Goal: Task Accomplishment & Management: Complete application form

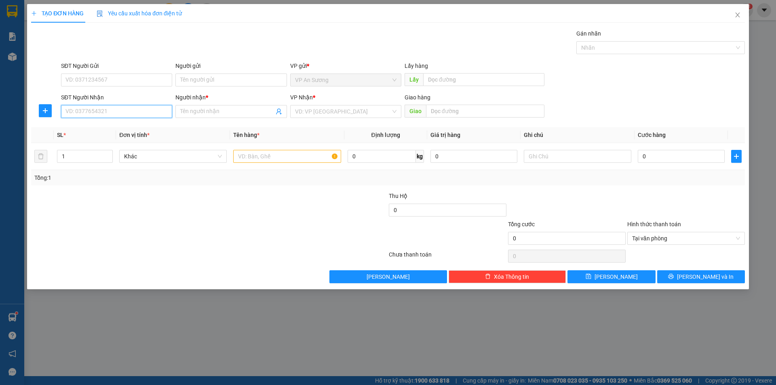
click at [140, 110] on input "SĐT Người Nhận" at bounding box center [116, 111] width 111 height 13
type input "0917187657"
click at [124, 131] on div "0917187657 - [PERSON_NAME]" at bounding box center [116, 127] width 101 height 9
type input "vũ"
type input "0917187657"
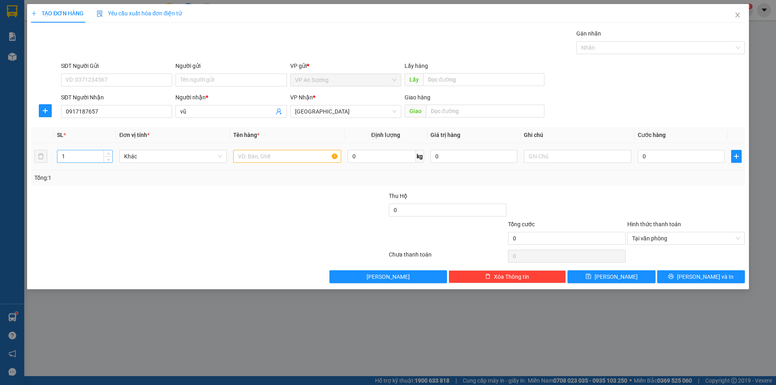
click at [77, 154] on input "1" at bounding box center [84, 156] width 55 height 12
type input "2"
click at [257, 157] on input "text" at bounding box center [287, 156] width 108 height 13
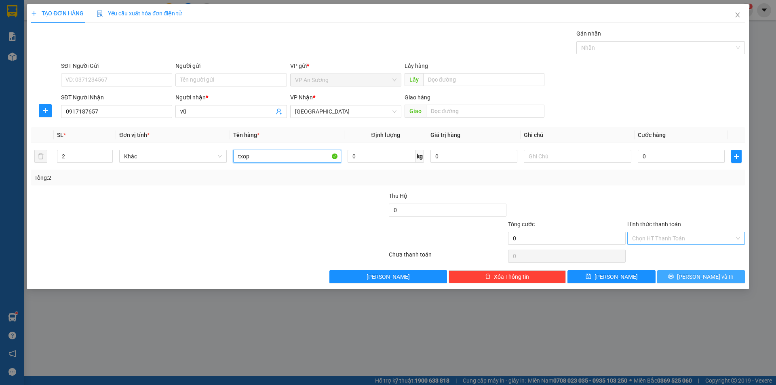
type input "txop"
drag, startPoint x: 707, startPoint y: 274, endPoint x: 681, endPoint y: 215, distance: 65.2
click at [706, 272] on span "[PERSON_NAME] và In" at bounding box center [705, 276] width 57 height 9
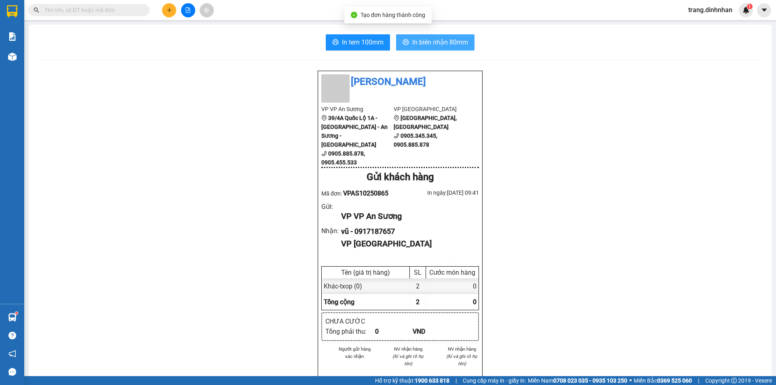
click at [440, 41] on span "In biên nhận 80mm" at bounding box center [440, 42] width 56 height 10
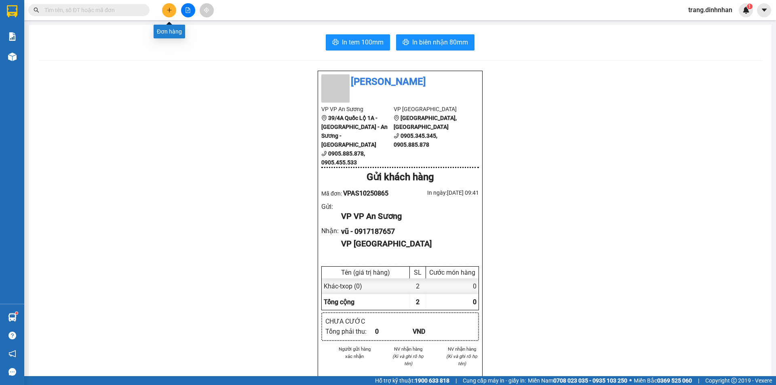
click at [167, 13] on button at bounding box center [169, 10] width 14 height 14
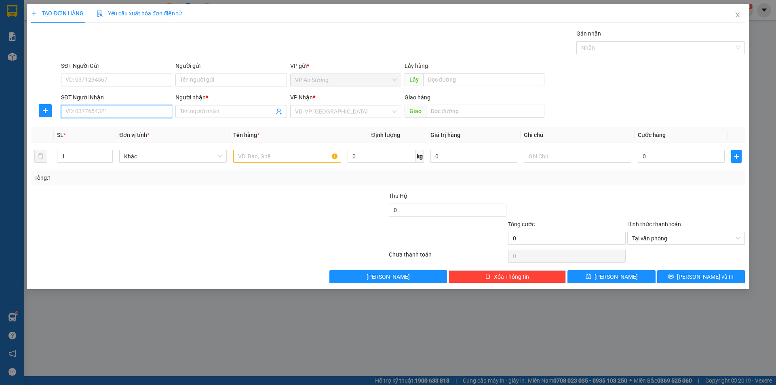
click at [128, 109] on input "SĐT Người Nhận" at bounding box center [116, 111] width 111 height 13
type input "0702307979"
click at [200, 108] on input "Người nhận *" at bounding box center [226, 111] width 93 height 9
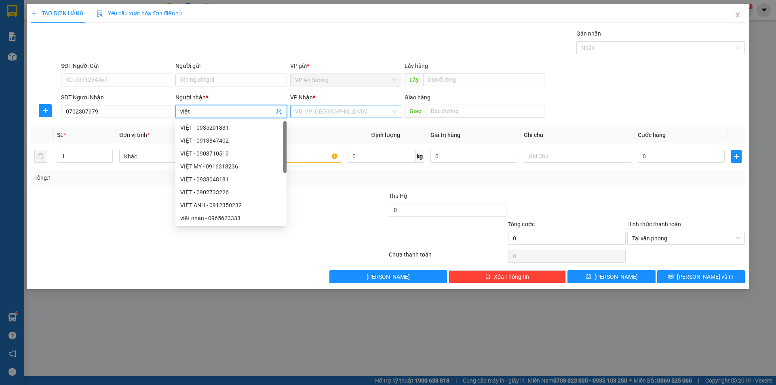
type input "việt"
click at [304, 113] on input "search" at bounding box center [343, 111] width 96 height 12
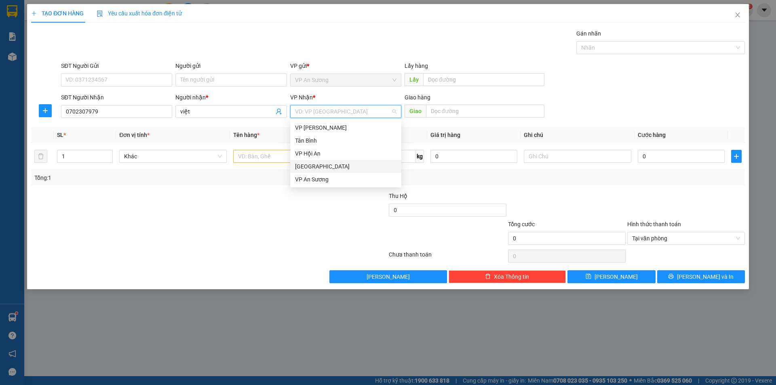
click at [311, 165] on div "[GEOGRAPHIC_DATA]" at bounding box center [345, 166] width 101 height 9
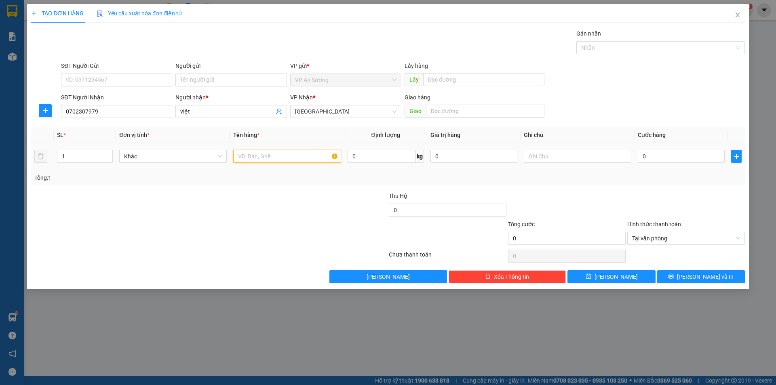
click at [249, 155] on input "text" at bounding box center [287, 156] width 108 height 13
click at [275, 158] on input "tg" at bounding box center [287, 156] width 108 height 13
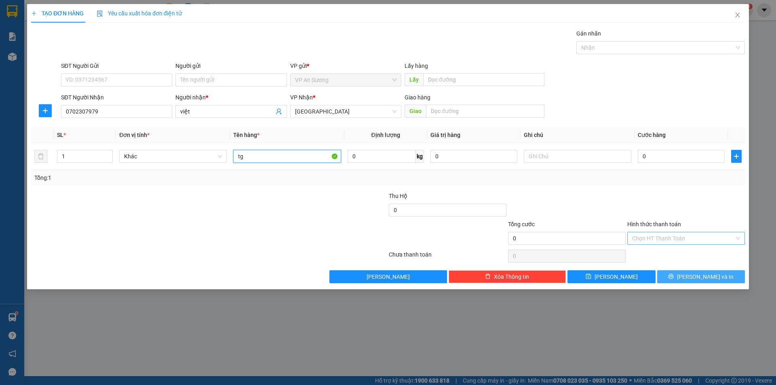
type input "tg"
click at [704, 272] on button "[PERSON_NAME] và In" at bounding box center [701, 276] width 88 height 13
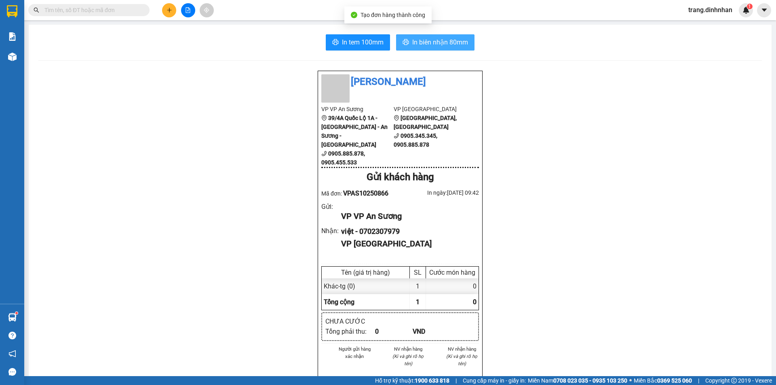
click at [443, 36] on button "In biên nhận 80mm" at bounding box center [435, 42] width 78 height 16
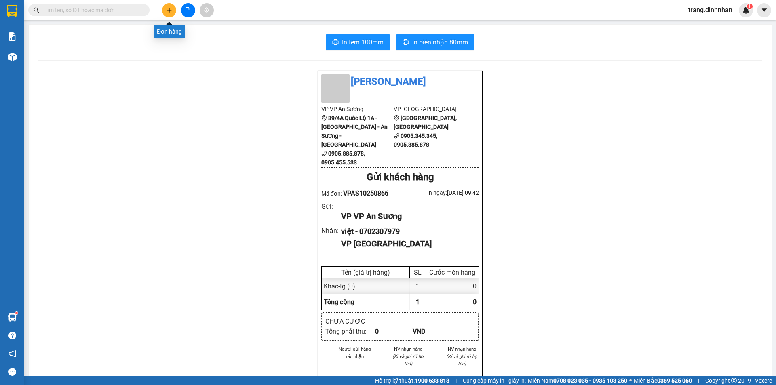
click at [173, 15] on button at bounding box center [169, 10] width 14 height 14
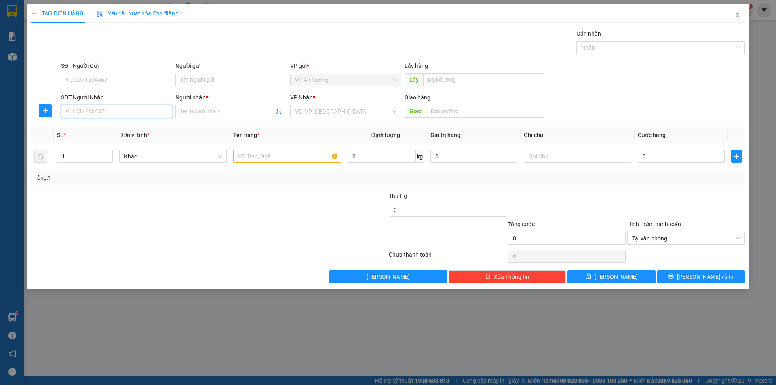
click at [133, 117] on input "SĐT Người Nhận" at bounding box center [116, 111] width 111 height 13
type input "0905639294"
click at [191, 112] on input "Người nhận *" at bounding box center [226, 111] width 93 height 9
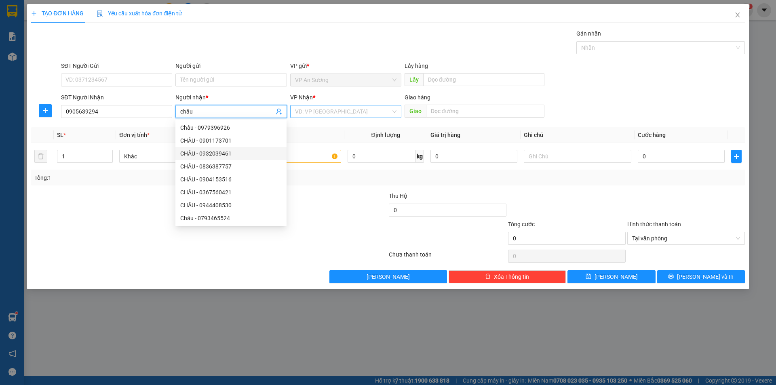
type input "châu"
click at [302, 111] on input "search" at bounding box center [343, 111] width 96 height 12
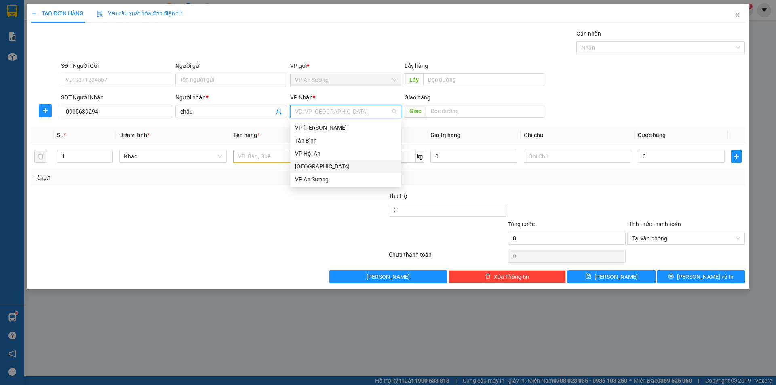
click at [300, 162] on div "[GEOGRAPHIC_DATA]" at bounding box center [345, 166] width 111 height 13
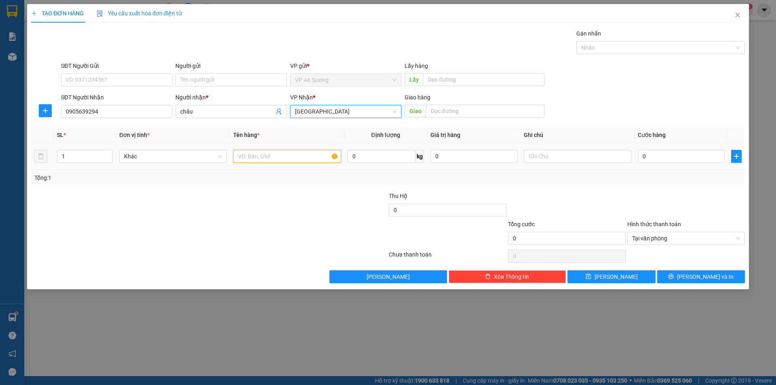
click at [251, 157] on input "text" at bounding box center [287, 156] width 108 height 13
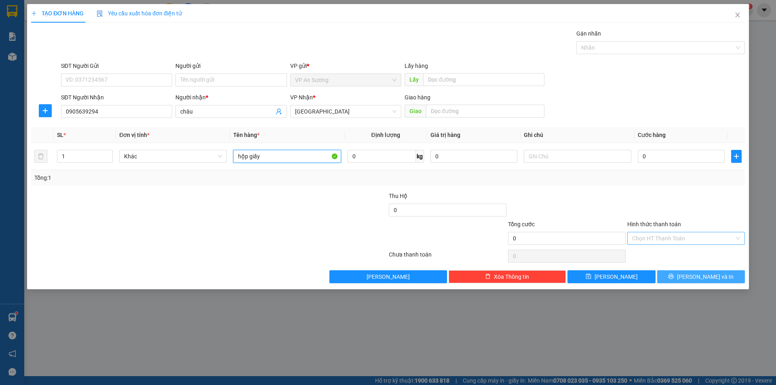
type input "hộp giấy"
click at [698, 281] on button "[PERSON_NAME] và In" at bounding box center [701, 276] width 88 height 13
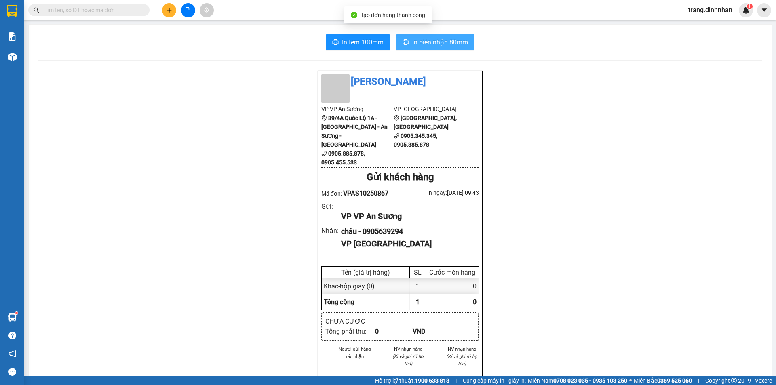
click at [439, 40] on span "In biên nhận 80mm" at bounding box center [440, 42] width 56 height 10
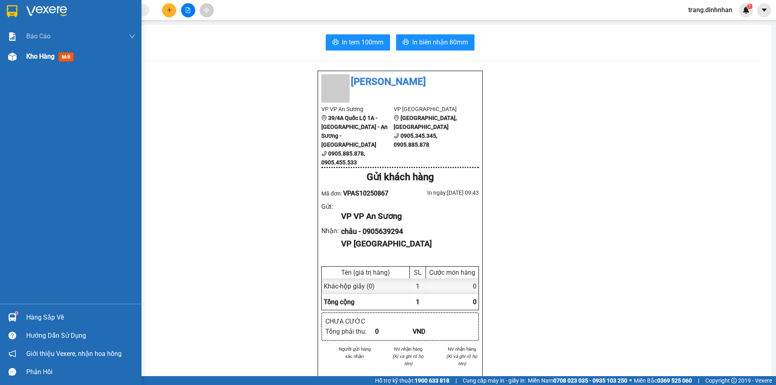
click at [34, 56] on span "Kho hàng" at bounding box center [40, 57] width 28 height 8
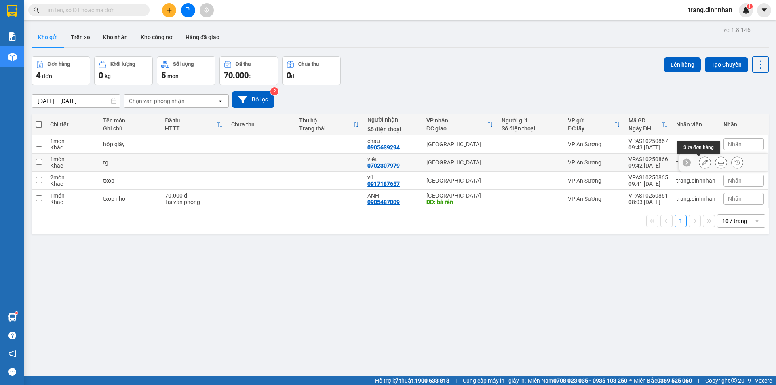
click at [702, 164] on icon at bounding box center [705, 163] width 6 height 6
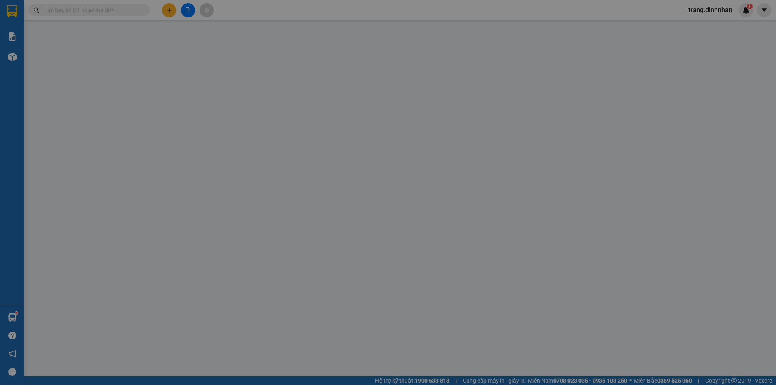
type input "0702307979"
type input "việt"
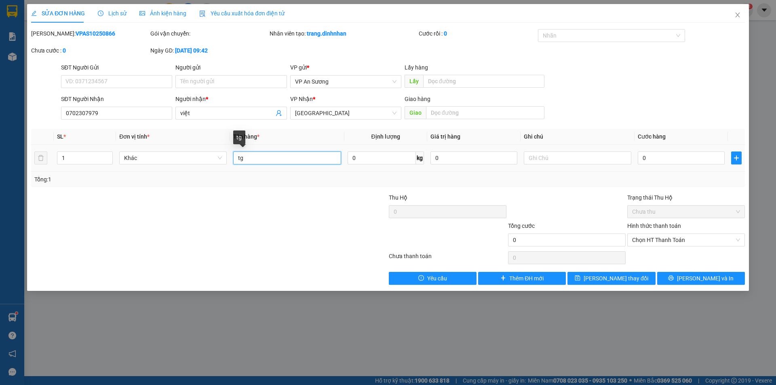
click at [277, 156] on input "tg" at bounding box center [287, 158] width 108 height 13
type input "tg sữa"
click at [608, 283] on button "Lưu thay đổi" at bounding box center [611, 278] width 88 height 13
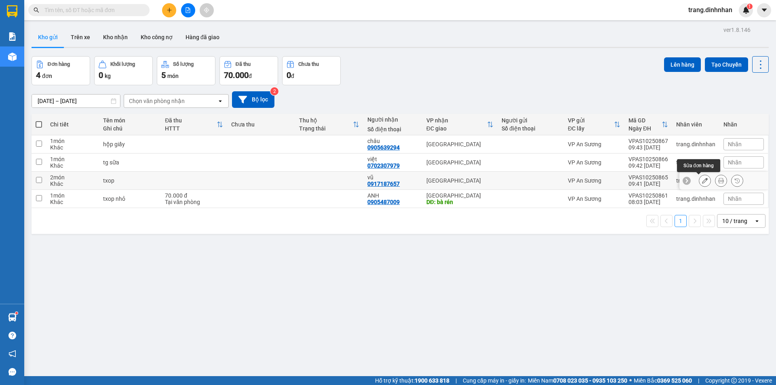
click at [699, 182] on button at bounding box center [704, 181] width 11 height 14
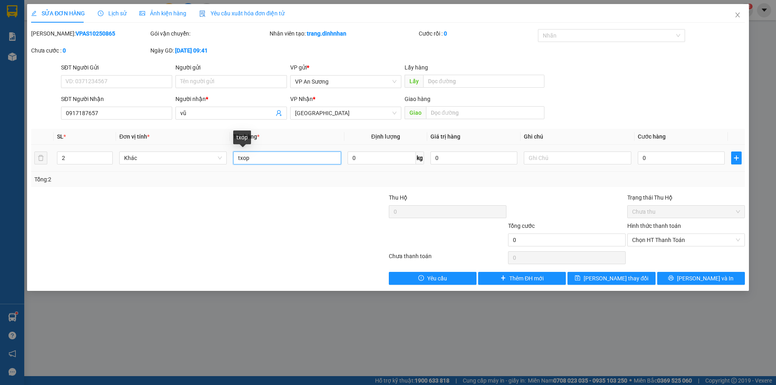
click at [290, 157] on input "txop" at bounding box center [287, 158] width 108 height 13
type input "txop"
click at [633, 277] on button "Lưu thay đổi" at bounding box center [611, 278] width 88 height 13
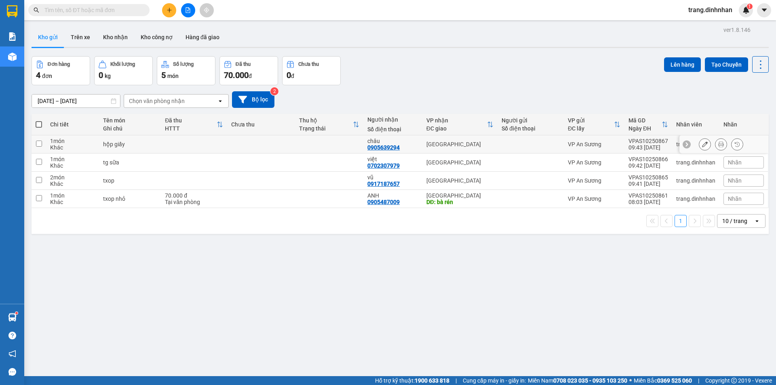
click at [189, 142] on td at bounding box center [194, 144] width 66 height 18
checkbox input "true"
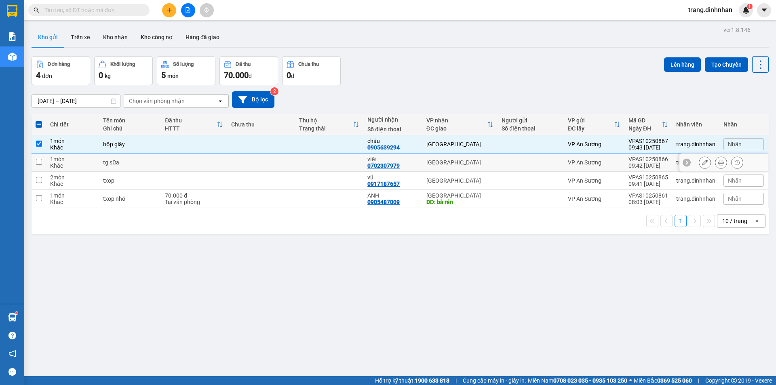
click at [196, 164] on td at bounding box center [194, 163] width 66 height 18
checkbox input "true"
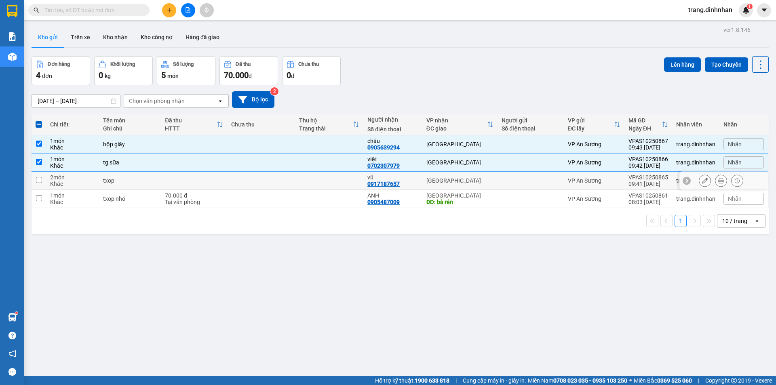
click at [203, 182] on td at bounding box center [194, 181] width 66 height 18
checkbox input "true"
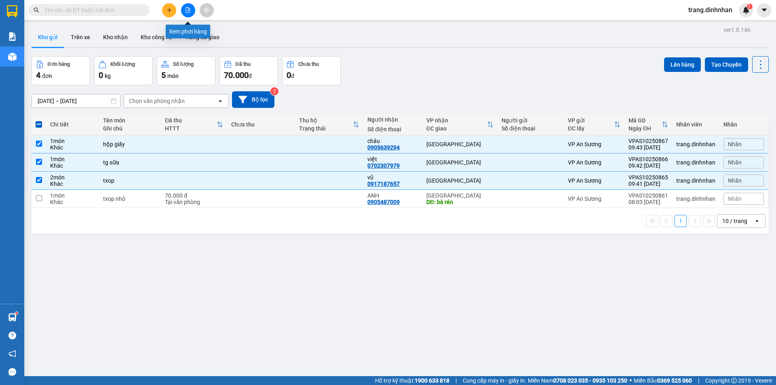
click at [189, 11] on icon "file-add" at bounding box center [188, 10] width 4 height 6
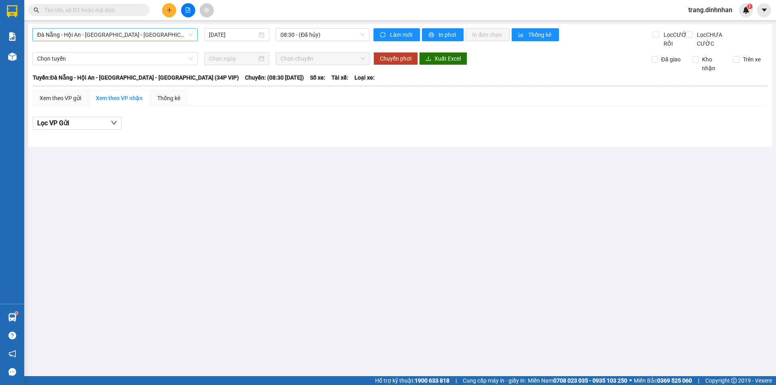
click at [190, 36] on span "Đà Nẵng - Hội An - [GEOGRAPHIC_DATA] - [PERSON_NAME] (34P VIP)" at bounding box center [115, 35] width 156 height 12
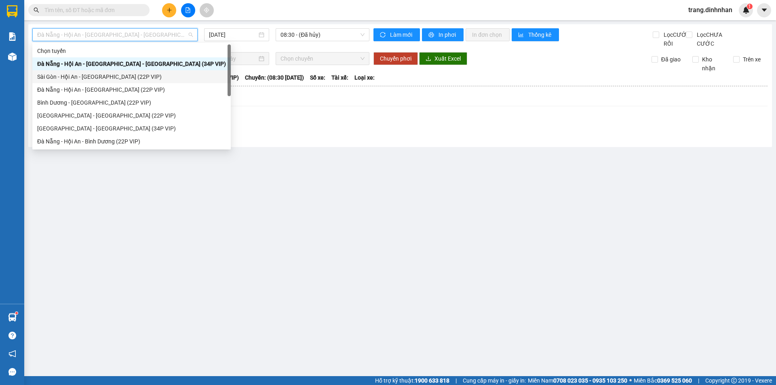
click at [153, 76] on div "Sài Gòn - Hội An - [GEOGRAPHIC_DATA] (22P VIP)" at bounding box center [131, 76] width 189 height 9
type input "[DATE]"
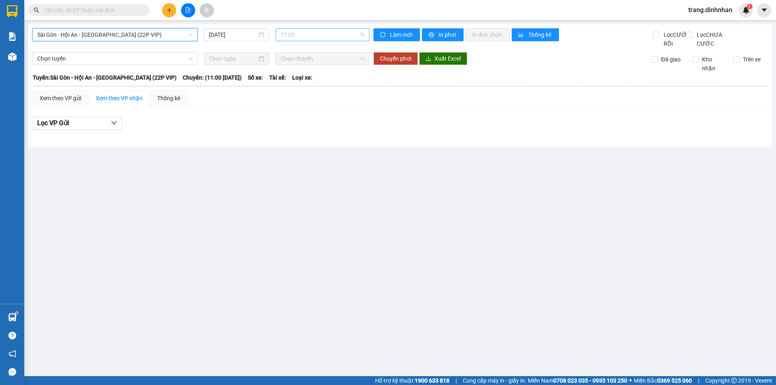
click at [318, 33] on span "11:00" at bounding box center [323, 35] width 84 height 12
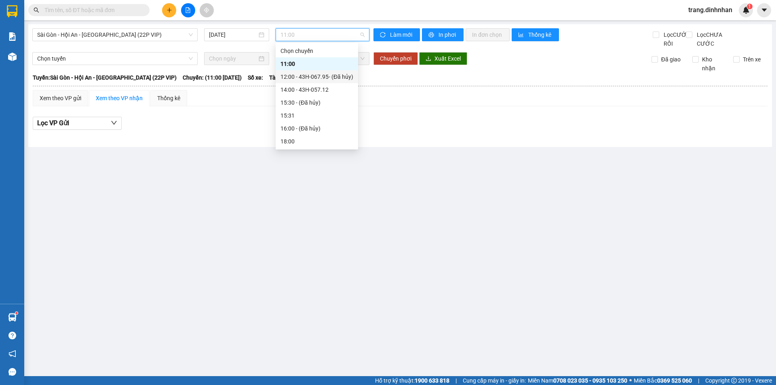
click at [309, 76] on div "12:00 - 43H-067.95 - (Đã hủy)" at bounding box center [317, 76] width 73 height 9
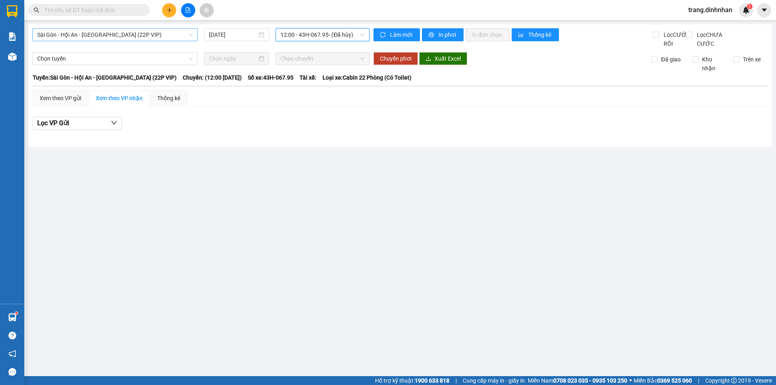
click at [171, 34] on span "Sài Gòn - Hội An - [GEOGRAPHIC_DATA] (22P VIP)" at bounding box center [115, 35] width 156 height 12
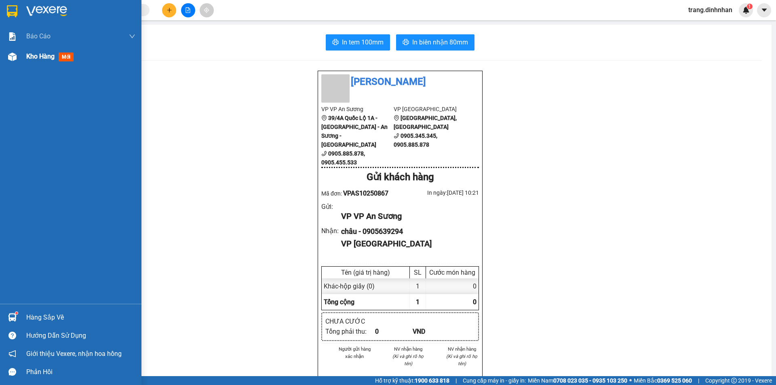
click at [33, 54] on span "Kho hàng" at bounding box center [40, 57] width 28 height 8
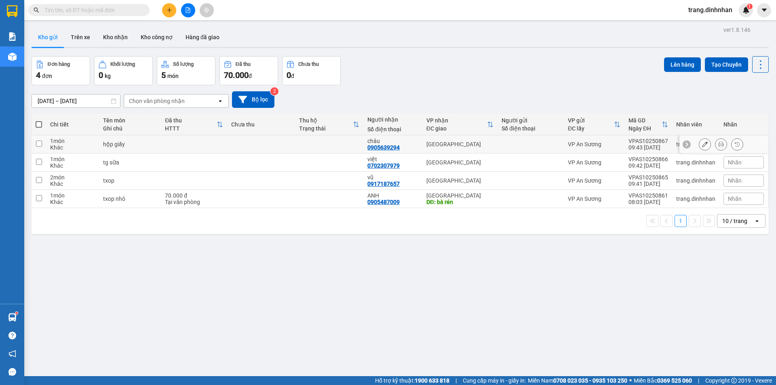
click at [276, 142] on td at bounding box center [261, 144] width 68 height 18
checkbox input "true"
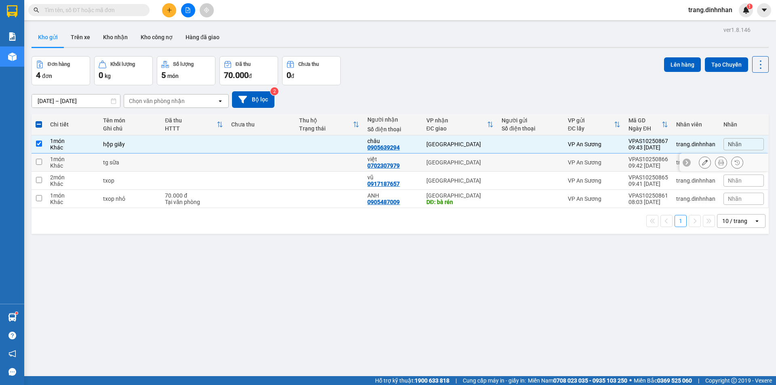
click at [277, 156] on td at bounding box center [261, 163] width 68 height 18
checkbox input "true"
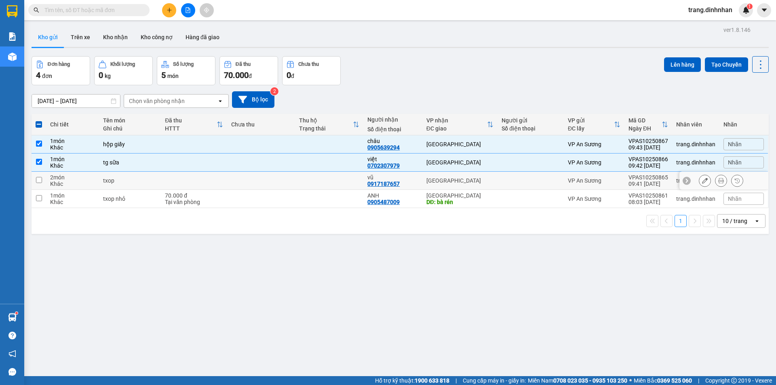
drag, startPoint x: 298, startPoint y: 184, endPoint x: 403, endPoint y: 150, distance: 109.9
click at [301, 181] on td at bounding box center [329, 181] width 68 height 18
checkbox input "true"
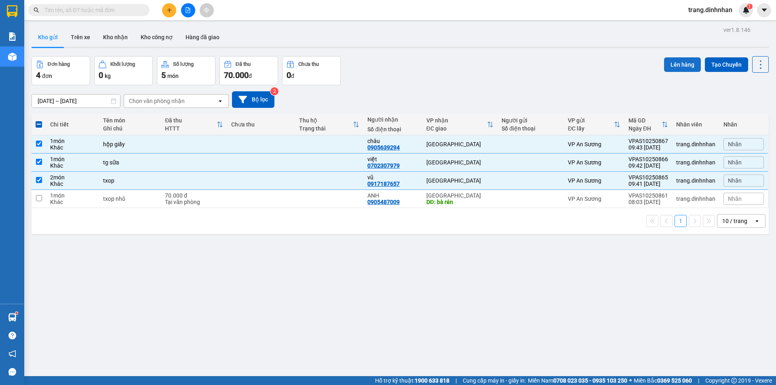
click at [667, 63] on button "Lên hàng" at bounding box center [682, 64] width 37 height 15
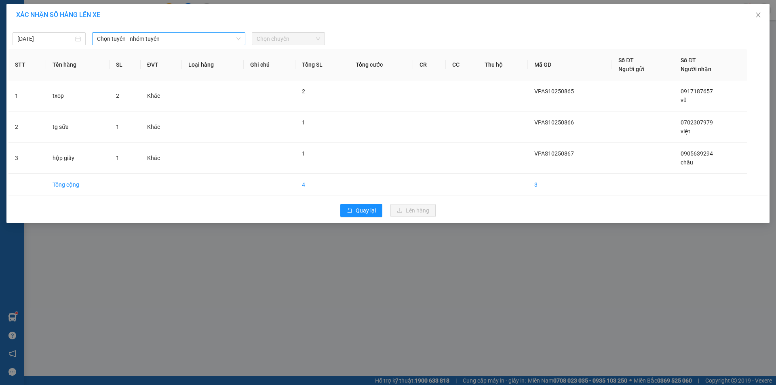
click at [197, 40] on span "Chọn tuyến - nhóm tuyến" at bounding box center [168, 39] width 143 height 12
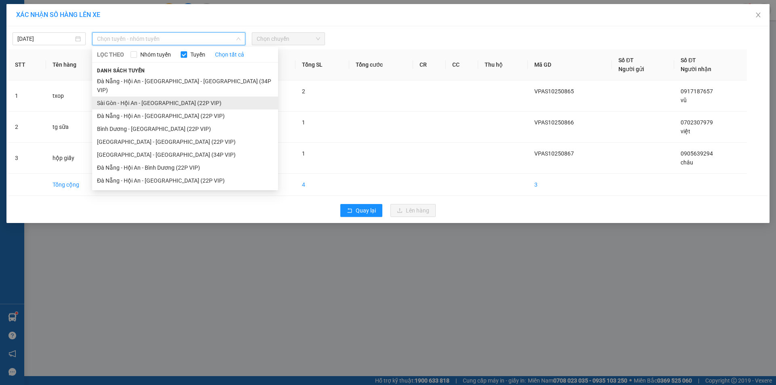
click at [183, 97] on li "Sài Gòn - Hội An - [GEOGRAPHIC_DATA] (22P VIP)" at bounding box center [185, 103] width 186 height 13
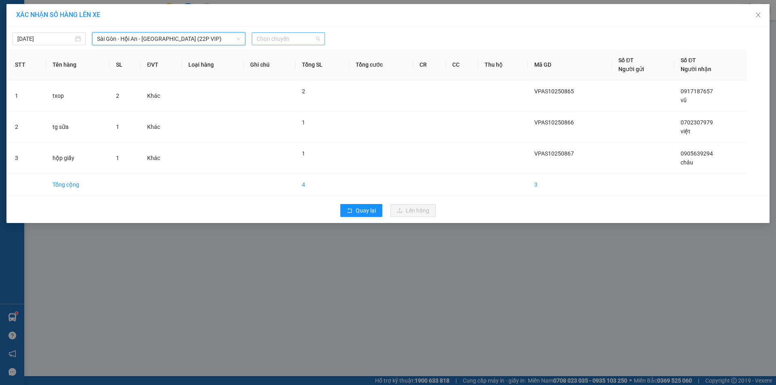
click at [293, 38] on span "Chọn chuyến" at bounding box center [288, 39] width 63 height 12
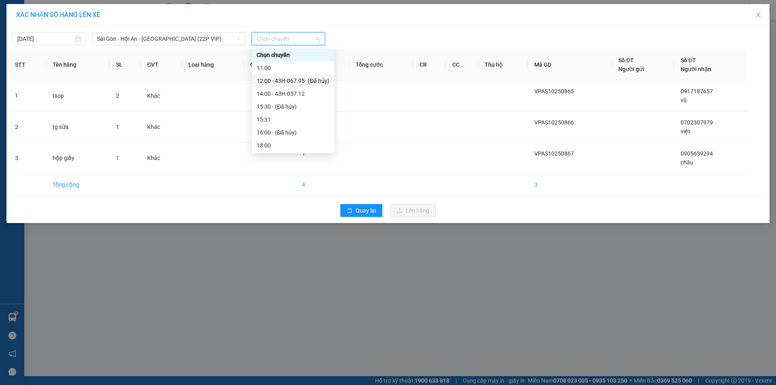
click at [285, 77] on div "12:00 - 43H-067.95 - (Đã hủy)" at bounding box center [293, 80] width 73 height 9
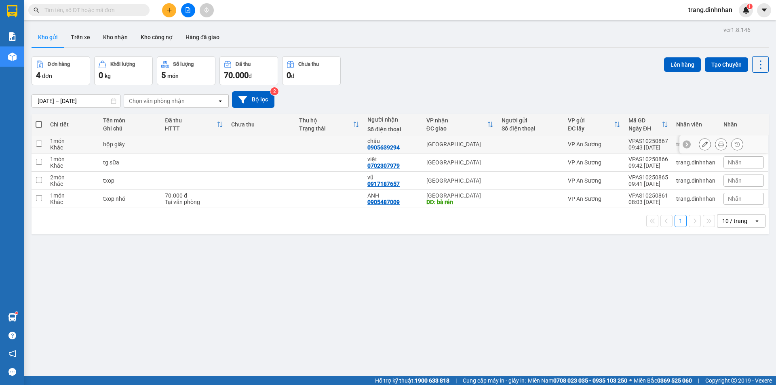
click at [489, 141] on div "[GEOGRAPHIC_DATA]" at bounding box center [459, 144] width 67 height 6
checkbox input "true"
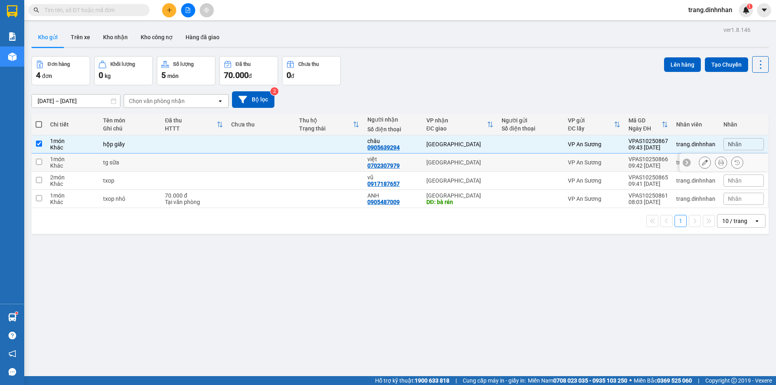
click at [490, 159] on div "[GEOGRAPHIC_DATA]" at bounding box center [459, 162] width 67 height 6
checkbox input "true"
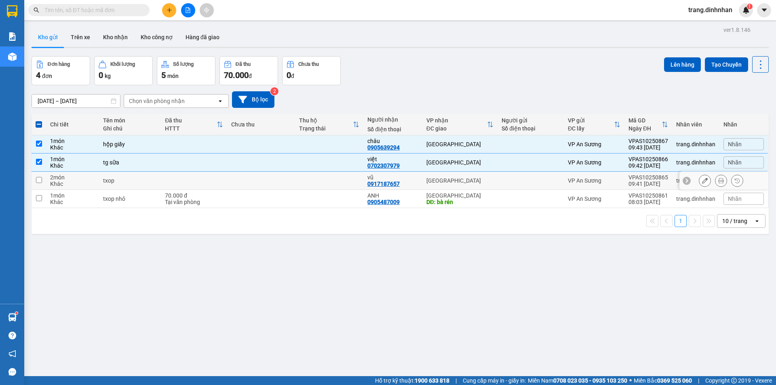
drag, startPoint x: 491, startPoint y: 177, endPoint x: 529, endPoint y: 165, distance: 39.0
click at [492, 177] on td "[GEOGRAPHIC_DATA]" at bounding box center [459, 181] width 75 height 18
checkbox input "true"
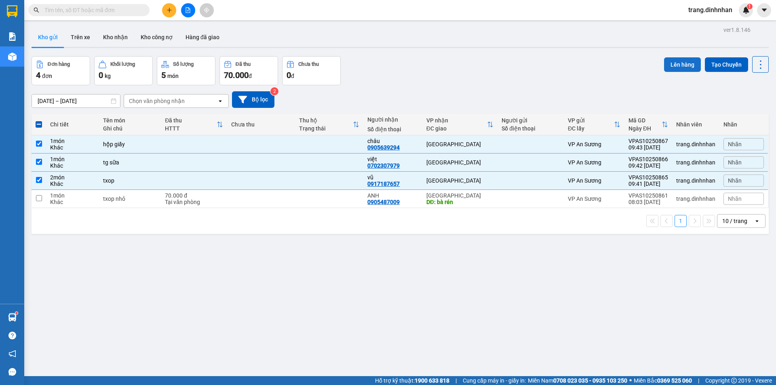
click at [675, 67] on button "Lên hàng" at bounding box center [682, 64] width 37 height 15
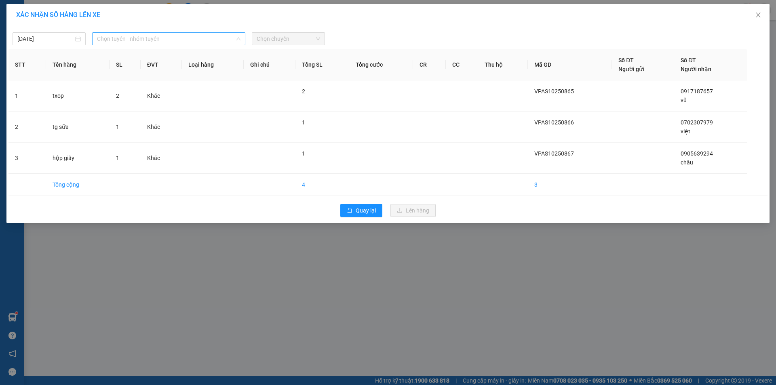
click at [224, 43] on span "Chọn tuyến - nhóm tuyến" at bounding box center [168, 39] width 143 height 12
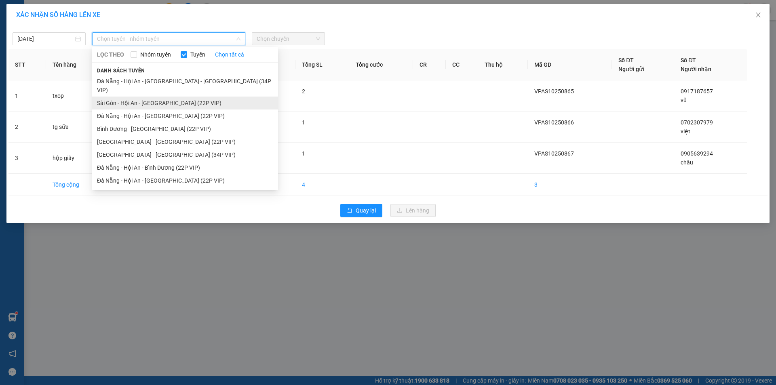
click at [186, 97] on li "Sài Gòn - Hội An - [GEOGRAPHIC_DATA] (22P VIP)" at bounding box center [185, 103] width 186 height 13
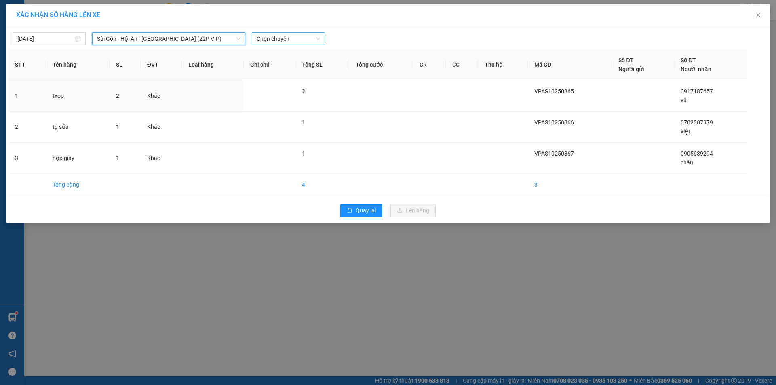
click at [301, 38] on span "Chọn chuyến" at bounding box center [288, 39] width 63 height 12
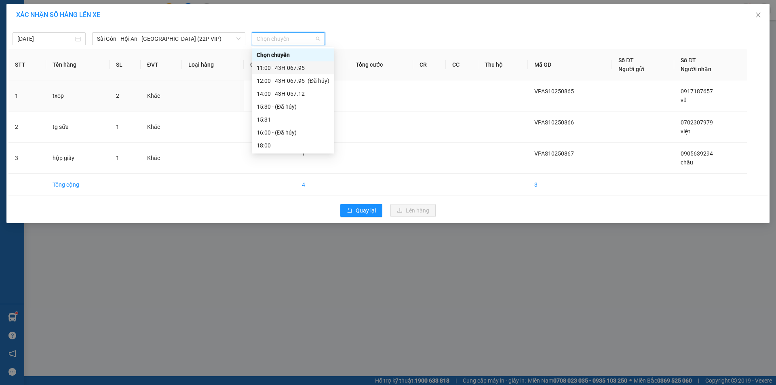
click at [286, 64] on div "11:00 - 43H-067.95" at bounding box center [293, 67] width 73 height 9
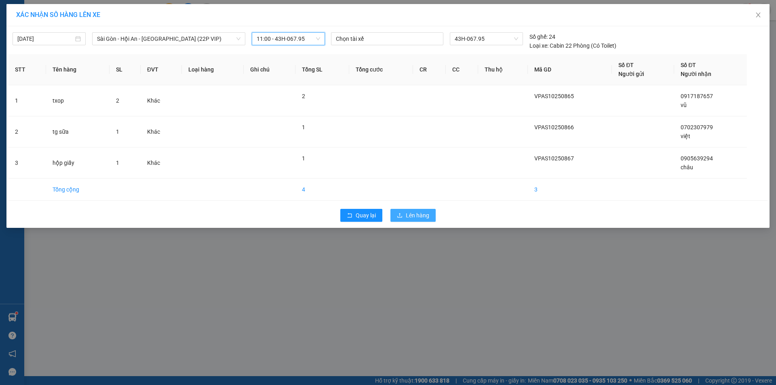
click at [407, 215] on span "Lên hàng" at bounding box center [417, 215] width 23 height 9
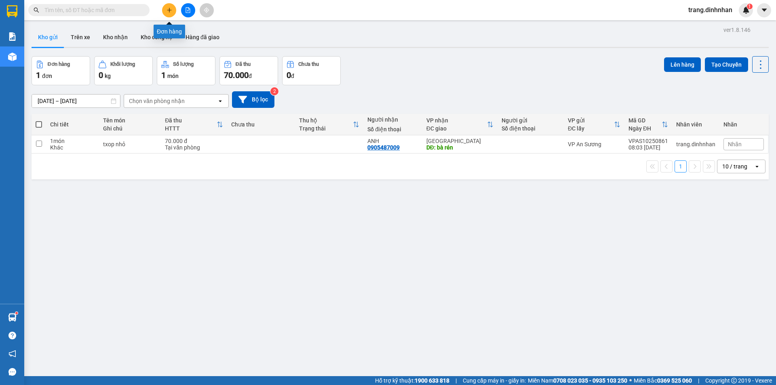
click at [166, 12] on button at bounding box center [169, 10] width 14 height 14
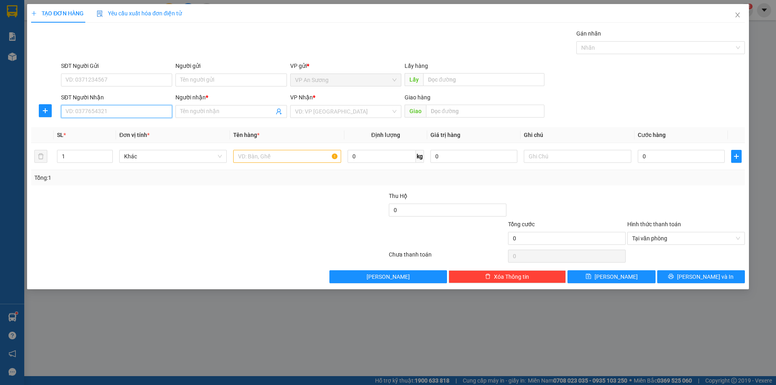
click at [143, 109] on input "SĐT Người Nhận" at bounding box center [116, 111] width 111 height 13
click at [735, 14] on icon "close" at bounding box center [737, 15] width 6 height 6
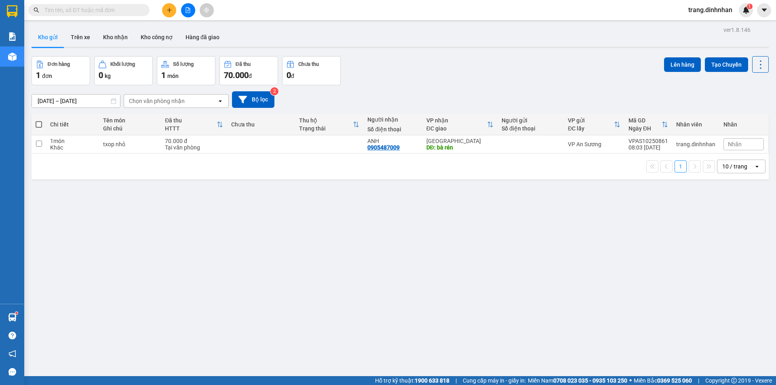
click at [85, 9] on input "text" at bounding box center [91, 10] width 95 height 9
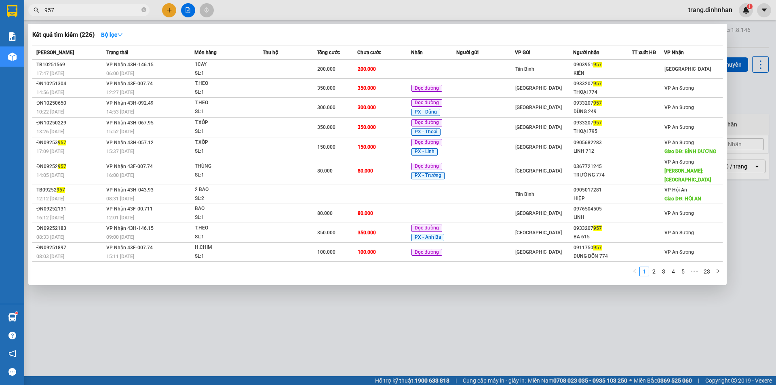
type input "957"
click at [143, 9] on icon "close-circle" at bounding box center [143, 9] width 5 height 5
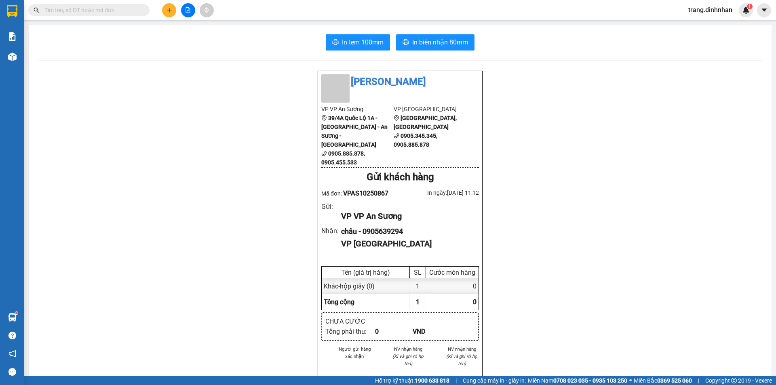
click at [37, 58] on div "In tem 100mm In biên nhận 80mm Đình Nhân VP VP An Sương 39/4A Quốc Lộ 1A - Tân …" at bounding box center [400, 321] width 743 height 592
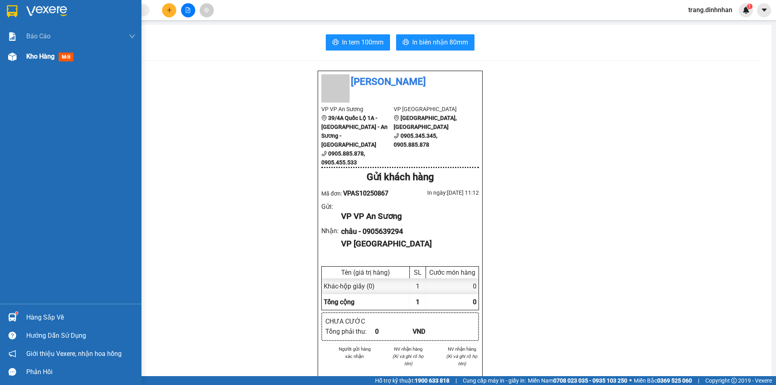
click at [25, 55] on div "Kho hàng mới" at bounding box center [70, 56] width 141 height 20
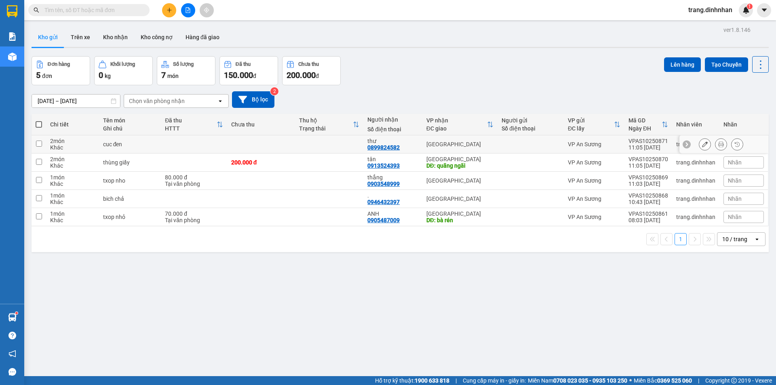
click at [516, 136] on td at bounding box center [531, 144] width 66 height 18
checkbox input "true"
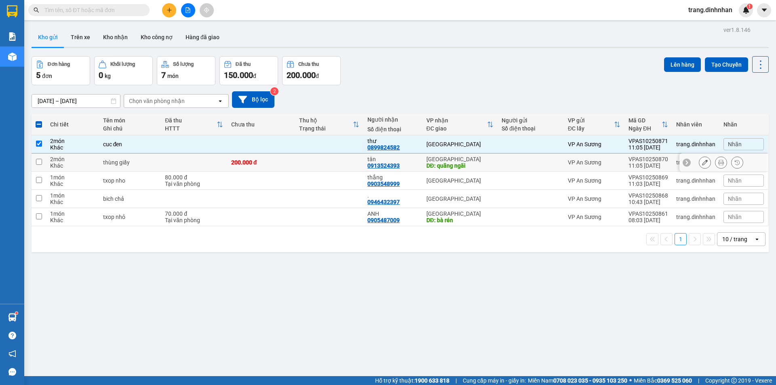
click at [513, 161] on div at bounding box center [531, 162] width 58 height 6
checkbox input "true"
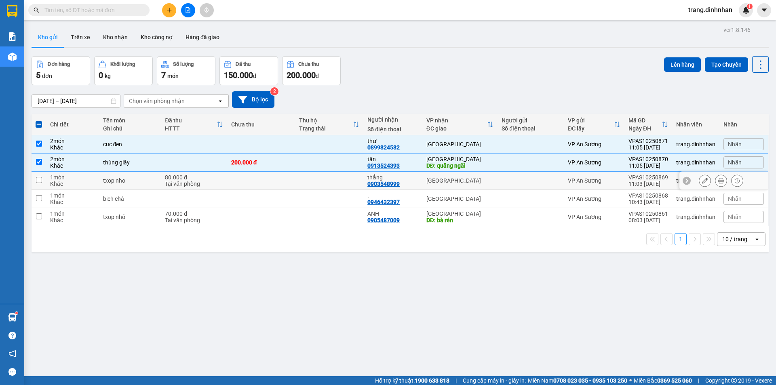
click at [502, 175] on td at bounding box center [531, 181] width 66 height 18
checkbox input "true"
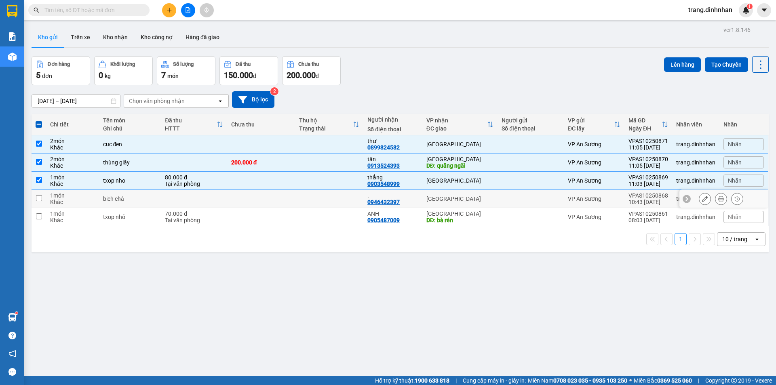
click at [506, 199] on div at bounding box center [531, 199] width 58 height 6
checkbox input "true"
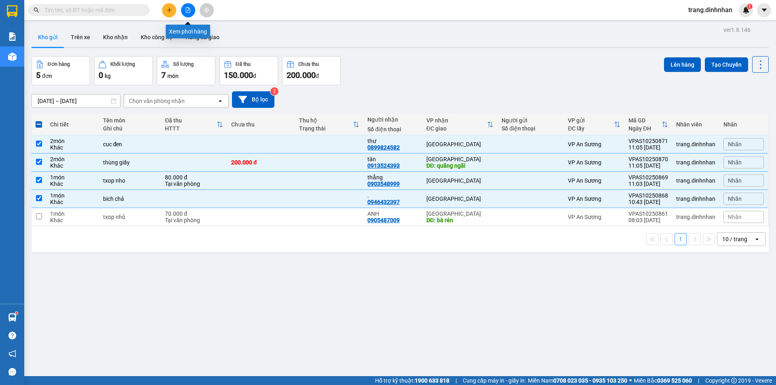
click at [186, 8] on icon "file-add" at bounding box center [188, 10] width 6 height 6
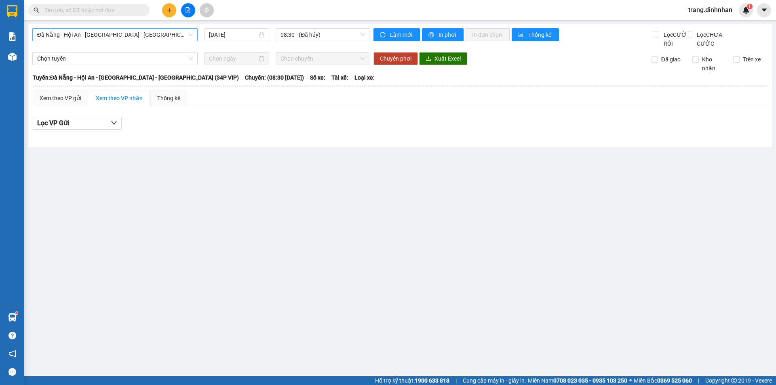
click at [176, 34] on span "Đà Nẵng - Hội An - [GEOGRAPHIC_DATA] - [PERSON_NAME] (34P VIP)" at bounding box center [115, 35] width 156 height 12
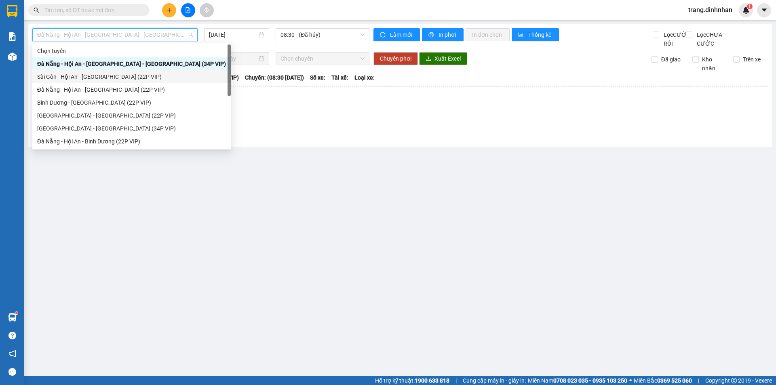
drag, startPoint x: 135, startPoint y: 73, endPoint x: 150, endPoint y: 65, distance: 16.6
click at [135, 73] on div "Sài Gòn - Hội An - [GEOGRAPHIC_DATA] (22P VIP)" at bounding box center [131, 76] width 189 height 9
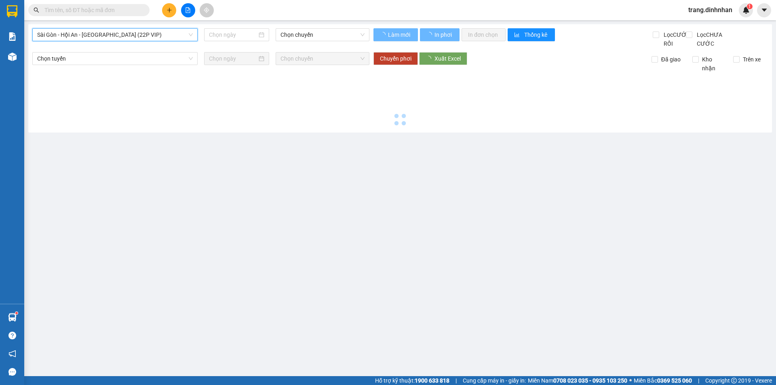
type input "[DATE]"
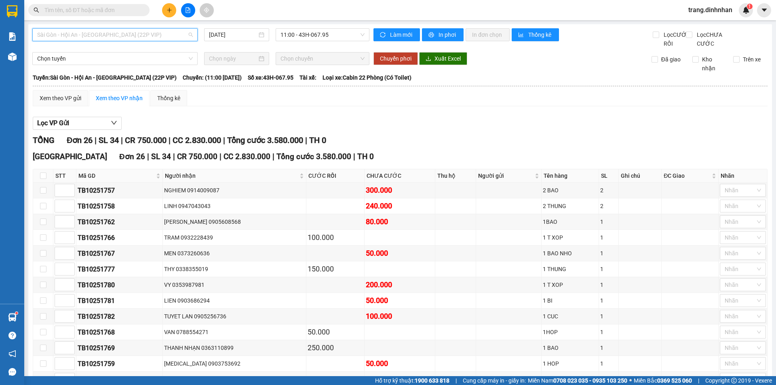
click at [177, 33] on span "Sài Gòn - Hội An - [GEOGRAPHIC_DATA] (22P VIP)" at bounding box center [115, 35] width 156 height 12
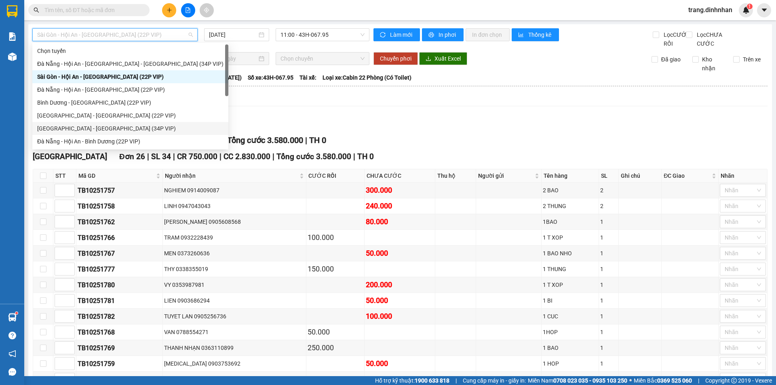
click at [105, 129] on div "[GEOGRAPHIC_DATA] - [GEOGRAPHIC_DATA] (34P VIP)" at bounding box center [130, 128] width 186 height 9
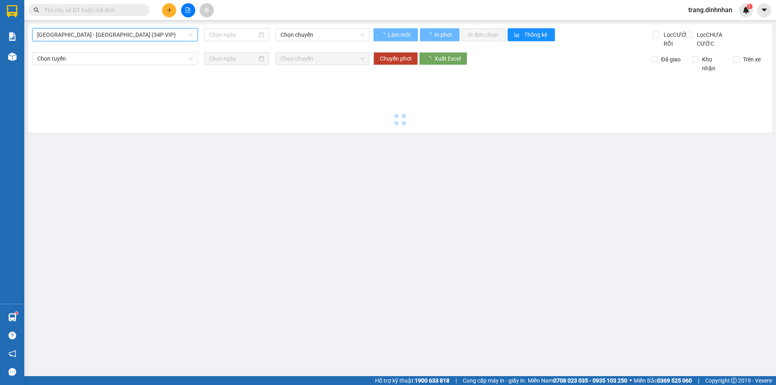
type input "[DATE]"
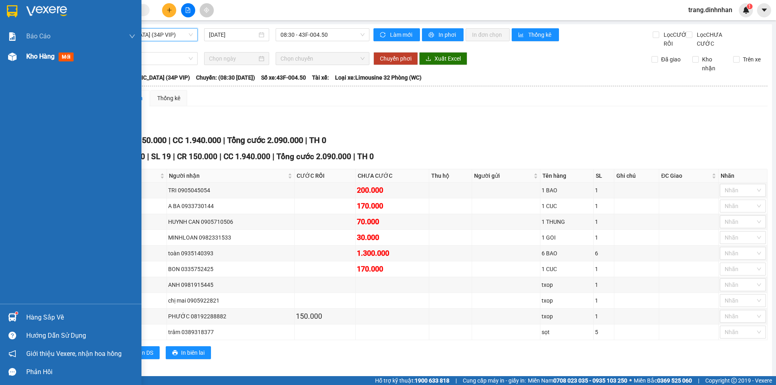
click at [27, 57] on span "Kho hàng" at bounding box center [40, 57] width 28 height 8
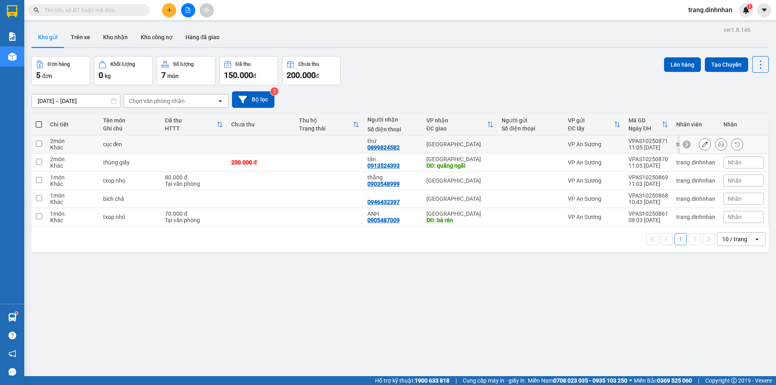
click at [171, 140] on td at bounding box center [194, 144] width 66 height 18
checkbox input "true"
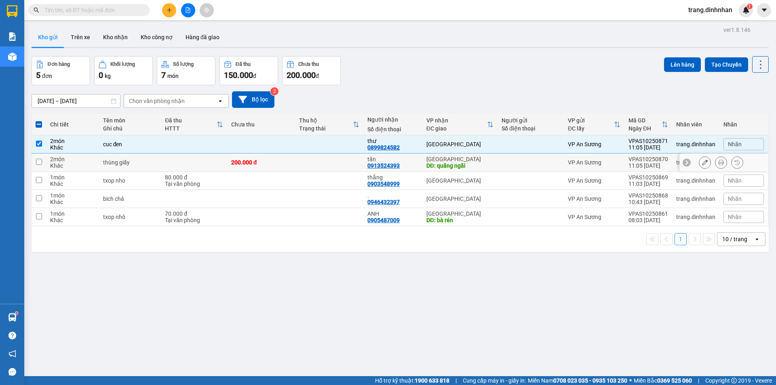
click at [175, 160] on td at bounding box center [194, 163] width 66 height 18
checkbox input "true"
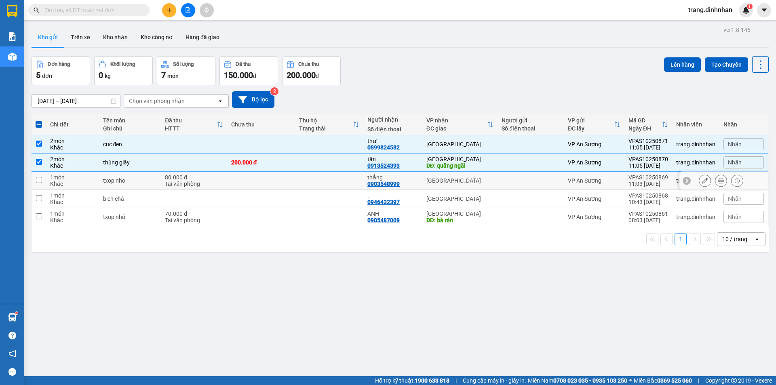
click at [200, 178] on div "80.000 đ" at bounding box center [194, 177] width 58 height 6
checkbox input "true"
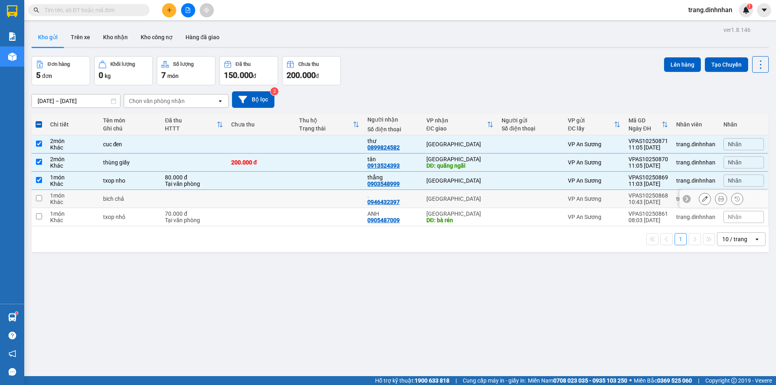
click at [221, 199] on td at bounding box center [194, 199] width 66 height 18
checkbox input "true"
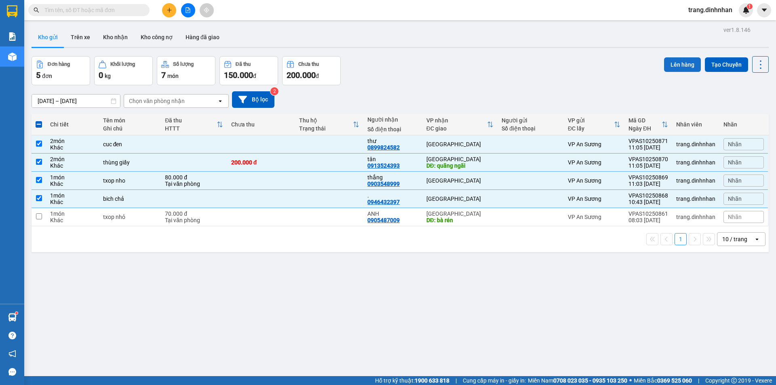
click at [669, 66] on button "Lên hàng" at bounding box center [682, 64] width 37 height 15
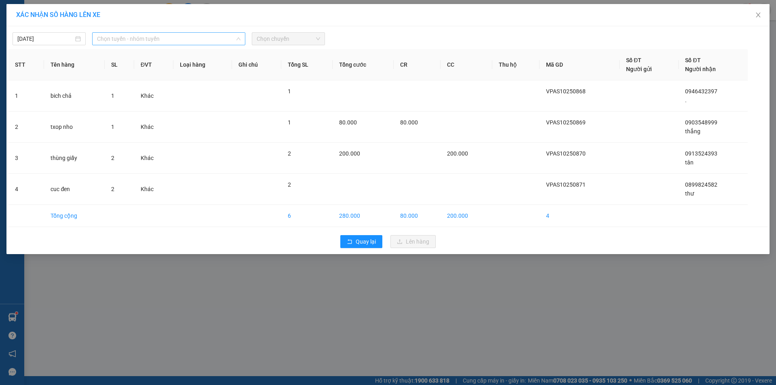
click at [223, 38] on span "Chọn tuyến - nhóm tuyến" at bounding box center [168, 39] width 143 height 12
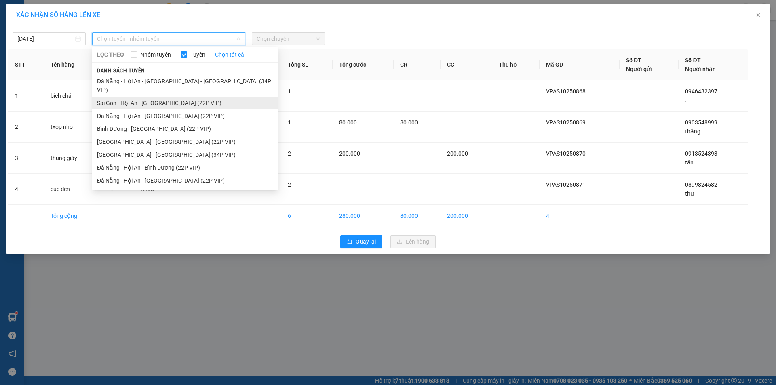
click at [204, 97] on li "Sài Gòn - Hội An - [GEOGRAPHIC_DATA] (22P VIP)" at bounding box center [185, 103] width 186 height 13
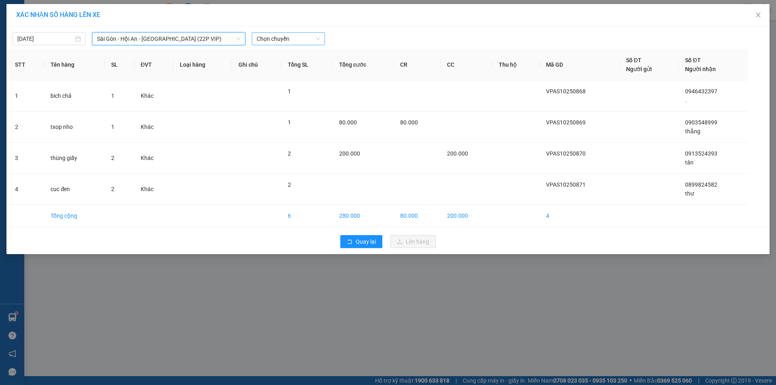
click at [298, 37] on span "Chọn chuyến" at bounding box center [288, 39] width 63 height 12
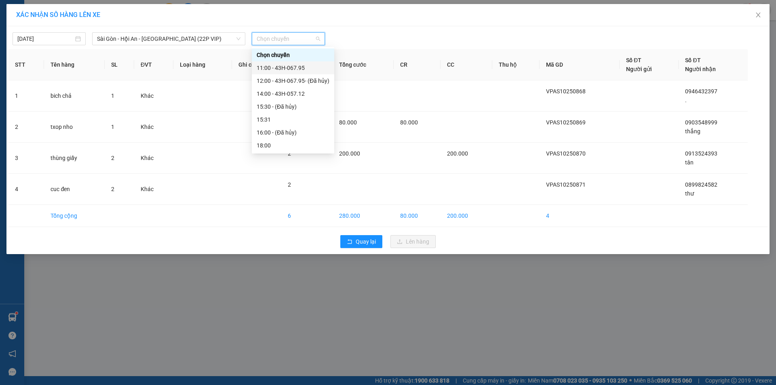
click at [292, 67] on div "11:00 - 43H-067.95" at bounding box center [293, 67] width 73 height 9
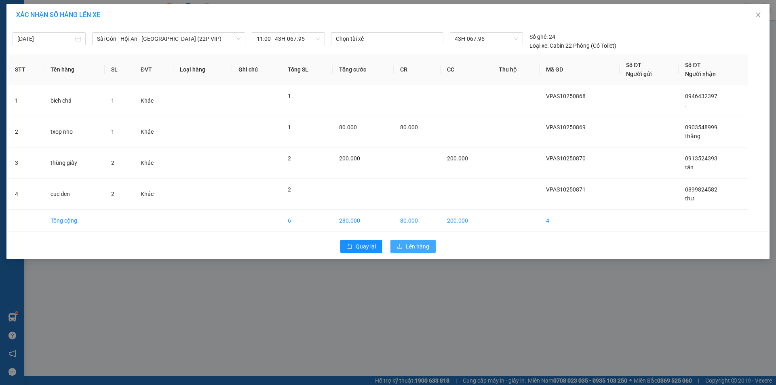
click at [413, 245] on span "Lên hàng" at bounding box center [417, 246] width 23 height 9
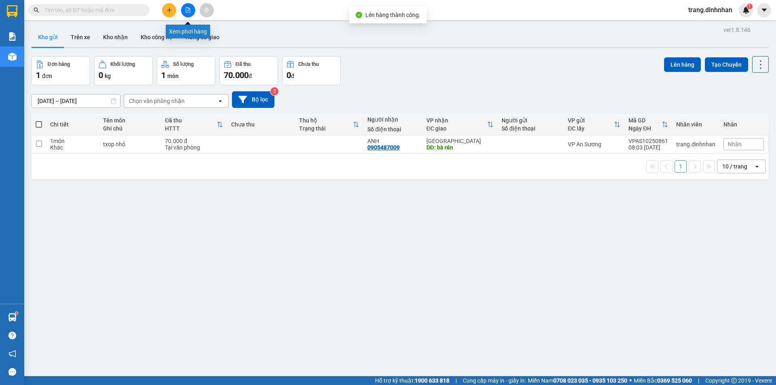
click at [187, 4] on button at bounding box center [188, 10] width 14 height 14
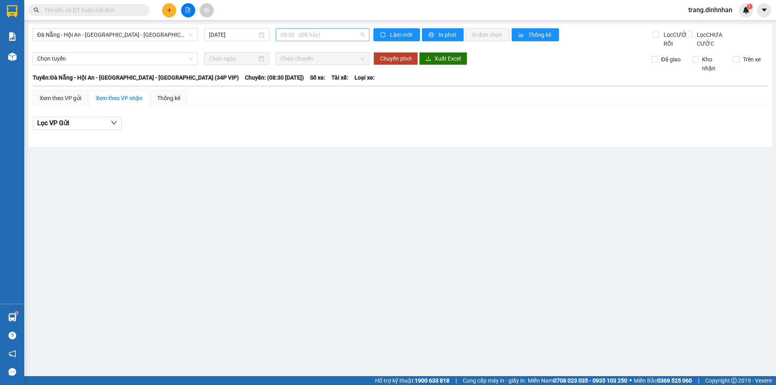
click at [329, 37] on span "08:30 - (Đã hủy)" at bounding box center [323, 35] width 84 height 12
click at [174, 31] on span "Đà Nẵng - Hội An - [GEOGRAPHIC_DATA] - [PERSON_NAME] (34P VIP)" at bounding box center [115, 35] width 156 height 12
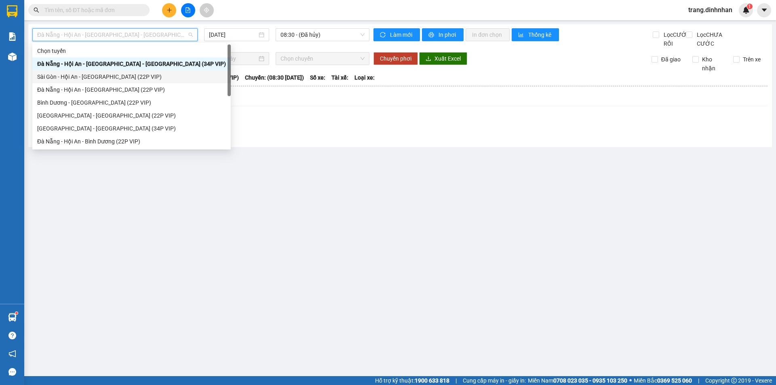
click at [144, 77] on div "Sài Gòn - Hội An - [GEOGRAPHIC_DATA] (22P VIP)" at bounding box center [131, 76] width 189 height 9
type input "[DATE]"
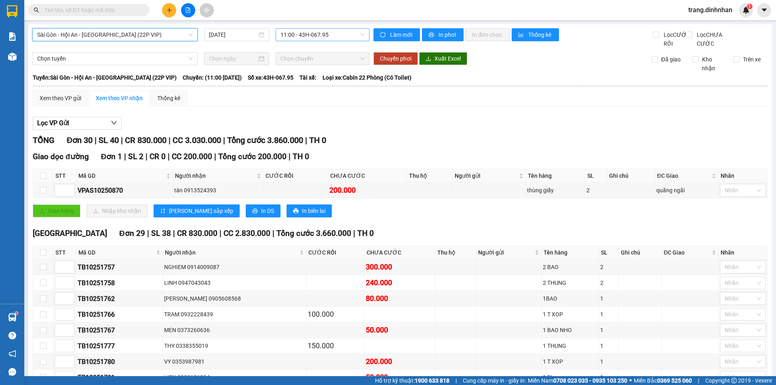
click at [346, 34] on span "11:00 - 43H-067.95" at bounding box center [323, 35] width 84 height 12
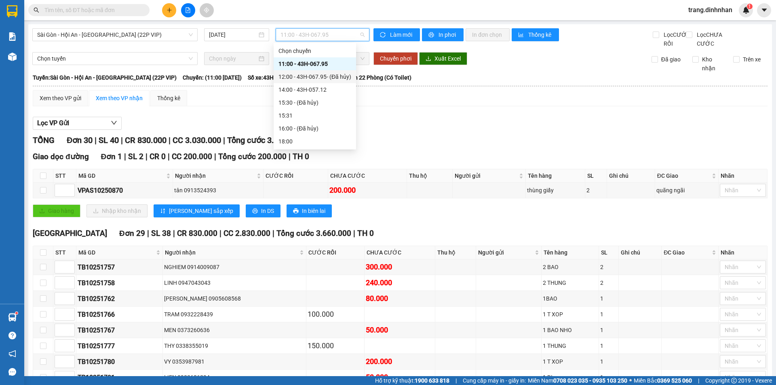
click at [321, 77] on div "12:00 - 43H-067.95 - (Đã hủy)" at bounding box center [314, 76] width 73 height 9
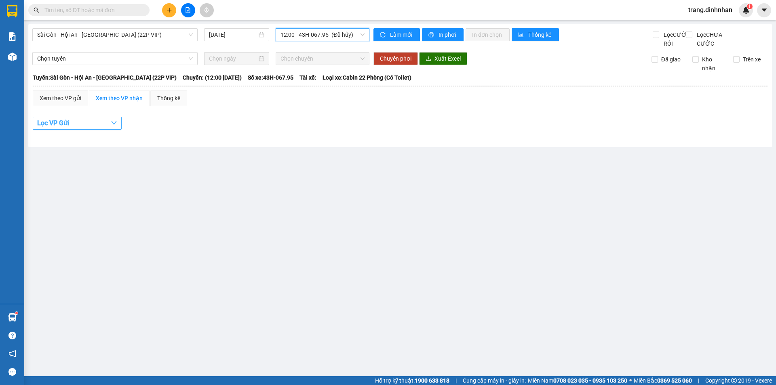
click at [42, 128] on span "Lọc VP Gửi" at bounding box center [53, 123] width 32 height 10
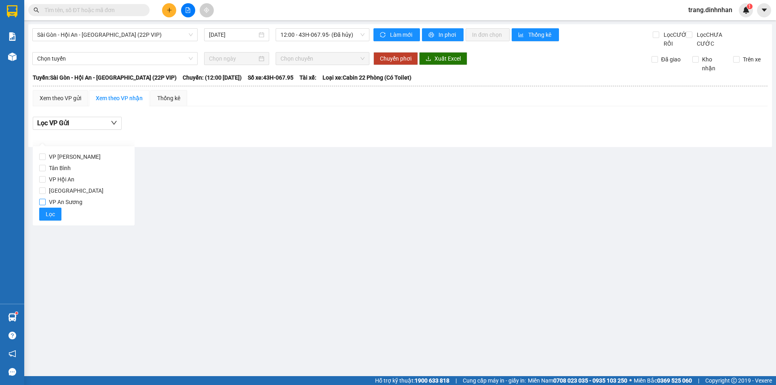
click at [43, 202] on input "VP An Sương" at bounding box center [42, 202] width 6 height 6
checkbox input "true"
click at [44, 213] on button "Lọc" at bounding box center [50, 214] width 22 height 13
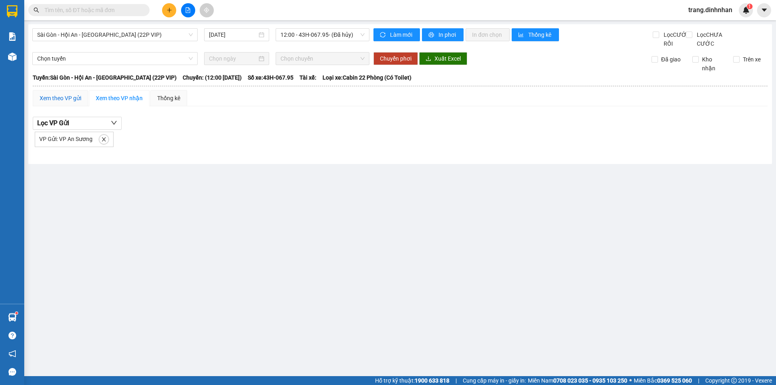
click at [55, 103] on div "Xem theo VP gửi" at bounding box center [61, 98] width 42 height 9
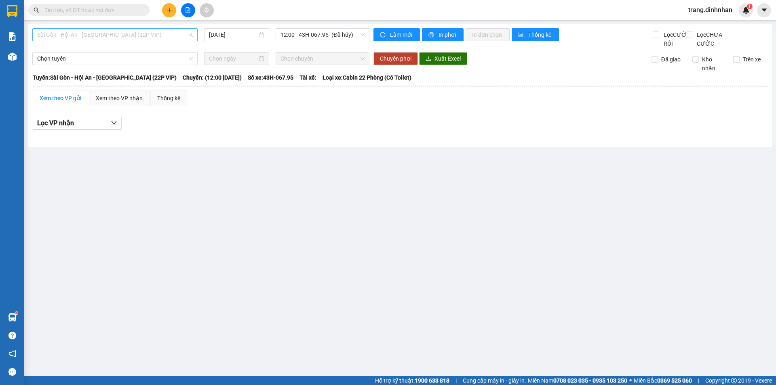
click at [165, 28] on div "Sài Gòn - Hội An - [GEOGRAPHIC_DATA] (22P VIP)" at bounding box center [114, 34] width 165 height 13
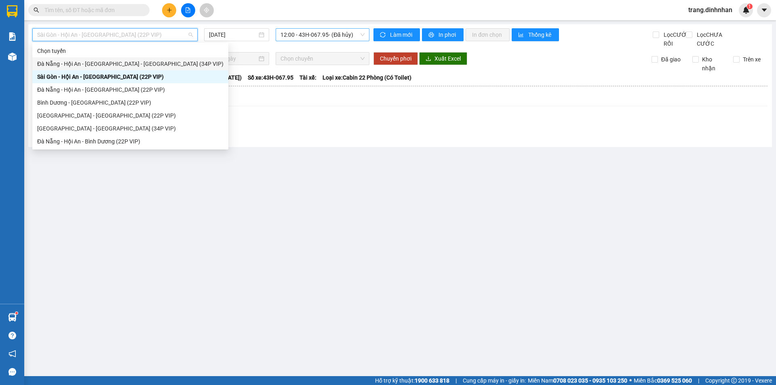
click at [327, 39] on span "12:00 - 43H-067.95 - (Đã hủy)" at bounding box center [323, 35] width 84 height 12
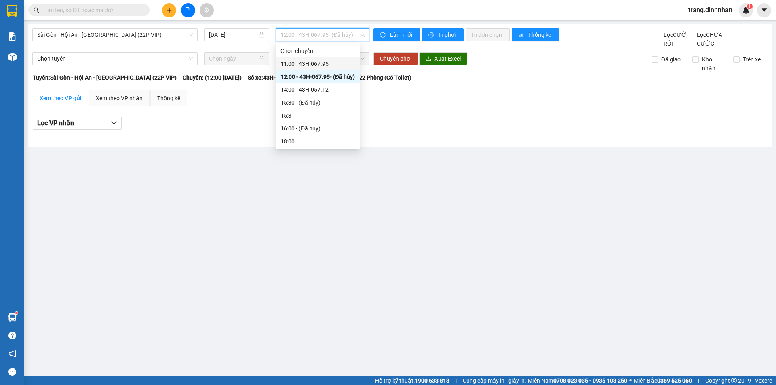
click at [316, 61] on div "11:00 - 43H-067.95" at bounding box center [318, 63] width 74 height 9
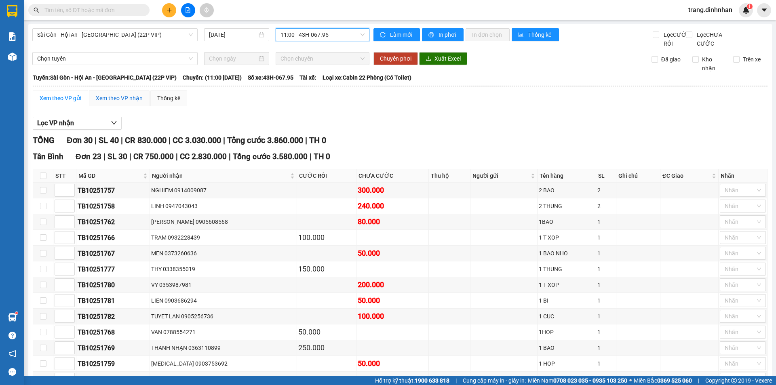
click at [135, 103] on div "Xem theo VP nhận" at bounding box center [119, 98] width 47 height 9
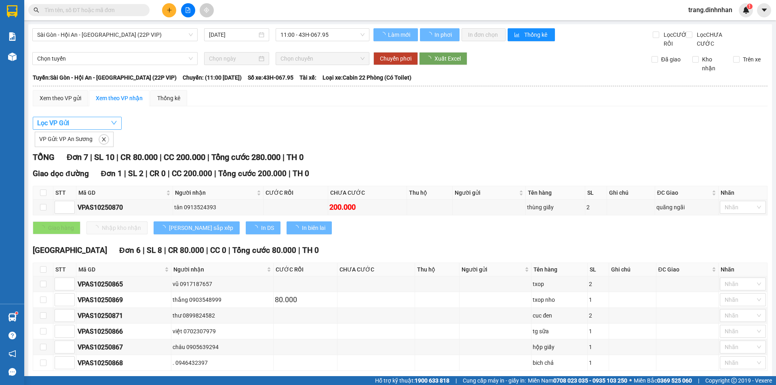
click at [67, 128] on span "Lọc VP Gửi" at bounding box center [53, 123] width 32 height 10
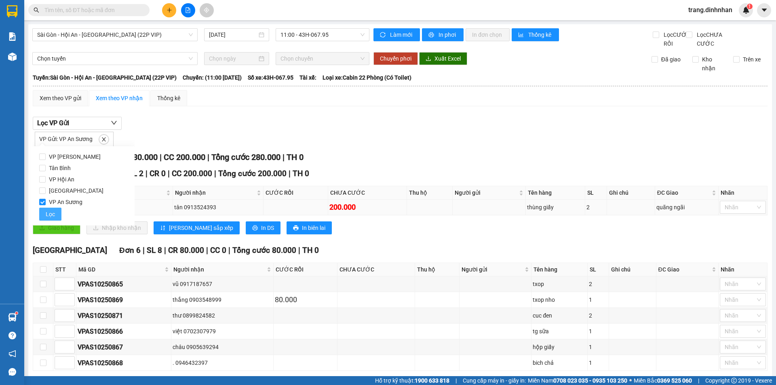
click at [53, 214] on span "Lọc" at bounding box center [50, 214] width 9 height 9
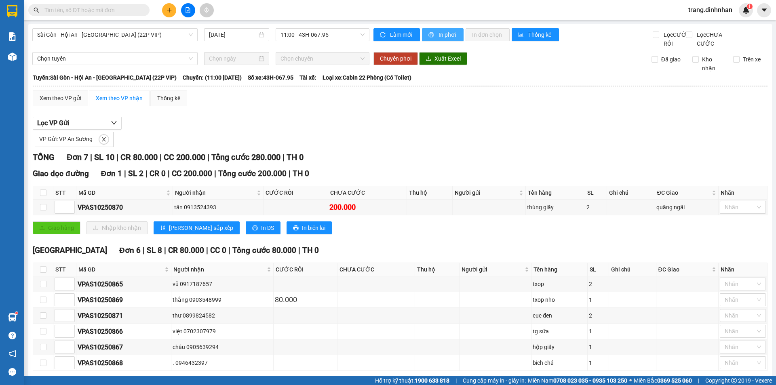
click at [440, 34] on span "In phơi" at bounding box center [448, 34] width 19 height 9
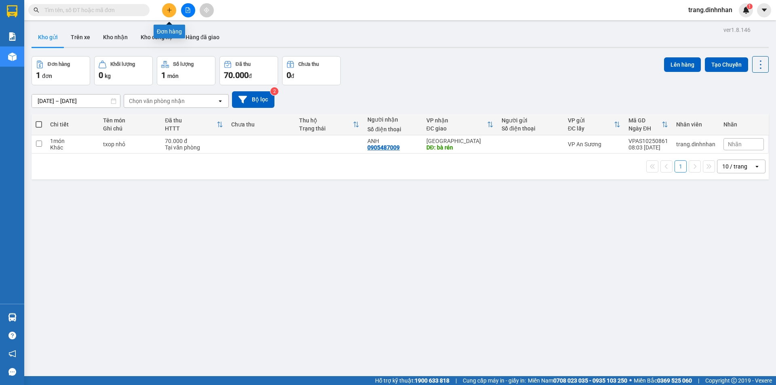
click at [174, 13] on button at bounding box center [169, 10] width 14 height 14
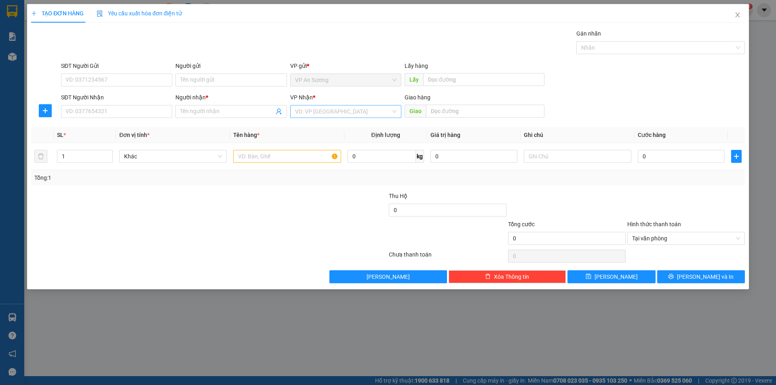
click at [310, 113] on input "search" at bounding box center [343, 111] width 96 height 12
click at [305, 163] on div "[GEOGRAPHIC_DATA]" at bounding box center [345, 166] width 101 height 9
drag, startPoint x: 233, startPoint y: 154, endPoint x: 238, endPoint y: 144, distance: 10.7
click at [233, 154] on input "text" at bounding box center [287, 156] width 108 height 13
type input "bich chả"
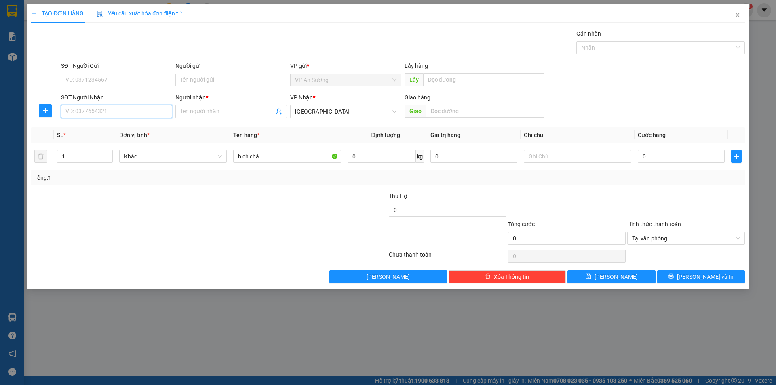
click at [146, 108] on input "SĐT Người Nhận" at bounding box center [116, 111] width 111 height 13
click at [85, 130] on div "0946432397" at bounding box center [116, 127] width 101 height 9
type input "0946432397"
click at [211, 109] on input "Người nhận *" at bounding box center [226, 111] width 93 height 9
type input "."
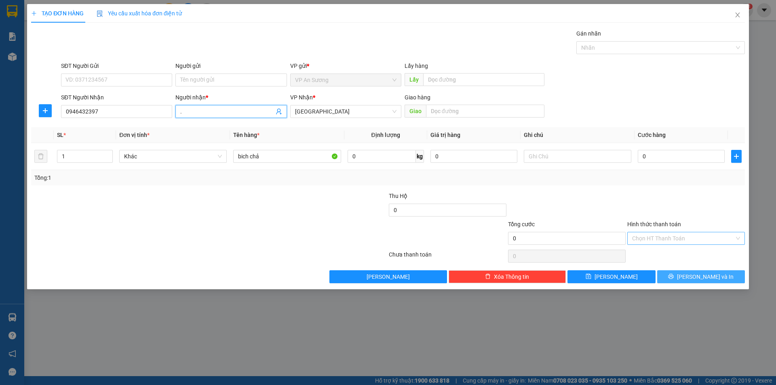
click at [707, 279] on span "[PERSON_NAME] và In" at bounding box center [705, 276] width 57 height 9
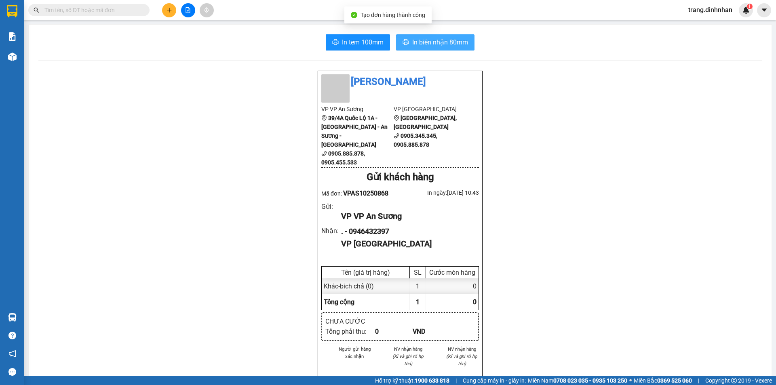
click at [439, 48] on button "In biên nhận 80mm" at bounding box center [435, 42] width 78 height 16
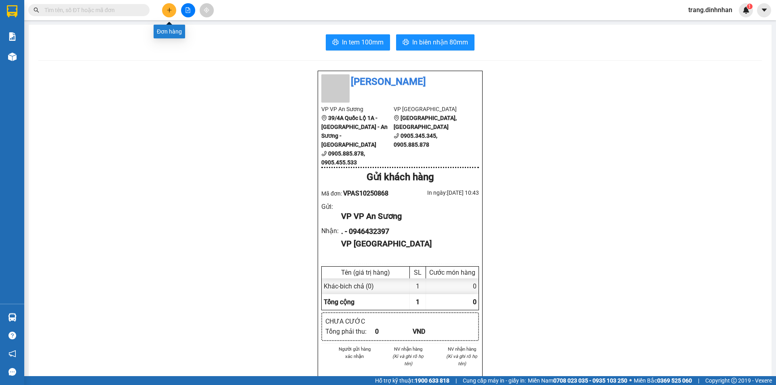
click at [170, 13] on button at bounding box center [169, 10] width 14 height 14
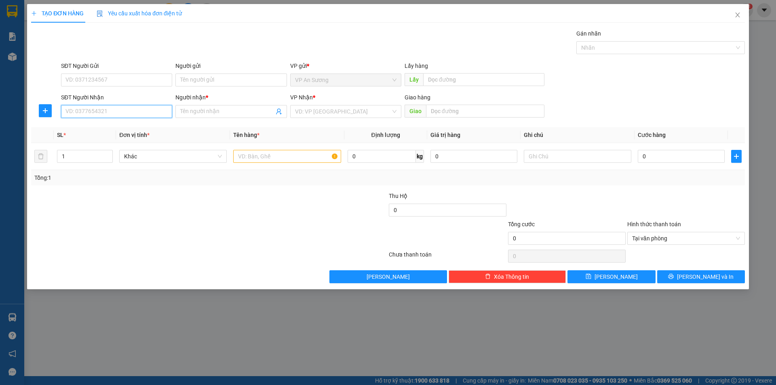
click at [121, 107] on input "SĐT Người Nhận" at bounding box center [116, 111] width 111 height 13
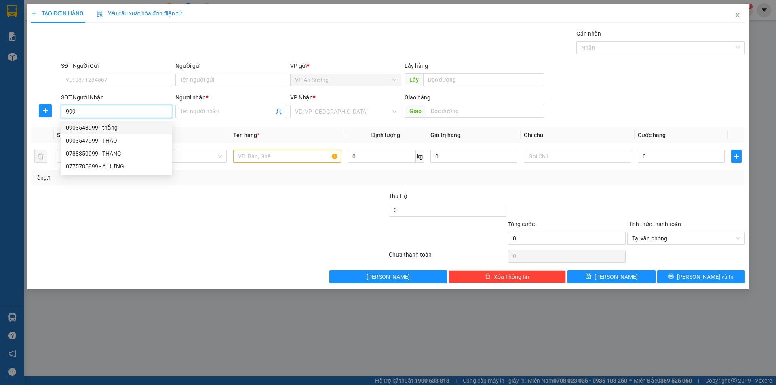
click at [91, 126] on div "0903548999 - thắng" at bounding box center [116, 127] width 101 height 9
type input "0903548999"
type input "thắng"
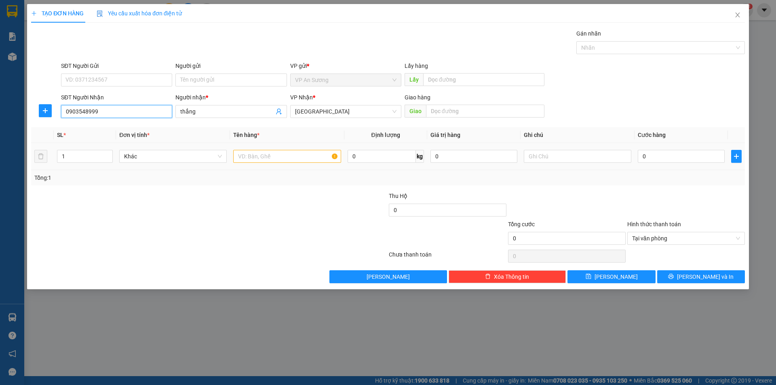
type input "0903548999"
click at [239, 157] on input "text" at bounding box center [287, 156] width 108 height 13
type input "y"
type input "txop nho"
click at [641, 153] on input "0" at bounding box center [681, 156] width 87 height 13
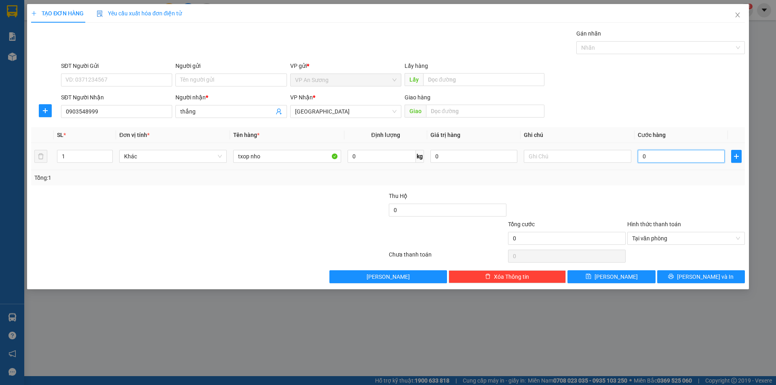
type input "8"
type input "80"
type input "800"
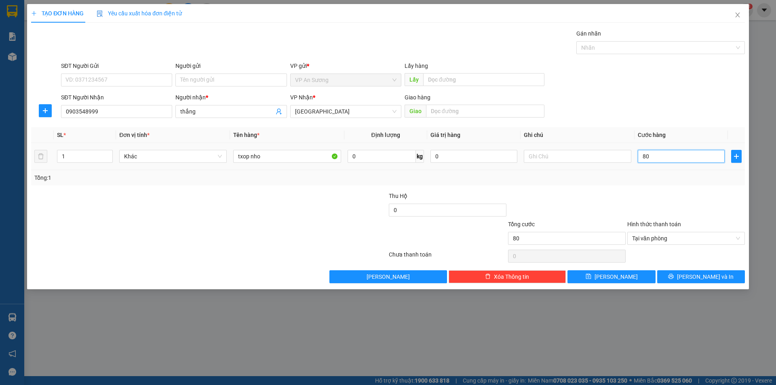
type input "800"
type input "8.000"
type input "80.000"
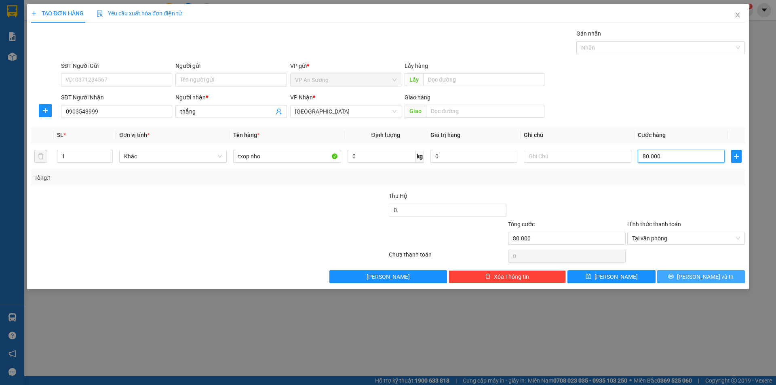
type input "80.000"
click at [686, 273] on button "[PERSON_NAME] và In" at bounding box center [701, 276] width 88 height 13
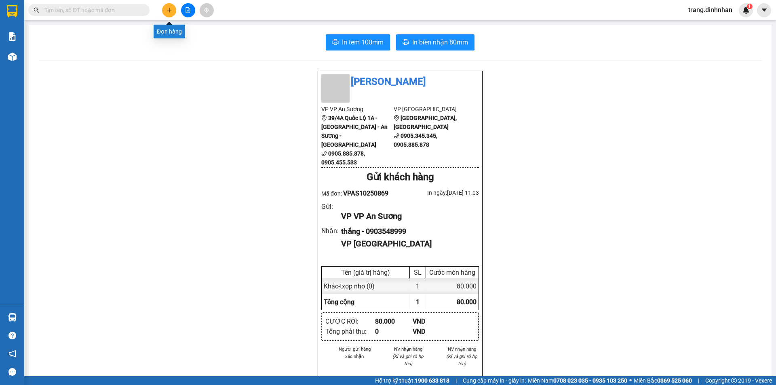
click at [171, 11] on icon "plus" at bounding box center [170, 10] width 6 height 6
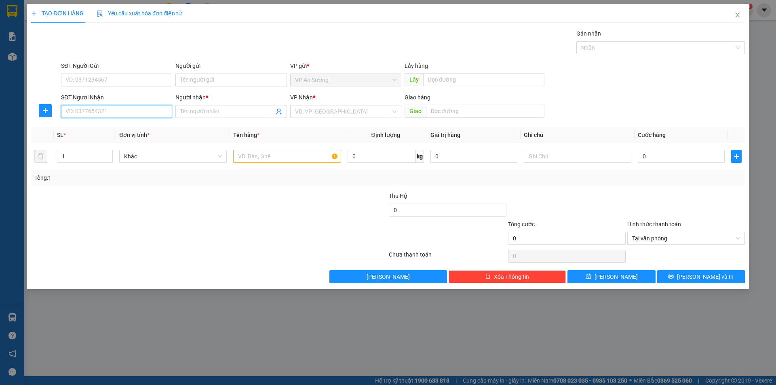
click at [109, 109] on input "SĐT Người Nhận" at bounding box center [116, 111] width 111 height 13
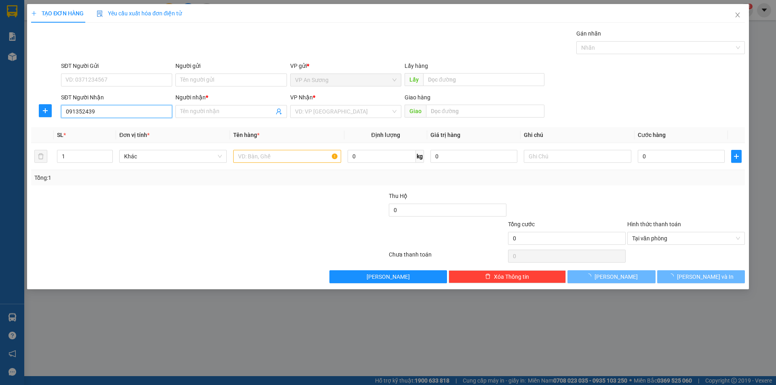
type input "0913524393"
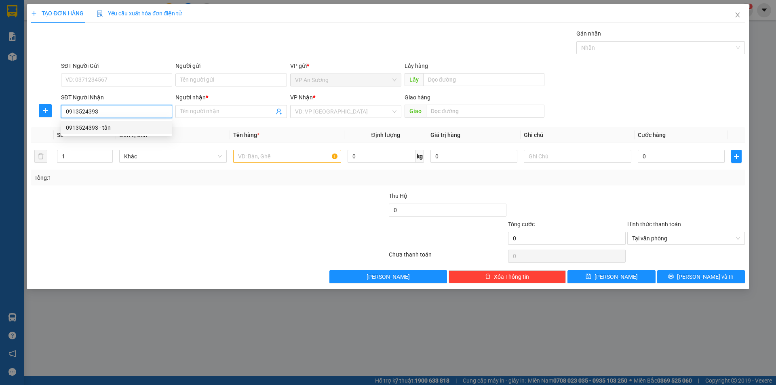
click at [93, 129] on div "0913524393 - tân" at bounding box center [116, 127] width 101 height 9
type input "tân"
type input "0913524393"
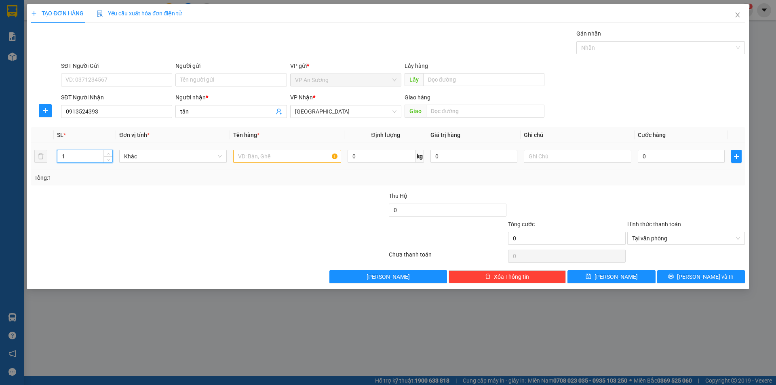
click at [86, 158] on input "1" at bounding box center [84, 156] width 55 height 12
type input "2"
click at [255, 158] on input "text" at bounding box center [287, 156] width 108 height 13
type input "thùng giấy"
click at [433, 112] on input "text" at bounding box center [485, 111] width 118 height 13
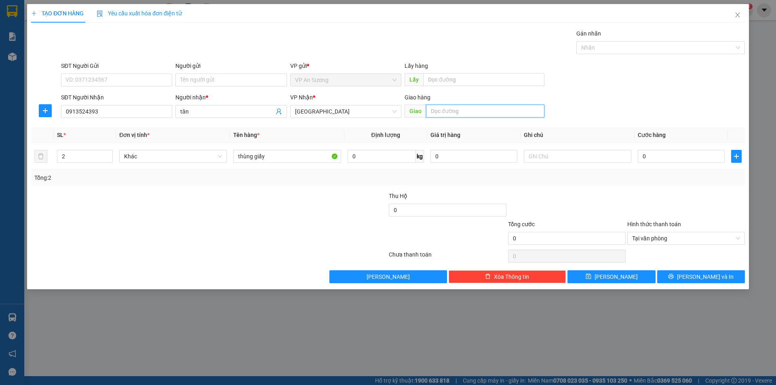
click at [435, 111] on input "text" at bounding box center [485, 111] width 118 height 13
type input "quãng ngãi"
click at [640, 156] on input "0" at bounding box center [681, 156] width 87 height 13
type input "2"
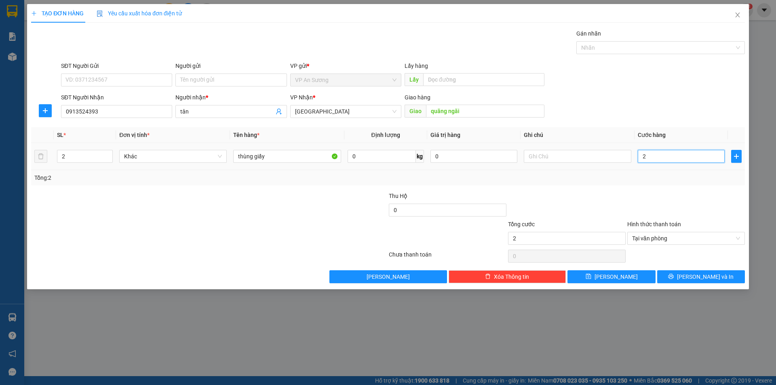
type input "20"
type input "200"
type input "2.000"
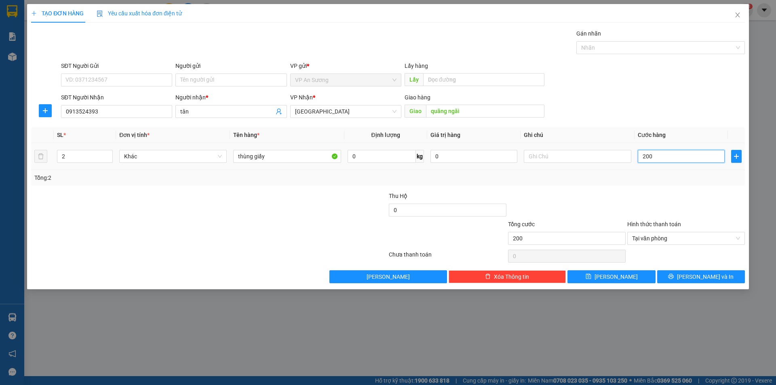
type input "2.000"
type input "20.000"
type input "200.000"
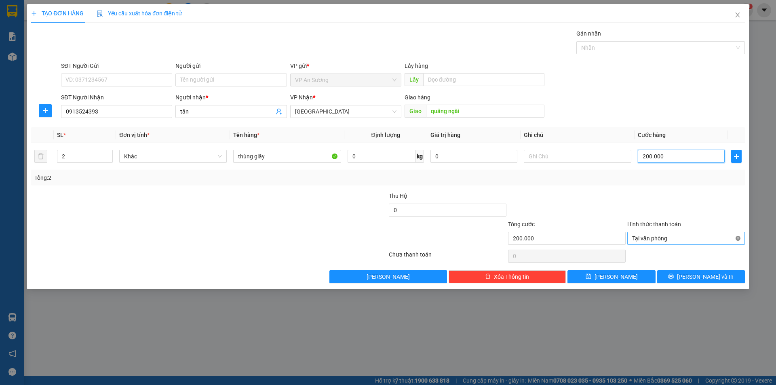
type input "200.000"
click at [702, 278] on span "[PERSON_NAME] và In" at bounding box center [705, 276] width 57 height 9
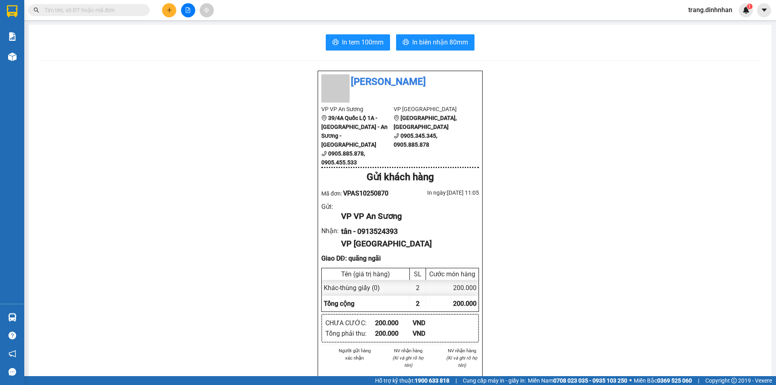
drag, startPoint x: 160, startPoint y: 12, endPoint x: 169, endPoint y: 12, distance: 8.1
click at [167, 12] on div at bounding box center [188, 10] width 61 height 14
click at [169, 12] on icon "plus" at bounding box center [170, 10] width 6 height 6
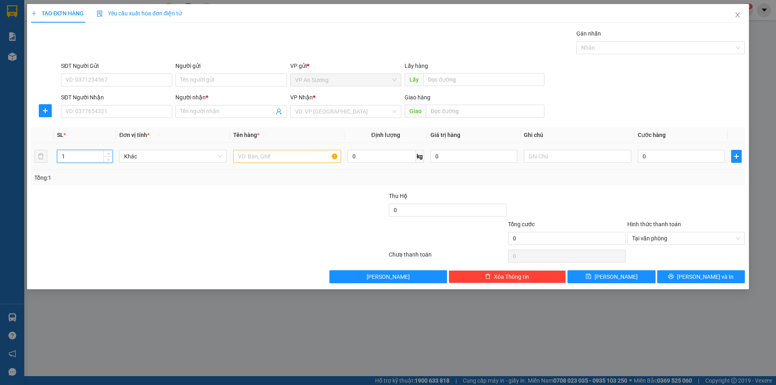
click at [93, 156] on input "1" at bounding box center [84, 156] width 55 height 12
type input "2"
click at [237, 156] on input "text" at bounding box center [287, 156] width 108 height 13
type input "cuc đen"
click at [297, 112] on input "search" at bounding box center [343, 111] width 96 height 12
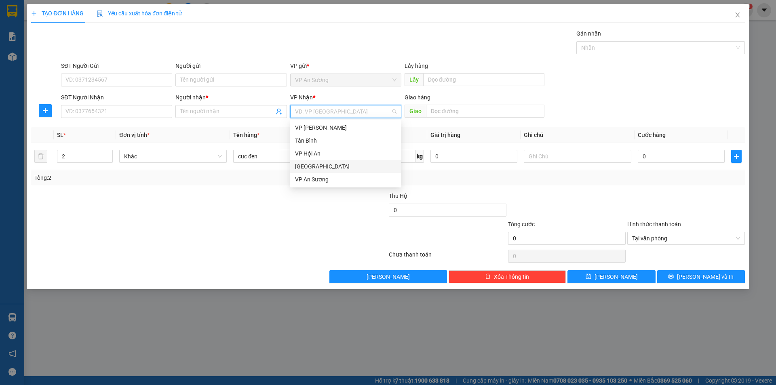
click at [312, 167] on div "[GEOGRAPHIC_DATA]" at bounding box center [345, 166] width 101 height 9
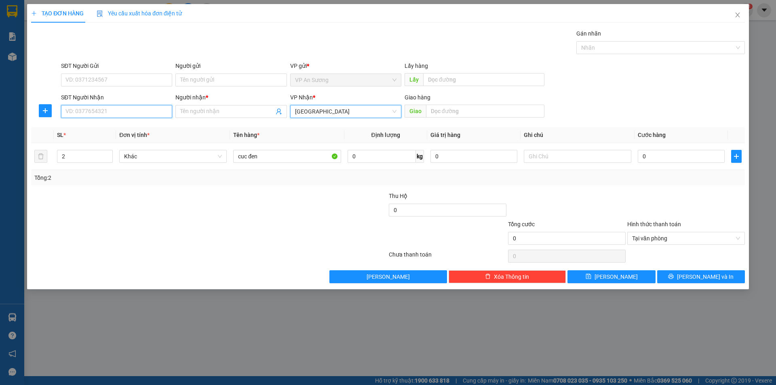
click at [142, 109] on input "SĐT Người Nhận" at bounding box center [116, 111] width 111 height 13
click at [101, 128] on div "0899824582 - thư" at bounding box center [116, 127] width 101 height 9
type input "0899824582"
type input "thư"
type input "0899824582"
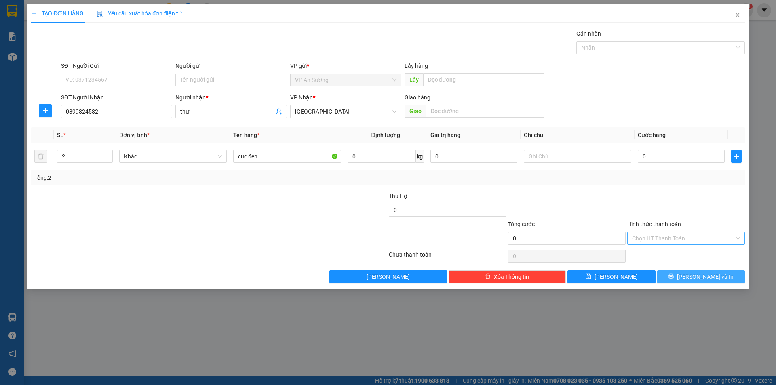
click at [704, 276] on span "[PERSON_NAME] và In" at bounding box center [705, 276] width 57 height 9
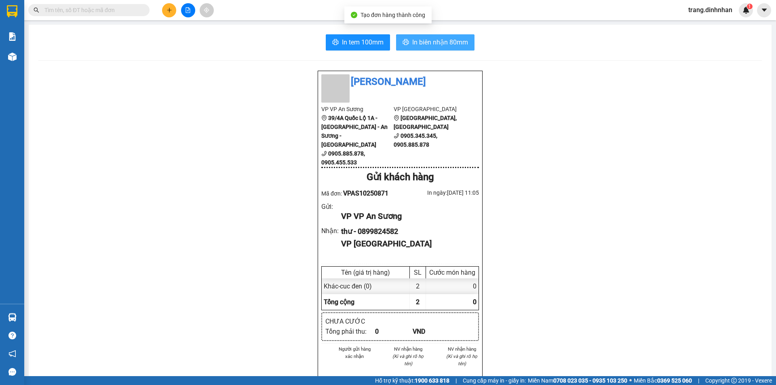
click at [423, 46] on span "In biên nhận 80mm" at bounding box center [440, 42] width 56 height 10
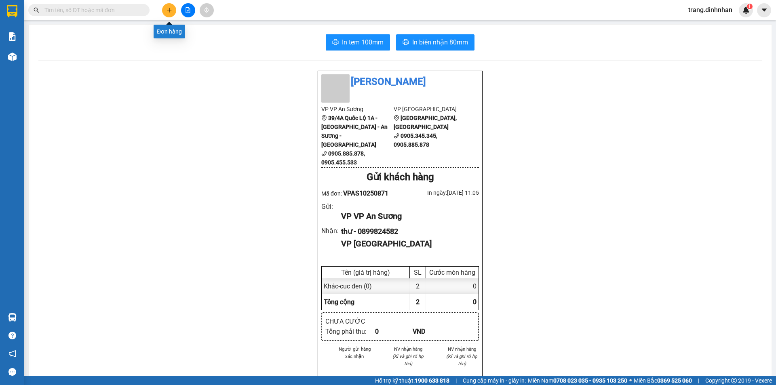
click at [169, 13] on button at bounding box center [169, 10] width 14 height 14
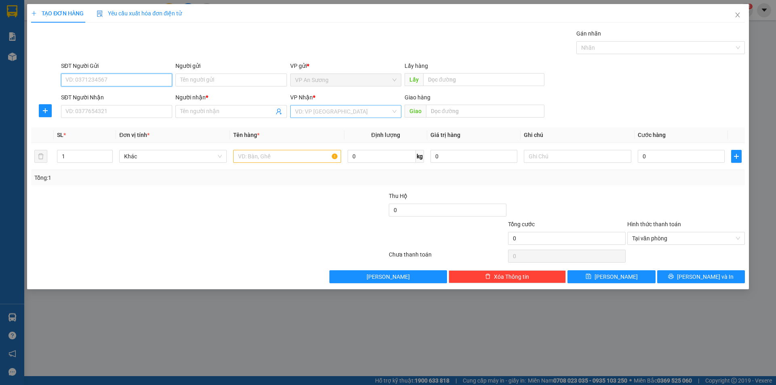
click at [291, 109] on div "VD: VP [GEOGRAPHIC_DATA]" at bounding box center [345, 111] width 111 height 13
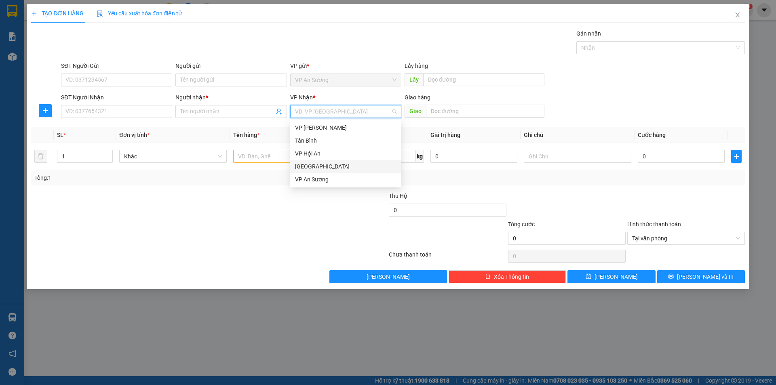
click at [306, 165] on div "[GEOGRAPHIC_DATA]" at bounding box center [345, 166] width 101 height 9
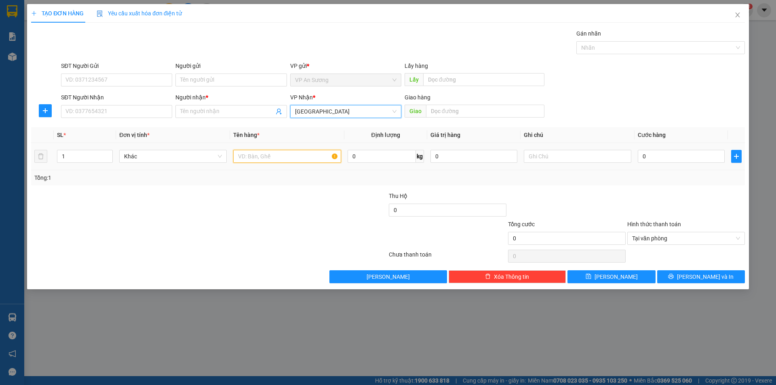
click at [246, 156] on input "text" at bounding box center [287, 156] width 108 height 13
type input "txop"
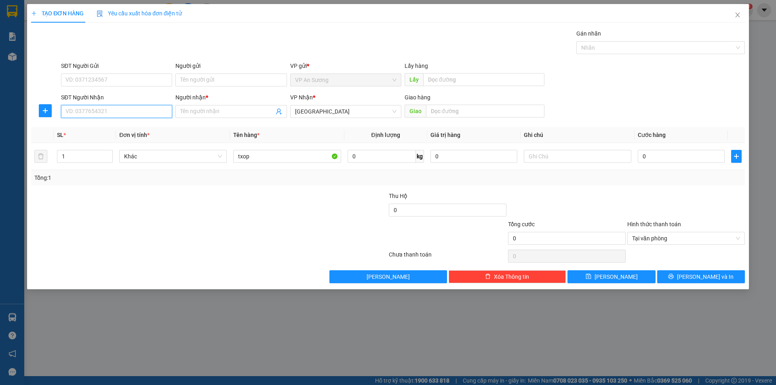
click at [158, 111] on input "SĐT Người Nhận" at bounding box center [116, 111] width 111 height 13
type input "0911734956"
click at [204, 113] on input "Người nhận *" at bounding box center [226, 111] width 93 height 9
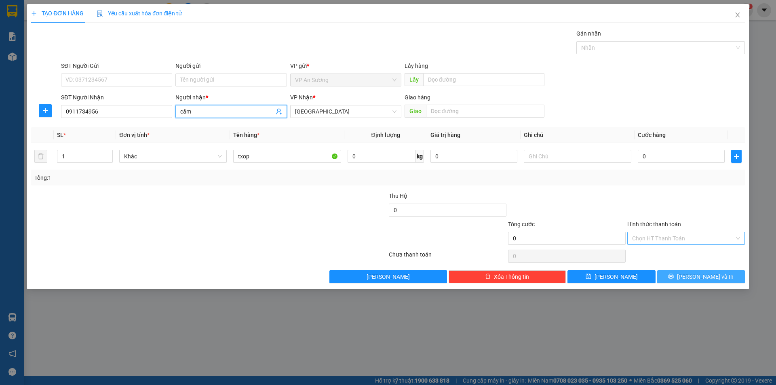
type input "cẩm"
click at [707, 274] on span "[PERSON_NAME] và In" at bounding box center [705, 276] width 57 height 9
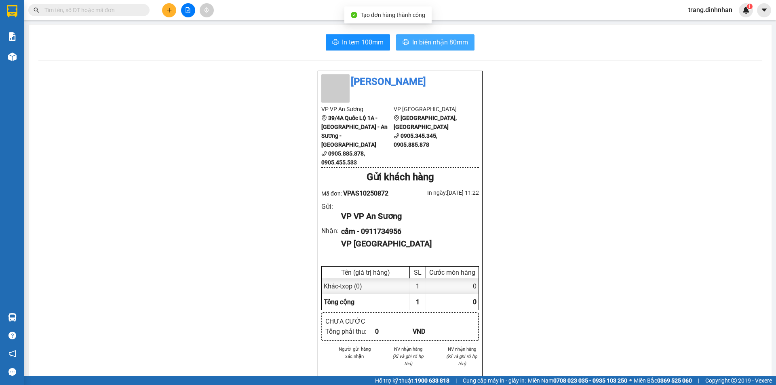
click at [455, 39] on span "In biên nhận 80mm" at bounding box center [440, 42] width 56 height 10
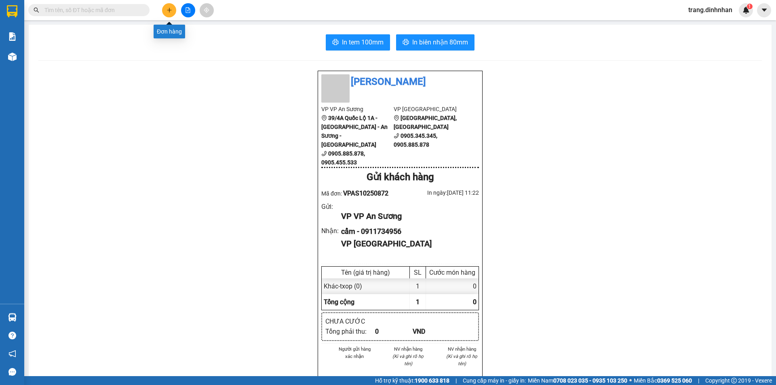
click at [172, 9] on icon "plus" at bounding box center [170, 10] width 6 height 6
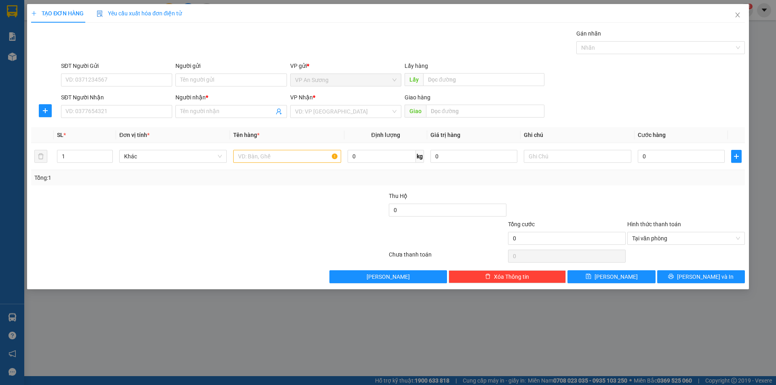
click at [152, 102] on div "SĐT Người Nhận" at bounding box center [116, 99] width 111 height 12
click at [155, 110] on input "SĐT Người Nhận" at bounding box center [116, 111] width 111 height 13
type input "0979928616"
click at [198, 108] on input "Người nhận *" at bounding box center [226, 111] width 93 height 9
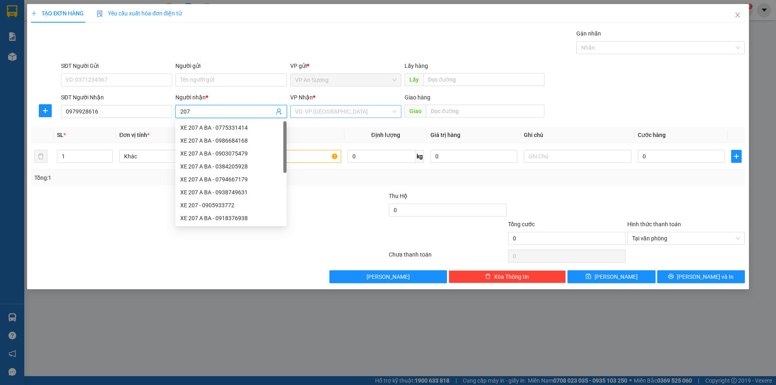
type input "207"
click at [300, 108] on input "search" at bounding box center [343, 111] width 96 height 12
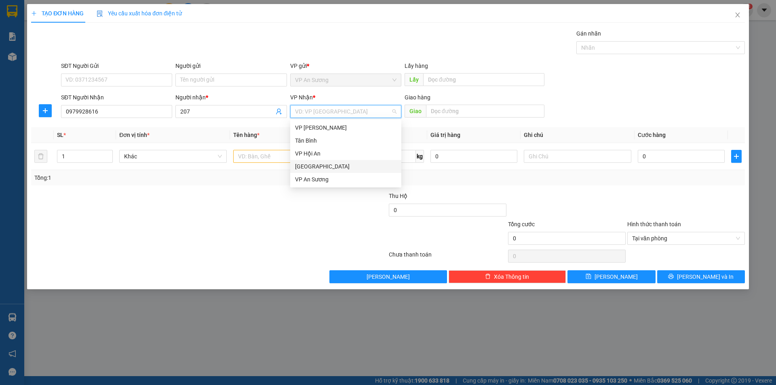
click at [309, 165] on div "[GEOGRAPHIC_DATA]" at bounding box center [345, 166] width 101 height 9
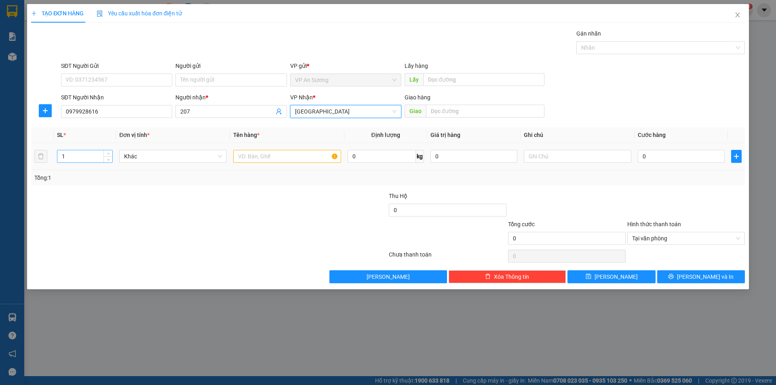
click at [74, 154] on input "1" at bounding box center [84, 156] width 55 height 12
type input "8"
click at [240, 157] on input "text" at bounding box center [287, 156] width 108 height 13
type input "4t+4bich tl"
click at [637, 155] on td "0" at bounding box center [681, 156] width 93 height 27
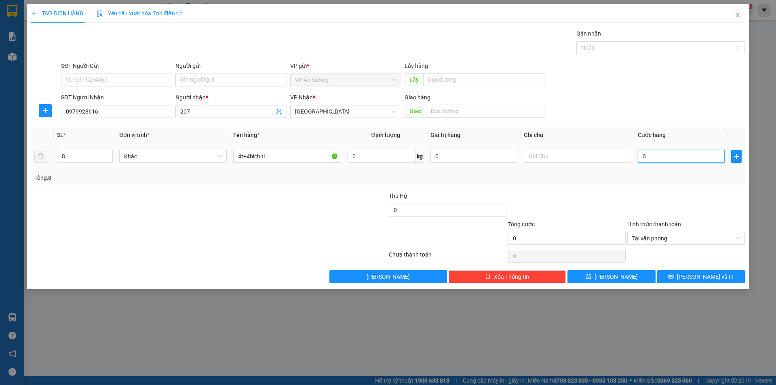
click at [640, 156] on input "0" at bounding box center [681, 156] width 87 height 13
type input "3"
type input "32"
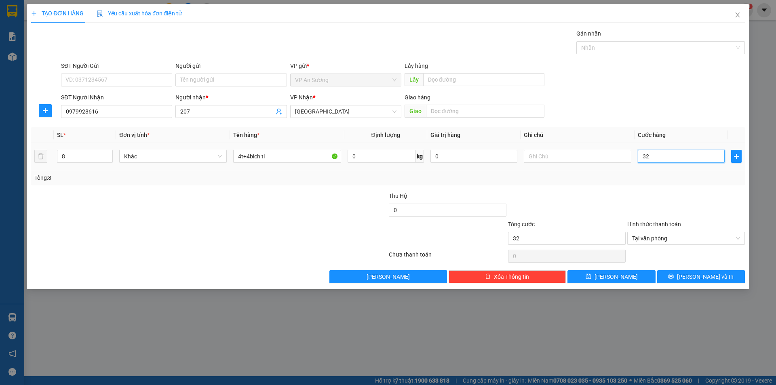
type input "320"
type input "3.200"
type input "32.000"
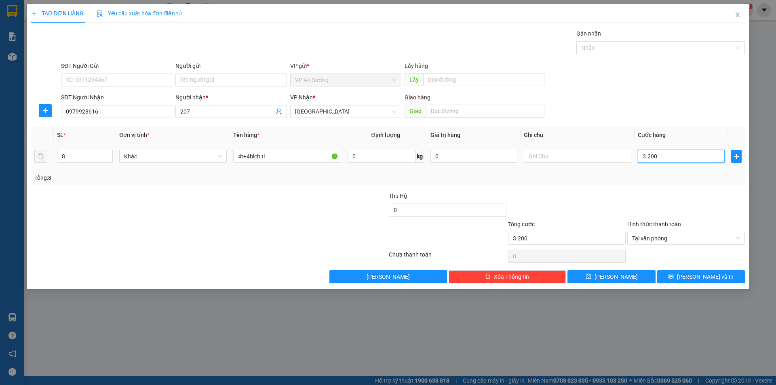
type input "32.000"
type input "320.000"
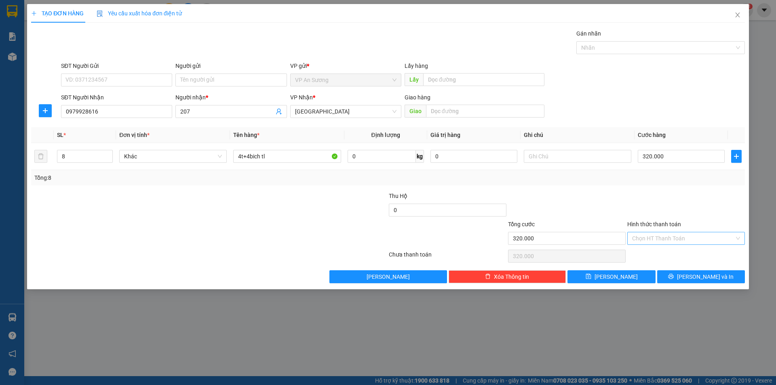
click at [388, 208] on div "Thu Hộ 0" at bounding box center [447, 206] width 119 height 28
click at [390, 208] on input "0" at bounding box center [448, 210] width 118 height 13
type input "500.000"
click at [625, 277] on button "[PERSON_NAME]" at bounding box center [611, 276] width 88 height 13
type input "1"
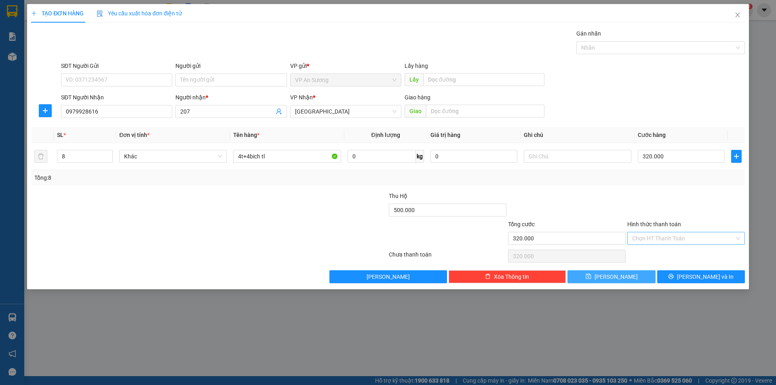
type input "0"
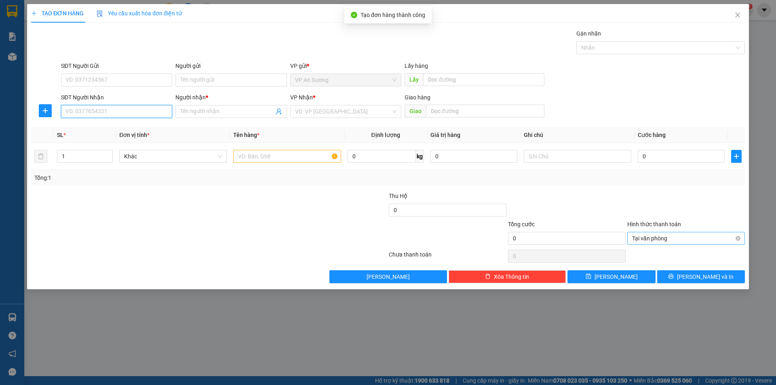
click at [154, 108] on input "SĐT Người Nhận" at bounding box center [116, 111] width 111 height 13
type input "0934868854"
click at [181, 108] on input "Người nhận *" at bounding box center [226, 111] width 93 height 9
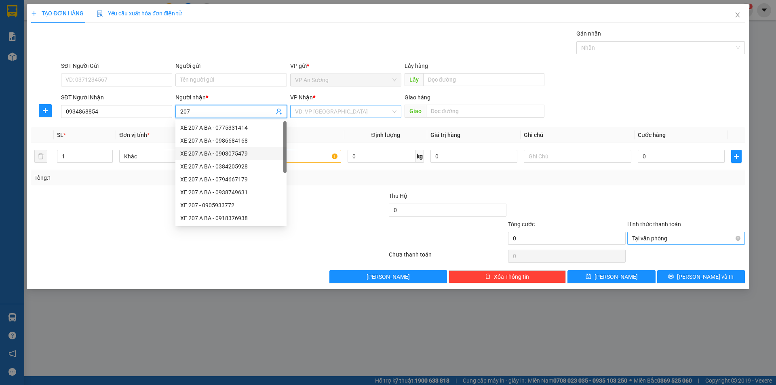
type input "207"
click at [305, 112] on input "search" at bounding box center [343, 111] width 96 height 12
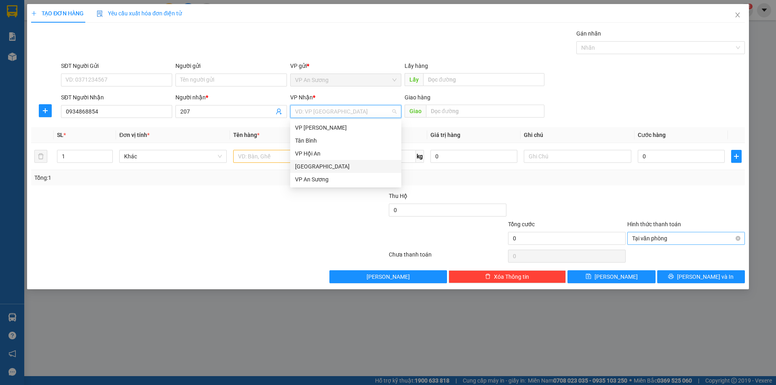
click at [305, 163] on div "[GEOGRAPHIC_DATA]" at bounding box center [345, 166] width 101 height 9
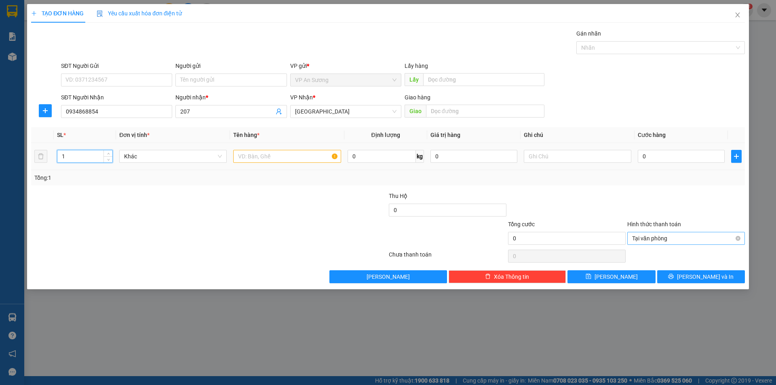
click at [91, 156] on input "1" at bounding box center [84, 156] width 55 height 12
type input "14"
click at [262, 157] on input "text" at bounding box center [287, 156] width 108 height 13
type input "thùng"
click at [639, 155] on input "0" at bounding box center [681, 156] width 87 height 13
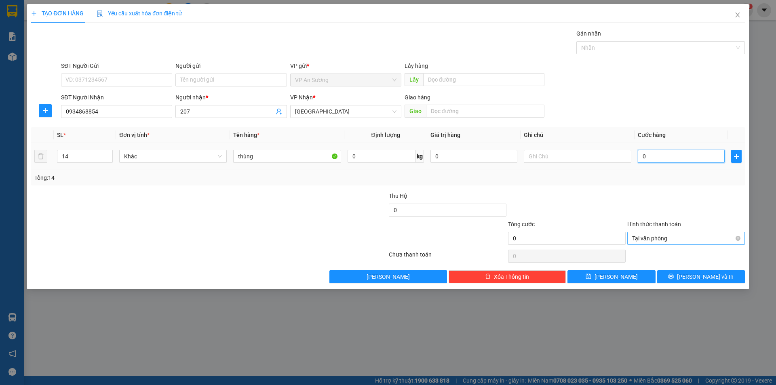
type input "5"
type input "56"
type input "560"
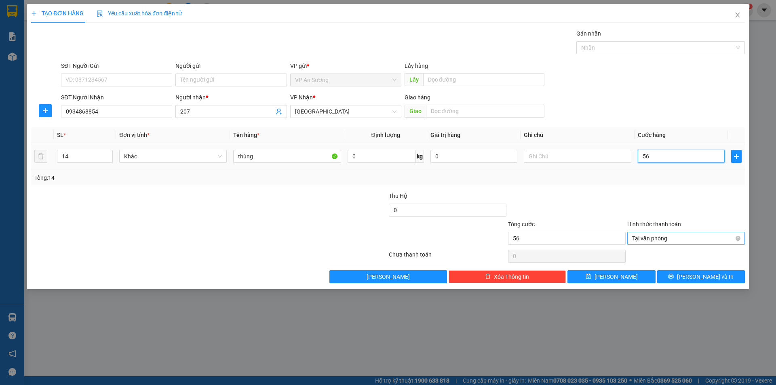
type input "560"
type input "5.600"
type input "56.000"
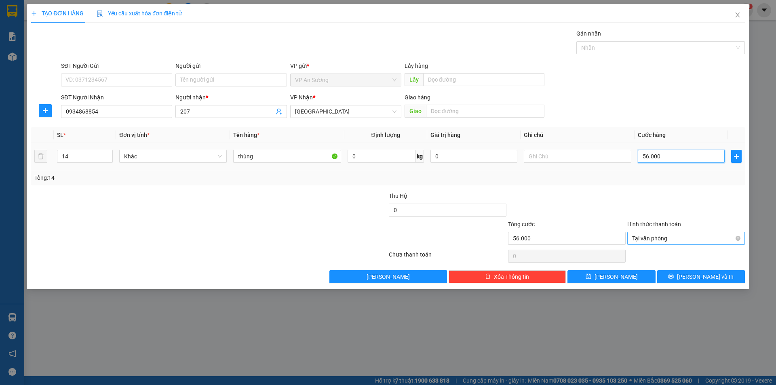
type input "560.000"
click at [628, 276] on button "[PERSON_NAME]" at bounding box center [611, 276] width 88 height 13
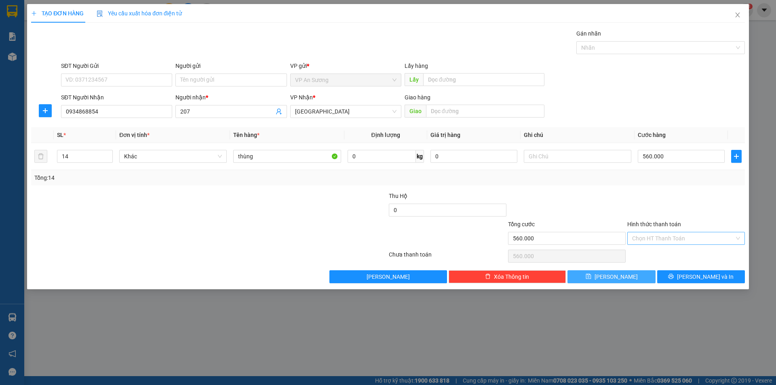
type input "1"
type input "0"
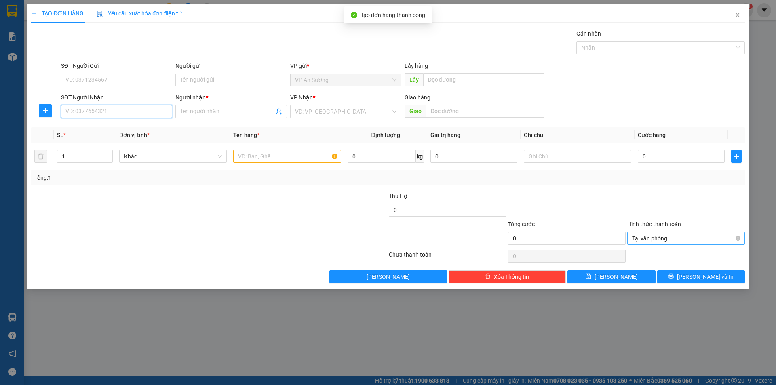
click at [156, 112] on input "SĐT Người Nhận" at bounding box center [116, 111] width 111 height 13
type input "0986087775"
click at [201, 108] on input "Người nhận *" at bounding box center [226, 111] width 93 height 9
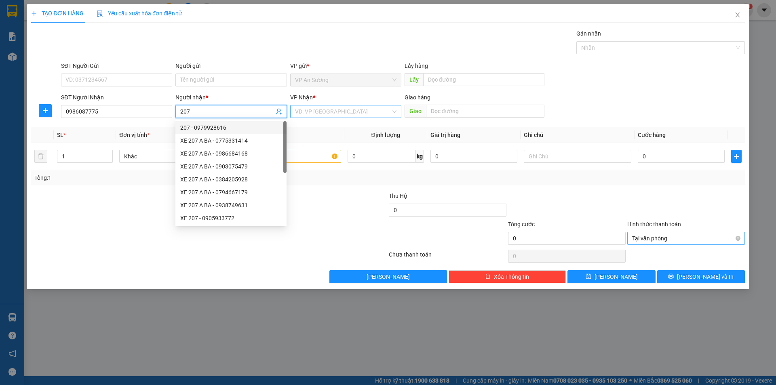
type input "207"
click at [314, 113] on input "search" at bounding box center [343, 111] width 96 height 12
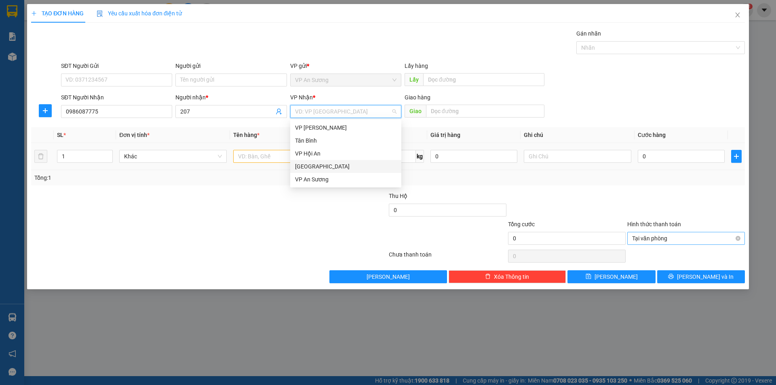
drag, startPoint x: 305, startPoint y: 165, endPoint x: 321, endPoint y: 154, distance: 19.1
click at [305, 163] on div "[GEOGRAPHIC_DATA]" at bounding box center [345, 166] width 101 height 9
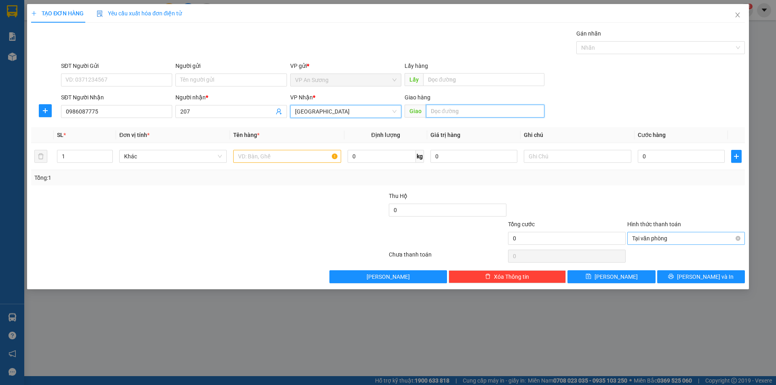
click at [437, 112] on input "text" at bounding box center [485, 111] width 118 height 13
type input "d bàn"
click at [89, 155] on input "1" at bounding box center [84, 156] width 55 height 12
type input "10"
click at [237, 156] on input "text" at bounding box center [287, 156] width 108 height 13
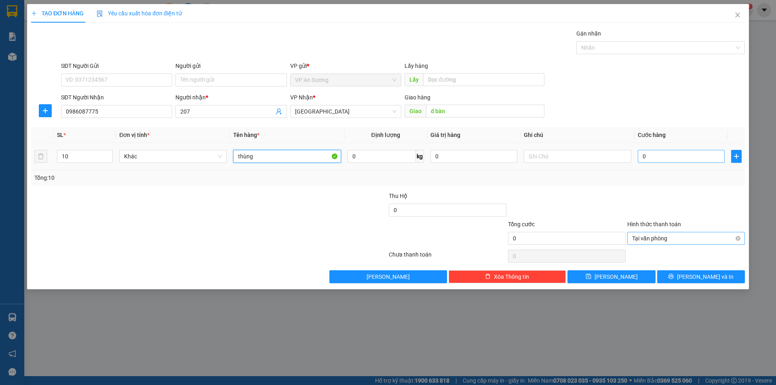
type input "thùng"
click at [639, 158] on input "0" at bounding box center [681, 156] width 87 height 13
type input "4"
type input "40"
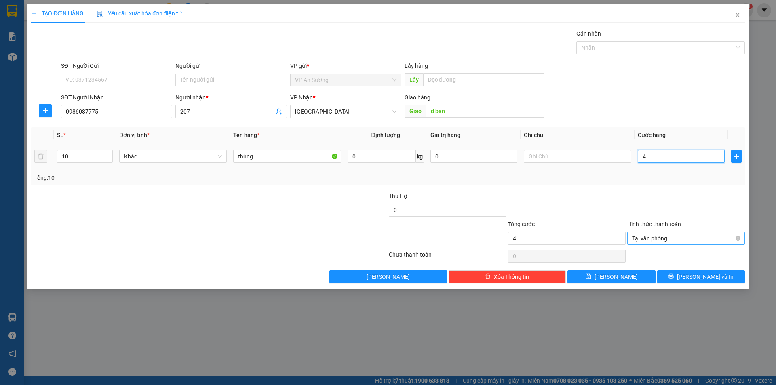
type input "40"
type input "400"
type input "4.000"
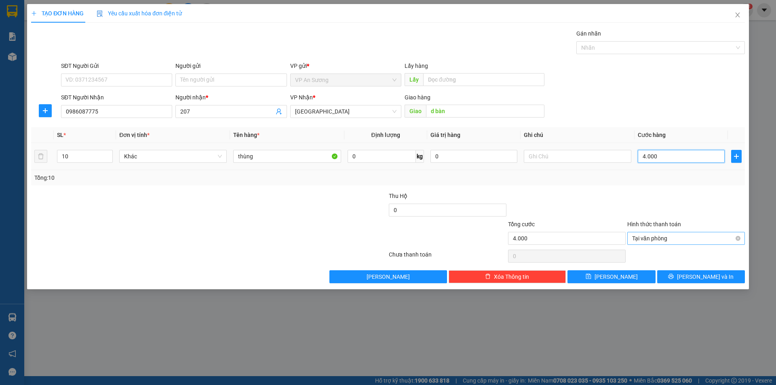
type input "40.000"
type input "400.000"
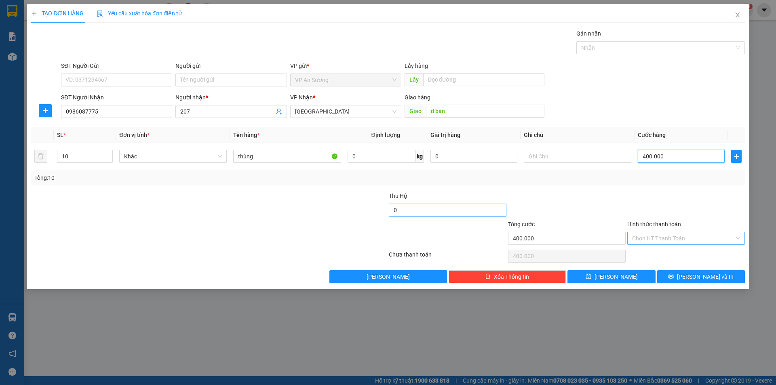
type input "400.000"
click at [390, 209] on input "0" at bounding box center [448, 210] width 118 height 13
type input "1.050.000"
click at [623, 278] on button "[PERSON_NAME]" at bounding box center [611, 276] width 88 height 13
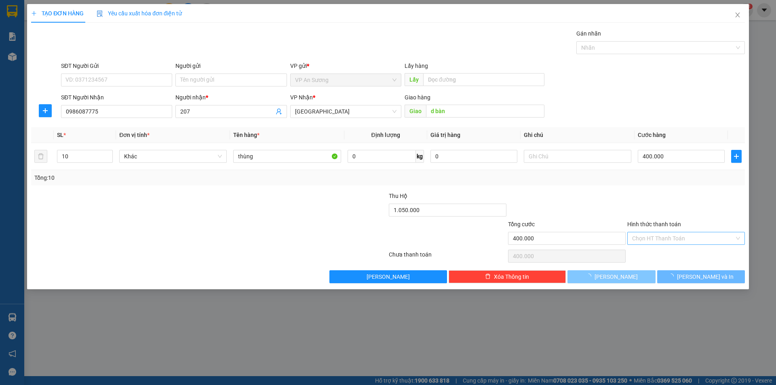
type input "1"
type input "0"
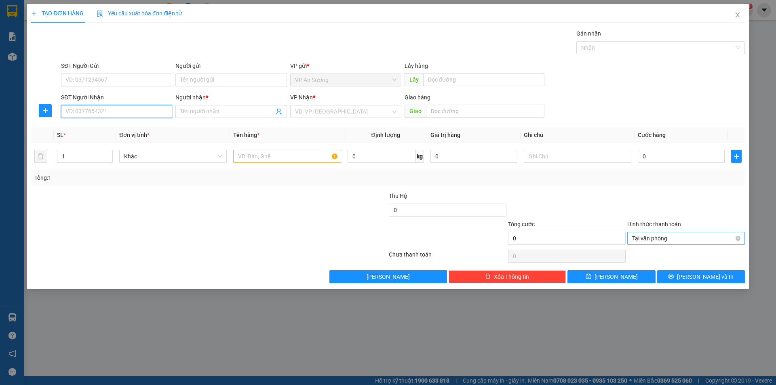
click at [141, 111] on input "SĐT Người Nhận" at bounding box center [116, 111] width 111 height 13
type input "0796822093"
click at [178, 110] on span at bounding box center [230, 111] width 111 height 13
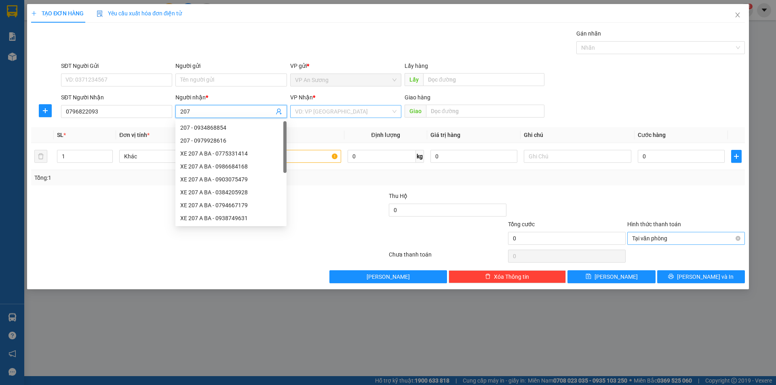
type input "207"
drag, startPoint x: 302, startPoint y: 105, endPoint x: 304, endPoint y: 114, distance: 8.7
click at [304, 112] on input "search" at bounding box center [343, 111] width 96 height 12
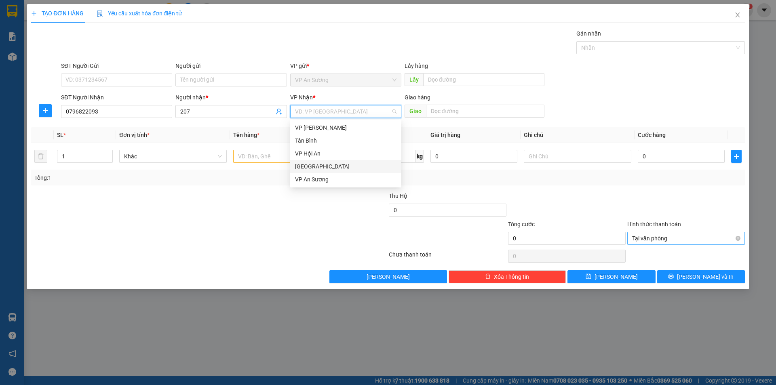
drag, startPoint x: 312, startPoint y: 165, endPoint x: 399, endPoint y: 122, distance: 97.6
click at [312, 165] on div "[GEOGRAPHIC_DATA]" at bounding box center [345, 166] width 101 height 9
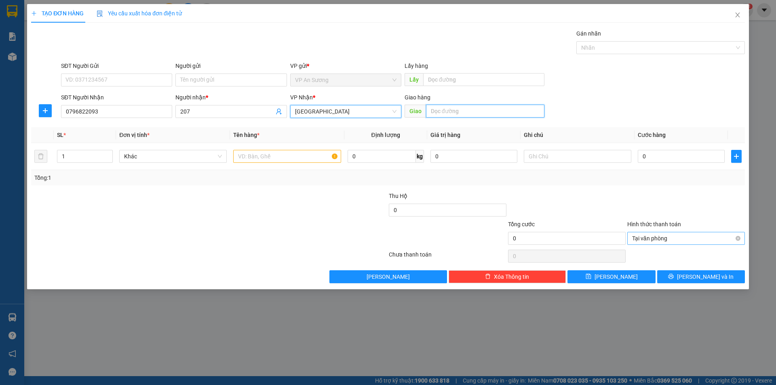
click at [437, 110] on input "text" at bounding box center [485, 111] width 118 height 13
type input "d bàn"
click at [82, 157] on input "1" at bounding box center [84, 156] width 55 height 12
type input "10"
click at [245, 154] on input "text" at bounding box center [287, 156] width 108 height 13
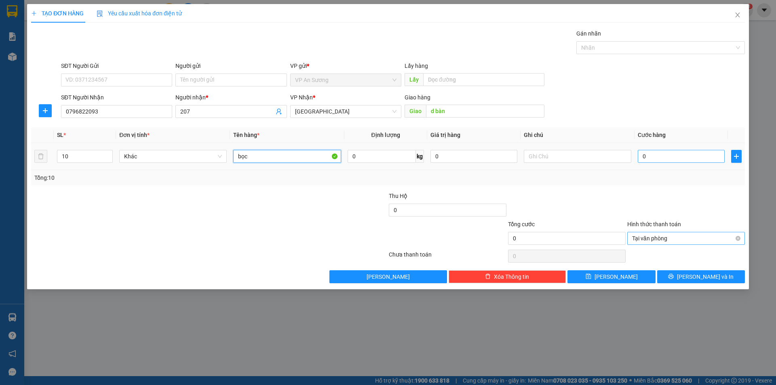
type input "bọc"
click at [640, 155] on input "0" at bounding box center [681, 156] width 87 height 13
type input "4"
type input "40"
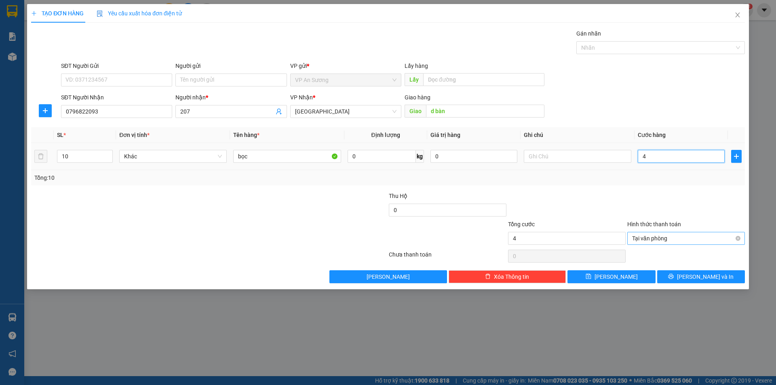
type input "40"
type input "400"
type input "4.000"
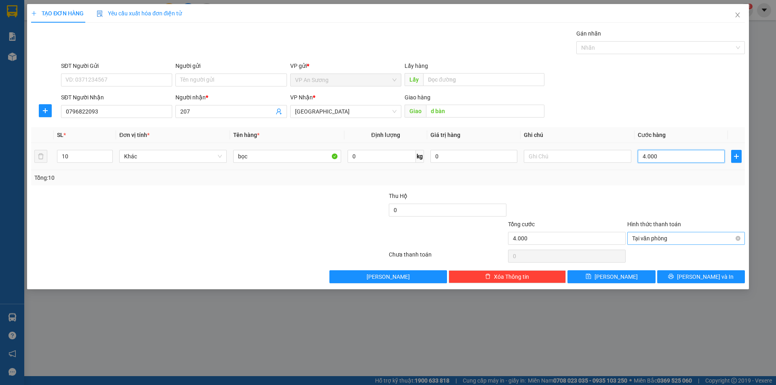
type input "40.000"
type input "400.000"
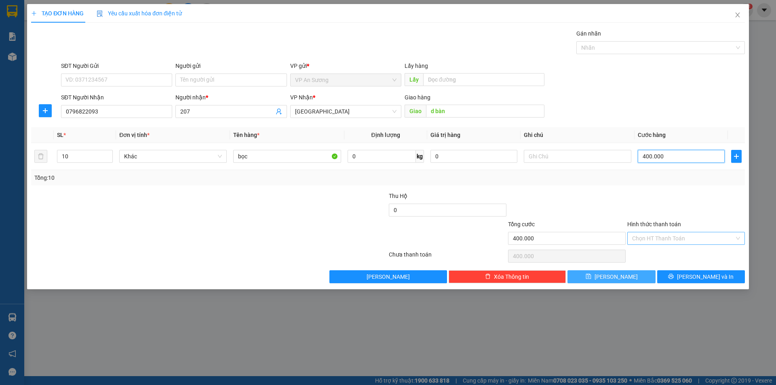
type input "400.000"
click at [616, 280] on span "[PERSON_NAME]" at bounding box center [616, 276] width 43 height 9
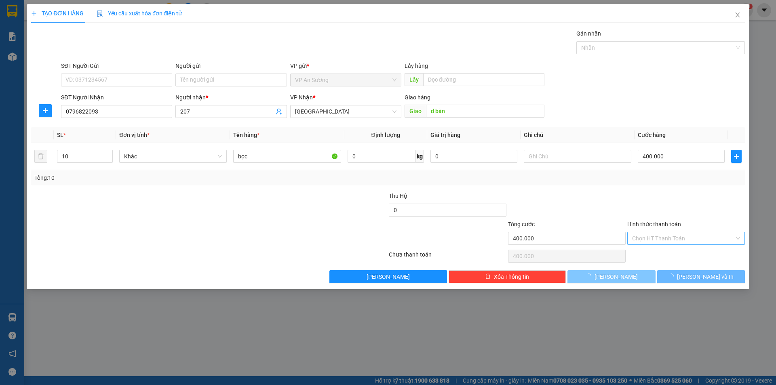
type input "1"
type input "0"
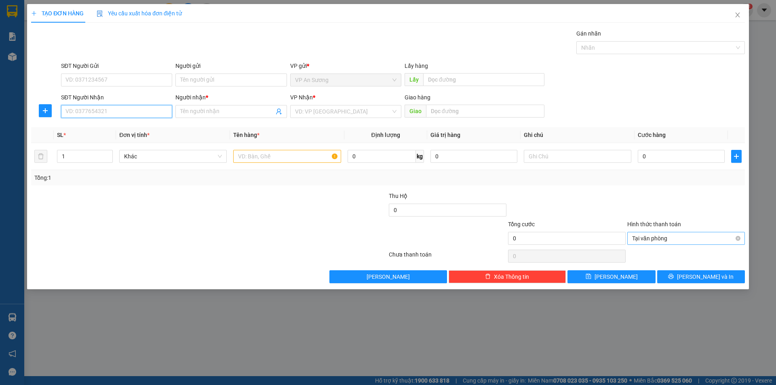
click at [162, 114] on input "SĐT Người Nhận" at bounding box center [116, 111] width 111 height 13
click at [131, 108] on input "SĐT Người Nhận" at bounding box center [116, 111] width 111 height 13
type input "0363685661"
click at [190, 110] on input "Người nhận *" at bounding box center [226, 111] width 93 height 9
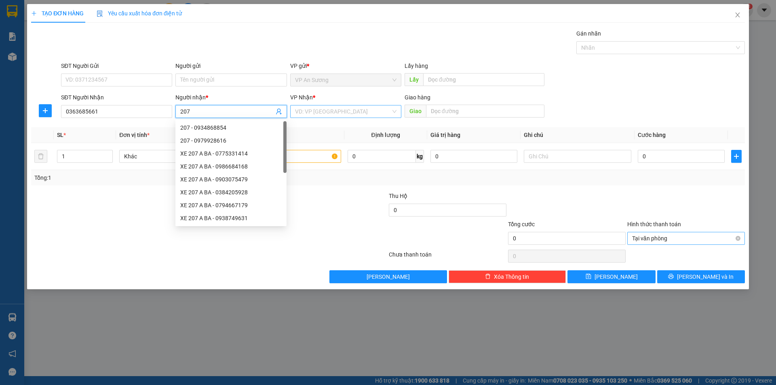
type input "207"
click at [295, 110] on input "search" at bounding box center [343, 111] width 96 height 12
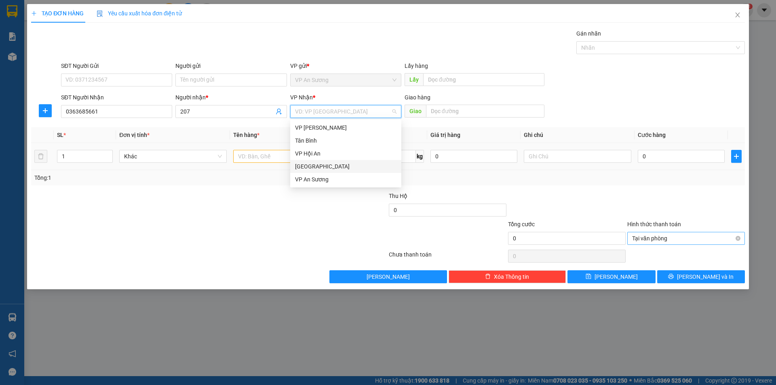
drag, startPoint x: 309, startPoint y: 166, endPoint x: 317, endPoint y: 158, distance: 10.9
click at [309, 166] on div "[GEOGRAPHIC_DATA]" at bounding box center [345, 166] width 101 height 9
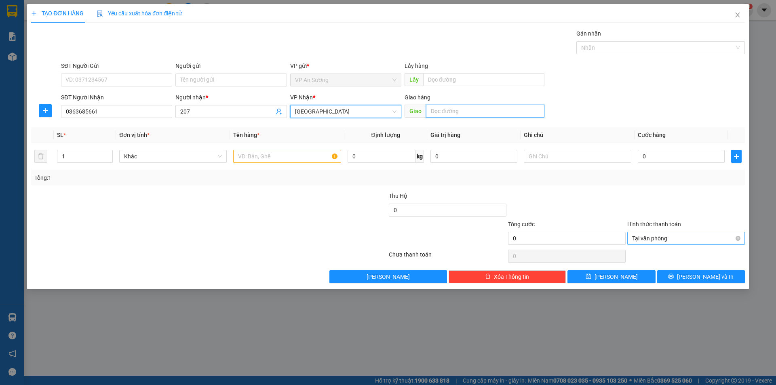
click at [434, 108] on input "text" at bounding box center [485, 111] width 118 height 13
type input "cx hoa mỹ"
click at [639, 154] on input "0" at bounding box center [681, 156] width 87 height 13
type input "2"
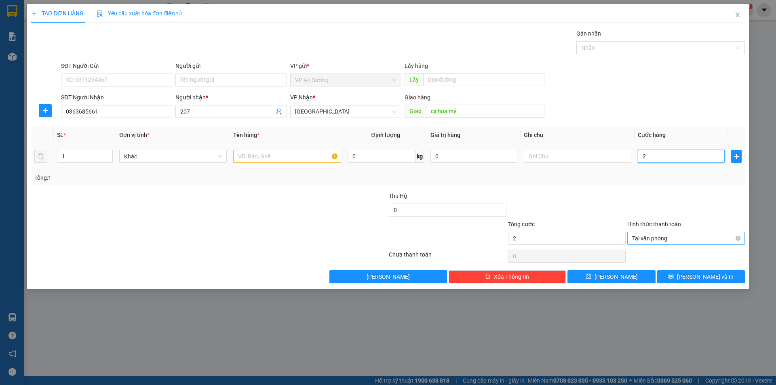
type input "20"
type input "200"
type input "2.000"
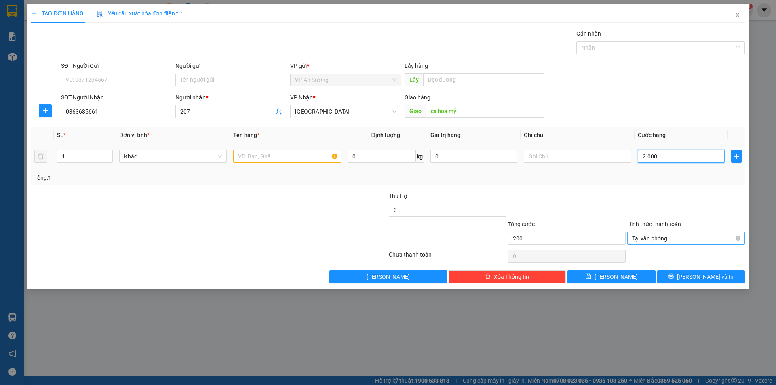
type input "2.000"
type input "20.000"
type input "200.000"
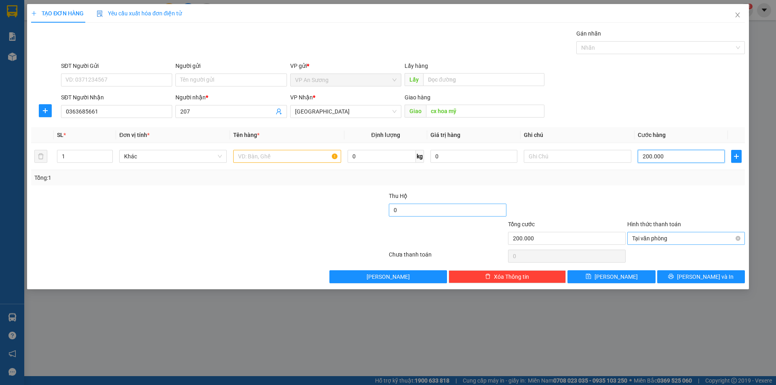
type input "200.000"
click at [390, 209] on input "0" at bounding box center [448, 210] width 118 height 13
type input "750.000"
type input "200.000"
type input "750.000"
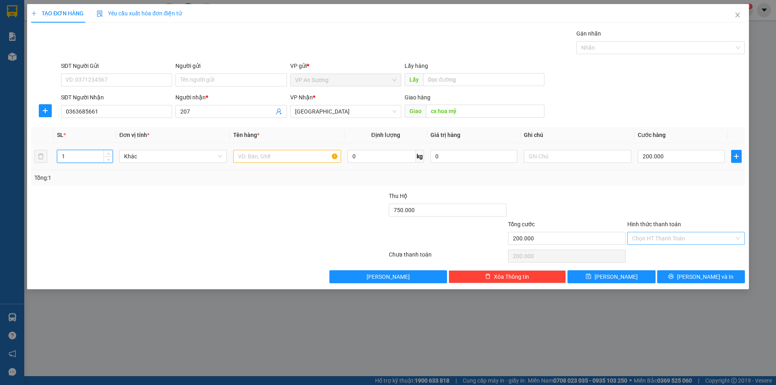
click at [82, 154] on input "1" at bounding box center [84, 156] width 55 height 12
type input "1"
type input "5"
click at [251, 162] on input "text" at bounding box center [287, 156] width 108 height 13
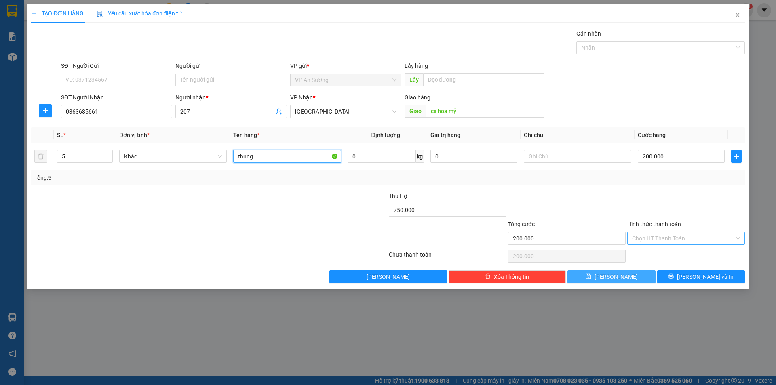
type input "thung"
click at [629, 279] on button "[PERSON_NAME]" at bounding box center [611, 276] width 88 height 13
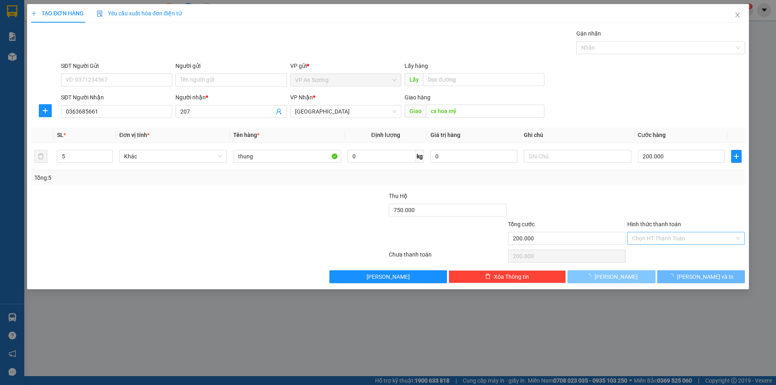
type input "1"
type input "0"
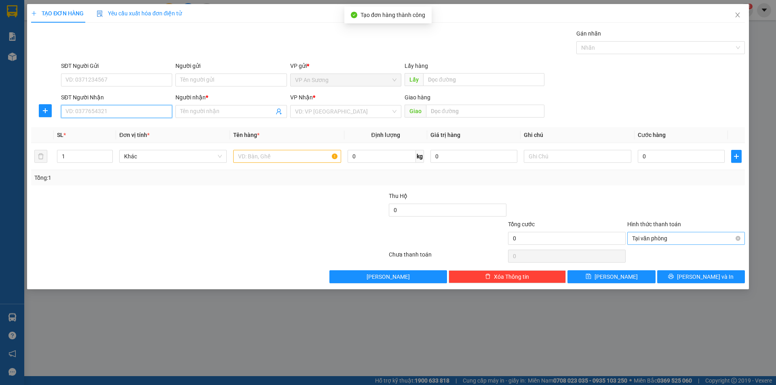
click at [144, 115] on input "SĐT Người Nhận" at bounding box center [116, 111] width 111 height 13
type input "0933223800"
click at [222, 115] on input "Người nhận *" at bounding box center [226, 111] width 93 height 9
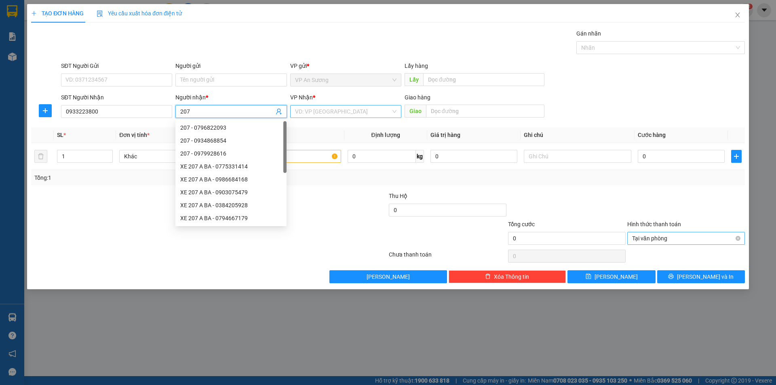
type input "207"
click at [298, 110] on input "search" at bounding box center [343, 111] width 96 height 12
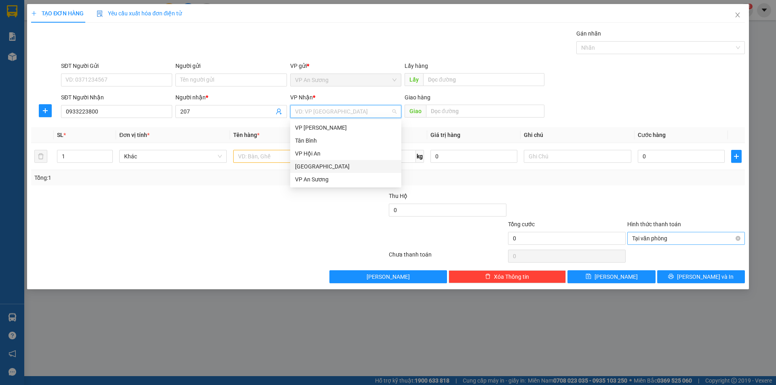
drag, startPoint x: 314, startPoint y: 164, endPoint x: 393, endPoint y: 142, distance: 81.9
click at [316, 163] on div "[GEOGRAPHIC_DATA]" at bounding box center [345, 166] width 101 height 9
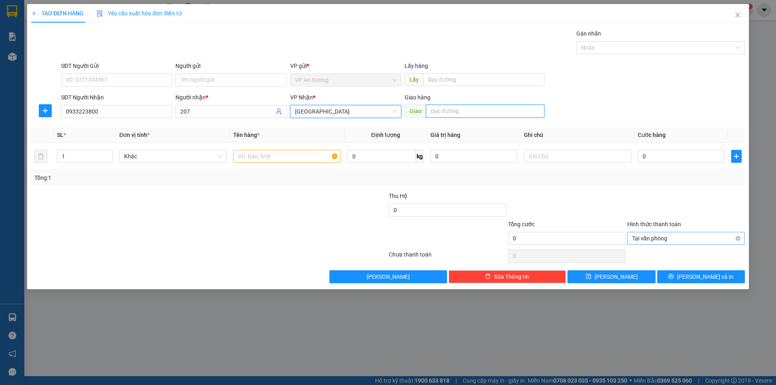
click at [435, 113] on input "text" at bounding box center [485, 111] width 118 height 13
type input "núi thành"
click at [75, 156] on input "1" at bounding box center [84, 156] width 55 height 12
type input "10"
click at [241, 157] on input "text" at bounding box center [287, 156] width 108 height 13
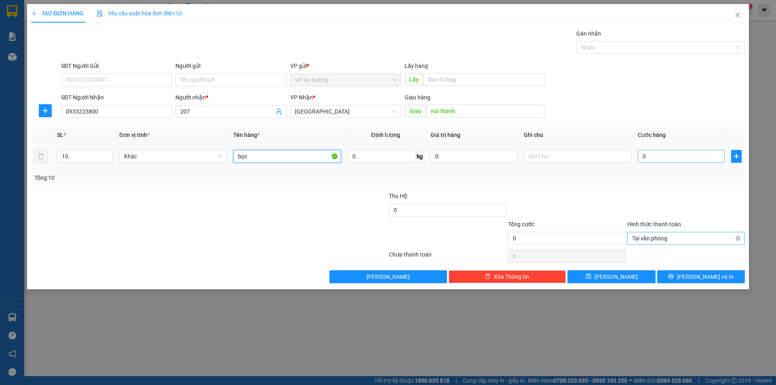
type input "bọc"
click at [639, 154] on input "0" at bounding box center [681, 156] width 87 height 13
type input "4"
type input "40"
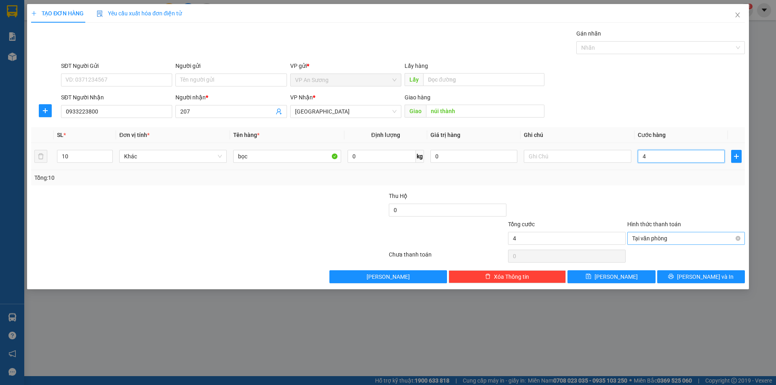
type input "40"
type input "400"
type input "4.000"
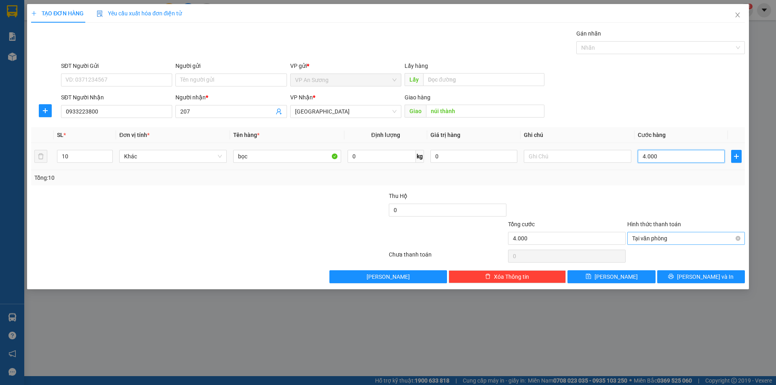
type input "40.000"
click at [390, 208] on input "0" at bounding box center [448, 210] width 118 height 13
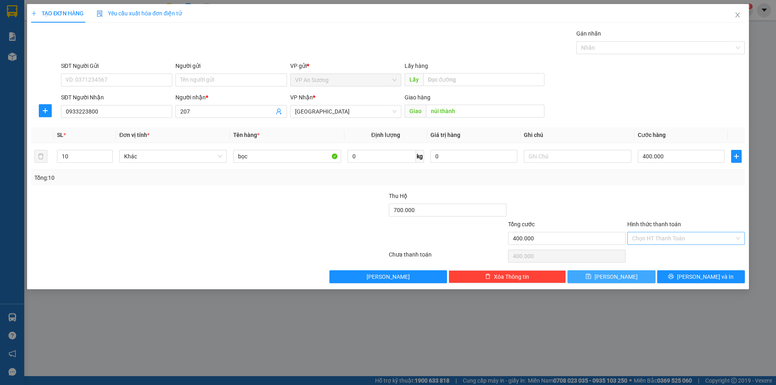
click at [598, 276] on button "[PERSON_NAME]" at bounding box center [611, 276] width 88 height 13
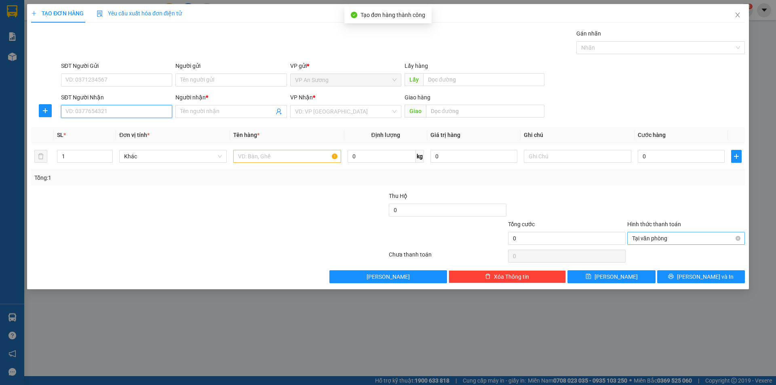
click at [138, 109] on input "SĐT Người Nhận" at bounding box center [116, 111] width 111 height 13
click at [204, 113] on input "Người nhận *" at bounding box center [226, 111] width 93 height 9
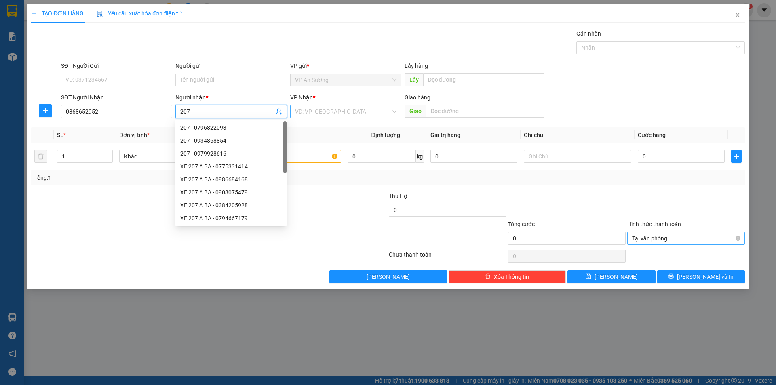
click at [302, 110] on input "search" at bounding box center [343, 111] width 96 height 12
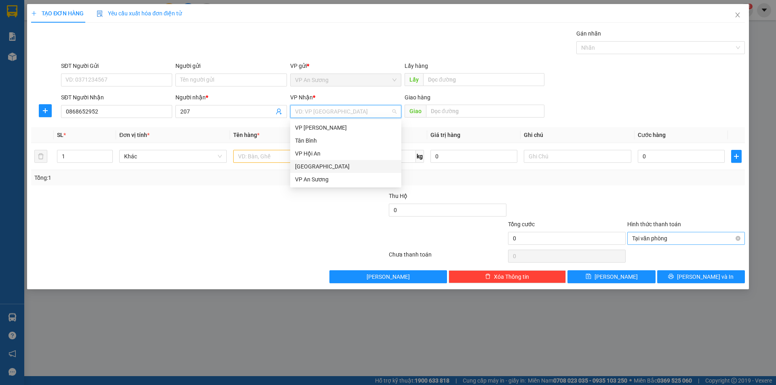
click at [318, 165] on div "[GEOGRAPHIC_DATA]" at bounding box center [345, 166] width 101 height 9
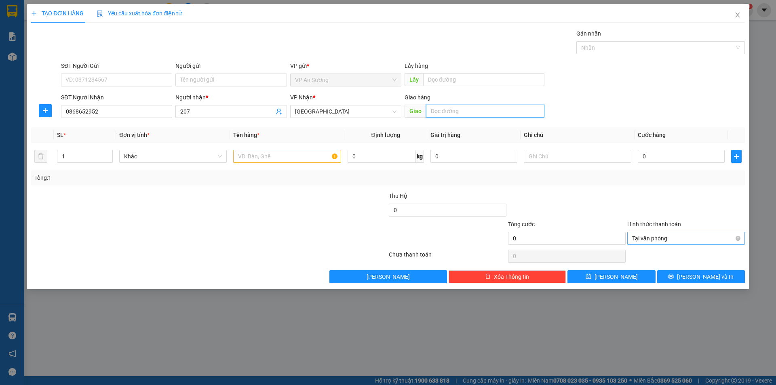
click at [436, 111] on input "text" at bounding box center [485, 111] width 118 height 13
click at [641, 155] on input "0" at bounding box center [681, 156] width 87 height 13
click at [612, 275] on span "[PERSON_NAME]" at bounding box center [616, 276] width 43 height 9
click at [78, 154] on input "1" at bounding box center [84, 156] width 55 height 12
click at [245, 156] on input "text" at bounding box center [287, 156] width 108 height 13
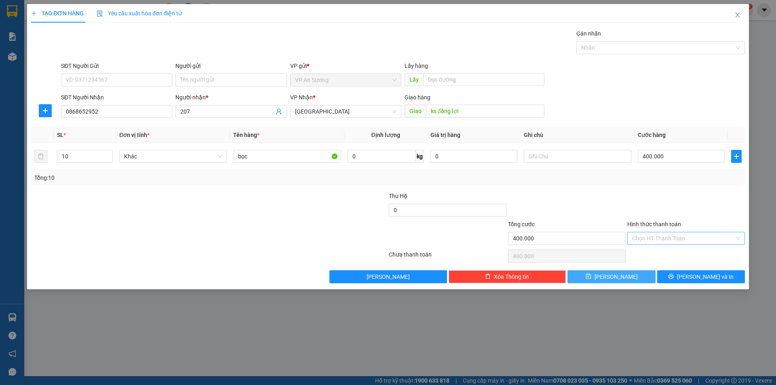
click at [622, 278] on button "[PERSON_NAME]" at bounding box center [611, 276] width 88 height 13
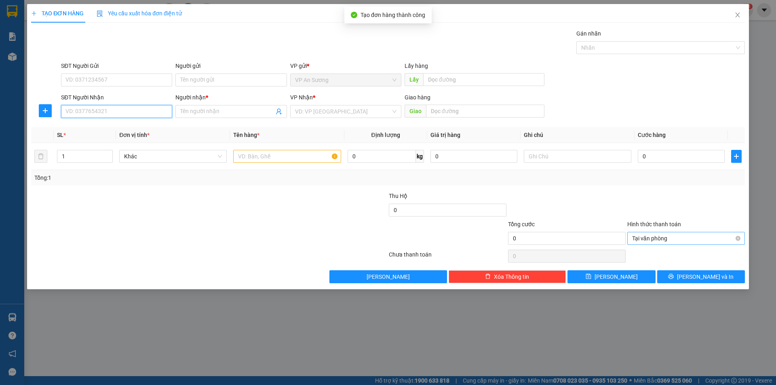
click at [109, 113] on input "SĐT Người Nhận" at bounding box center [116, 111] width 111 height 13
click at [205, 112] on input "Người nhận *" at bounding box center [226, 111] width 93 height 9
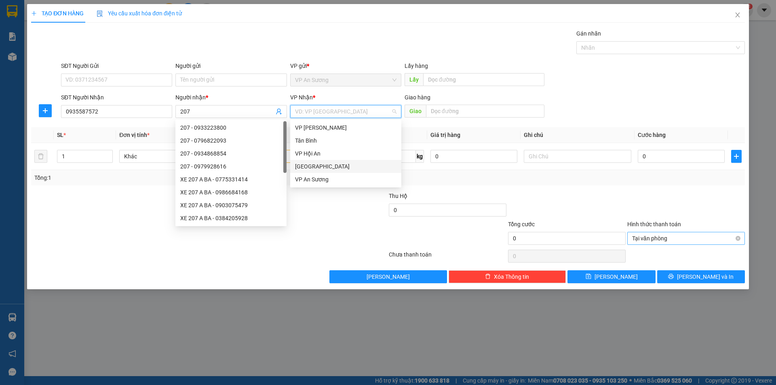
click at [315, 107] on input "search" at bounding box center [343, 111] width 96 height 12
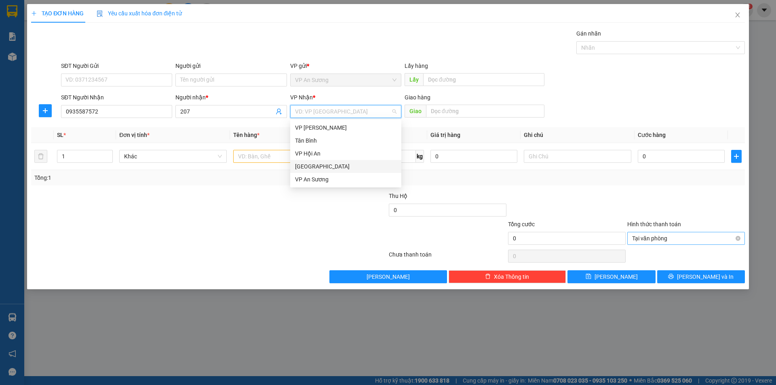
click at [316, 165] on div "[GEOGRAPHIC_DATA]" at bounding box center [345, 166] width 101 height 9
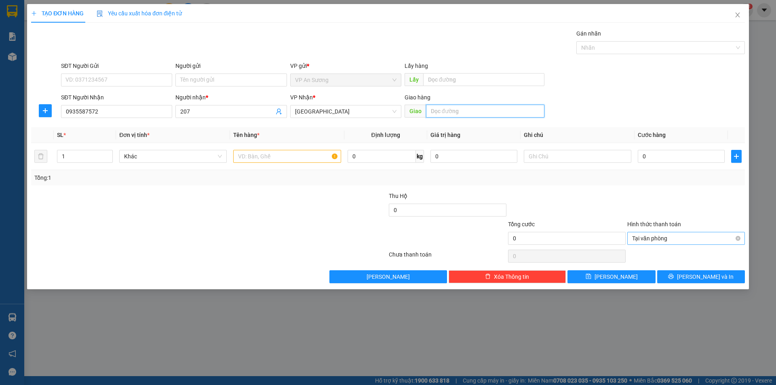
click at [439, 112] on input "text" at bounding box center [485, 111] width 118 height 13
click at [71, 156] on input "1" at bounding box center [84, 156] width 55 height 12
click at [263, 157] on input "text" at bounding box center [287, 156] width 108 height 13
click at [640, 158] on input "0" at bounding box center [681, 156] width 87 height 13
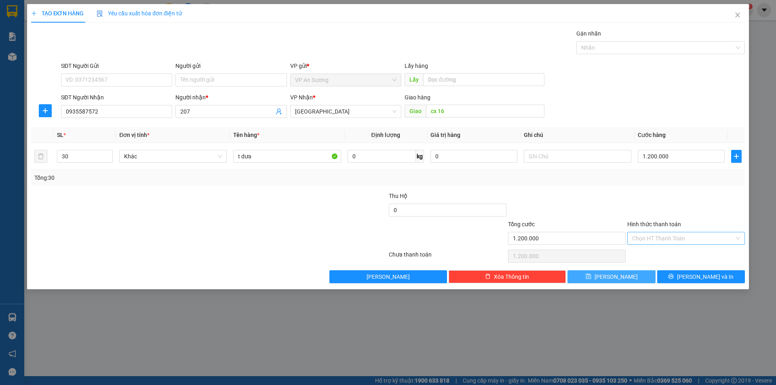
click at [619, 275] on span "[PERSON_NAME]" at bounding box center [616, 276] width 43 height 9
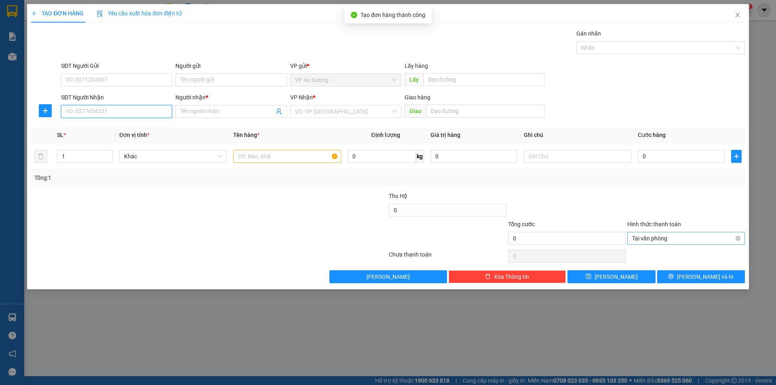
click at [149, 110] on input "SĐT Người Nhận" at bounding box center [116, 111] width 111 height 13
click at [188, 111] on input "Người nhận *" at bounding box center [226, 111] width 93 height 9
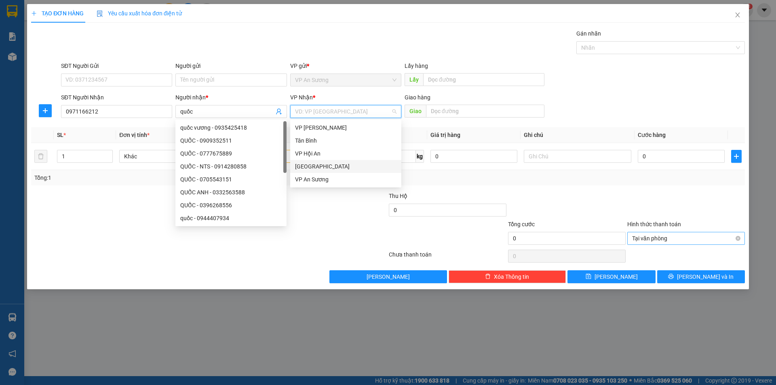
click at [317, 106] on input "search" at bounding box center [343, 111] width 96 height 12
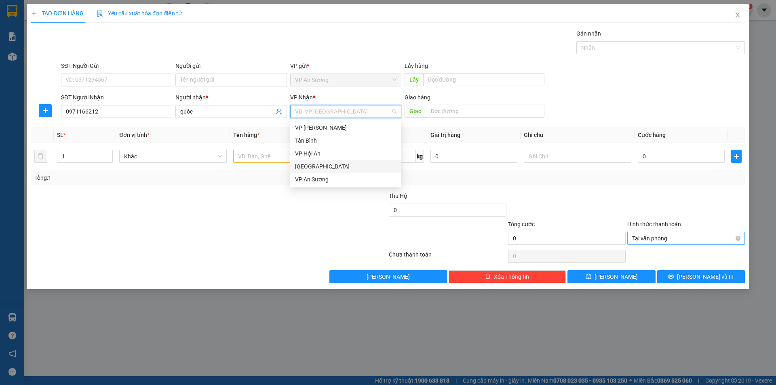
click at [307, 165] on div "[GEOGRAPHIC_DATA]" at bounding box center [345, 166] width 101 height 9
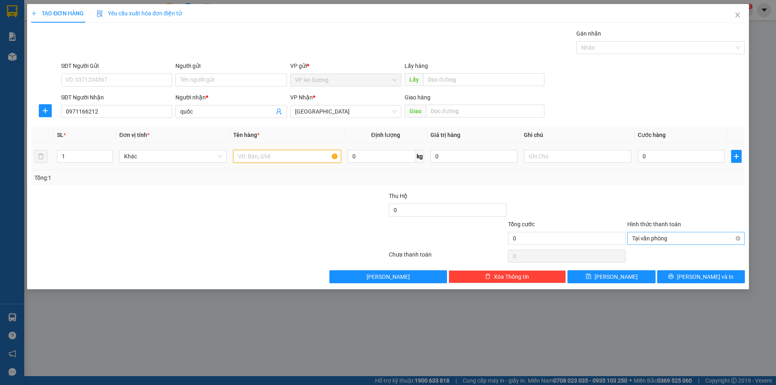
click at [261, 157] on input "text" at bounding box center [287, 156] width 108 height 13
click at [637, 151] on td "0" at bounding box center [681, 156] width 93 height 27
click at [641, 155] on input "0" at bounding box center [681, 156] width 87 height 13
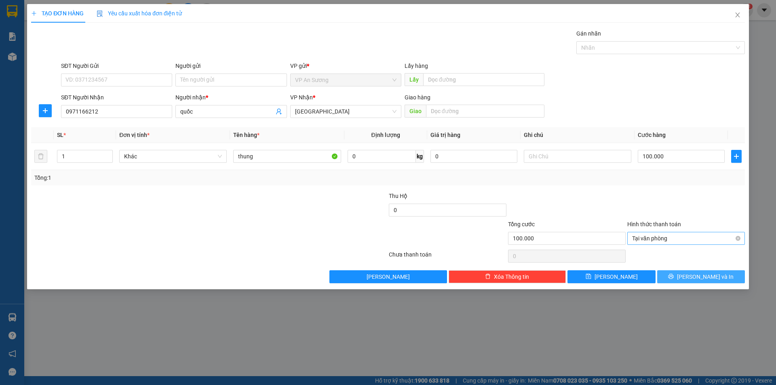
click at [688, 272] on button "[PERSON_NAME] và In" at bounding box center [701, 276] width 88 height 13
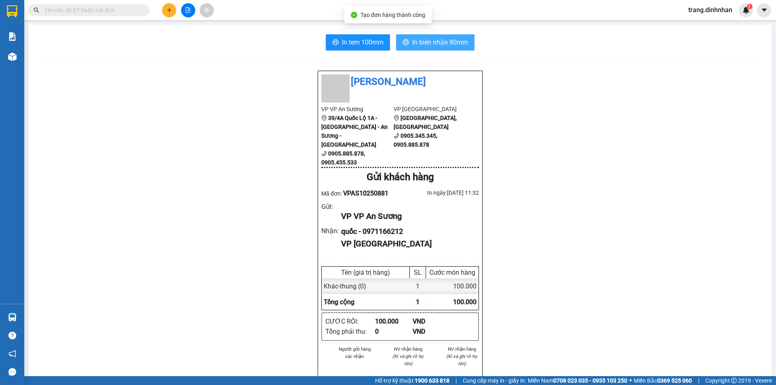
click at [441, 43] on span "In biên nhận 80mm" at bounding box center [440, 42] width 56 height 10
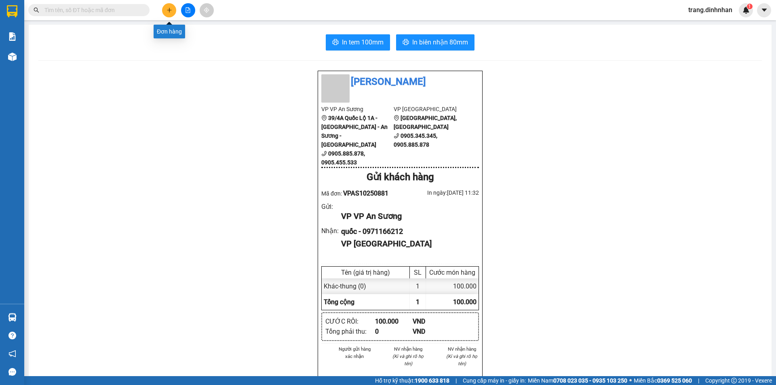
click at [167, 11] on icon "plus" at bounding box center [170, 10] width 6 height 6
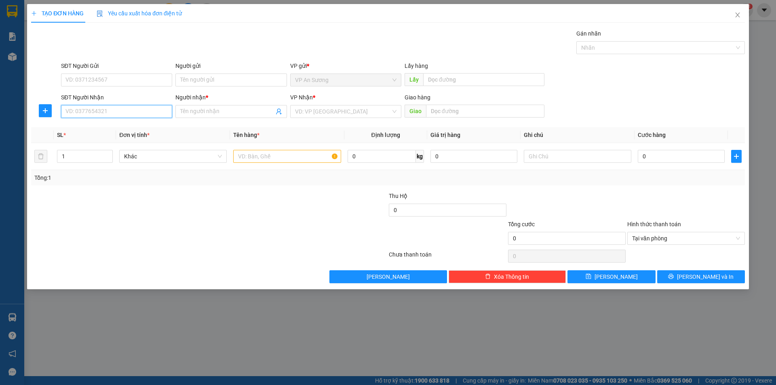
click at [122, 112] on input "SĐT Người Nhận" at bounding box center [116, 111] width 111 height 13
click at [194, 108] on input "Người nhận *" at bounding box center [226, 111] width 93 height 9
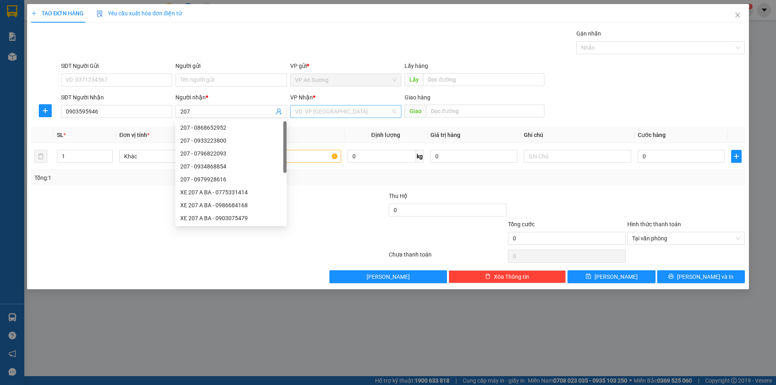
click at [297, 109] on input "search" at bounding box center [343, 111] width 96 height 12
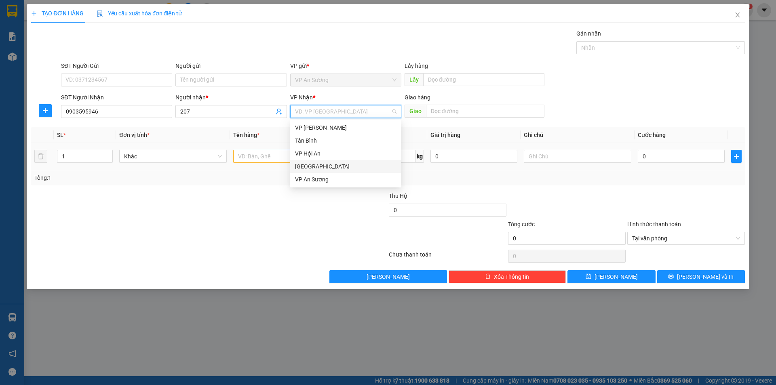
click at [309, 165] on div "[GEOGRAPHIC_DATA]" at bounding box center [345, 166] width 101 height 9
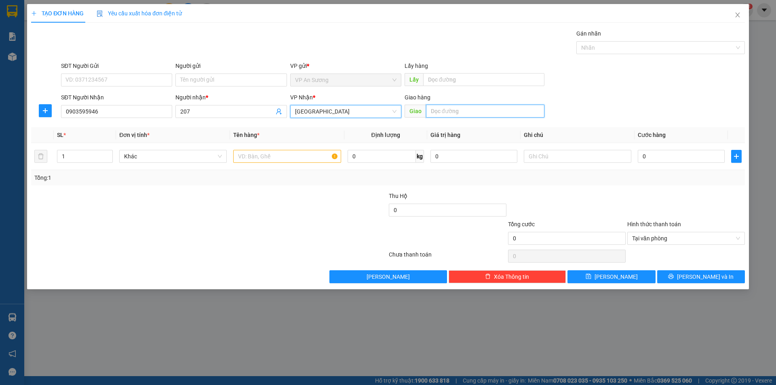
click at [437, 110] on input "text" at bounding box center [485, 111] width 118 height 13
click at [70, 156] on input "1" at bounding box center [84, 156] width 55 height 12
click at [241, 152] on input "text" at bounding box center [287, 156] width 108 height 13
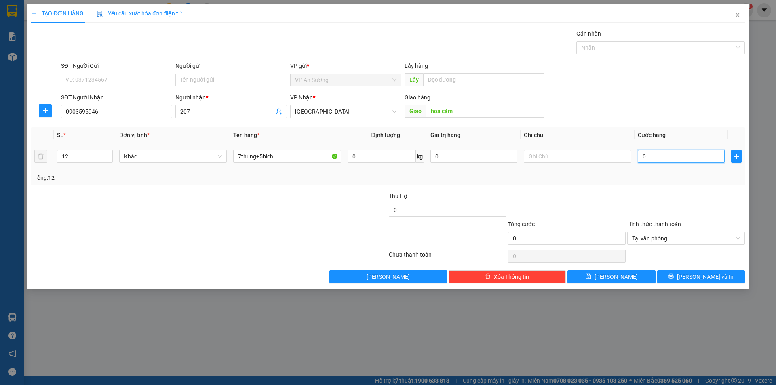
click at [640, 153] on input "0" at bounding box center [681, 156] width 87 height 13
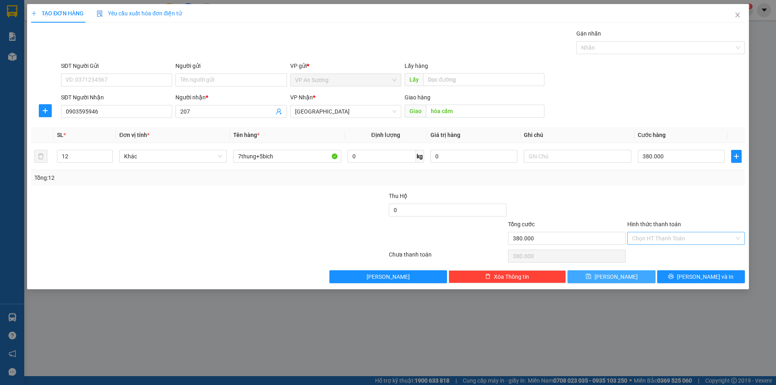
click at [630, 277] on button "[PERSON_NAME]" at bounding box center [611, 276] width 88 height 13
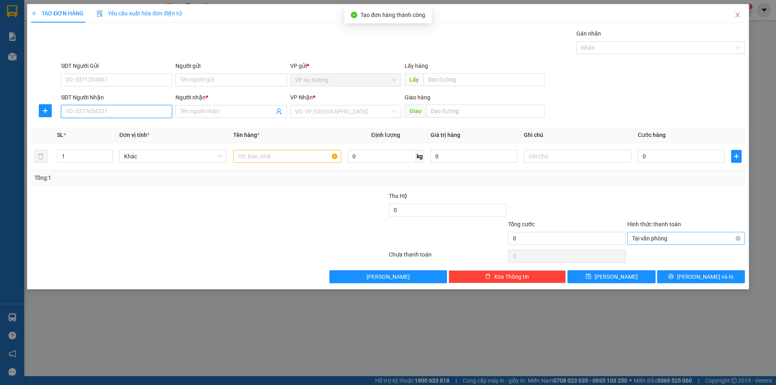
click at [139, 111] on input "SĐT Người Nhận" at bounding box center [116, 111] width 111 height 13
click at [185, 111] on input "Người nhận *" at bounding box center [226, 111] width 93 height 9
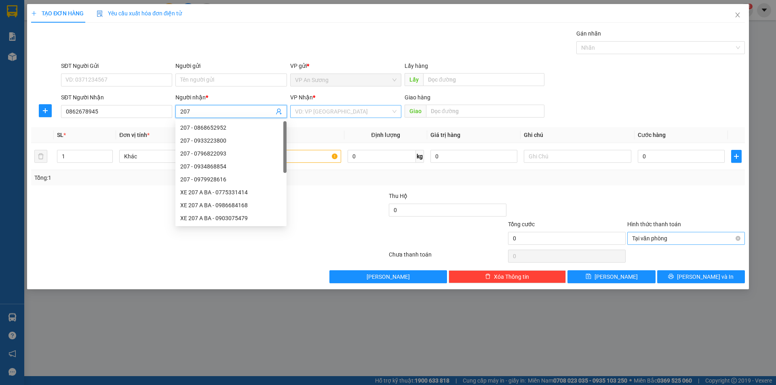
click at [301, 111] on input "search" at bounding box center [343, 111] width 96 height 12
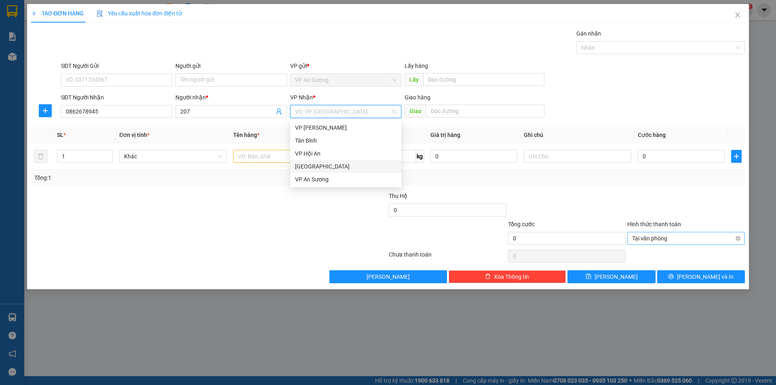
click at [321, 165] on div "[GEOGRAPHIC_DATA]" at bounding box center [345, 166] width 101 height 9
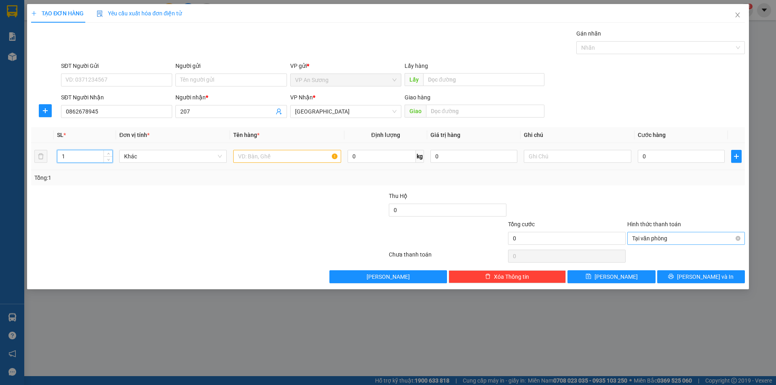
click at [83, 154] on input "1" at bounding box center [84, 156] width 55 height 12
click at [254, 156] on input "text" at bounding box center [287, 156] width 108 height 13
click at [391, 211] on input "0" at bounding box center [448, 210] width 118 height 13
click at [639, 155] on input "0" at bounding box center [681, 156] width 87 height 13
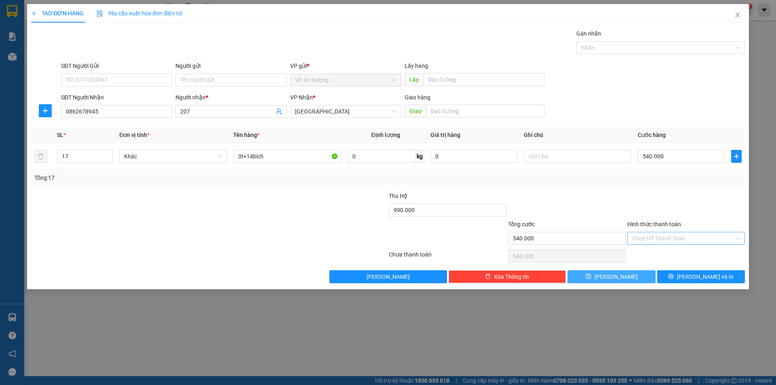
click at [613, 278] on span "[PERSON_NAME]" at bounding box center [616, 276] width 43 height 9
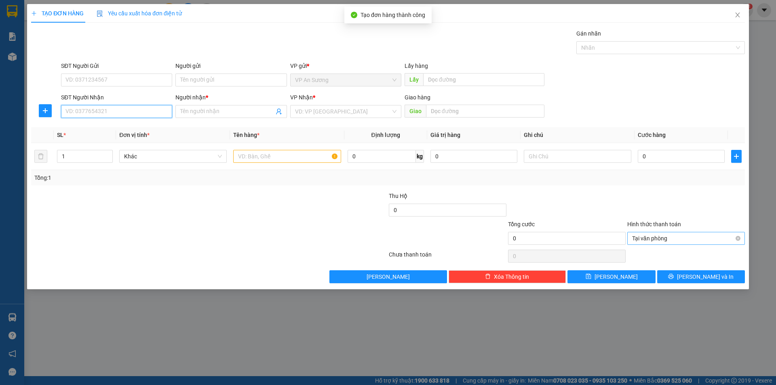
click at [151, 112] on input "SĐT Người Nhận" at bounding box center [116, 111] width 111 height 13
click at [201, 110] on input "Người nhận *" at bounding box center [226, 111] width 93 height 9
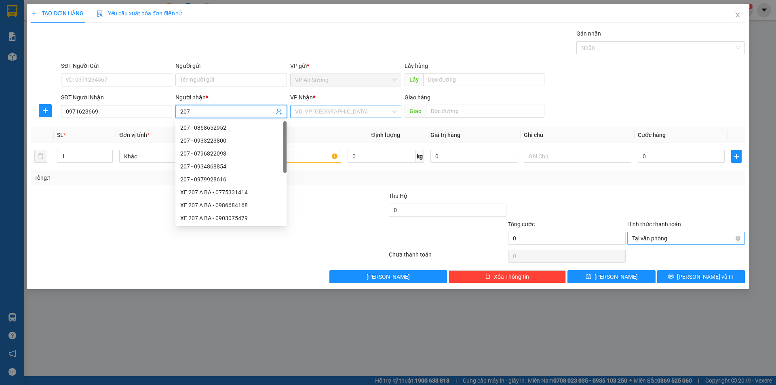
click at [298, 111] on input "search" at bounding box center [343, 111] width 96 height 12
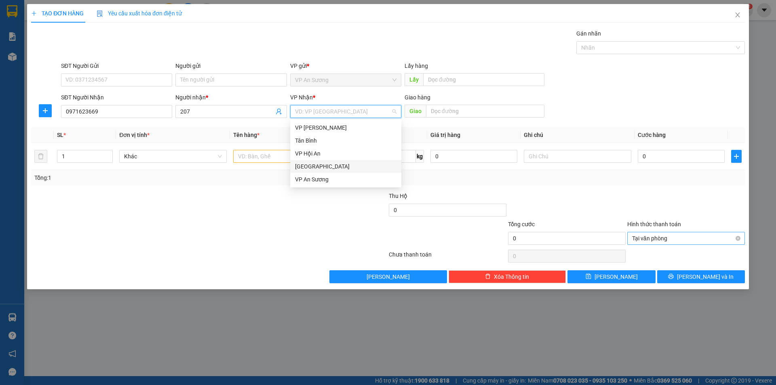
click at [307, 164] on div "[GEOGRAPHIC_DATA]" at bounding box center [345, 166] width 101 height 9
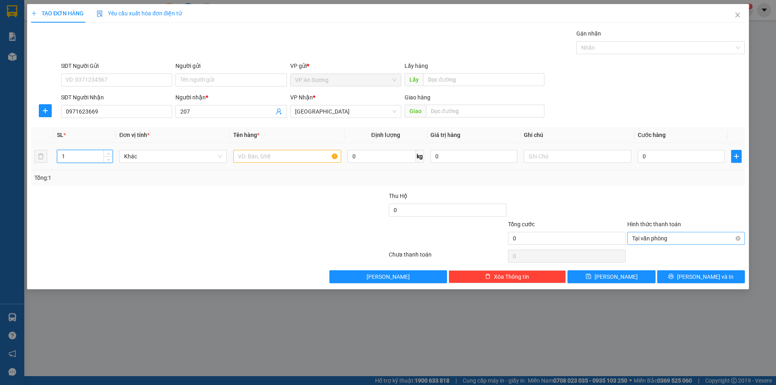
click at [80, 156] on input "1" at bounding box center [84, 156] width 55 height 12
click at [244, 156] on input "text" at bounding box center [287, 156] width 108 height 13
click at [640, 154] on input "0" at bounding box center [681, 156] width 87 height 13
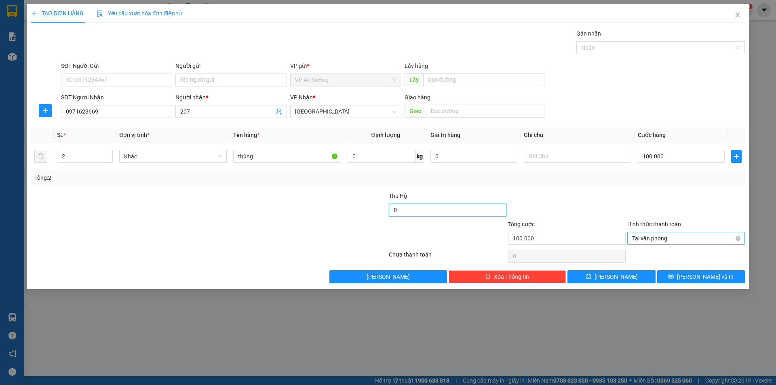
click at [391, 209] on input "0" at bounding box center [448, 210] width 118 height 13
click at [613, 276] on span "[PERSON_NAME]" at bounding box center [616, 276] width 43 height 9
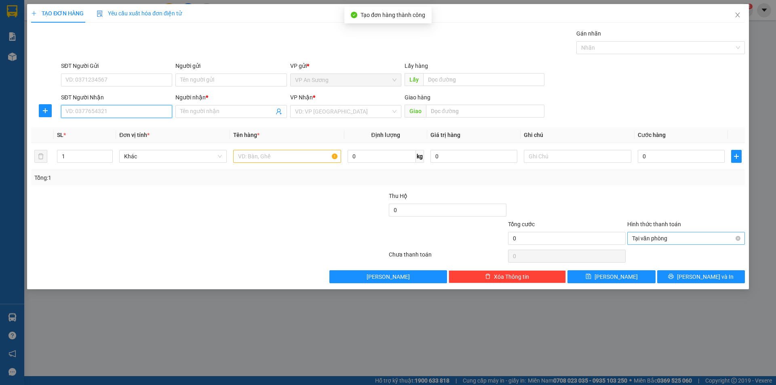
click at [134, 110] on input "SĐT Người Nhận" at bounding box center [116, 111] width 111 height 13
click at [200, 110] on input "Người nhận *" at bounding box center [226, 111] width 93 height 9
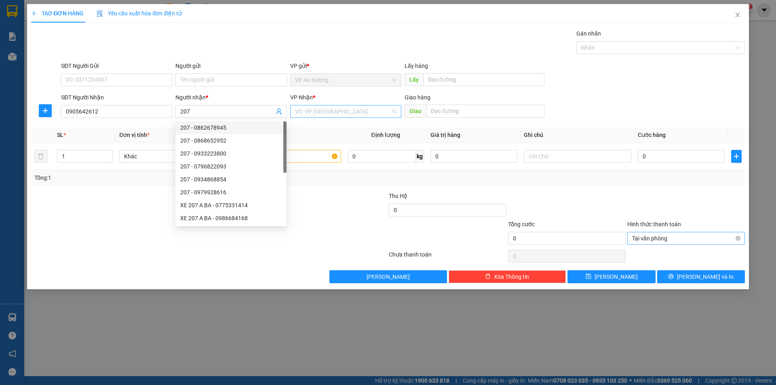
click at [302, 113] on input "search" at bounding box center [343, 111] width 96 height 12
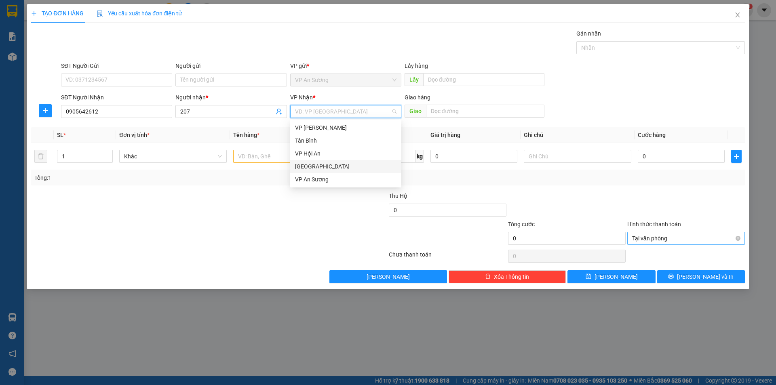
click at [307, 165] on div "[GEOGRAPHIC_DATA]" at bounding box center [345, 166] width 101 height 9
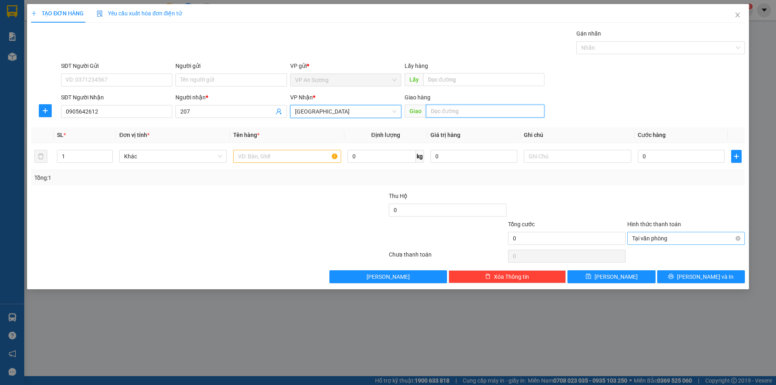
click at [437, 107] on input "text" at bounding box center [485, 111] width 118 height 13
click at [79, 155] on input "1" at bounding box center [84, 156] width 55 height 12
drag, startPoint x: 251, startPoint y: 159, endPoint x: 255, endPoint y: 154, distance: 6.4
click at [252, 159] on input "text" at bounding box center [287, 156] width 108 height 13
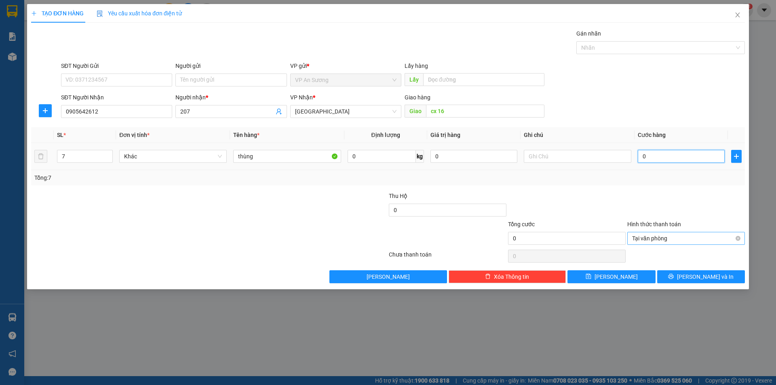
click at [639, 152] on input "0" at bounding box center [681, 156] width 87 height 13
click at [392, 210] on input "0" at bounding box center [448, 210] width 118 height 13
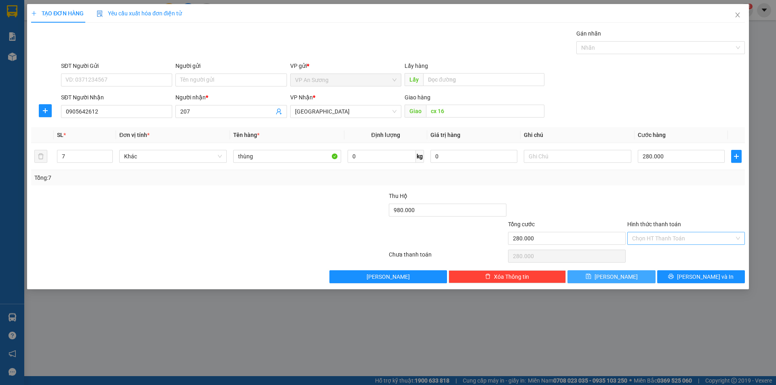
click at [616, 276] on span "[PERSON_NAME]" at bounding box center [616, 276] width 43 height 9
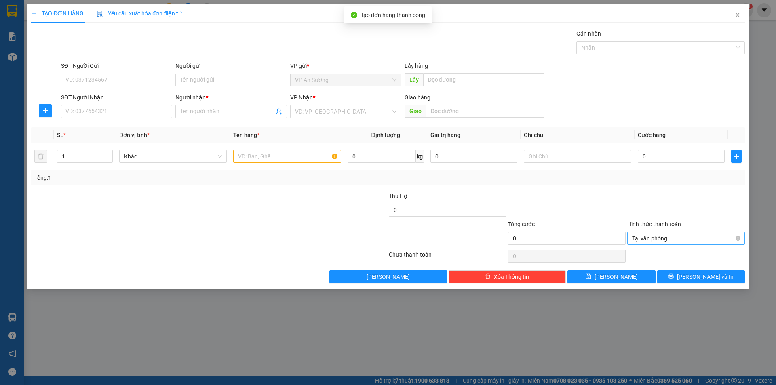
click at [16, 53] on div "TẠO ĐƠN HÀNG Yêu cầu xuất hóa đơn điện tử Transit Pickup Surcharge Ids Transit …" at bounding box center [388, 192] width 776 height 385
click at [14, 58] on div "TẠO ĐƠN HÀNG Yêu cầu xuất hóa đơn điện tử Transit Pickup Surcharge Ids Transit …" at bounding box center [388, 192] width 776 height 385
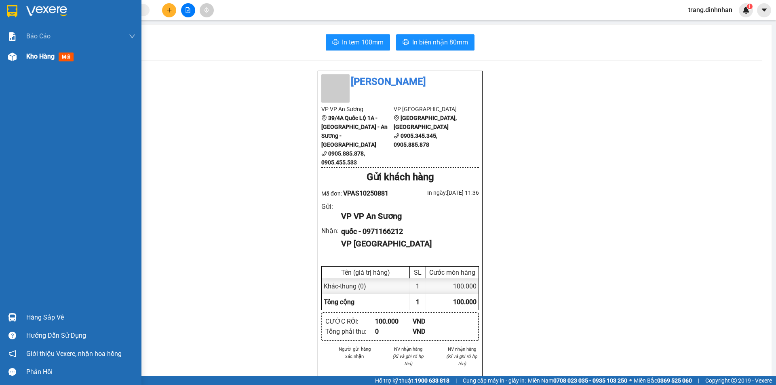
click at [41, 56] on span "Kho hàng" at bounding box center [40, 57] width 28 height 8
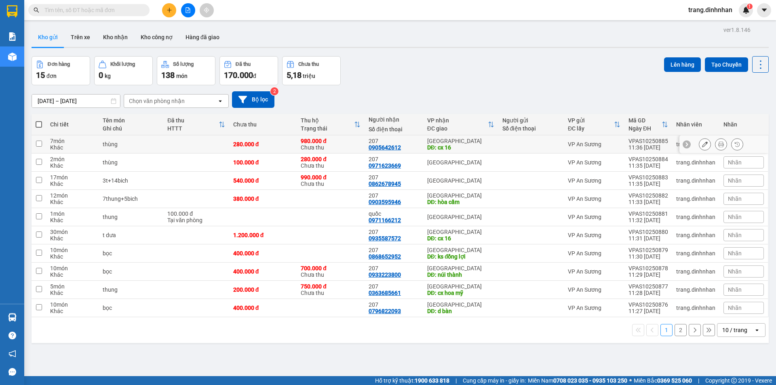
click at [502, 141] on div at bounding box center [530, 144] width 57 height 6
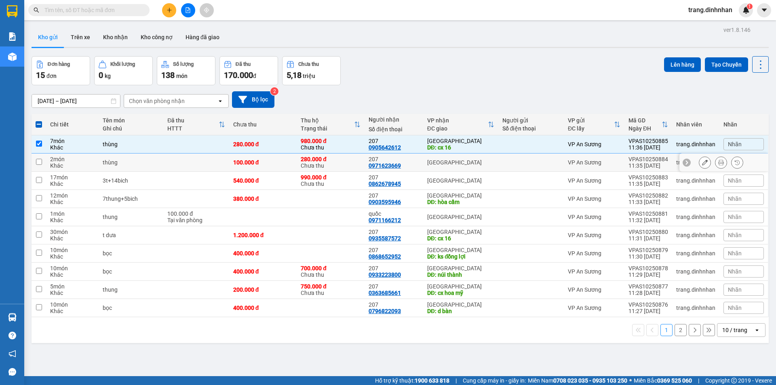
click at [508, 166] on td at bounding box center [530, 163] width 65 height 18
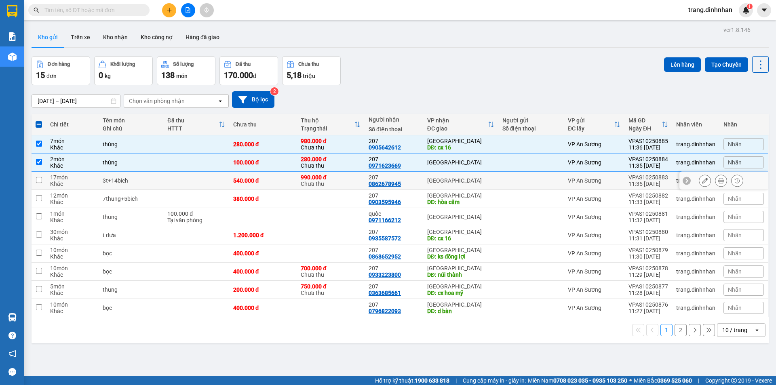
click at [504, 179] on div at bounding box center [530, 180] width 57 height 6
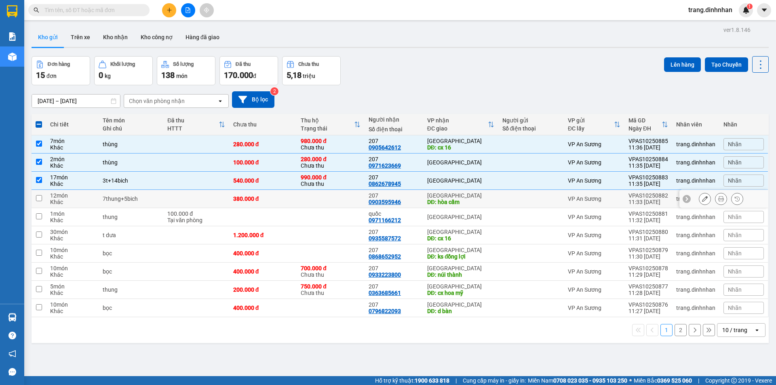
click at [502, 197] on div at bounding box center [530, 199] width 57 height 6
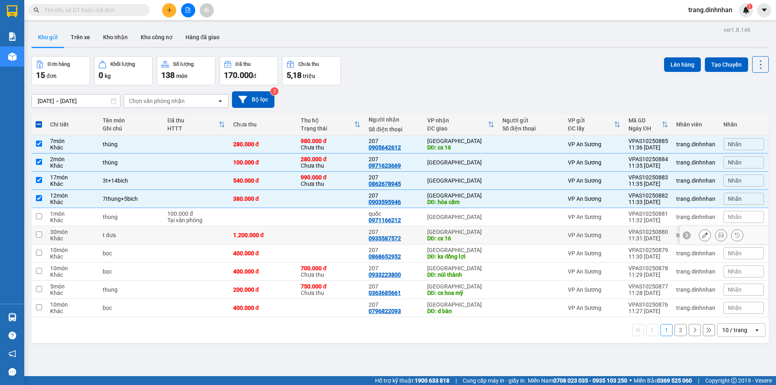
click at [489, 235] on div "DĐ: cx 16" at bounding box center [460, 238] width 67 height 6
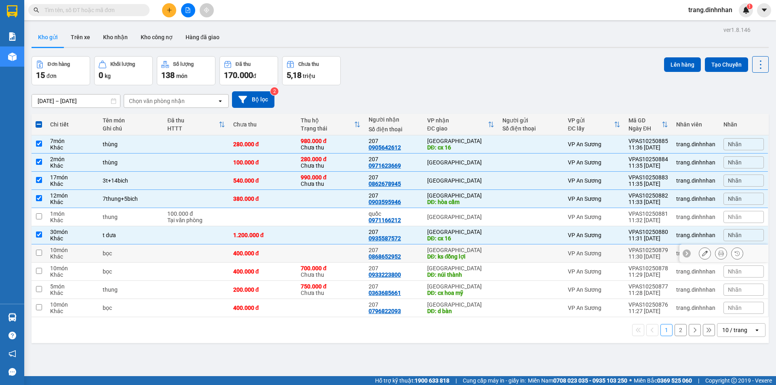
click at [483, 253] on div "DĐ: ks đồng lợi" at bounding box center [460, 256] width 67 height 6
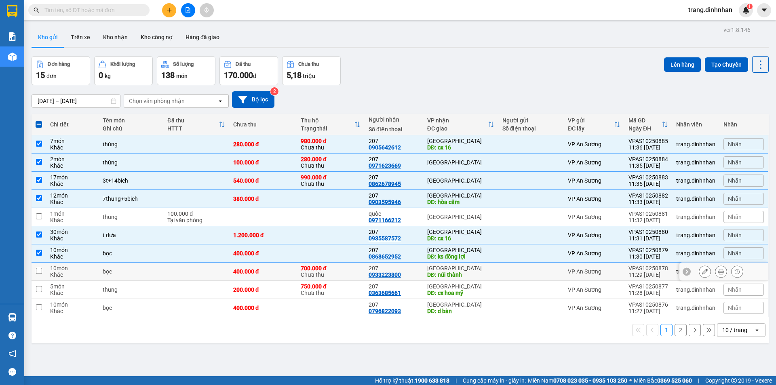
click at [485, 272] on div "DĐ: núi thành" at bounding box center [460, 275] width 67 height 6
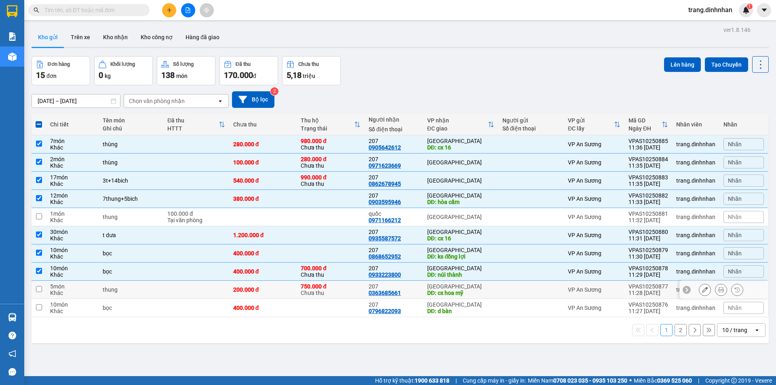
click at [489, 293] on div "DĐ: cx hoa mỹ" at bounding box center [460, 293] width 67 height 6
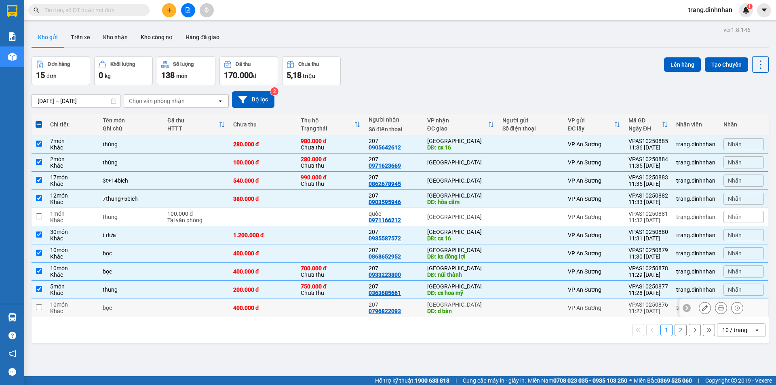
click at [488, 307] on div "[GEOGRAPHIC_DATA]" at bounding box center [460, 305] width 67 height 6
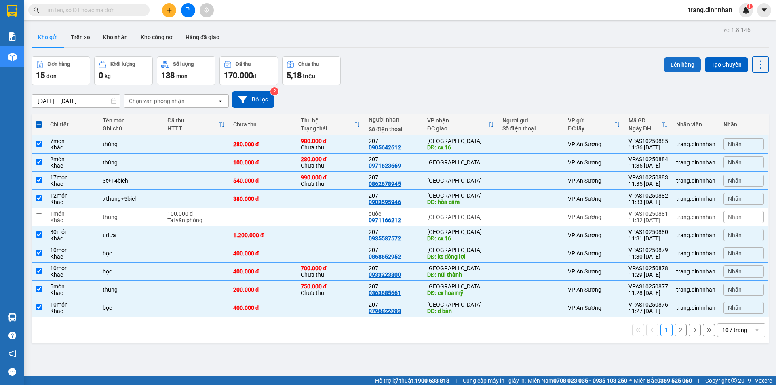
click at [677, 63] on button "Lên hàng" at bounding box center [682, 64] width 37 height 15
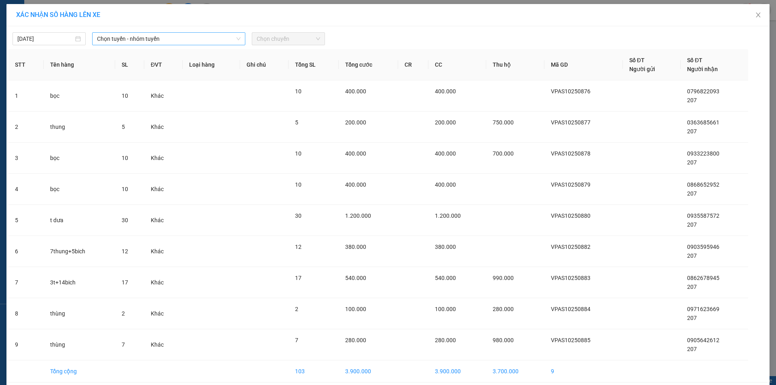
click at [216, 36] on span "Chọn tuyến - nhóm tuyến" at bounding box center [168, 39] width 143 height 12
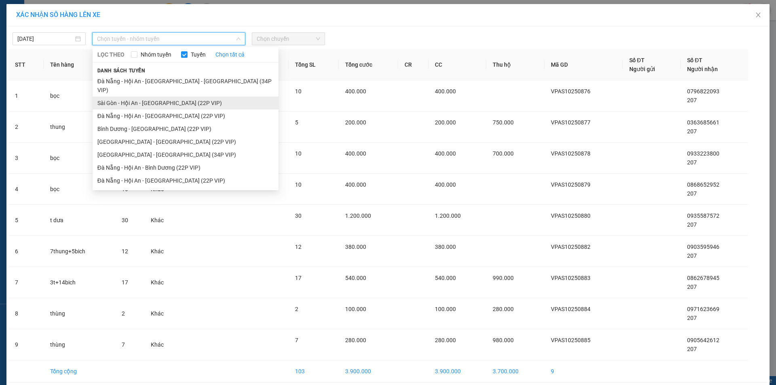
click at [167, 97] on li "Sài Gòn - Hội An - [GEOGRAPHIC_DATA] (22P VIP)" at bounding box center [186, 103] width 186 height 13
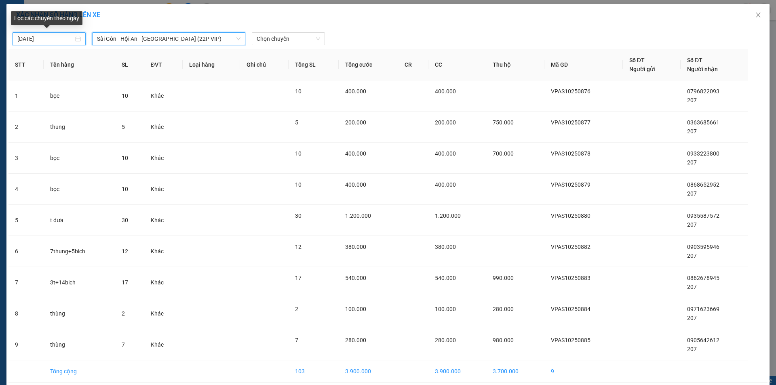
click at [52, 41] on input "[DATE]" at bounding box center [45, 38] width 56 height 9
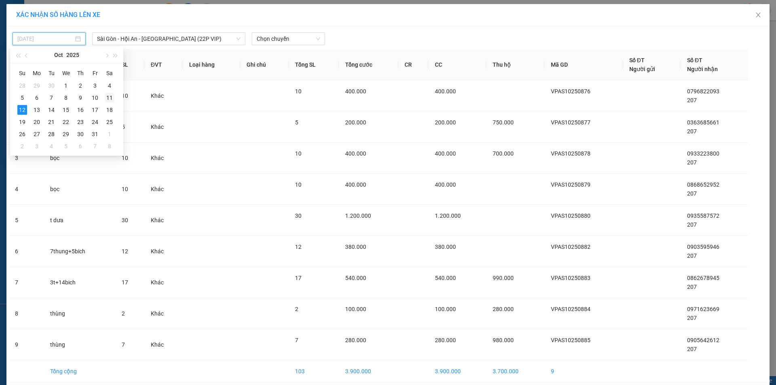
click at [108, 99] on div "11" at bounding box center [110, 98] width 10 height 10
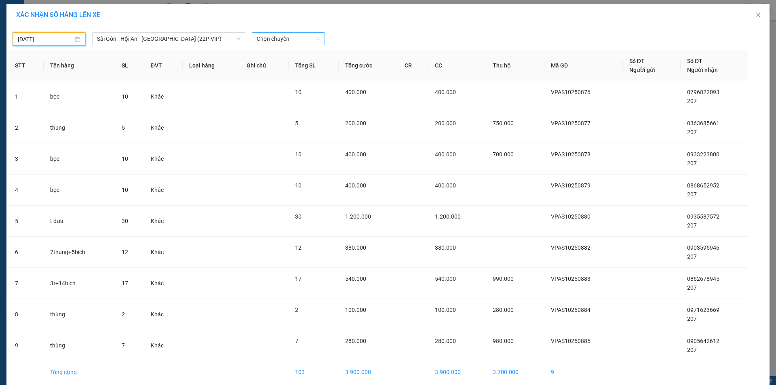
click at [290, 38] on span "Chọn chuyến" at bounding box center [288, 39] width 63 height 12
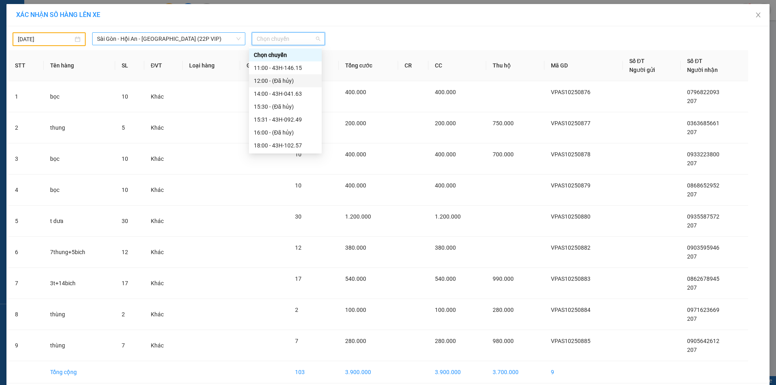
click at [195, 37] on span "Sài Gòn - Hội An - [GEOGRAPHIC_DATA] (22P VIP)" at bounding box center [168, 39] width 143 height 12
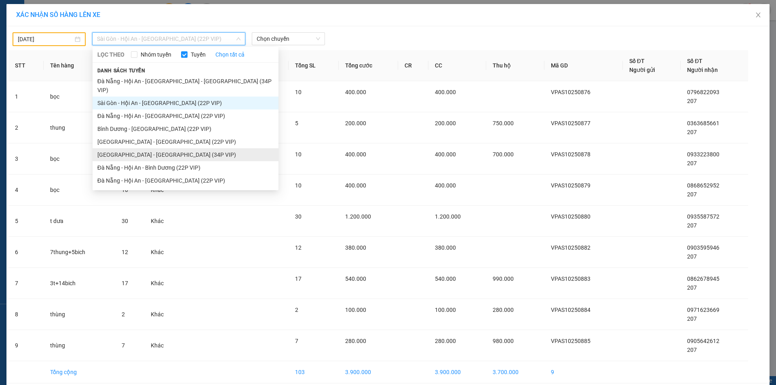
click at [134, 148] on li "[GEOGRAPHIC_DATA] - [GEOGRAPHIC_DATA] (34P VIP)" at bounding box center [186, 154] width 186 height 13
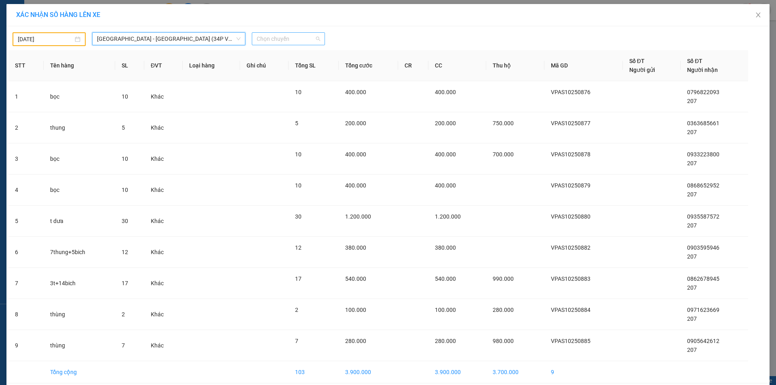
click at [297, 38] on span "Chọn chuyến" at bounding box center [288, 39] width 63 height 12
click at [174, 36] on span "[GEOGRAPHIC_DATA] - [GEOGRAPHIC_DATA] (34P VIP)" at bounding box center [168, 39] width 143 height 12
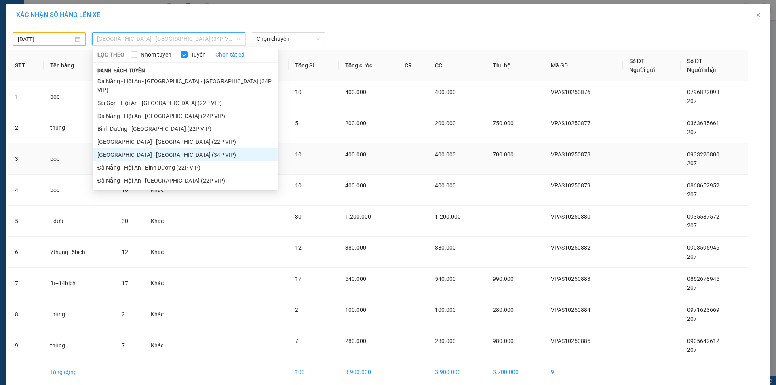
drag, startPoint x: 147, startPoint y: 169, endPoint x: 163, endPoint y: 149, distance: 25.3
click at [147, 174] on li "Đà Nẵng - Hội An - [GEOGRAPHIC_DATA] (22P VIP)" at bounding box center [186, 180] width 186 height 13
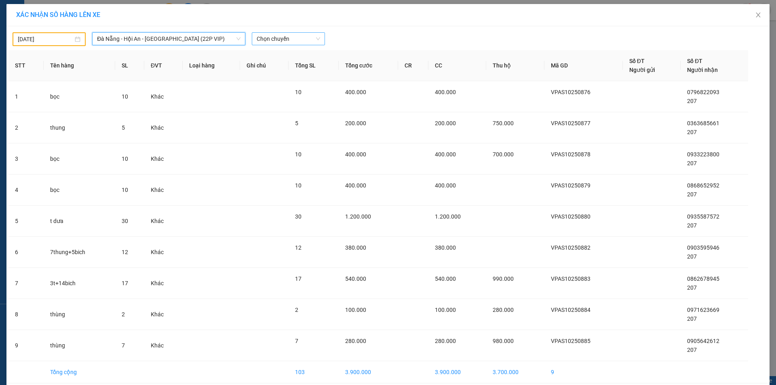
click at [294, 40] on span "Chọn chuyến" at bounding box center [288, 39] width 63 height 12
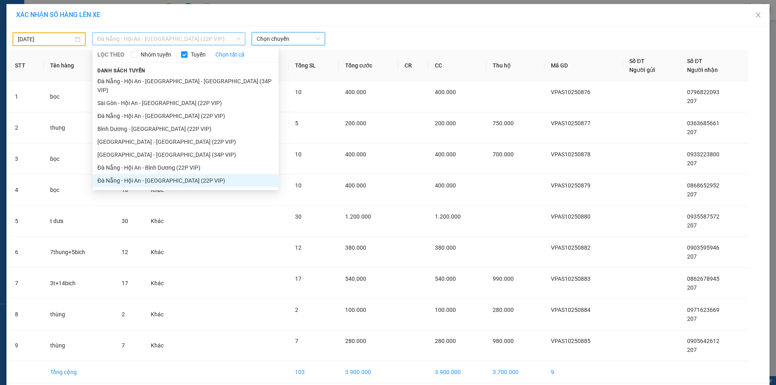
click at [207, 36] on span "Đà Nẵng - Hội An - [GEOGRAPHIC_DATA] (22P VIP)" at bounding box center [168, 39] width 143 height 12
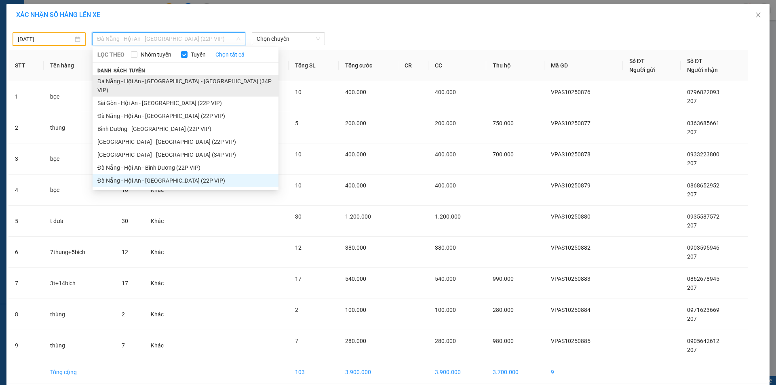
click at [169, 82] on li "Đà Nẵng - Hội An - [GEOGRAPHIC_DATA] - [PERSON_NAME] (34P VIP)" at bounding box center [186, 86] width 186 height 22
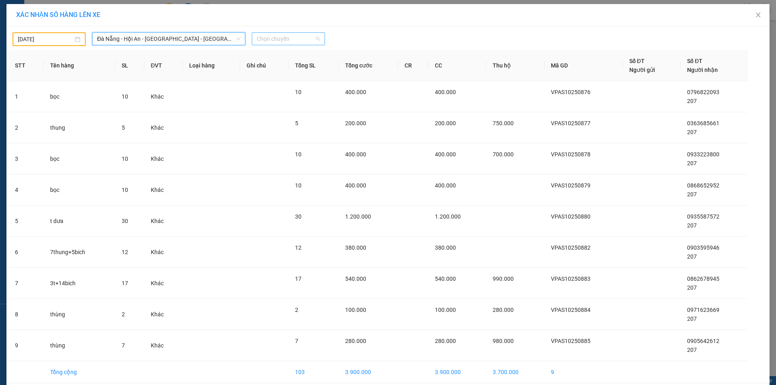
click at [300, 39] on span "Chọn chuyến" at bounding box center [288, 39] width 63 height 12
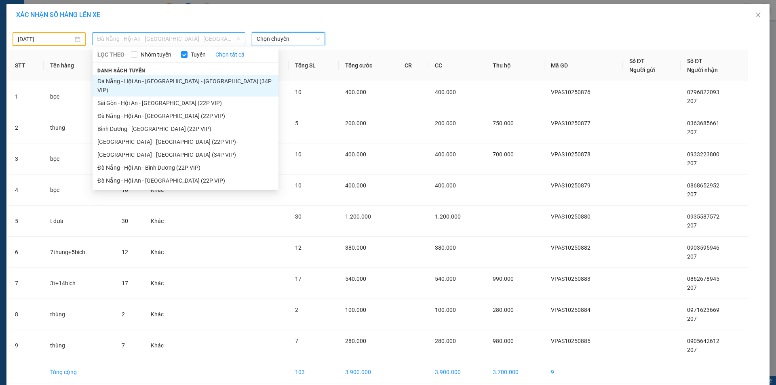
click at [219, 40] on span "Đà Nẵng - Hội An - [GEOGRAPHIC_DATA] - [PERSON_NAME] (34P VIP)" at bounding box center [168, 39] width 143 height 12
click at [157, 148] on li "[GEOGRAPHIC_DATA] - [GEOGRAPHIC_DATA] (34P VIP)" at bounding box center [186, 154] width 186 height 13
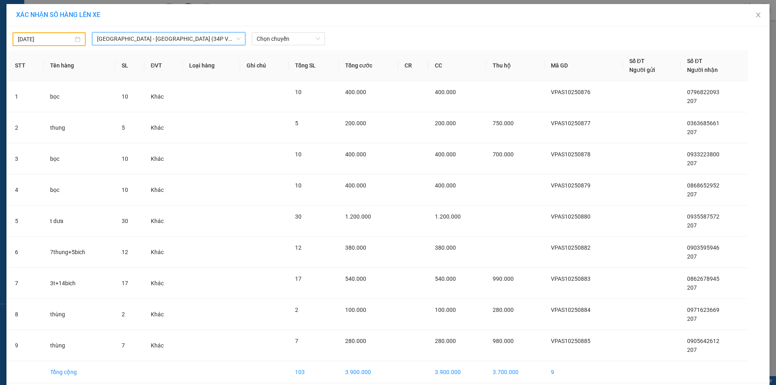
click at [299, 27] on div "11/10/2025 Sài Gòn - Đà Nẵng (34P VIP) Sài Gòn - Đà Nẵng (34P VIP) LỌC THEO Nhó…" at bounding box center [387, 218] width 763 height 384
click at [296, 38] on span "Chọn chuyến" at bounding box center [288, 39] width 63 height 12
click at [211, 44] on span "[GEOGRAPHIC_DATA] - [GEOGRAPHIC_DATA] (34P VIP)" at bounding box center [168, 39] width 143 height 12
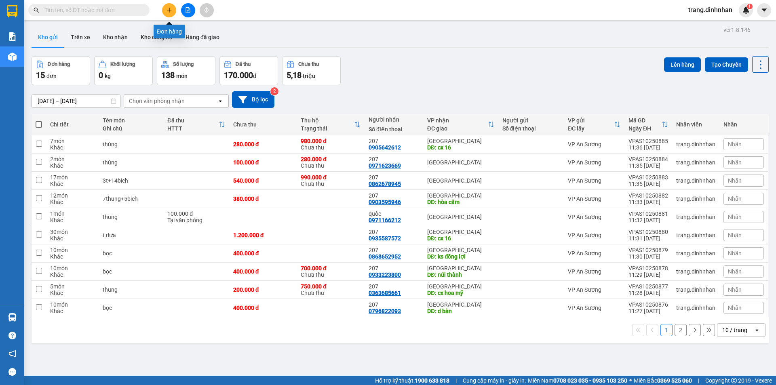
click at [166, 12] on button at bounding box center [169, 10] width 14 height 14
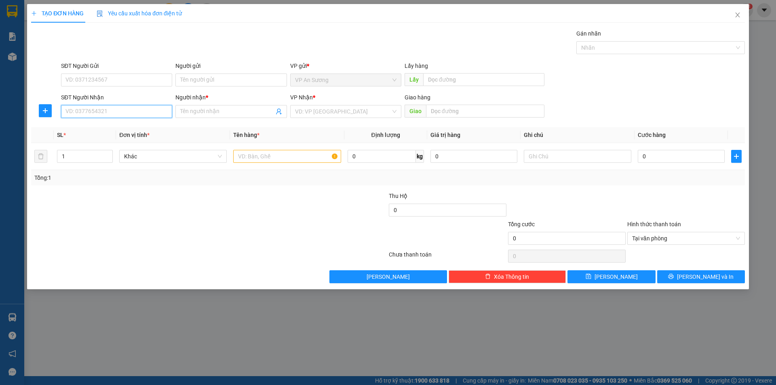
click at [128, 111] on input "SĐT Người Nhận" at bounding box center [116, 111] width 111 height 13
type input "0904793927"
click at [122, 125] on div "0904793927 - PHUONG" at bounding box center [116, 127] width 101 height 9
type input "PHUONG"
type input "0904793927"
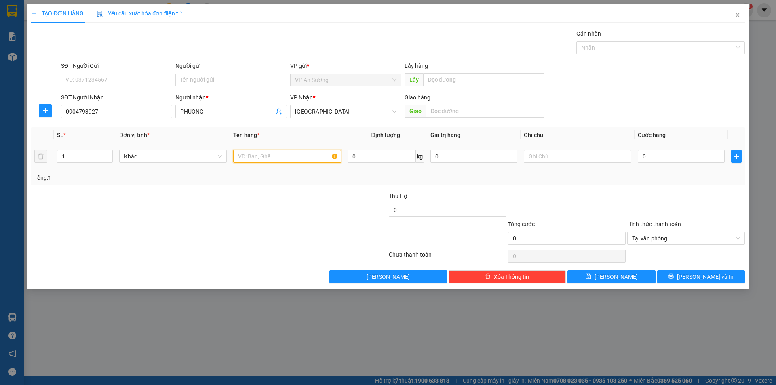
click at [257, 156] on input "text" at bounding box center [287, 156] width 108 height 13
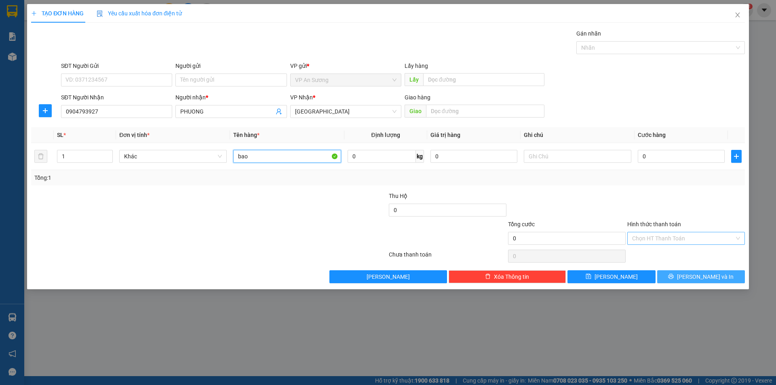
type input "bao"
click at [674, 278] on icon "printer" at bounding box center [671, 276] width 5 height 5
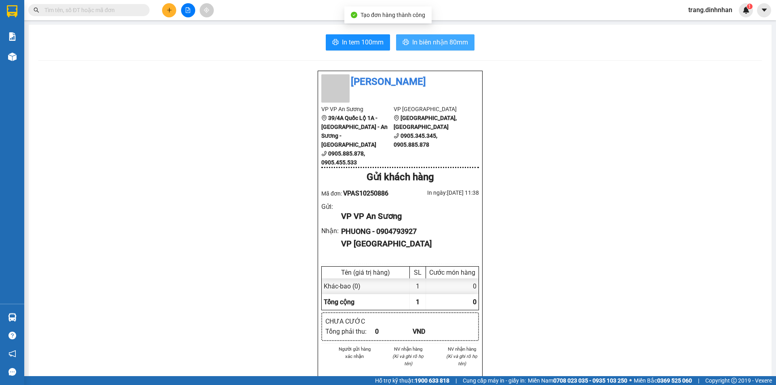
click at [444, 44] on span "In biên nhận 80mm" at bounding box center [440, 42] width 56 height 10
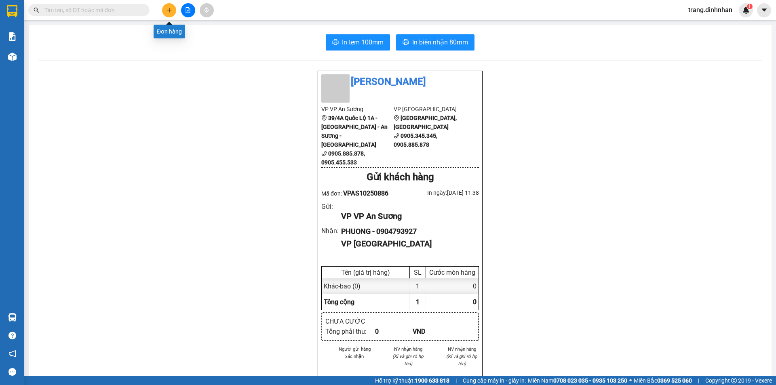
click at [165, 13] on button at bounding box center [169, 10] width 14 height 14
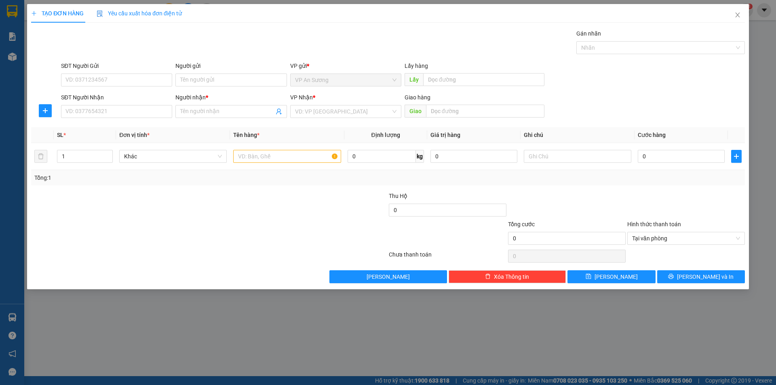
click at [129, 105] on div "SĐT Người Nhận" at bounding box center [116, 99] width 111 height 12
click at [122, 109] on input "SĐT Người Nhận" at bounding box center [116, 111] width 111 height 13
click at [105, 142] on div "0936006964 - HÀ NGUYỄN" at bounding box center [116, 140] width 101 height 9
type input "0936006964"
type input "HÀ NGUYỄN"
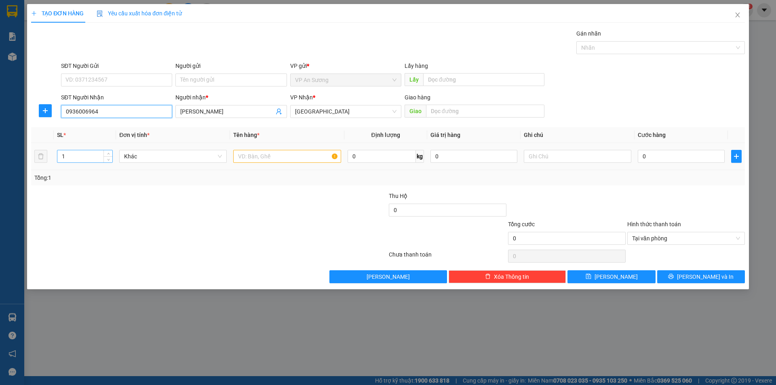
type input "0936006964"
click at [72, 159] on input "1" at bounding box center [84, 156] width 55 height 12
type input "3"
click at [255, 156] on input "text" at bounding box center [287, 156] width 108 height 13
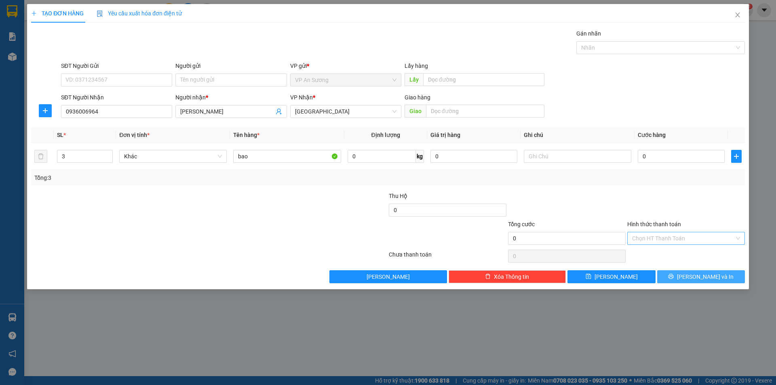
click at [714, 278] on span "[PERSON_NAME] và In" at bounding box center [705, 276] width 57 height 9
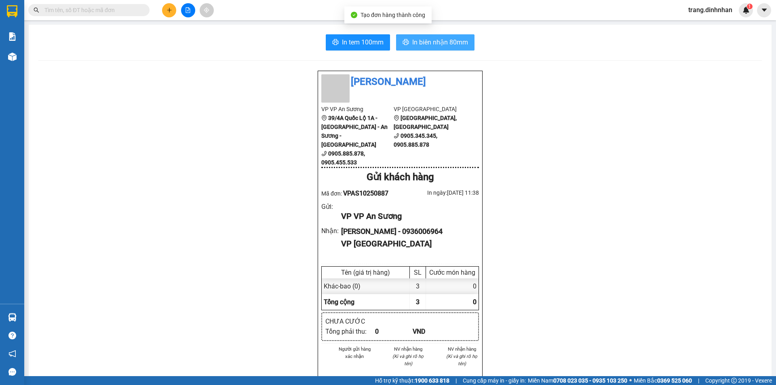
click at [429, 44] on span "In biên nhận 80mm" at bounding box center [440, 42] width 56 height 10
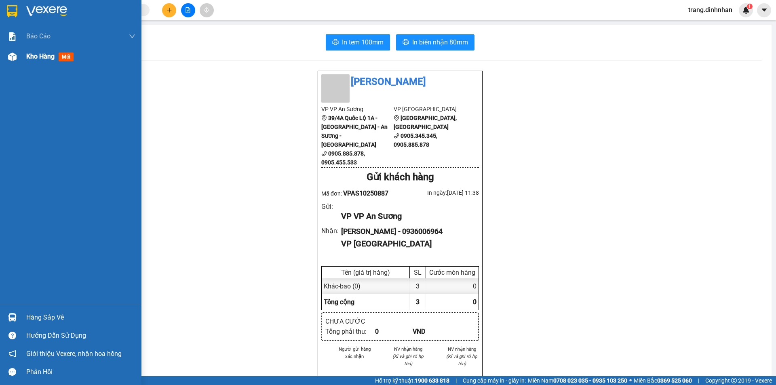
click at [35, 61] on div "Kho hàng mới" at bounding box center [51, 56] width 51 height 10
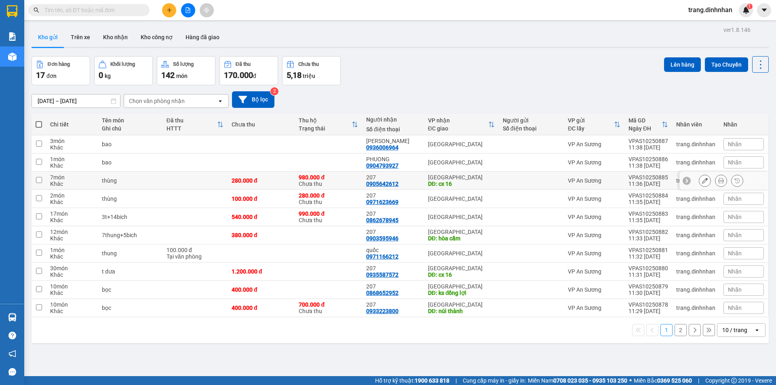
click at [479, 180] on div "[GEOGRAPHIC_DATA]" at bounding box center [461, 177] width 67 height 6
checkbox input "true"
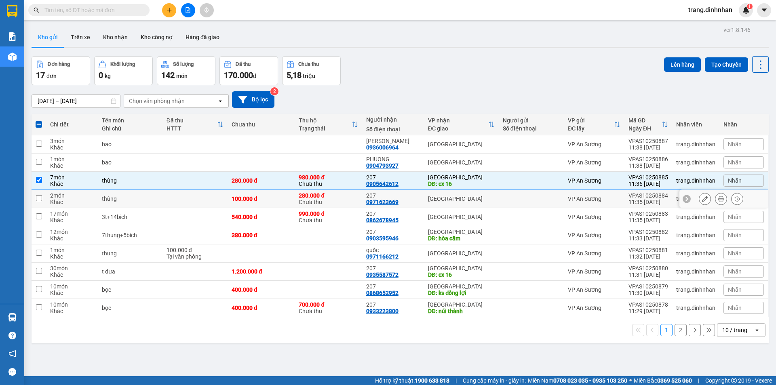
click at [487, 198] on div "[GEOGRAPHIC_DATA]" at bounding box center [461, 199] width 67 height 6
checkbox input "true"
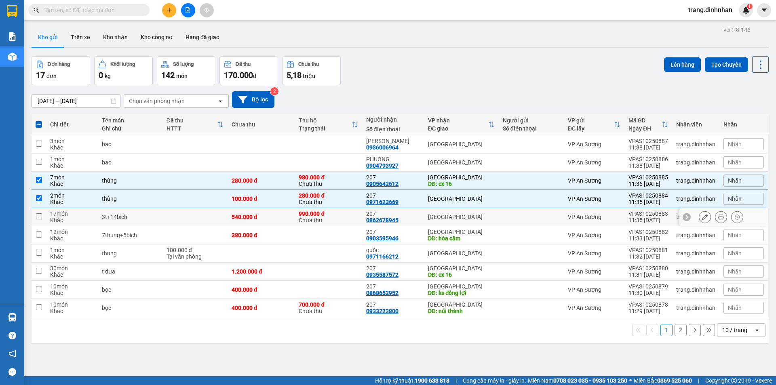
click at [486, 213] on td "[GEOGRAPHIC_DATA]" at bounding box center [461, 217] width 75 height 18
checkbox input "true"
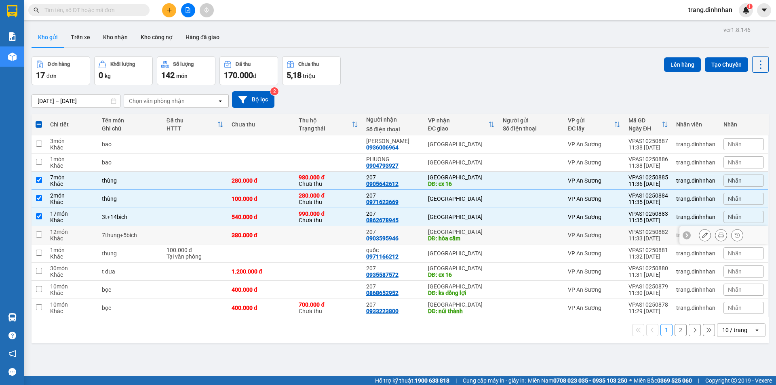
click at [486, 231] on div "[GEOGRAPHIC_DATA]" at bounding box center [461, 232] width 67 height 6
checkbox input "true"
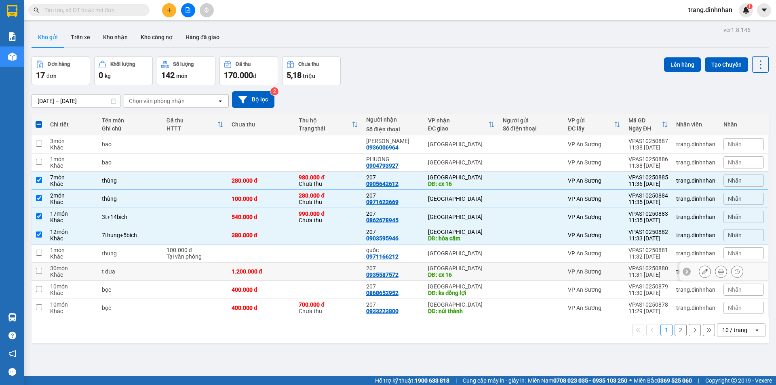
click at [481, 272] on div "DĐ: cx 16" at bounding box center [461, 275] width 67 height 6
checkbox input "true"
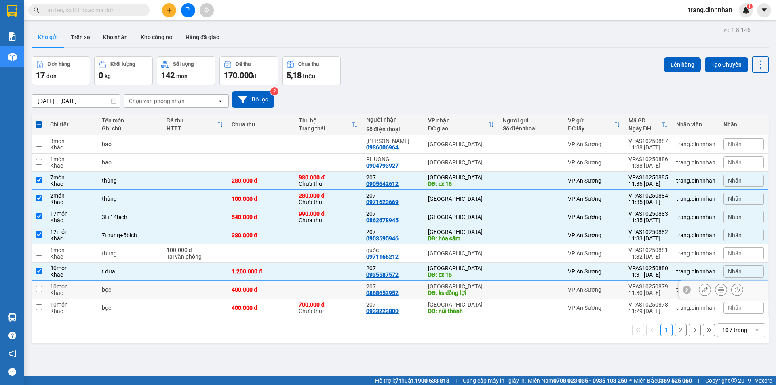
click at [486, 283] on div "[GEOGRAPHIC_DATA]" at bounding box center [461, 286] width 67 height 6
checkbox input "true"
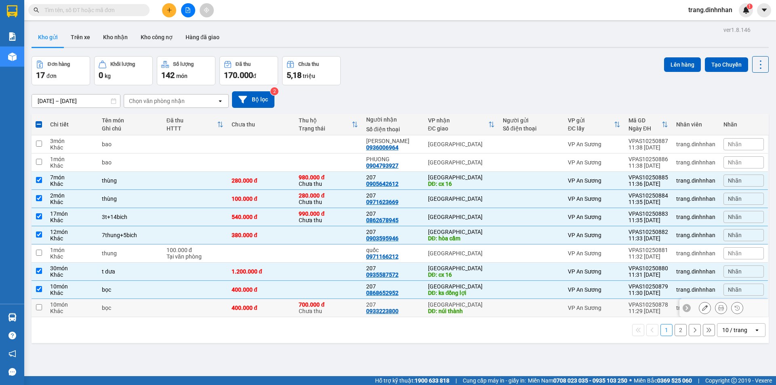
click at [481, 302] on div "[GEOGRAPHIC_DATA]" at bounding box center [461, 305] width 67 height 6
checkbox input "true"
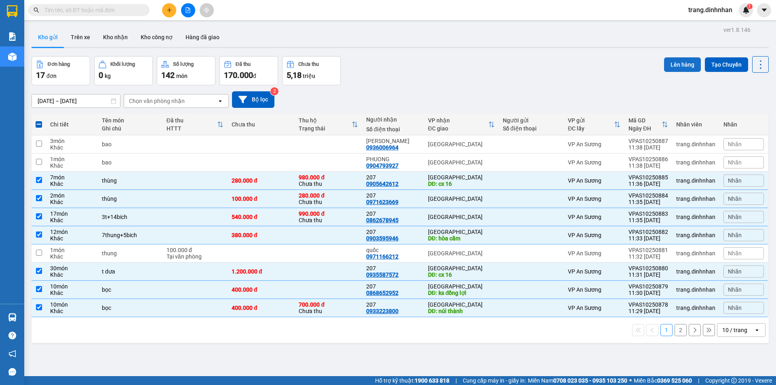
click at [675, 57] on button "Lên hàng" at bounding box center [682, 64] width 37 height 15
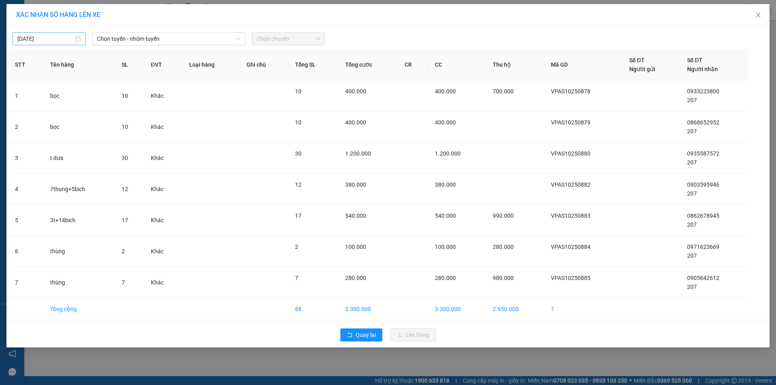
click at [63, 37] on input "[DATE]" at bounding box center [45, 38] width 56 height 9
click at [111, 97] on div "11" at bounding box center [112, 98] width 10 height 10
type input "11/10/2025"
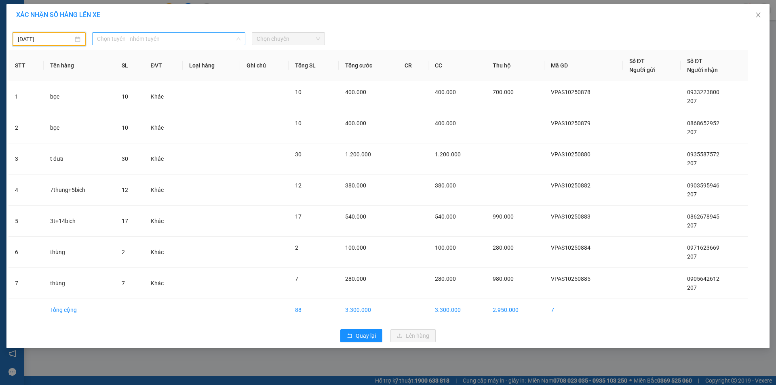
click at [164, 38] on span "Chọn tuyến - nhóm tuyến" at bounding box center [168, 39] width 143 height 12
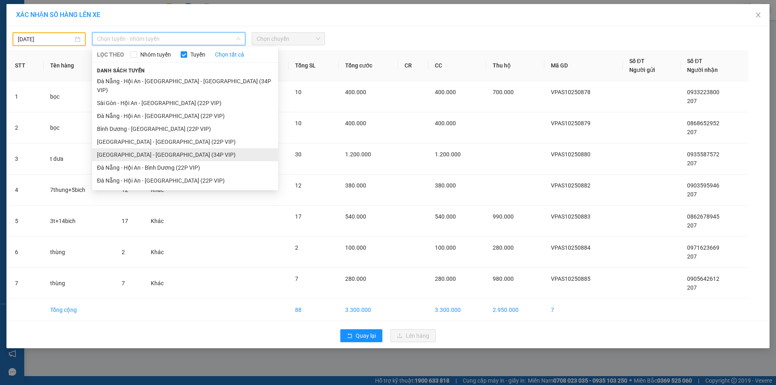
click at [131, 148] on li "[GEOGRAPHIC_DATA] - [GEOGRAPHIC_DATA] (34P VIP)" at bounding box center [185, 154] width 186 height 13
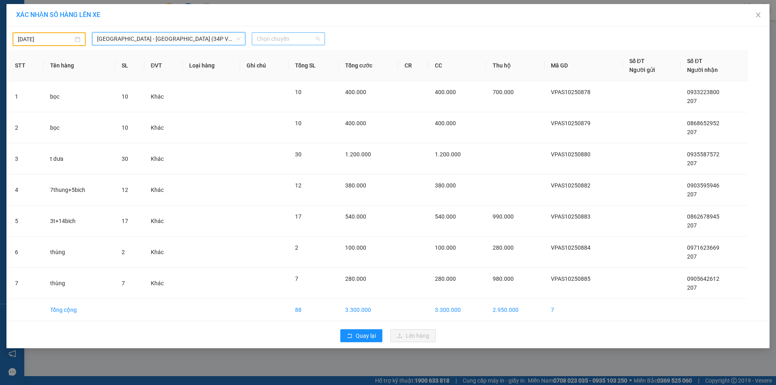
click at [296, 38] on span "Chọn chuyến" at bounding box center [288, 39] width 63 height 12
click at [282, 65] on div "08:30 - 43H-142.07" at bounding box center [288, 67] width 63 height 9
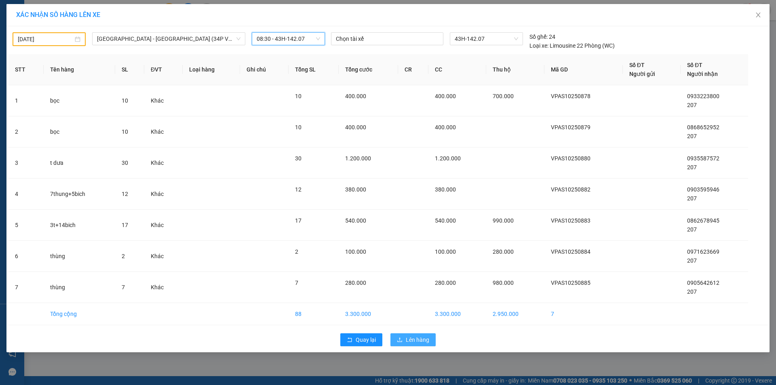
click at [418, 336] on span "Lên hàng" at bounding box center [417, 339] width 23 height 9
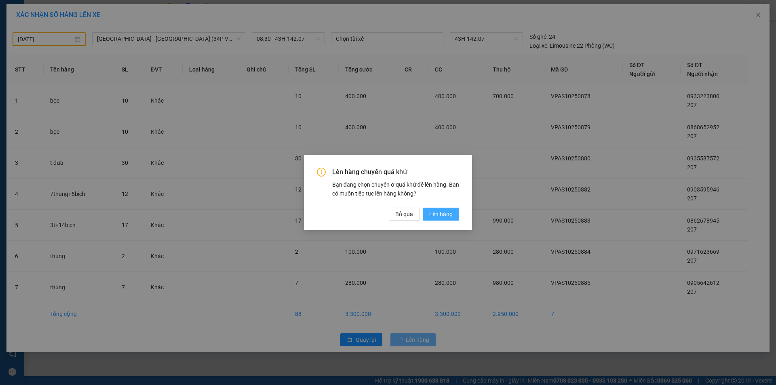
click at [437, 210] on span "Lên hàng" at bounding box center [440, 214] width 23 height 9
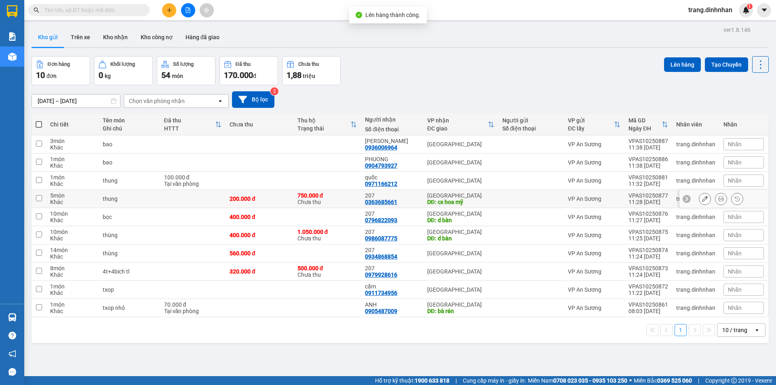
click at [499, 194] on td at bounding box center [530, 199] width 65 height 18
checkbox input "true"
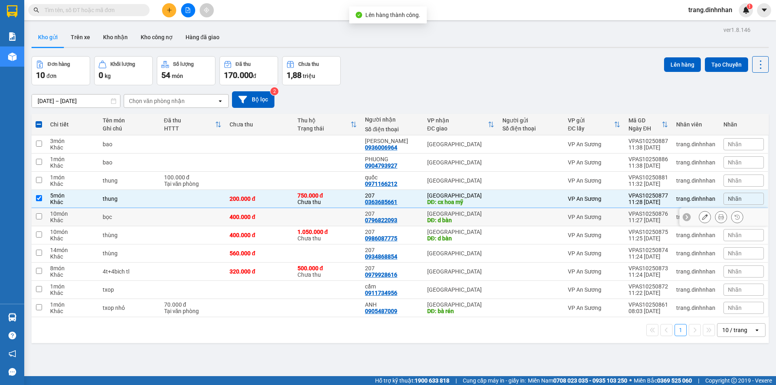
click at [508, 217] on div at bounding box center [530, 217] width 57 height 6
checkbox input "true"
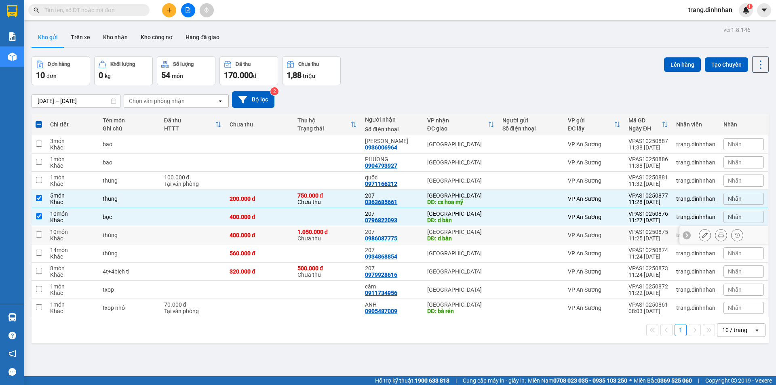
click at [498, 236] on td at bounding box center [530, 235] width 65 height 18
checkbox input "true"
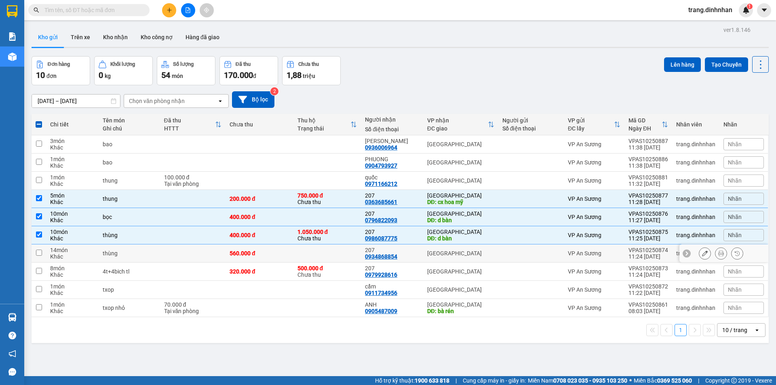
click at [498, 253] on td at bounding box center [530, 254] width 65 height 18
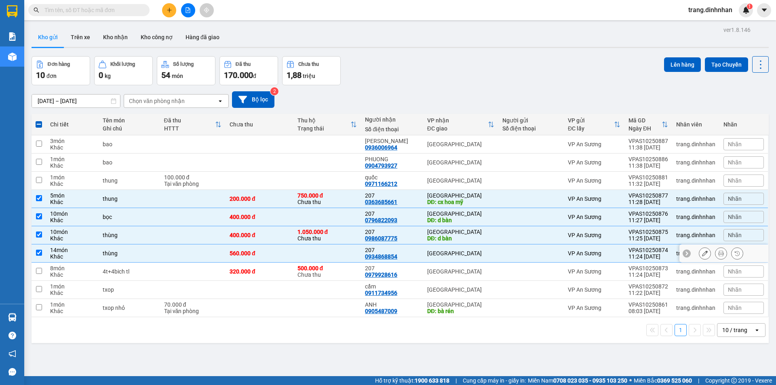
checkbox input "true"
click at [502, 270] on div at bounding box center [530, 271] width 57 height 6
checkbox input "true"
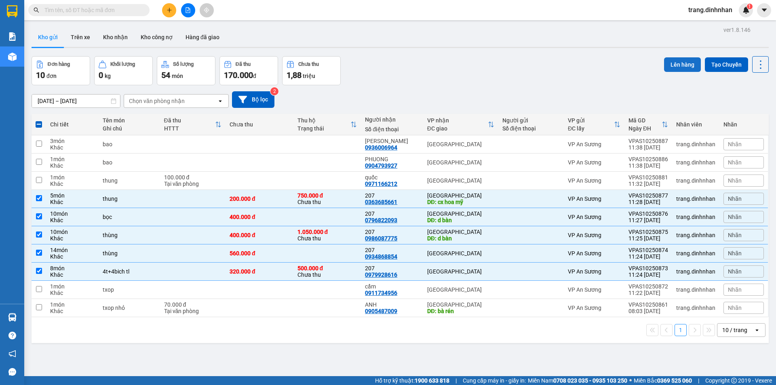
click at [677, 63] on button "Lên hàng" at bounding box center [682, 64] width 37 height 15
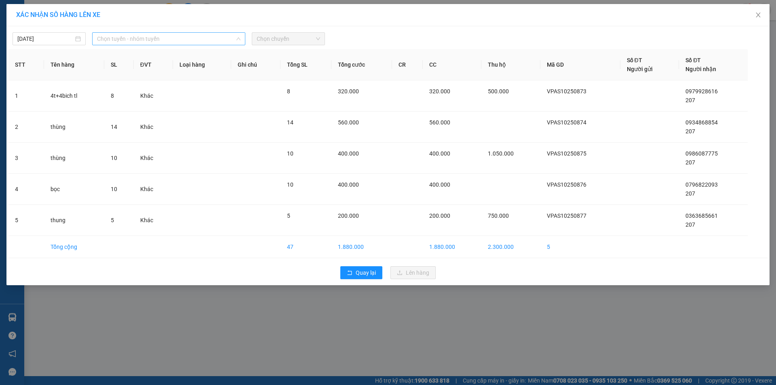
click at [220, 38] on span "Chọn tuyến - nhóm tuyến" at bounding box center [168, 39] width 143 height 12
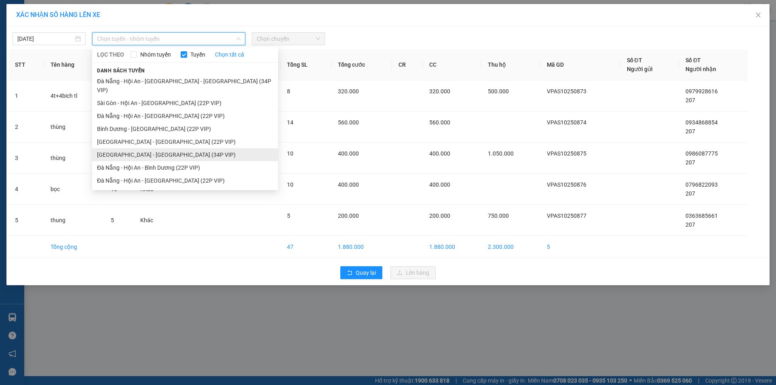
click at [171, 148] on li "[GEOGRAPHIC_DATA] - [GEOGRAPHIC_DATA] (34P VIP)" at bounding box center [185, 154] width 186 height 13
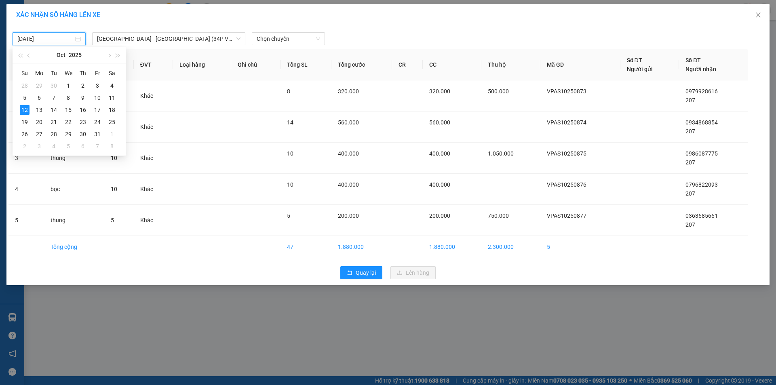
click at [66, 38] on input "[DATE]" at bounding box center [45, 38] width 56 height 9
click at [110, 97] on div "11" at bounding box center [112, 98] width 10 height 10
type input "11/10/2025"
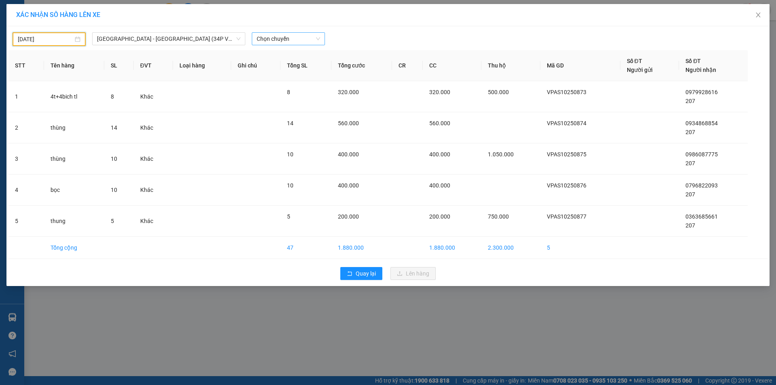
click at [295, 38] on span "Chọn chuyến" at bounding box center [288, 39] width 63 height 12
click at [294, 66] on div "08:30 - 43H-142.07" at bounding box center [288, 67] width 63 height 9
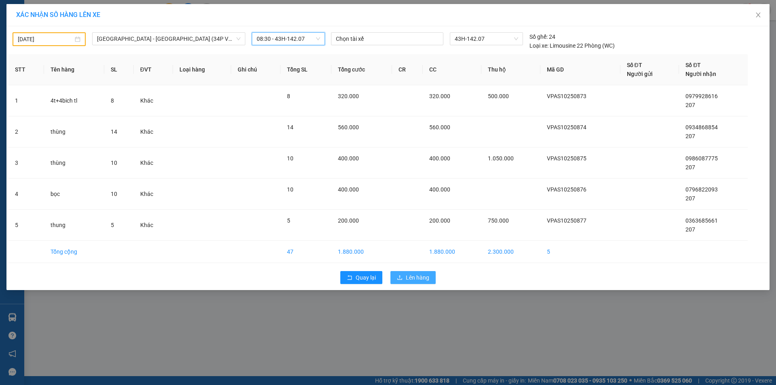
click at [408, 273] on button "Lên hàng" at bounding box center [412, 277] width 45 height 13
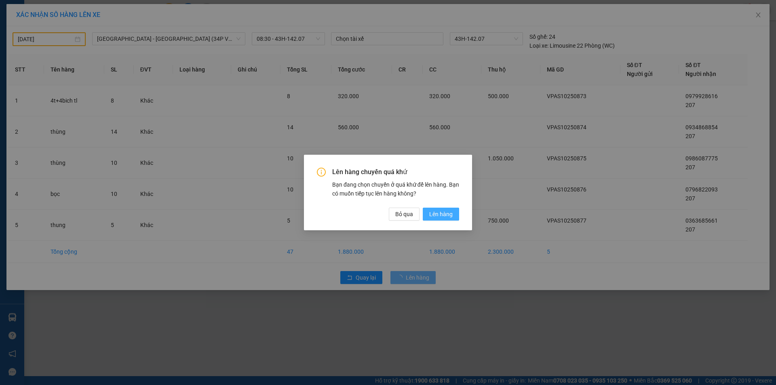
click at [439, 211] on span "Lên hàng" at bounding box center [440, 214] width 23 height 9
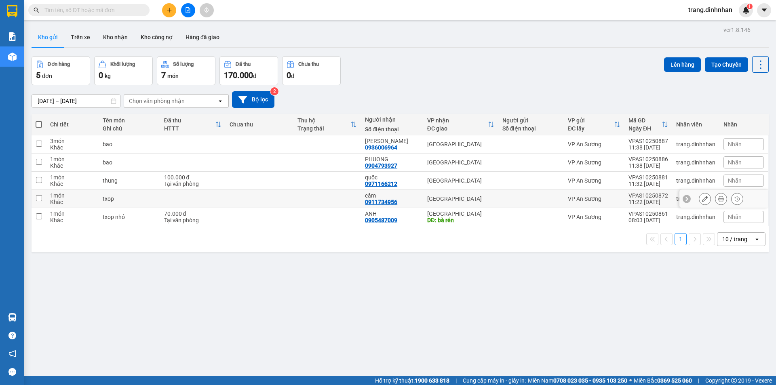
click at [508, 199] on div at bounding box center [530, 199] width 57 height 6
checkbox input "true"
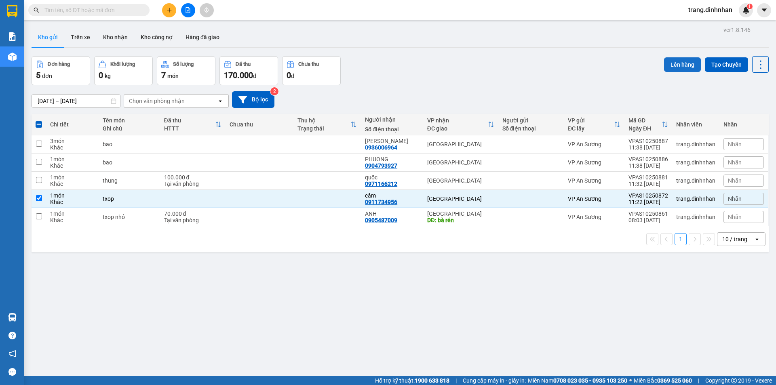
click at [683, 66] on button "Lên hàng" at bounding box center [682, 64] width 37 height 15
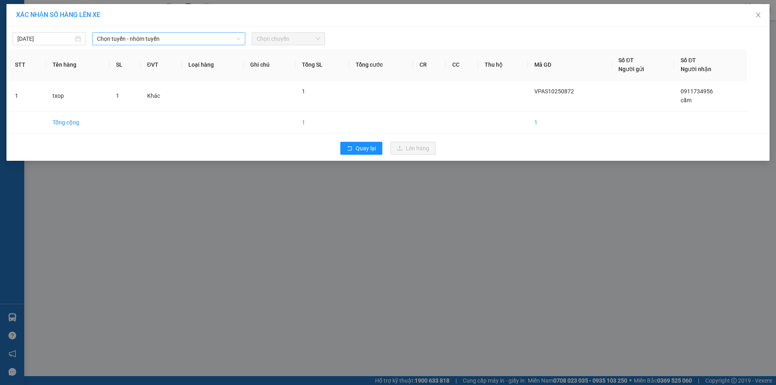
click at [212, 38] on span "Chọn tuyến - nhóm tuyến" at bounding box center [168, 39] width 143 height 12
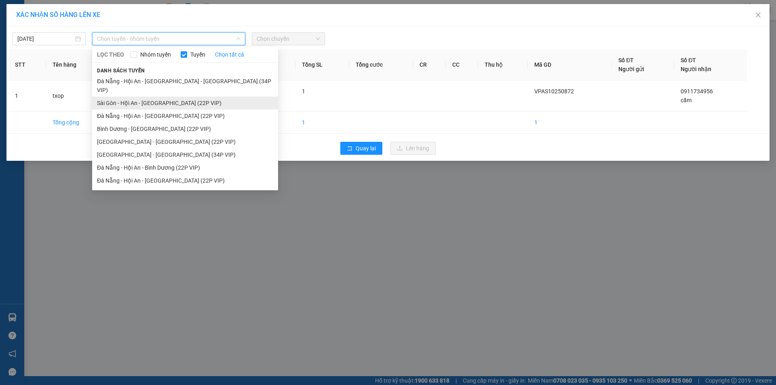
click at [183, 97] on li "Sài Gòn - Hội An - [GEOGRAPHIC_DATA] (22P VIP)" at bounding box center [185, 103] width 186 height 13
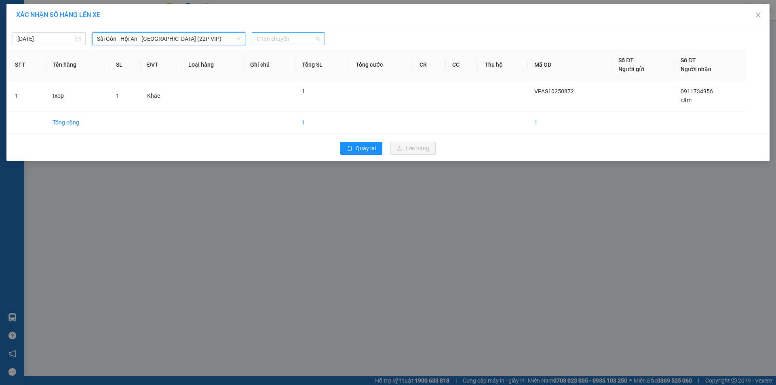
click at [293, 40] on span "Chọn chuyến" at bounding box center [288, 39] width 63 height 12
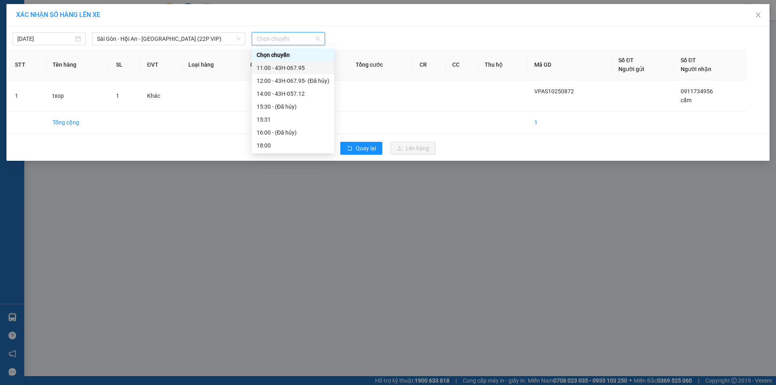
click at [294, 69] on div "11:00 - 43H-067.95" at bounding box center [293, 67] width 73 height 9
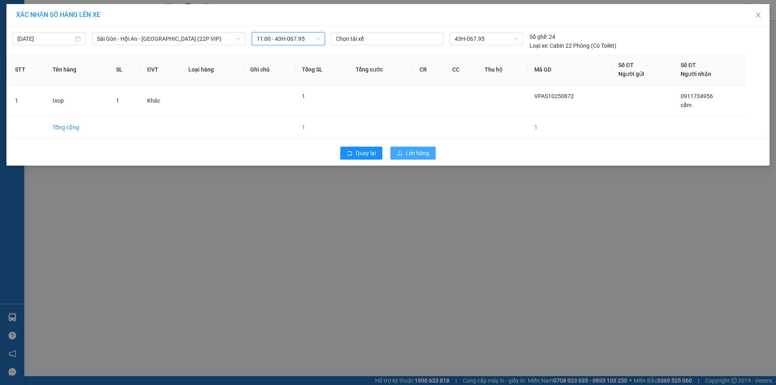
click at [411, 151] on span "Lên hàng" at bounding box center [417, 153] width 23 height 9
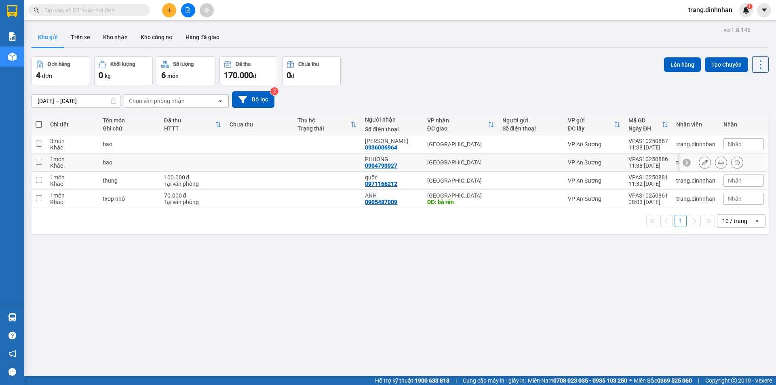
click at [702, 163] on button at bounding box center [704, 163] width 11 height 14
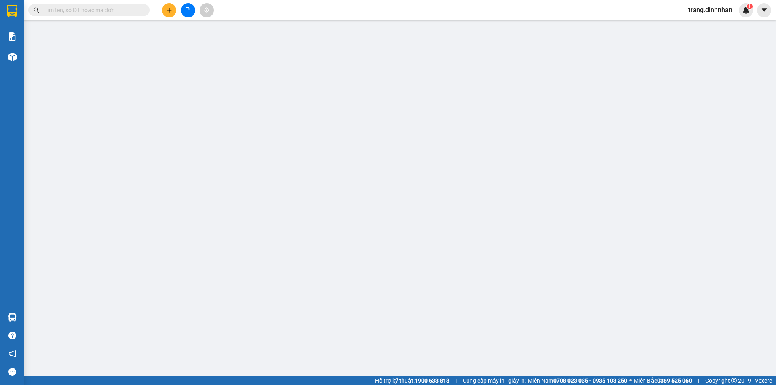
type input "0904793927"
type input "PHUONG"
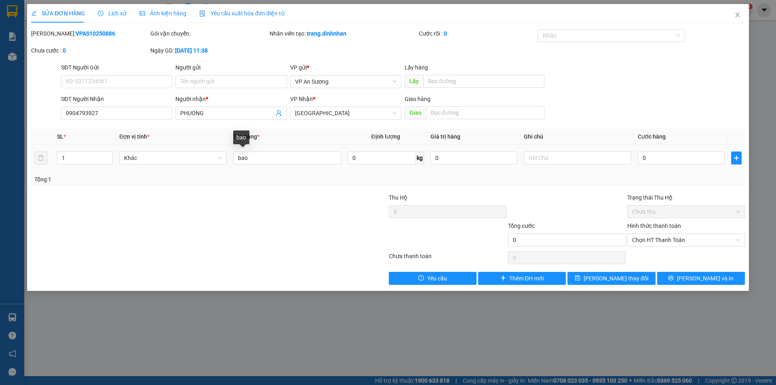
click at [273, 166] on div "bao" at bounding box center [287, 158] width 108 height 16
click at [291, 158] on input "bao" at bounding box center [287, 158] width 108 height 13
type input "bao sắt trắng nhỏ"
click at [635, 276] on button "[PERSON_NAME] thay đổi" at bounding box center [611, 278] width 88 height 13
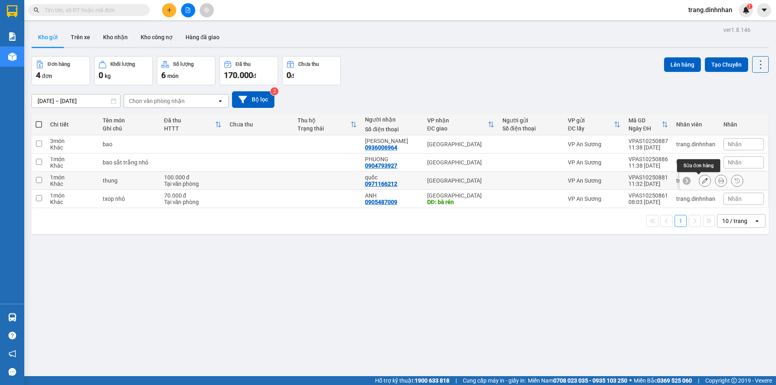
click at [702, 179] on icon at bounding box center [705, 181] width 6 height 6
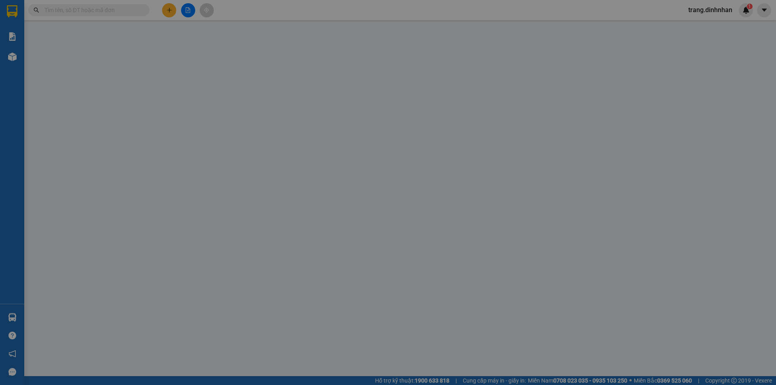
type input "0971166212"
type input "quốc"
type input "100.000"
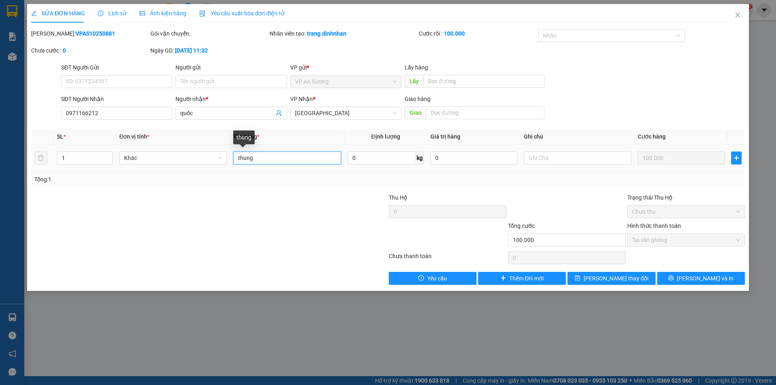
click at [269, 152] on input "thung" at bounding box center [287, 158] width 108 height 13
type input "thung"
click at [592, 272] on button "[PERSON_NAME] thay đổi" at bounding box center [611, 278] width 88 height 13
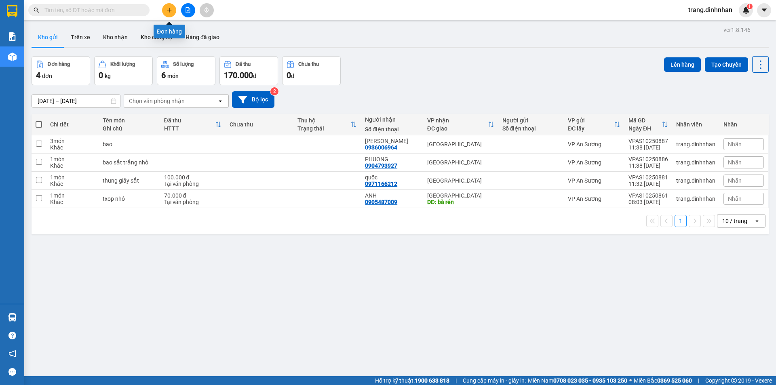
click at [169, 12] on icon "plus" at bounding box center [169, 10] width 0 height 4
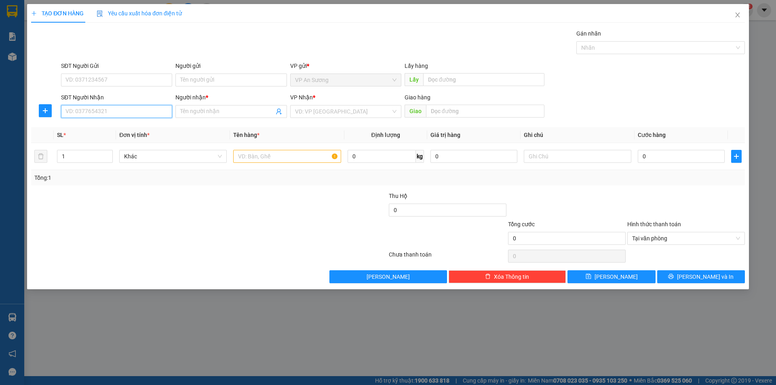
click at [142, 112] on input "SĐT Người Nhận" at bounding box center [116, 111] width 111 height 13
click at [85, 155] on input "1" at bounding box center [84, 156] width 55 height 12
type input "50"
click at [252, 153] on input "text" at bounding box center [287, 156] width 108 height 13
type input "bich tl"
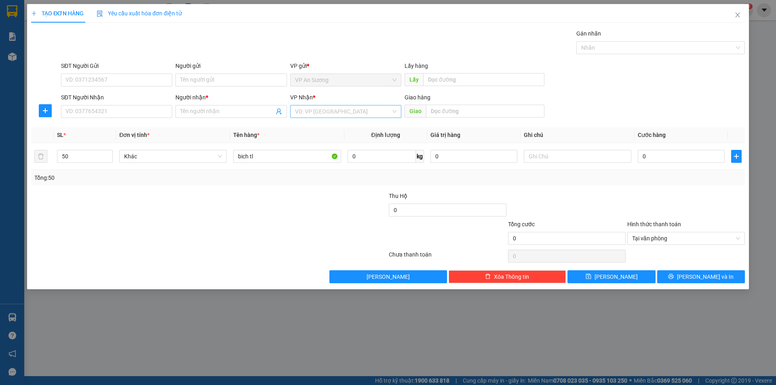
click at [307, 112] on input "search" at bounding box center [343, 111] width 96 height 12
click at [314, 166] on div "[GEOGRAPHIC_DATA]" at bounding box center [345, 166] width 101 height 9
click at [639, 154] on input "0" at bounding box center [681, 156] width 87 height 13
type input "1"
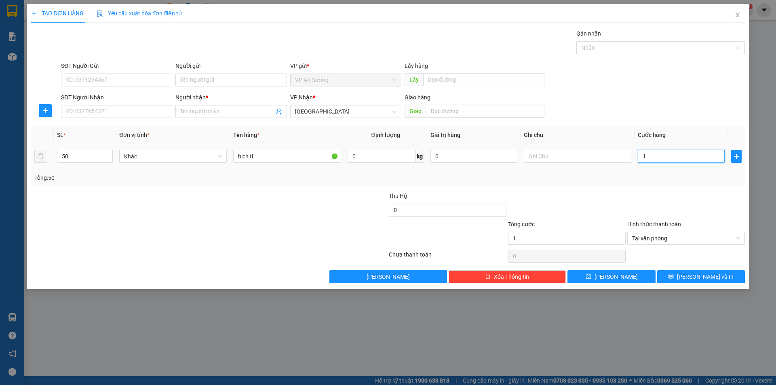
type input "15"
type input "150"
type input "1.500"
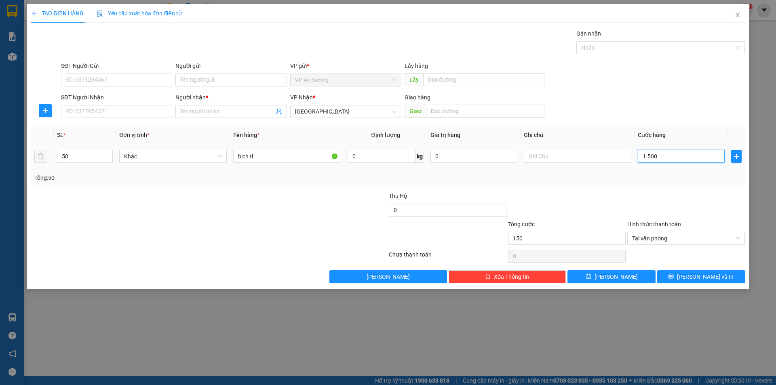
type input "1.500"
type input "15.000"
type input "150.000"
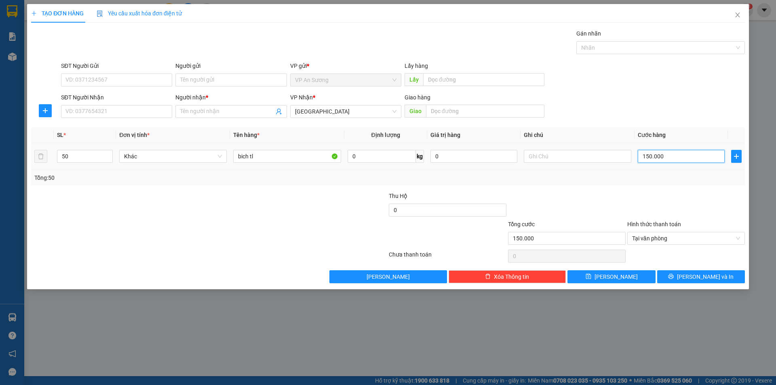
type input "1.500.000"
click at [161, 110] on input "SĐT Người Nhận" at bounding box center [116, 111] width 111 height 13
type input "0905664615"
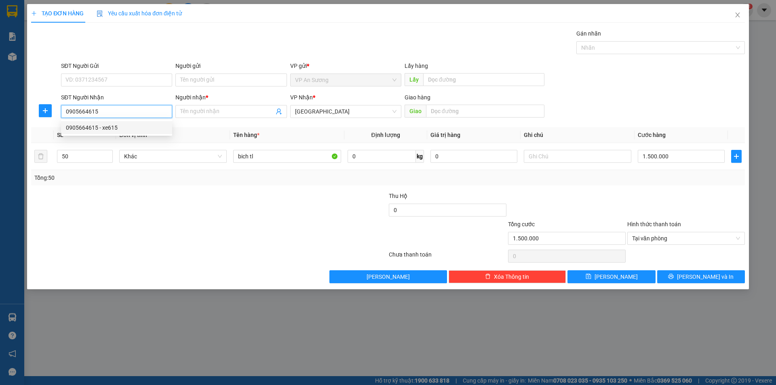
click at [113, 128] on div "0905664615 - xe615" at bounding box center [116, 127] width 101 height 9
type input "xe615"
type input "1.500.000"
type input "0905664615"
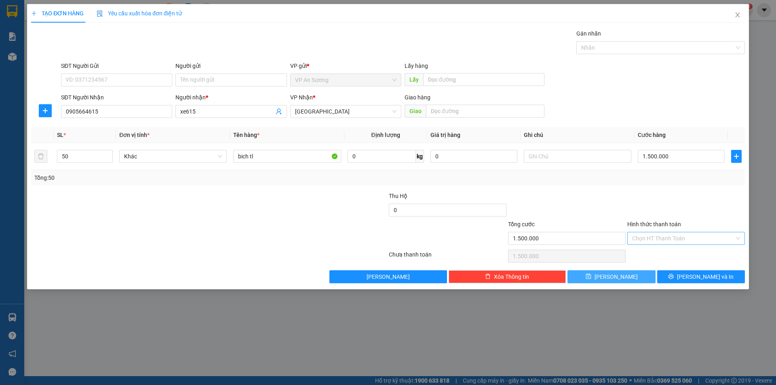
click at [616, 282] on button "[PERSON_NAME]" at bounding box center [611, 276] width 88 height 13
type input "1"
type input "0"
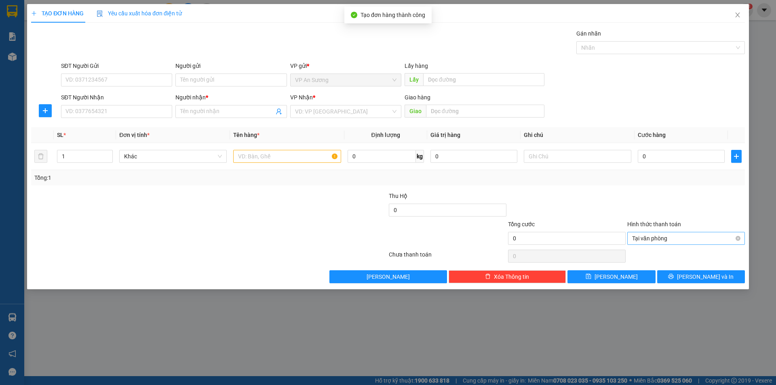
click at [19, 58] on div "TẠO ĐƠN HÀNG Yêu cầu xuất hóa đơn điện tử Transit Pickup Surcharge Ids Transit …" at bounding box center [388, 192] width 776 height 385
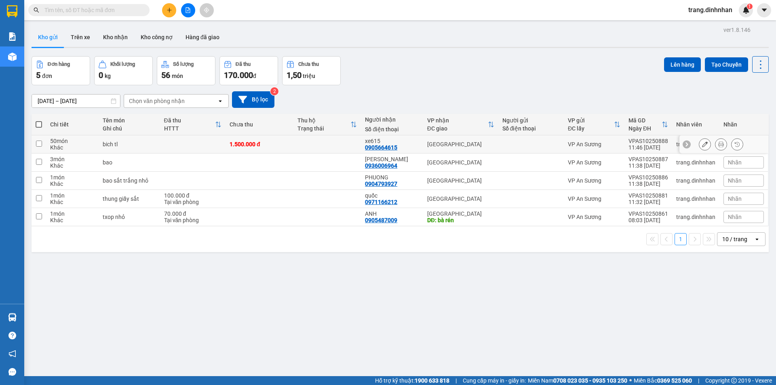
click at [542, 143] on div at bounding box center [530, 144] width 57 height 6
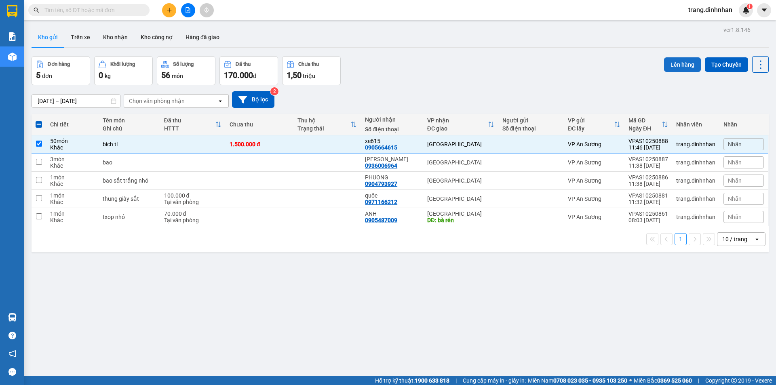
click at [669, 64] on button "Lên hàng" at bounding box center [682, 64] width 37 height 15
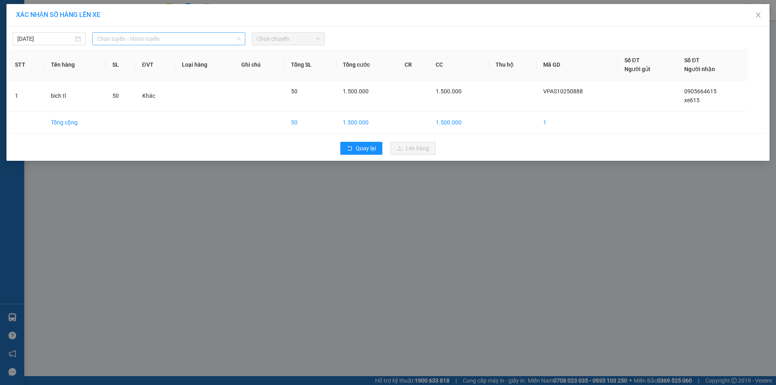
click at [226, 36] on span "Chọn tuyến - nhóm tuyến" at bounding box center [168, 39] width 143 height 12
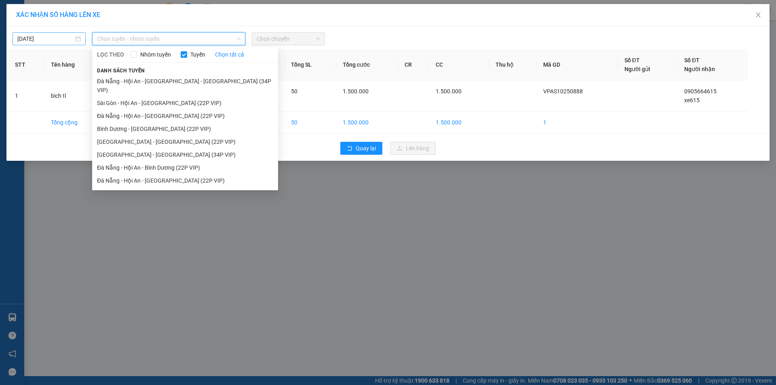
click at [65, 38] on input "[DATE]" at bounding box center [45, 38] width 56 height 9
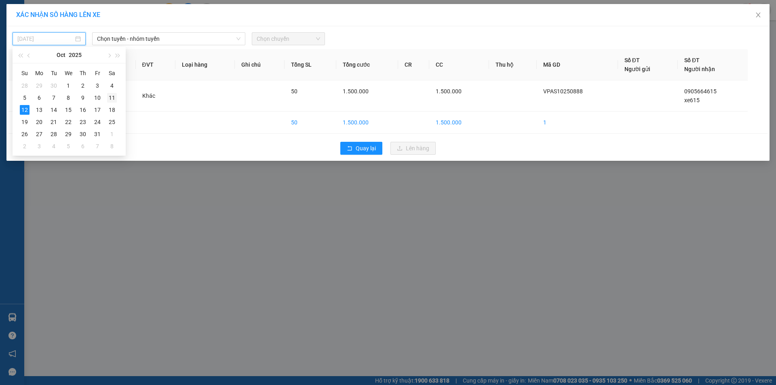
click at [114, 99] on div "11" at bounding box center [112, 98] width 10 height 10
type input "11/10/2025"
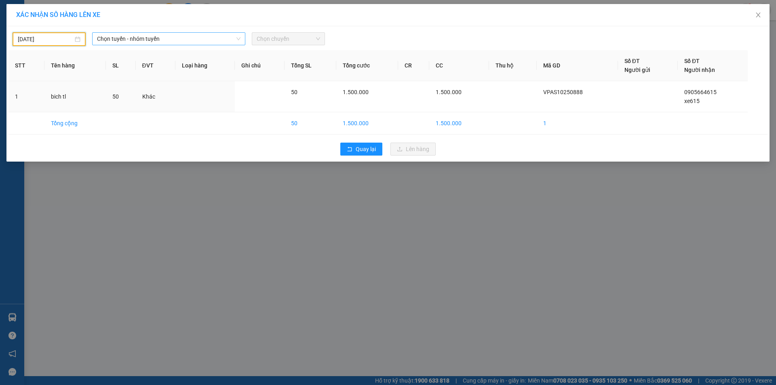
click at [178, 38] on span "Chọn tuyến - nhóm tuyến" at bounding box center [168, 39] width 143 height 12
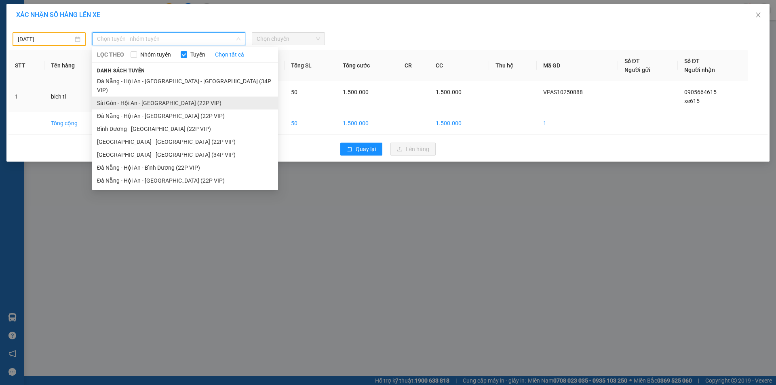
drag, startPoint x: 175, startPoint y: 97, endPoint x: 232, endPoint y: 69, distance: 63.6
click at [175, 97] on li "Sài Gòn - Hội An - [GEOGRAPHIC_DATA] (22P VIP)" at bounding box center [185, 103] width 186 height 13
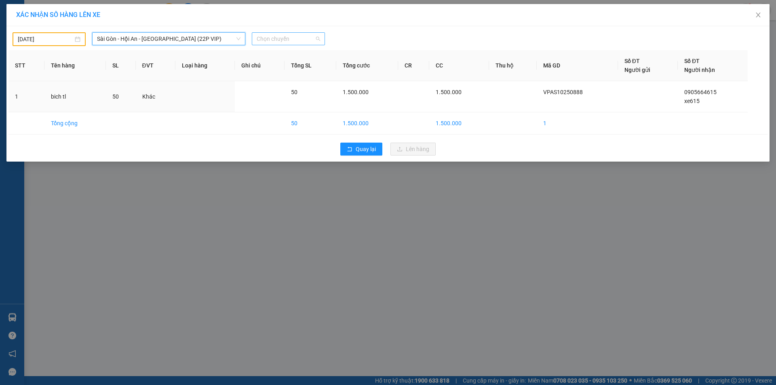
click at [291, 39] on span "Chọn chuyến" at bounding box center [288, 39] width 63 height 12
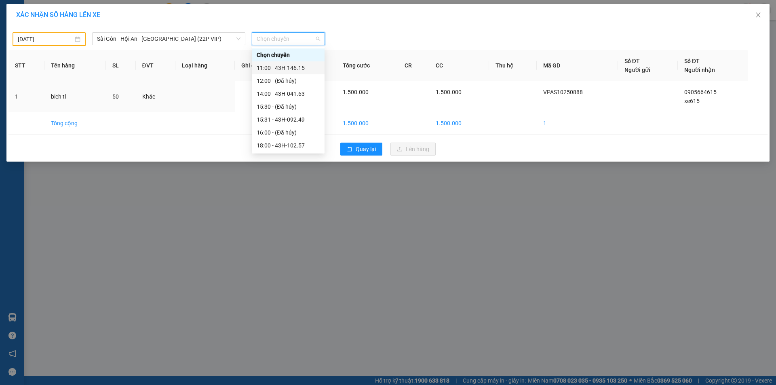
click at [283, 67] on div "11:00 - 43H-146.15" at bounding box center [288, 67] width 63 height 9
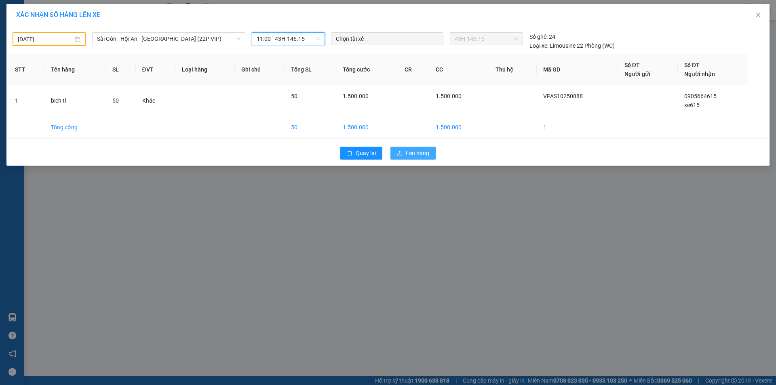
click at [416, 155] on span "Lên hàng" at bounding box center [417, 153] width 23 height 9
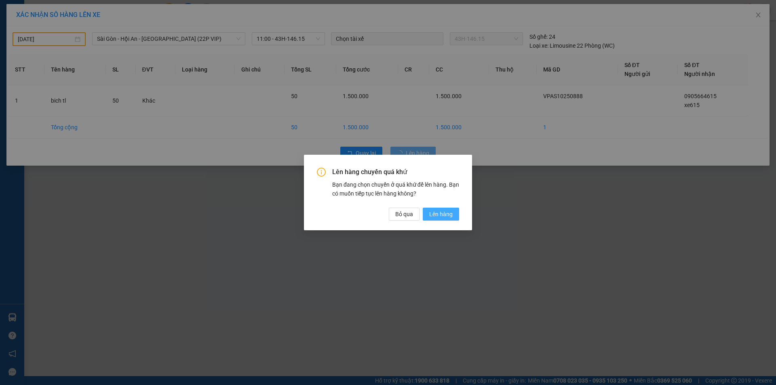
click at [433, 211] on span "Lên hàng" at bounding box center [440, 214] width 23 height 9
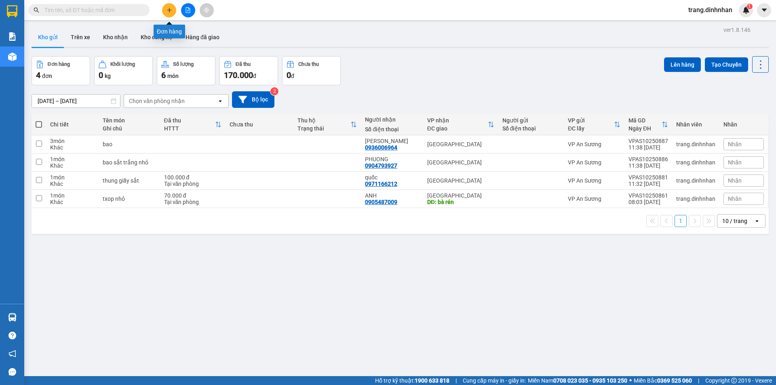
click at [169, 13] on icon "plus" at bounding box center [170, 10] width 6 height 6
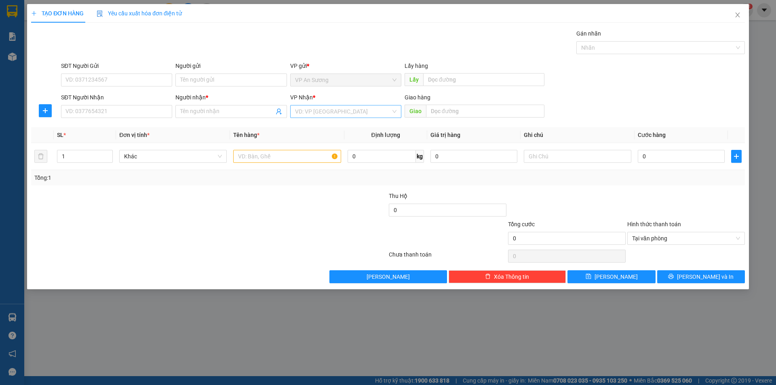
click at [313, 112] on input "search" at bounding box center [343, 111] width 96 height 12
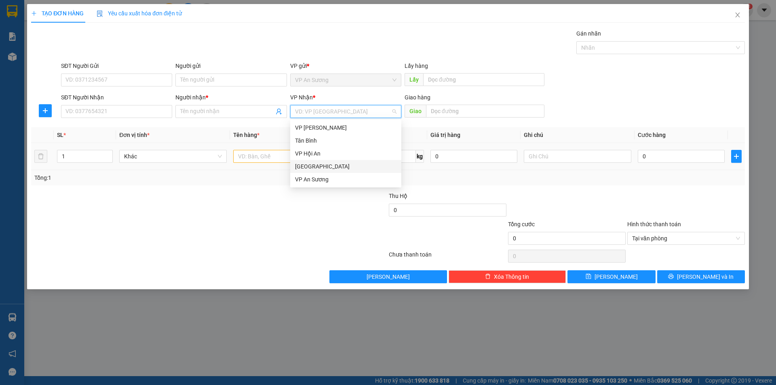
drag, startPoint x: 308, startPoint y: 168, endPoint x: 273, endPoint y: 150, distance: 39.0
click at [307, 166] on div "[GEOGRAPHIC_DATA]" at bounding box center [345, 166] width 101 height 9
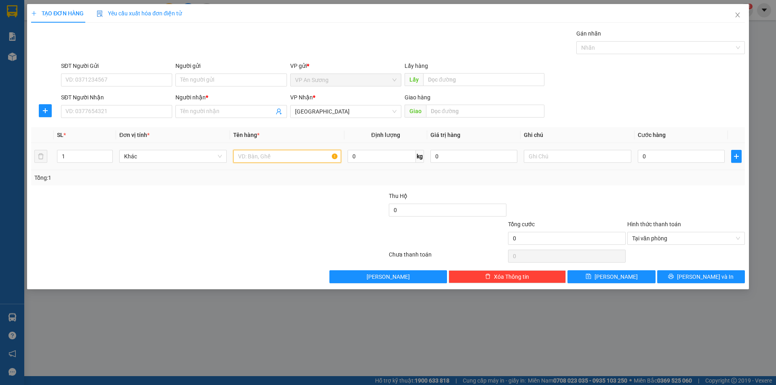
click at [247, 156] on input "text" at bounding box center [287, 156] width 108 height 13
type input "cục sắt"
click at [150, 116] on input "SĐT Người Nhận" at bounding box center [116, 111] width 111 height 13
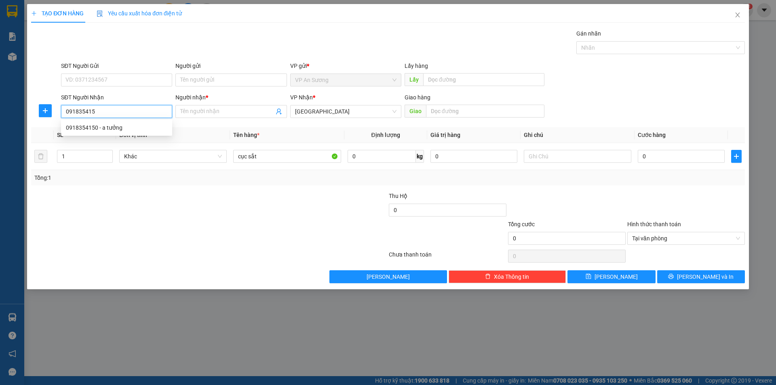
type input "0918354150"
click at [100, 122] on div "0918354150 - a tưởng" at bounding box center [116, 127] width 111 height 13
type input "a tưởng"
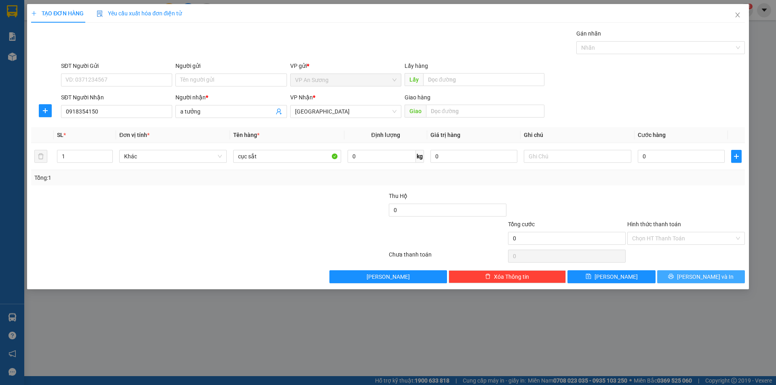
click at [706, 276] on span "[PERSON_NAME] và In" at bounding box center [705, 276] width 57 height 9
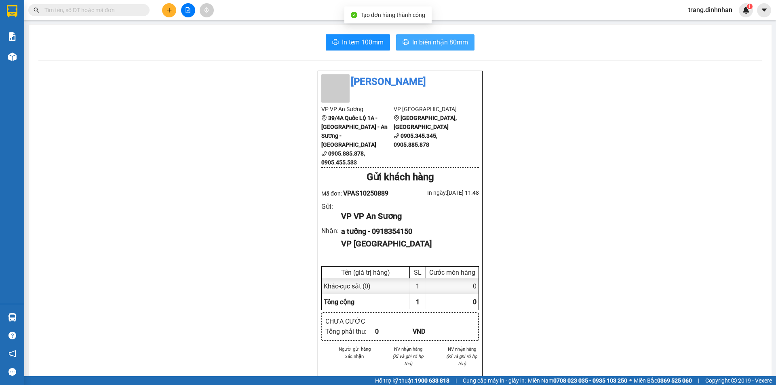
click at [431, 38] on span "In biên nhận 80mm" at bounding box center [440, 42] width 56 height 10
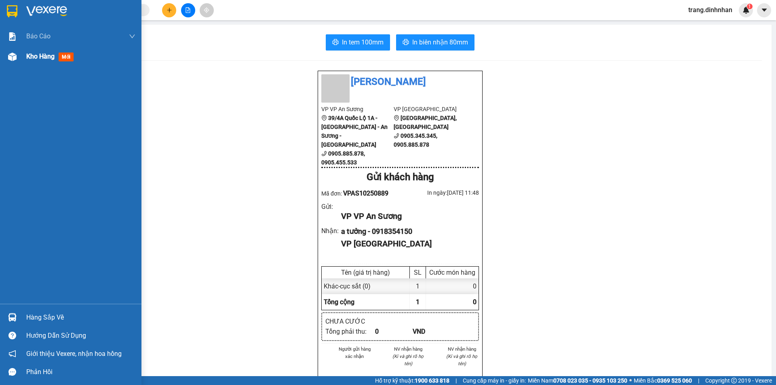
click at [30, 57] on span "Kho hàng" at bounding box center [40, 57] width 28 height 8
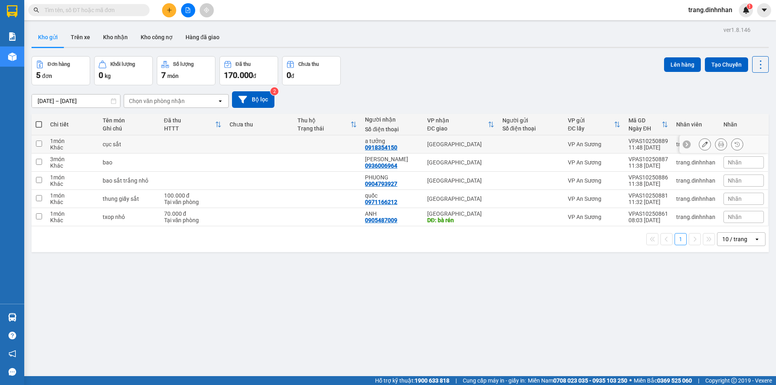
click at [236, 139] on td at bounding box center [260, 144] width 68 height 18
checkbox input "true"
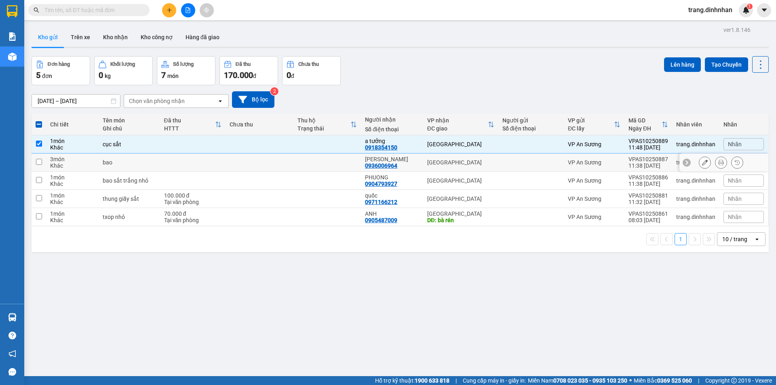
click at [235, 165] on td at bounding box center [260, 163] width 68 height 18
checkbox input "true"
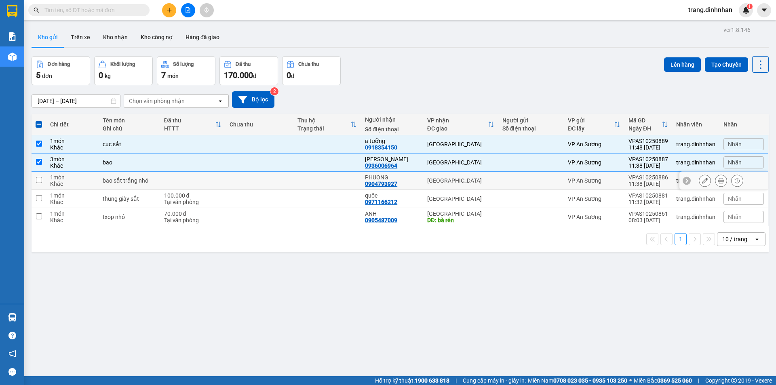
click at [235, 182] on td at bounding box center [260, 181] width 68 height 18
checkbox input "true"
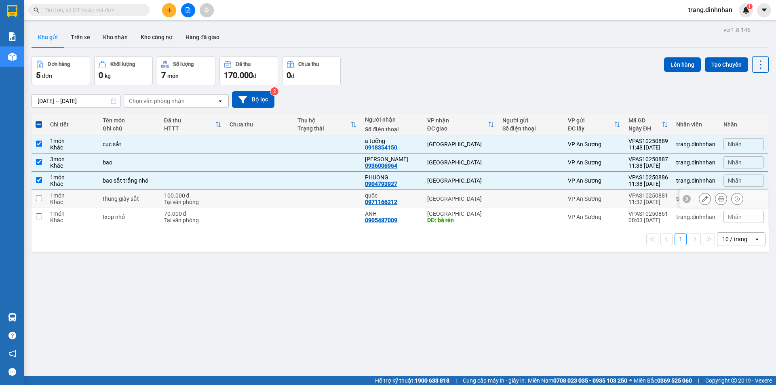
drag, startPoint x: 239, startPoint y: 198, endPoint x: 269, endPoint y: 185, distance: 33.0
click at [239, 198] on td at bounding box center [260, 199] width 68 height 18
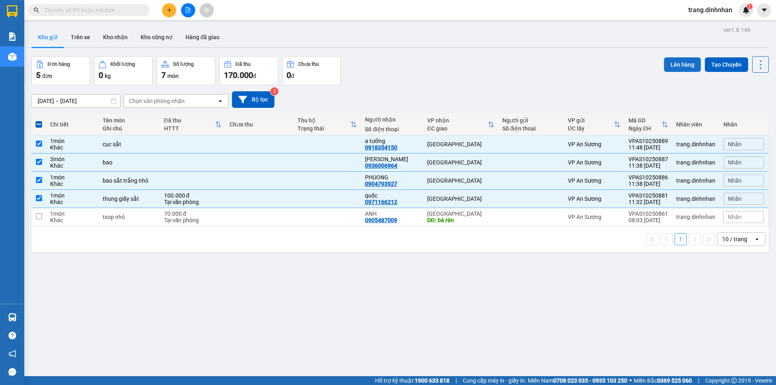
click at [664, 61] on button "Lên hàng" at bounding box center [682, 64] width 37 height 15
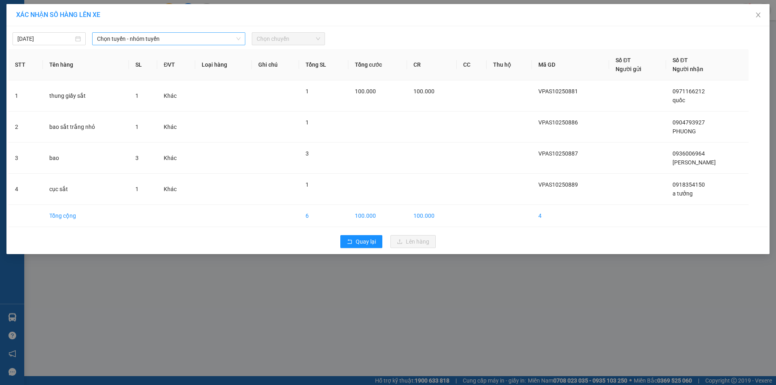
click at [233, 40] on span "Chọn tuyến - nhóm tuyến" at bounding box center [168, 39] width 143 height 12
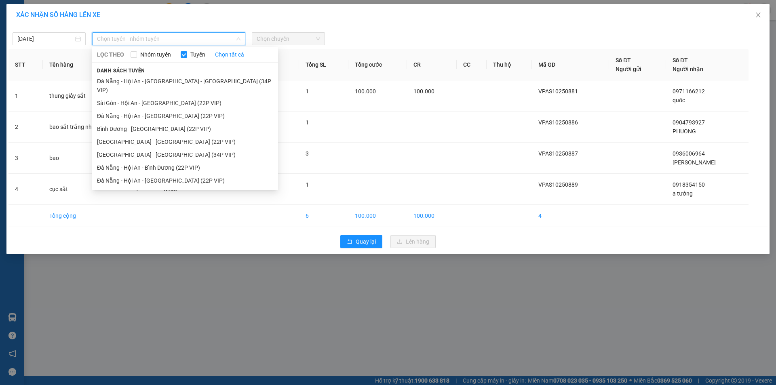
drag, startPoint x: 181, startPoint y: 93, endPoint x: 287, endPoint y: 67, distance: 108.8
click at [182, 97] on li "Sài Gòn - Hội An - [GEOGRAPHIC_DATA] (22P VIP)" at bounding box center [185, 103] width 186 height 13
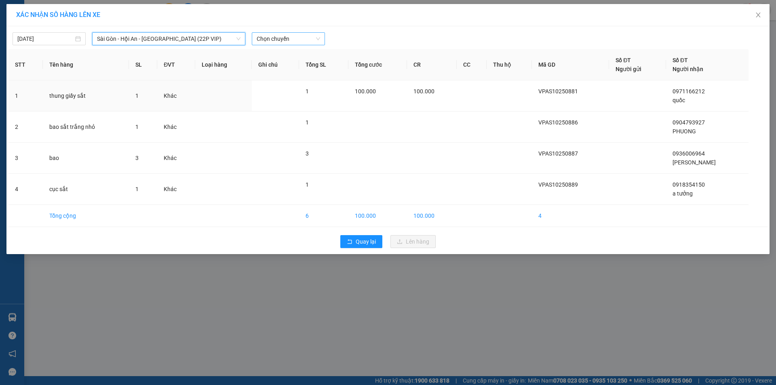
click at [295, 38] on span "Chọn chuyến" at bounding box center [288, 39] width 63 height 12
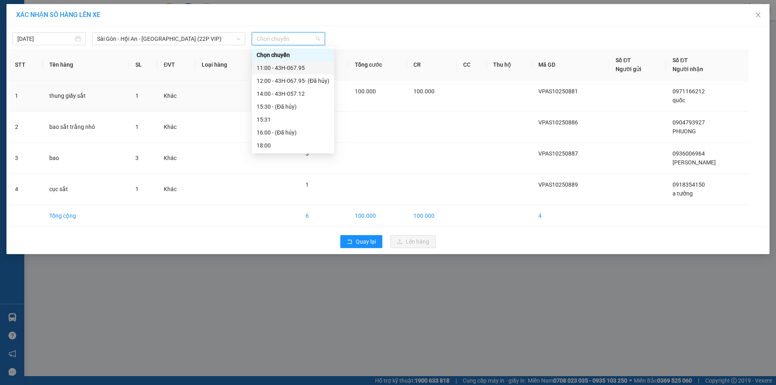
click at [287, 65] on div "11:00 - 43H-067.95" at bounding box center [293, 67] width 73 height 9
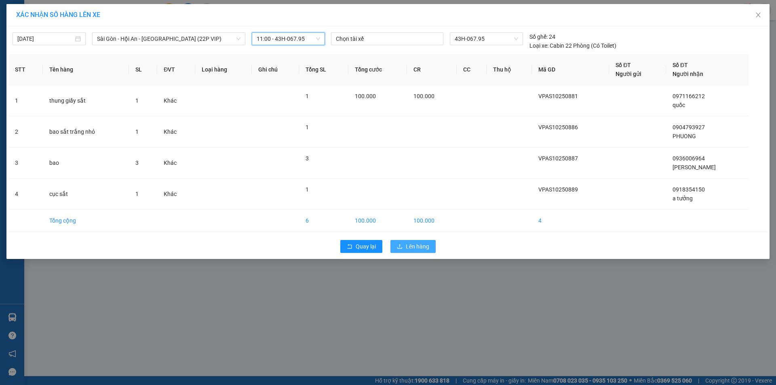
click at [407, 243] on span "Lên hàng" at bounding box center [417, 246] width 23 height 9
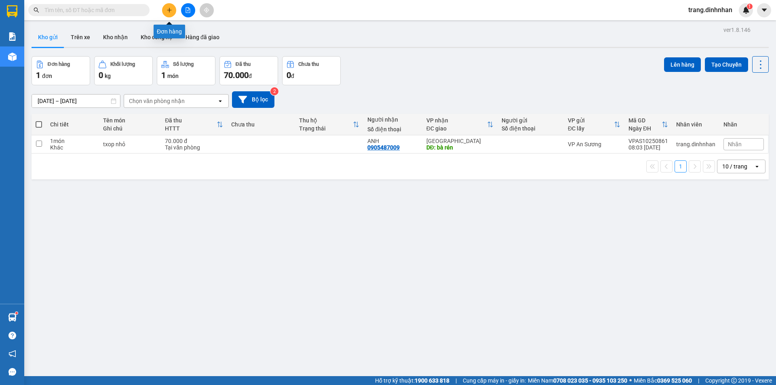
click at [169, 12] on icon "plus" at bounding box center [169, 10] width 0 height 4
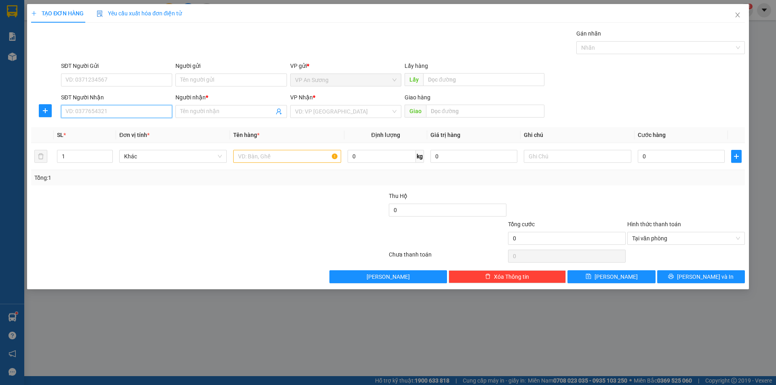
click at [122, 114] on input "SĐT Người Nhận" at bounding box center [116, 111] width 111 height 13
click at [96, 131] on div "0909367257 - Toàn 1" at bounding box center [116, 127] width 101 height 9
type input "0909367257"
type input "Toàn 1"
type input "0909367257"
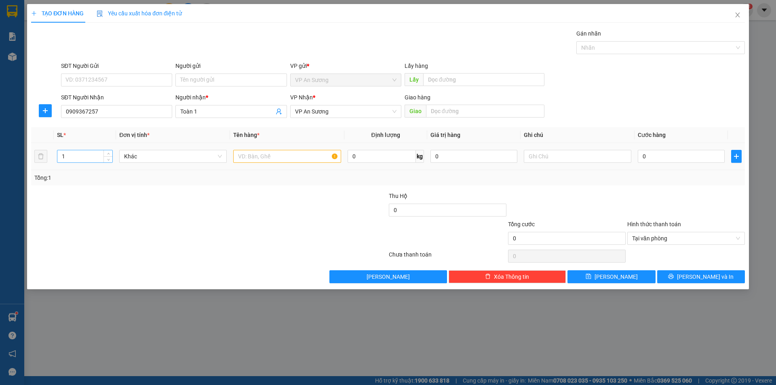
click at [80, 150] on div "1" at bounding box center [85, 156] width 56 height 13
click at [75, 158] on input "1" at bounding box center [84, 156] width 55 height 12
type input "5"
click at [245, 154] on input "text" at bounding box center [287, 156] width 108 height 13
click at [336, 115] on span "VP An Sương" at bounding box center [345, 111] width 101 height 12
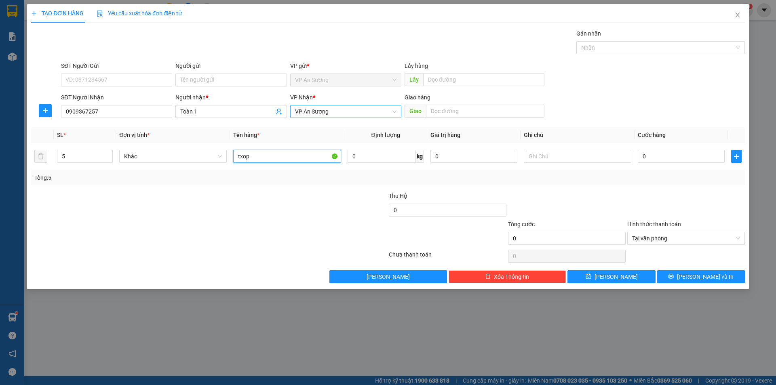
type input "txop"
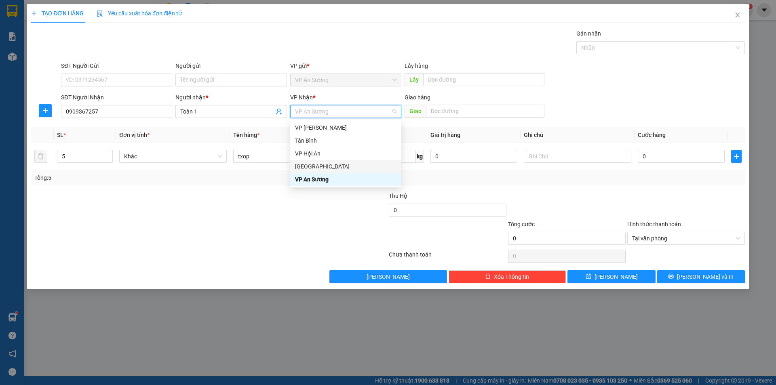
click at [313, 164] on div "[GEOGRAPHIC_DATA]" at bounding box center [345, 166] width 101 height 9
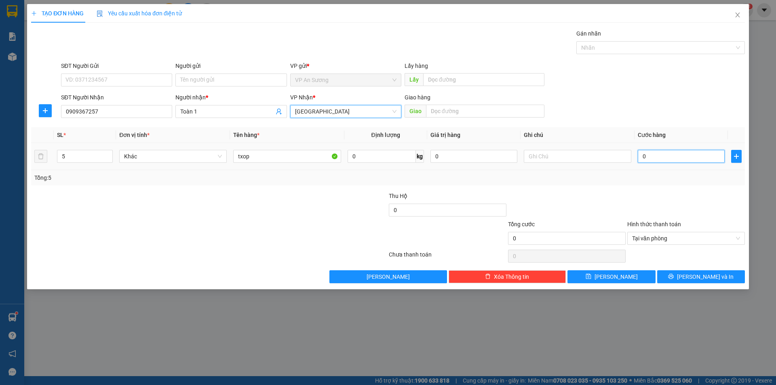
click at [639, 152] on input "0" at bounding box center [681, 156] width 87 height 13
type input "5"
type input "55"
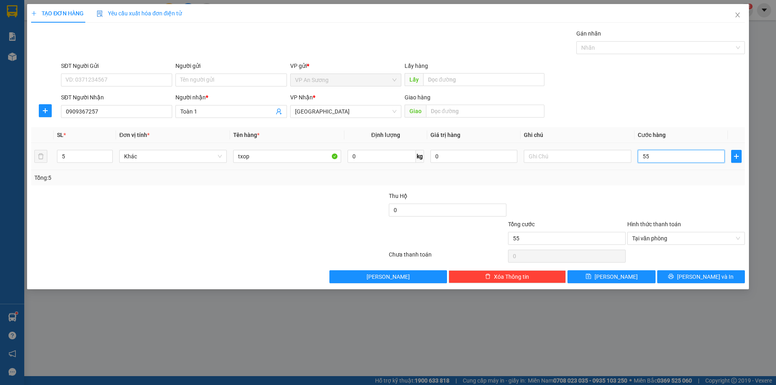
type input "550"
type input "5.500"
type input "55.000"
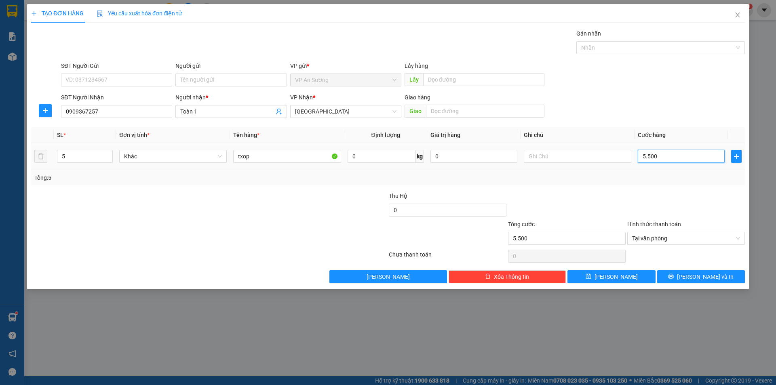
type input "55.000"
type input "550.000"
click at [132, 116] on input "0909367257" at bounding box center [116, 111] width 111 height 13
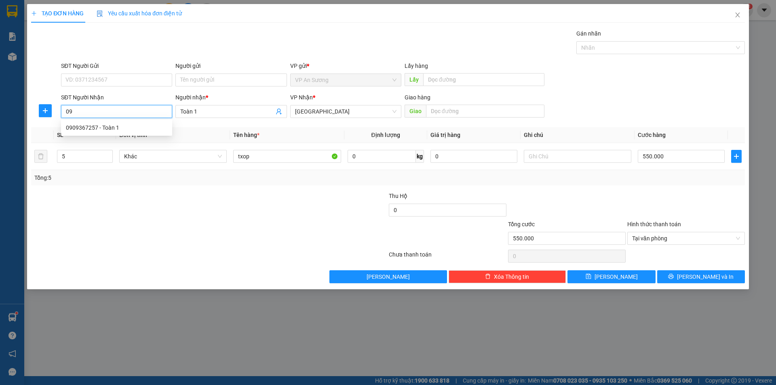
type input "0"
click at [124, 129] on div "0909367257 - Toàn 1" at bounding box center [116, 127] width 101 height 9
type input "0909367257"
click at [360, 113] on span "VP An Sương" at bounding box center [345, 111] width 101 height 12
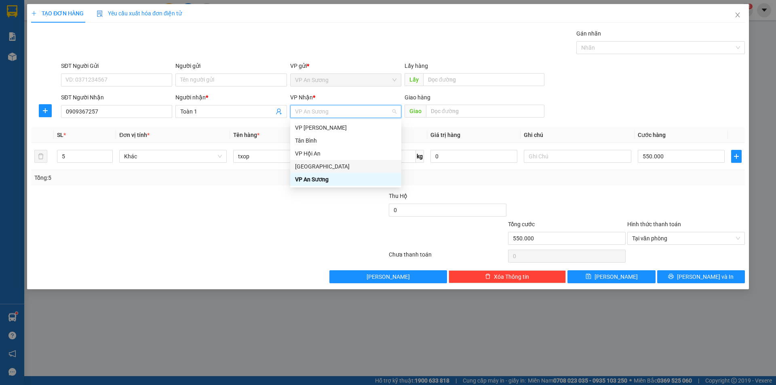
click at [310, 163] on div "[GEOGRAPHIC_DATA]" at bounding box center [345, 166] width 101 height 9
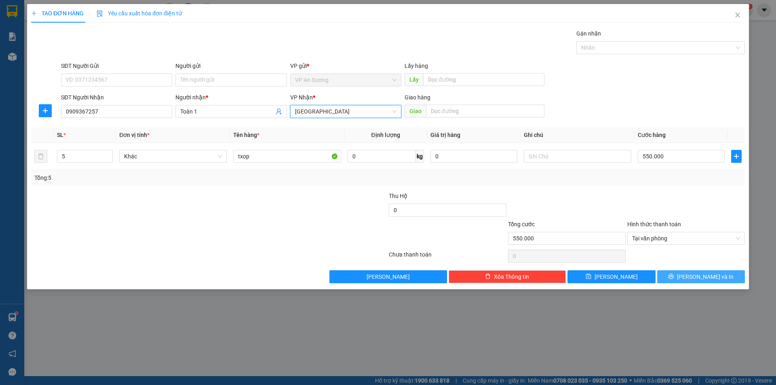
click at [697, 273] on span "[PERSON_NAME] và In" at bounding box center [705, 276] width 57 height 9
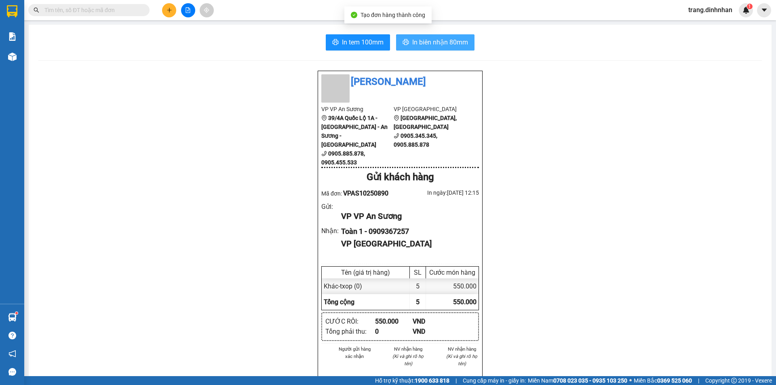
click at [440, 40] on span "In biên nhận 80mm" at bounding box center [440, 42] width 56 height 10
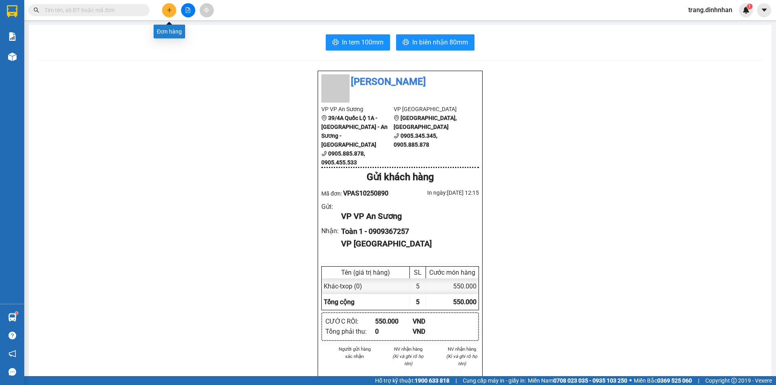
click at [165, 8] on button at bounding box center [169, 10] width 14 height 14
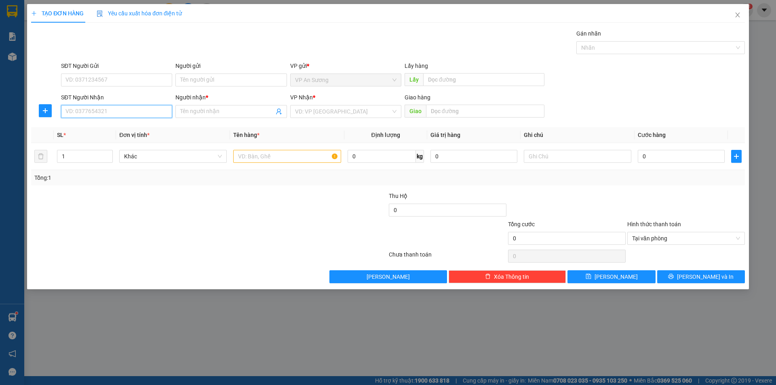
click at [129, 112] on input "SĐT Người Nhận" at bounding box center [116, 111] width 111 height 13
type input "0776876654"
click at [193, 109] on input "Người nhận *" at bounding box center [226, 111] width 93 height 9
type input "."
click at [140, 71] on div "SĐT Người Gửi" at bounding box center [116, 67] width 111 height 12
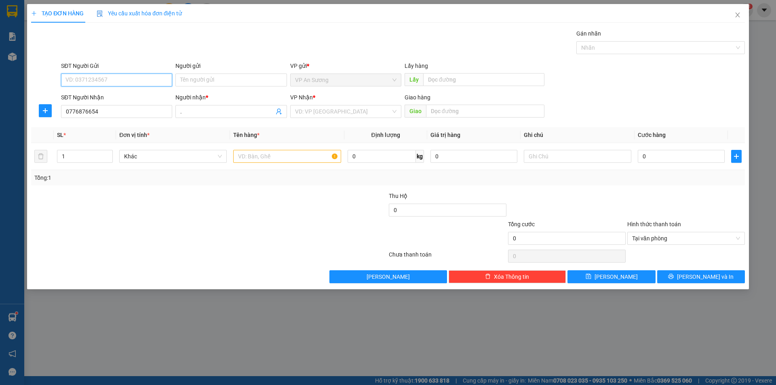
click at [131, 78] on input "SĐT Người Gửi" at bounding box center [116, 80] width 111 height 13
type input "0974005555"
click at [239, 153] on input "text" at bounding box center [287, 156] width 108 height 13
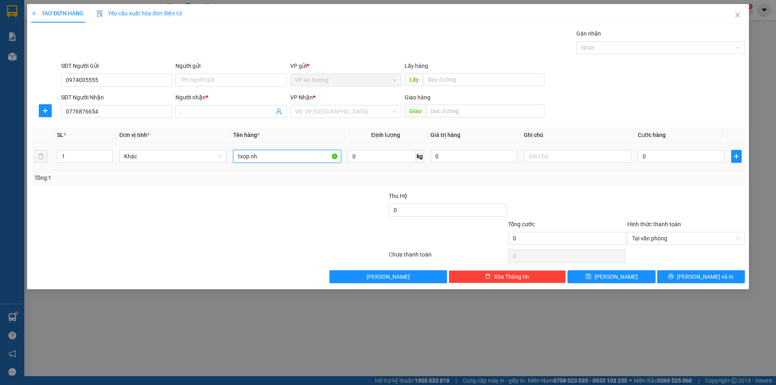
type input "txop nhỏ"
click at [302, 112] on input "search" at bounding box center [343, 111] width 96 height 12
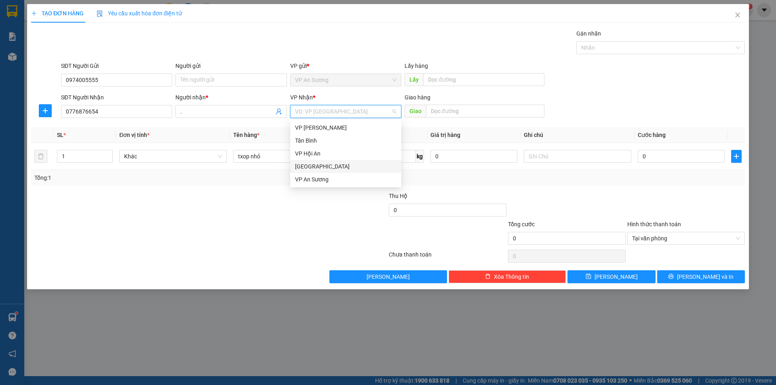
click at [314, 168] on div "[GEOGRAPHIC_DATA]" at bounding box center [345, 166] width 101 height 9
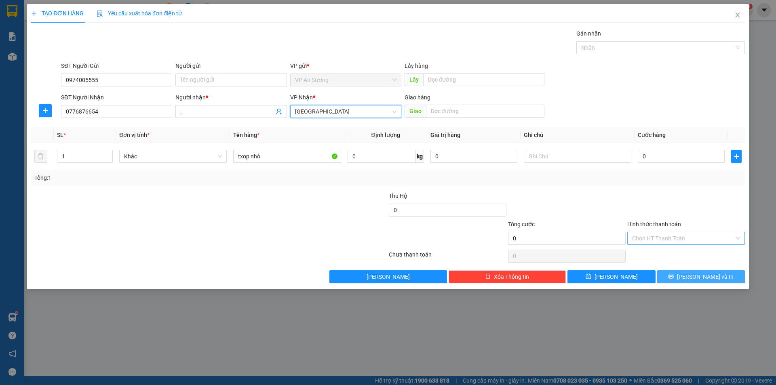
click at [713, 273] on span "[PERSON_NAME] và In" at bounding box center [705, 276] width 57 height 9
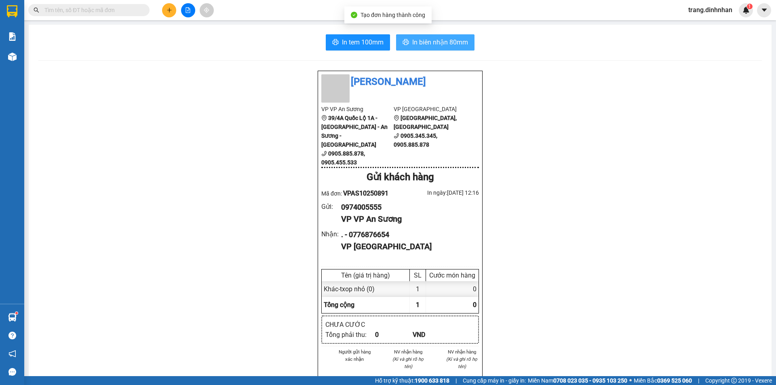
click at [431, 38] on span "In biên nhận 80mm" at bounding box center [440, 42] width 56 height 10
click at [167, 11] on icon "plus" at bounding box center [170, 10] width 6 height 6
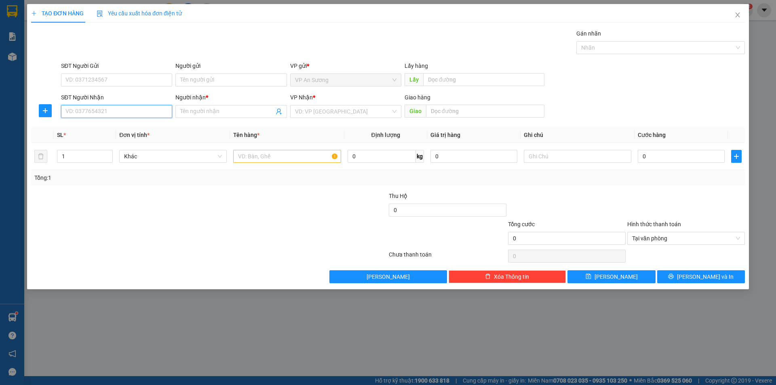
drag, startPoint x: 127, startPoint y: 113, endPoint x: 133, endPoint y: 108, distance: 8.3
click at [128, 112] on input "SĐT Người Nhận" at bounding box center [116, 111] width 111 height 13
click at [89, 137] on div "0989181188 - A MINH" at bounding box center [116, 140] width 101 height 9
type input "0989181188"
type input "A MINH"
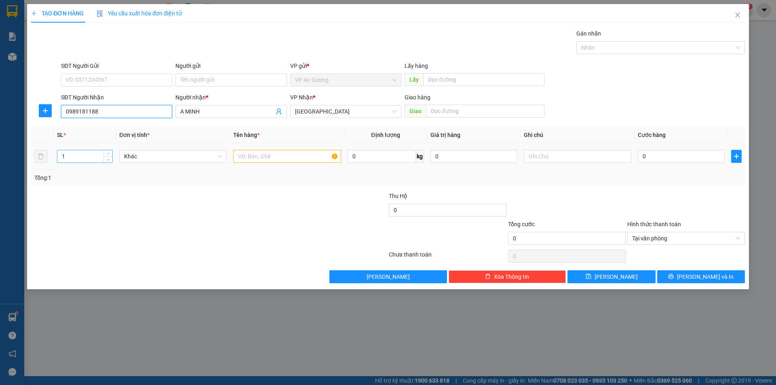
type input "0989181188"
click at [86, 157] on input "1" at bounding box center [84, 156] width 55 height 12
type input "2"
click at [259, 154] on input "text" at bounding box center [287, 156] width 108 height 13
type input "1txop to+1txop nho"
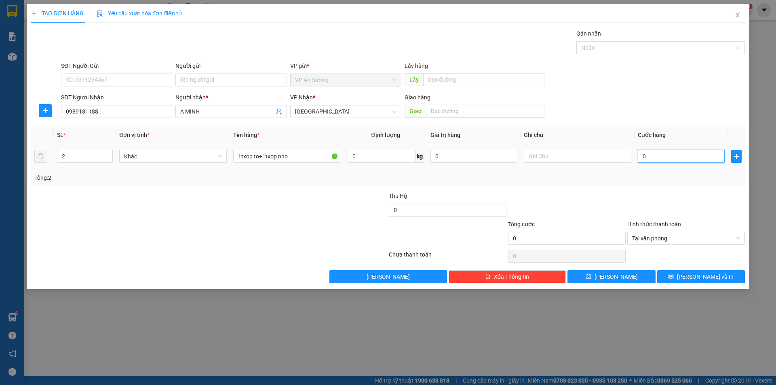
click at [638, 154] on input "0" at bounding box center [681, 156] width 87 height 13
type input "3"
type input "35"
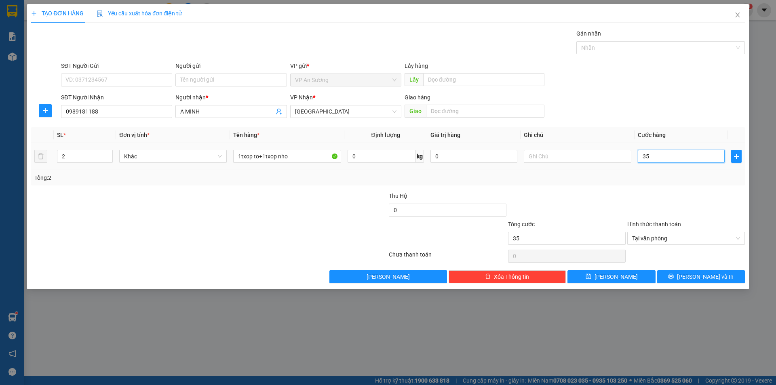
type input "350"
type input "3.500"
type input "35.000"
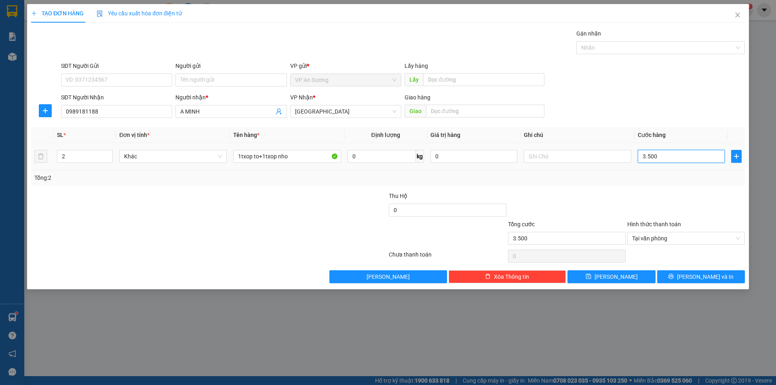
type input "35.000"
type input "350.000"
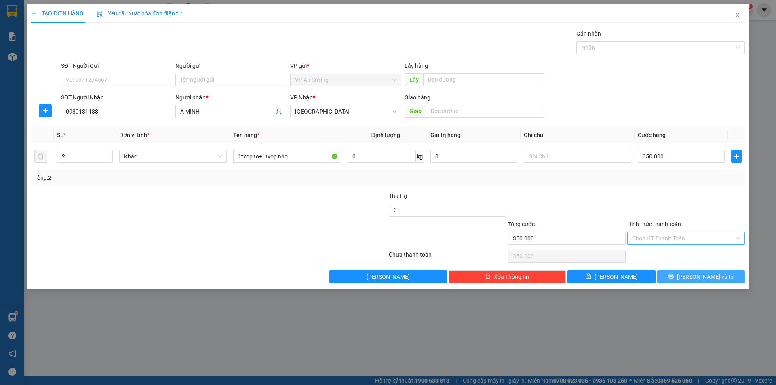
click at [717, 275] on span "[PERSON_NAME] và In" at bounding box center [705, 276] width 57 height 9
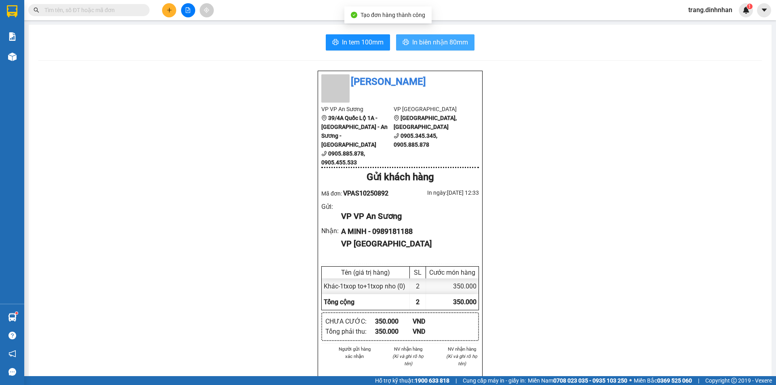
click at [446, 40] on span "In biên nhận 80mm" at bounding box center [440, 42] width 56 height 10
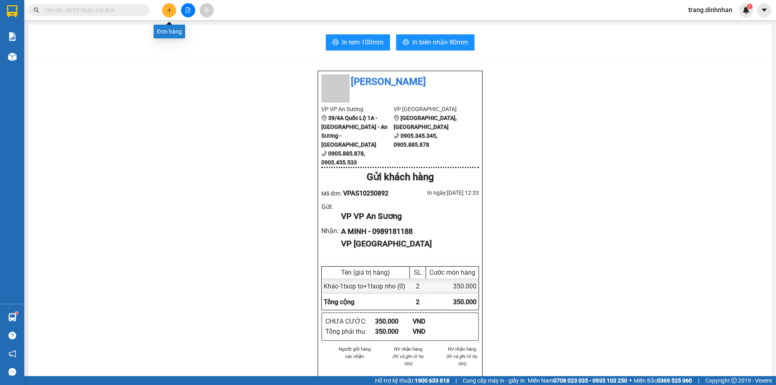
click at [168, 11] on icon "plus" at bounding box center [170, 10] width 6 height 6
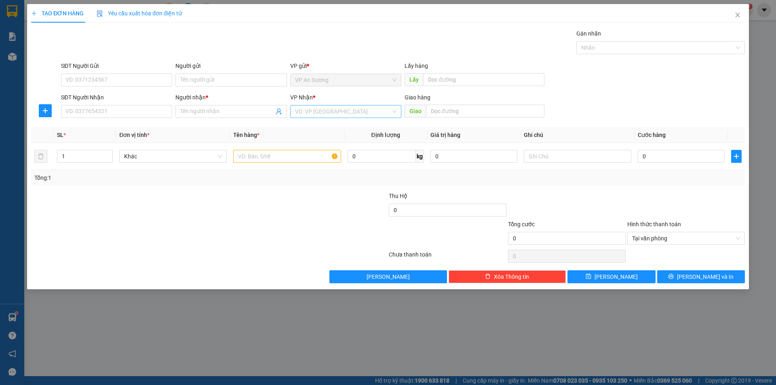
click at [304, 113] on input "search" at bounding box center [343, 111] width 96 height 12
click at [308, 166] on div "[GEOGRAPHIC_DATA]" at bounding box center [345, 166] width 101 height 9
click at [152, 114] on input "SĐT Người Nhận" at bounding box center [116, 111] width 111 height 13
click at [100, 159] on input "1" at bounding box center [84, 156] width 55 height 12
type input "3"
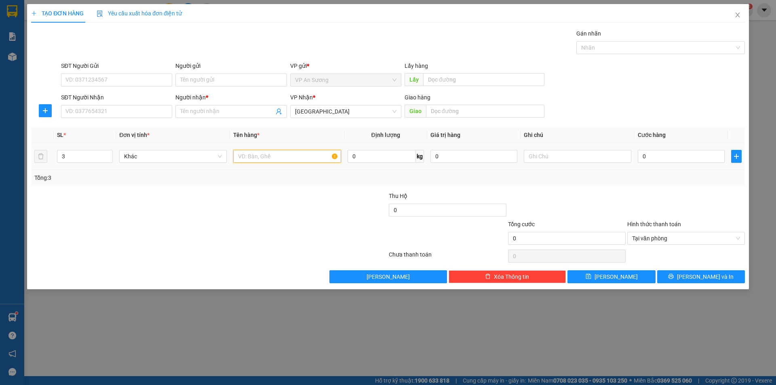
click at [251, 151] on input "text" at bounding box center [287, 156] width 108 height 13
type input "1tam+1kien săt+1boc đen"
click at [147, 106] on input "SĐT Người Nhận" at bounding box center [116, 111] width 111 height 13
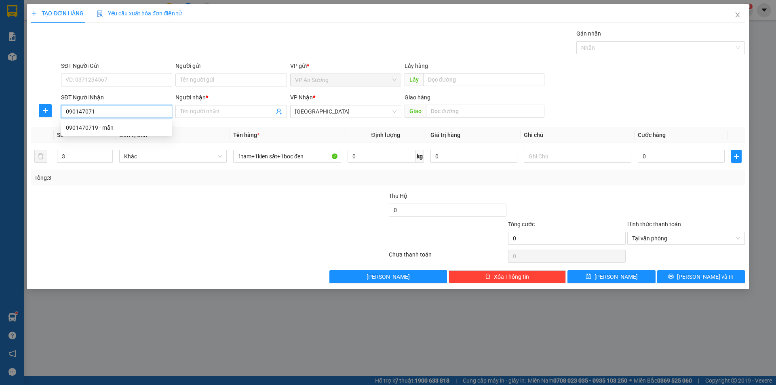
type input "0901470719"
click at [109, 129] on div "0901470719 - mẫn" at bounding box center [116, 127] width 101 height 9
type input "mẫn"
type input "0901470719"
click at [440, 110] on input "text" at bounding box center [485, 111] width 118 height 13
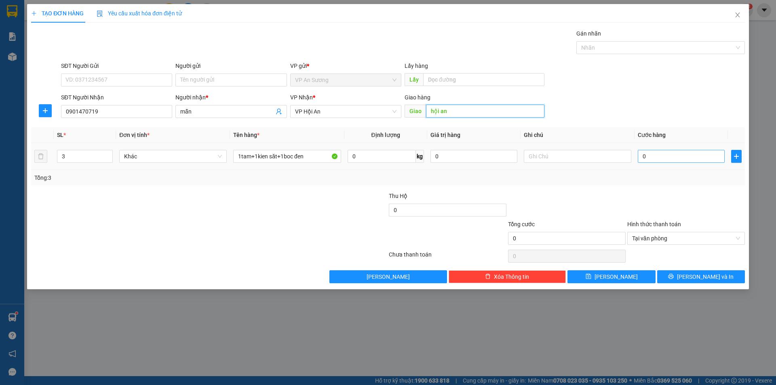
type input "hội an"
click at [640, 154] on input "0" at bounding box center [681, 156] width 87 height 13
click at [637, 156] on td "0" at bounding box center [681, 156] width 93 height 27
click at [639, 151] on input "0" at bounding box center [681, 156] width 87 height 13
type input "4"
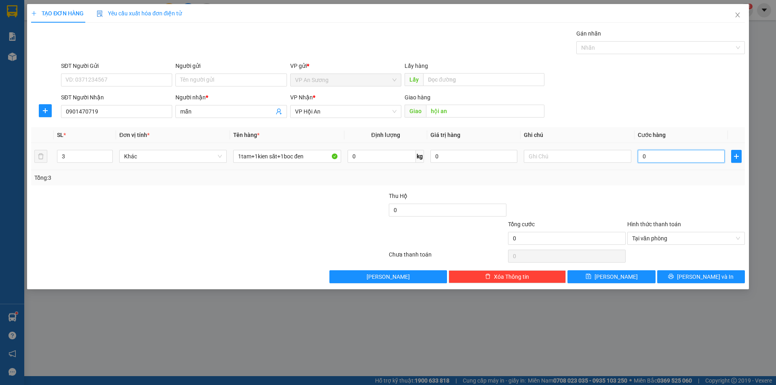
type input "4"
type input "40"
type input "400"
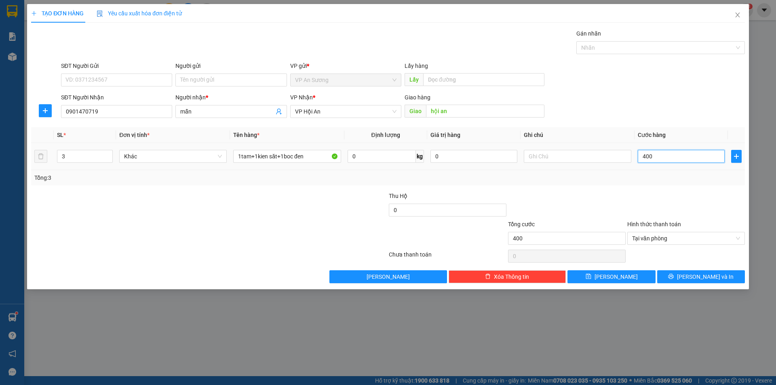
type input "4.000"
type input "40.000"
type input "400.000"
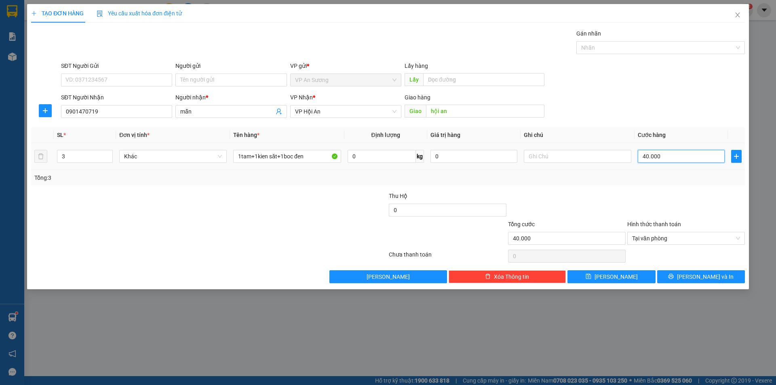
type input "400.000"
click at [674, 279] on icon "printer" at bounding box center [671, 277] width 6 height 6
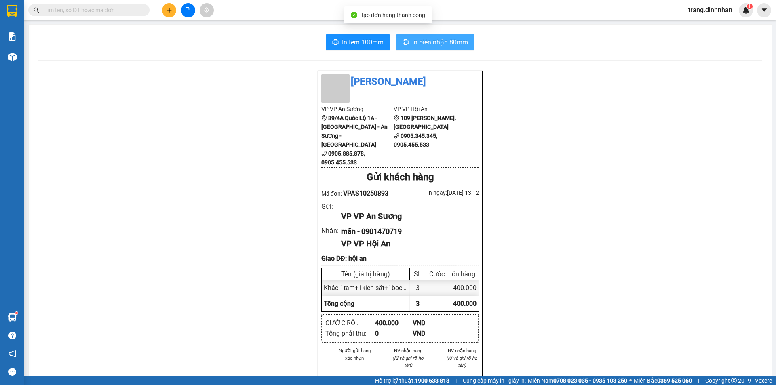
click at [441, 42] on span "In biên nhận 80mm" at bounding box center [440, 42] width 56 height 10
click at [705, 7] on span "trang.dinhnhan" at bounding box center [710, 10] width 57 height 10
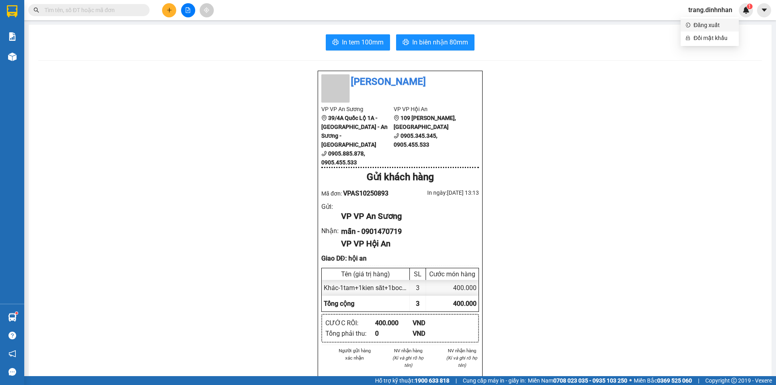
click at [698, 23] on span "Đăng xuất" at bounding box center [714, 25] width 40 height 9
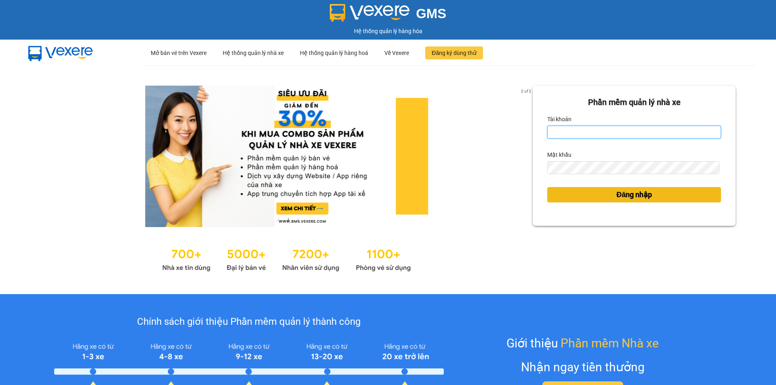
type input "trang.dinhnhan"
click at [634, 192] on span "Đăng nhập" at bounding box center [634, 194] width 36 height 11
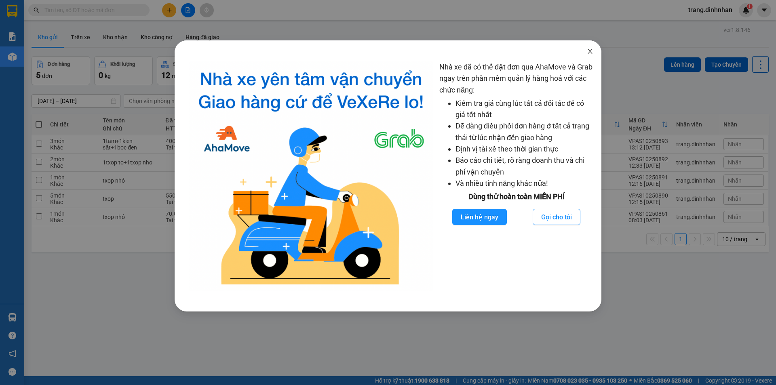
click at [589, 53] on icon "close" at bounding box center [590, 51] width 4 height 5
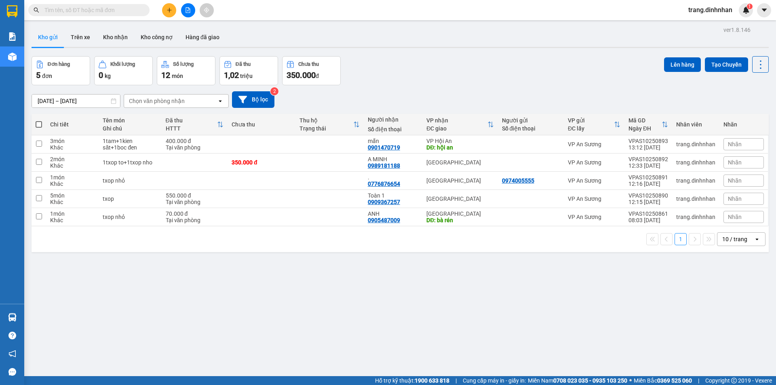
click at [118, 12] on input "text" at bounding box center [91, 10] width 95 height 9
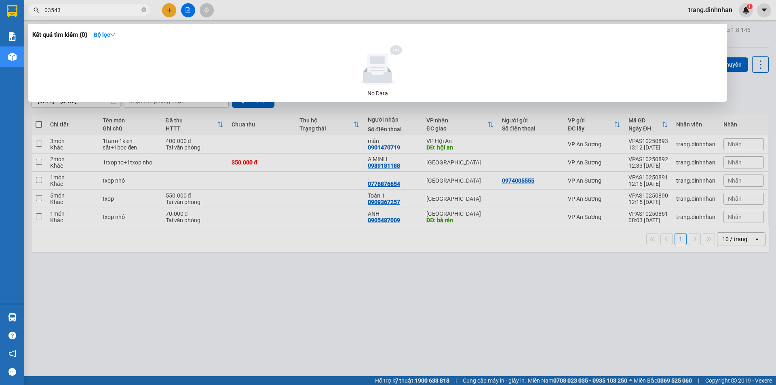
type input "035437"
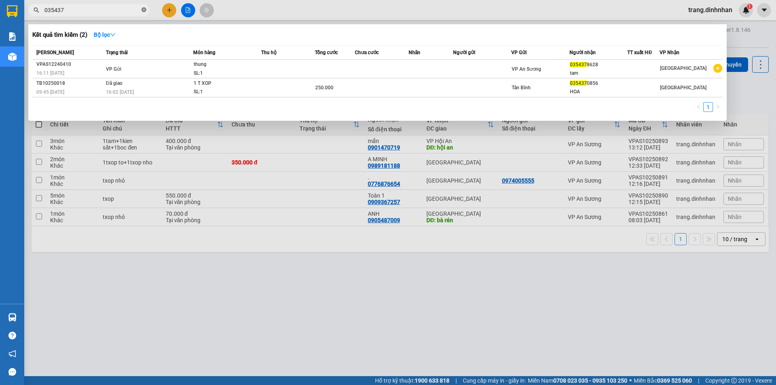
click at [142, 11] on icon "close-circle" at bounding box center [143, 9] width 5 height 5
type input "437"
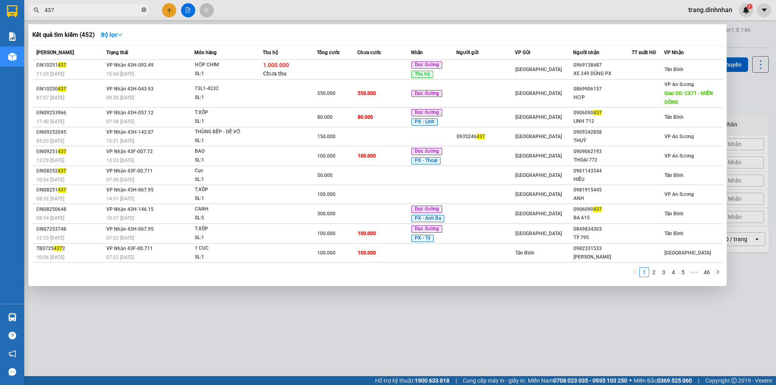
click at [143, 11] on icon "close-circle" at bounding box center [143, 9] width 5 height 5
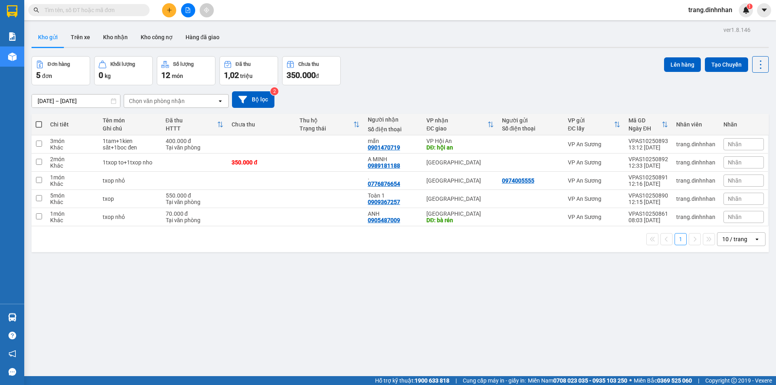
click at [134, 7] on input "text" at bounding box center [91, 10] width 95 height 9
click at [175, 11] on button at bounding box center [169, 10] width 14 height 14
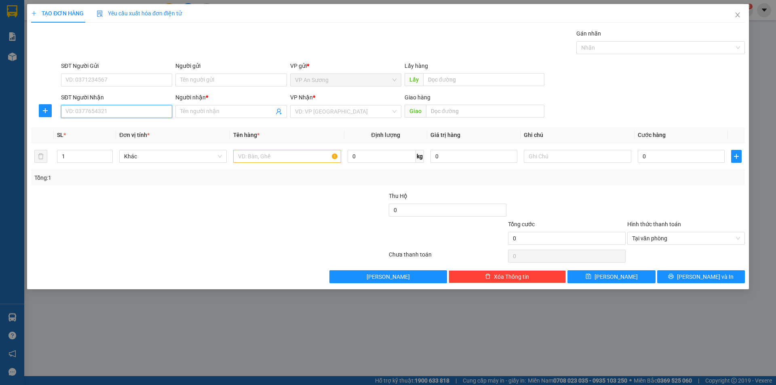
click at [162, 116] on input "SĐT Người Nhận" at bounding box center [116, 111] width 111 height 13
type input "0911912"
click at [738, 16] on icon "close" at bounding box center [737, 15] width 6 height 6
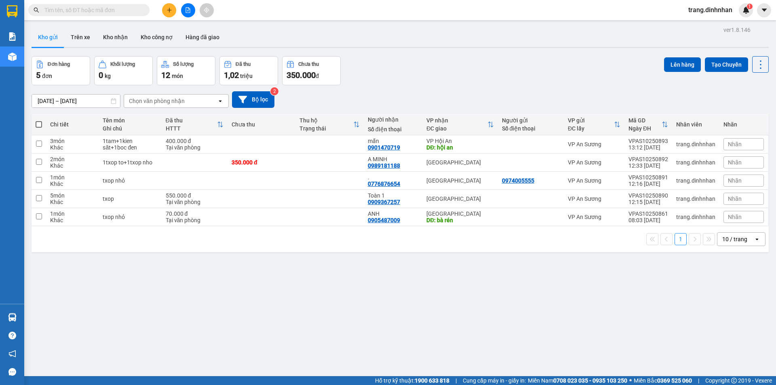
click at [36, 126] on span at bounding box center [39, 124] width 6 height 6
click at [39, 120] on input "checkbox" at bounding box center [39, 120] width 0 height 0
checkbox input "true"
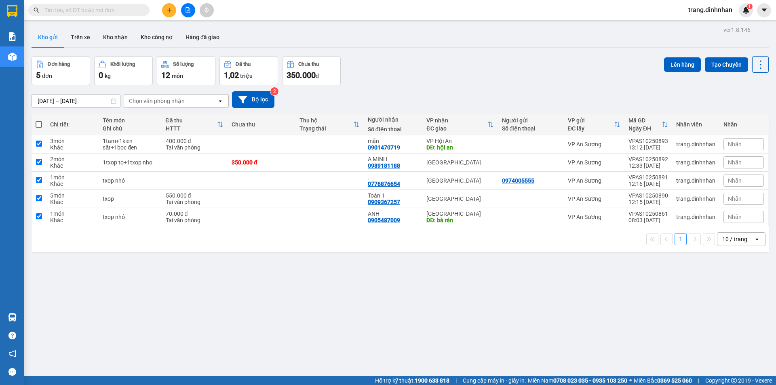
checkbox input "true"
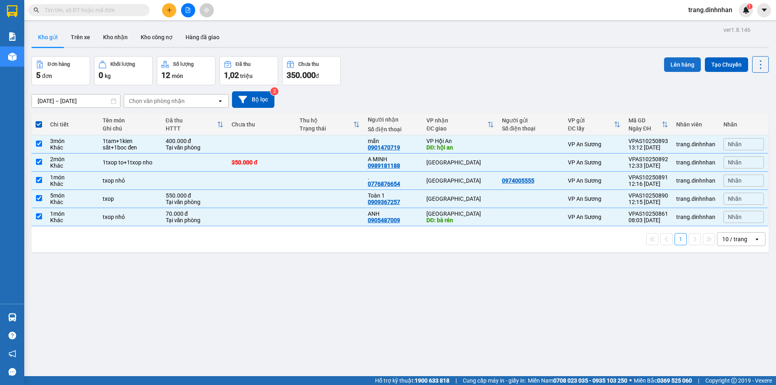
click at [677, 63] on button "Lên hàng" at bounding box center [682, 64] width 37 height 15
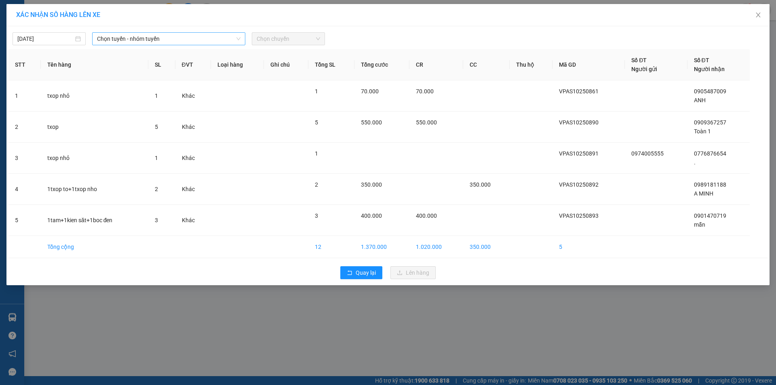
click at [228, 38] on span "Chọn tuyến - nhóm tuyến" at bounding box center [168, 39] width 143 height 12
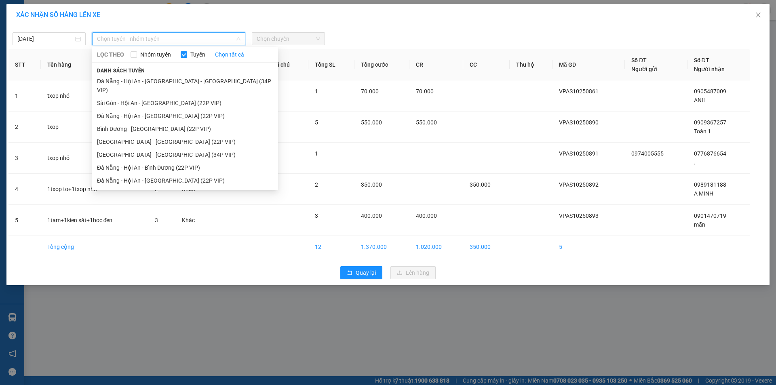
drag, startPoint x: 184, startPoint y: 94, endPoint x: 275, endPoint y: 56, distance: 98.8
click at [187, 97] on li "Sài Gòn - Hội An - [GEOGRAPHIC_DATA] (22P VIP)" at bounding box center [185, 103] width 186 height 13
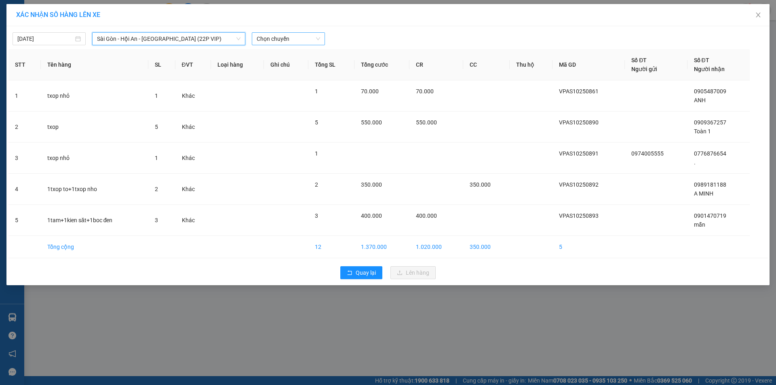
click at [297, 40] on span "Chọn chuyến" at bounding box center [288, 39] width 63 height 12
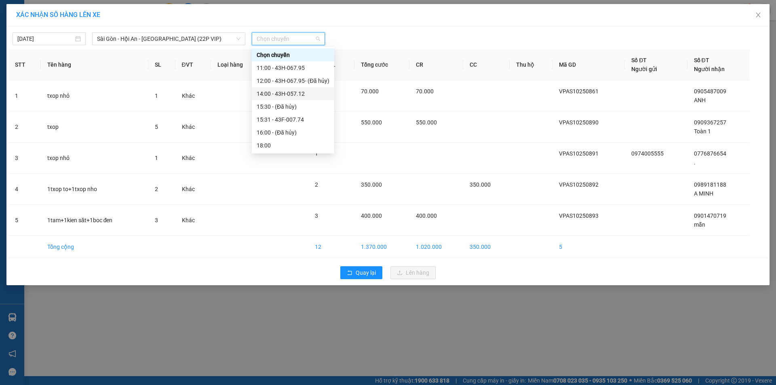
click at [297, 93] on div "14:00 - 43H-057.12" at bounding box center [293, 93] width 73 height 9
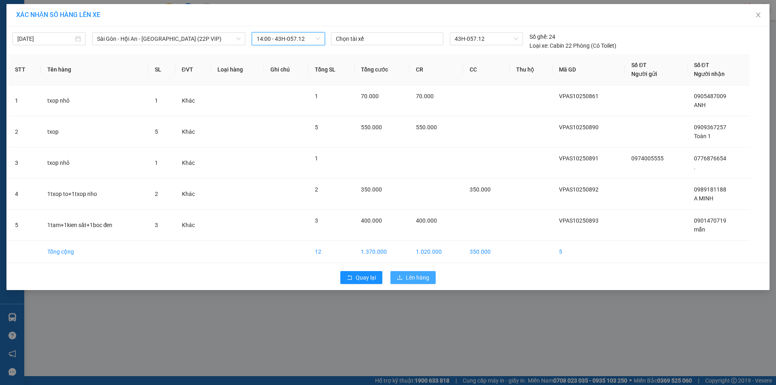
click at [412, 277] on span "Lên hàng" at bounding box center [417, 277] width 23 height 9
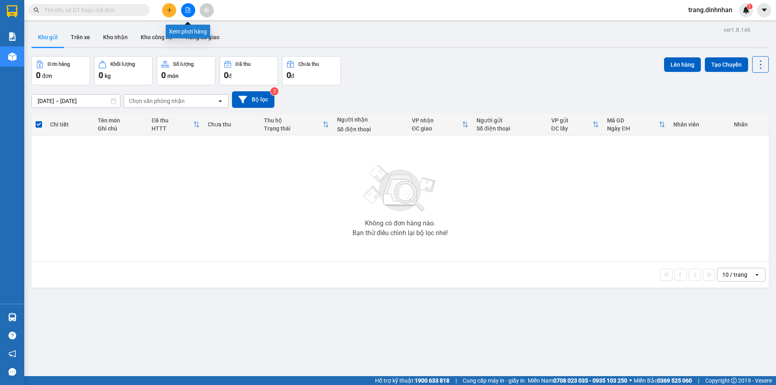
click at [185, 8] on button at bounding box center [188, 10] width 14 height 14
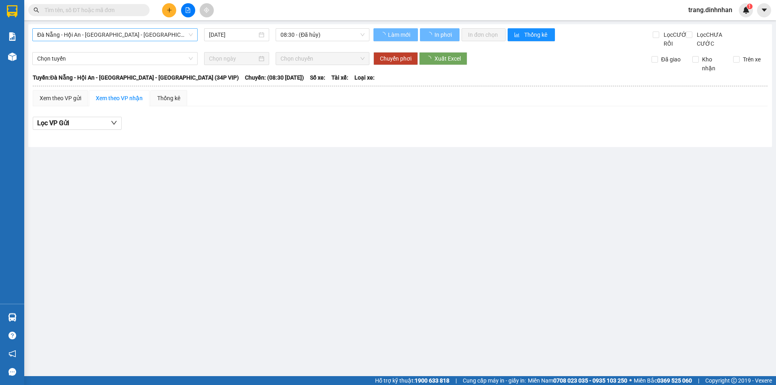
click at [175, 36] on span "Đà Nẵng - Hội An - [GEOGRAPHIC_DATA] - [GEOGRAPHIC_DATA] (34P VIP)" at bounding box center [115, 35] width 156 height 12
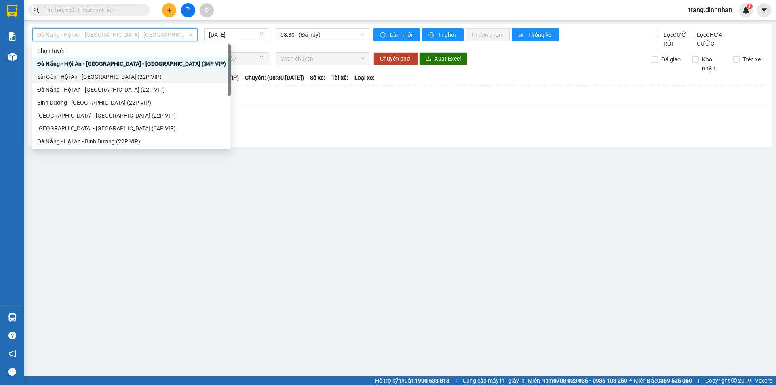
drag, startPoint x: 124, startPoint y: 78, endPoint x: 239, endPoint y: 42, distance: 120.2
click at [129, 75] on div "Sài Gòn - Hội An - [GEOGRAPHIC_DATA] (22P VIP)" at bounding box center [131, 76] width 189 height 9
type input "[DATE]"
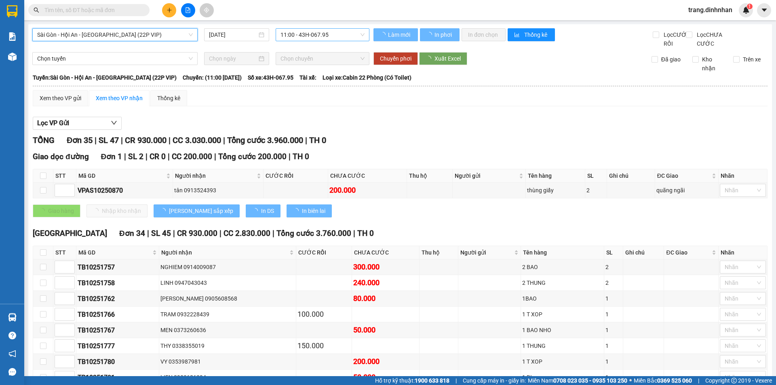
click at [341, 34] on span "11:00 - 43H-067.95" at bounding box center [323, 35] width 84 height 12
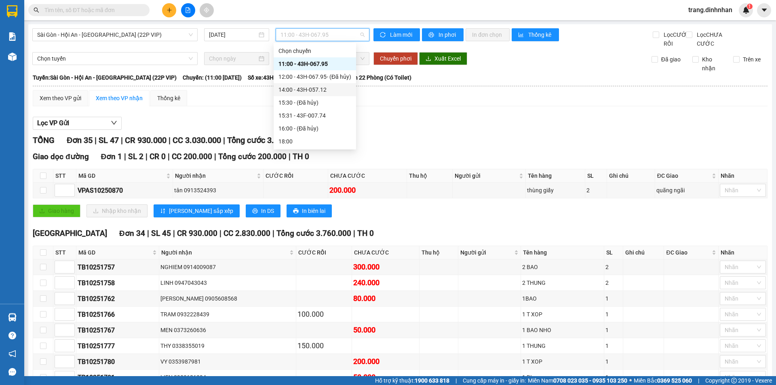
click at [310, 88] on div "14:00 - 43H-057.12" at bounding box center [314, 89] width 73 height 9
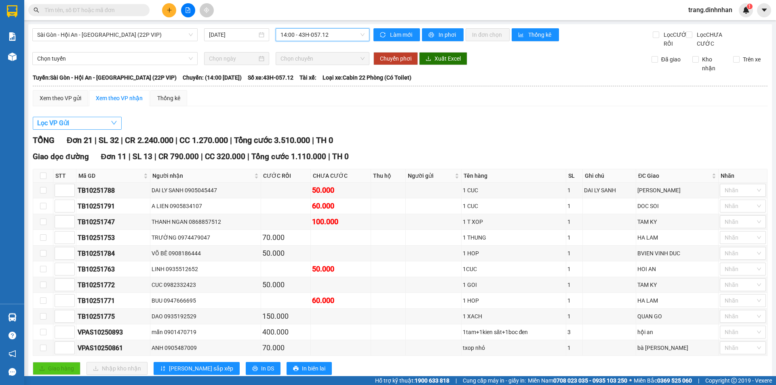
click at [73, 130] on button "Lọc VP Gửi" at bounding box center [77, 123] width 89 height 13
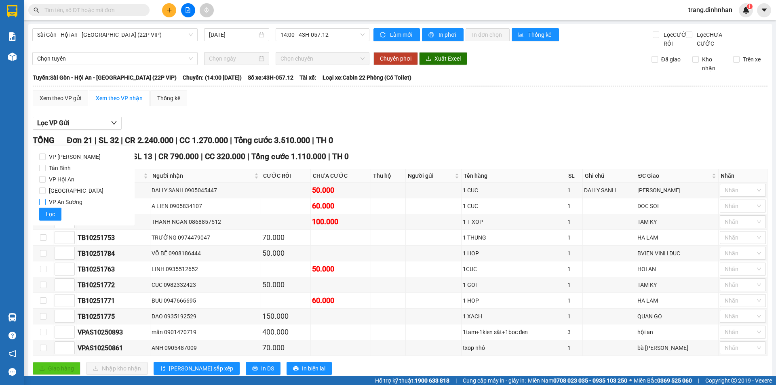
click at [44, 201] on input "VP An Sương" at bounding box center [42, 202] width 6 height 6
checkbox input "true"
drag, startPoint x: 49, startPoint y: 215, endPoint x: 54, endPoint y: 212, distance: 5.6
click at [51, 215] on span "Lọc" at bounding box center [50, 214] width 9 height 9
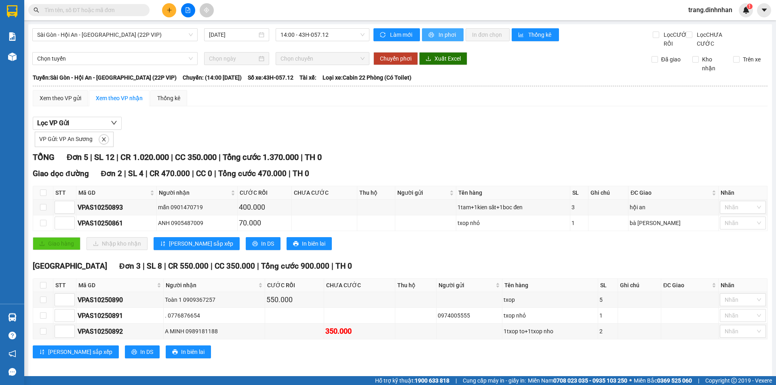
click at [442, 34] on span "In phơi" at bounding box center [448, 34] width 19 height 9
click at [166, 8] on button at bounding box center [169, 10] width 14 height 14
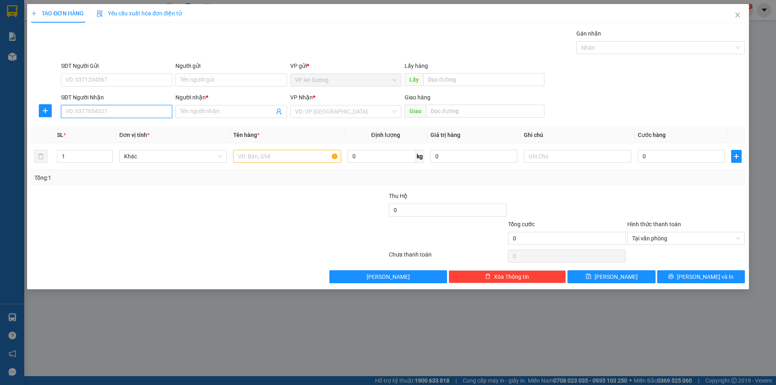
click at [126, 108] on input "SĐT Người Nhận" at bounding box center [116, 111] width 111 height 13
type input "0867865071"
click at [179, 108] on span at bounding box center [230, 111] width 111 height 13
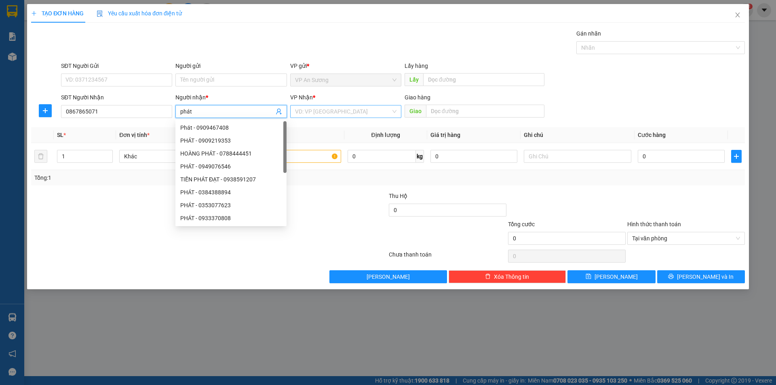
type input "phát"
click at [297, 110] on input "search" at bounding box center [343, 111] width 96 height 12
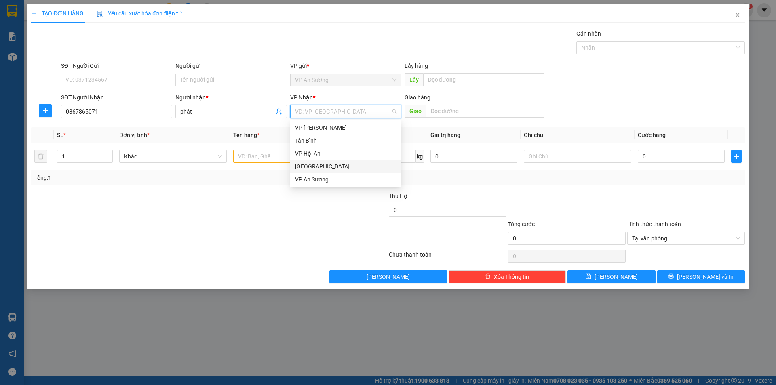
click at [314, 165] on div "[GEOGRAPHIC_DATA]" at bounding box center [345, 166] width 101 height 9
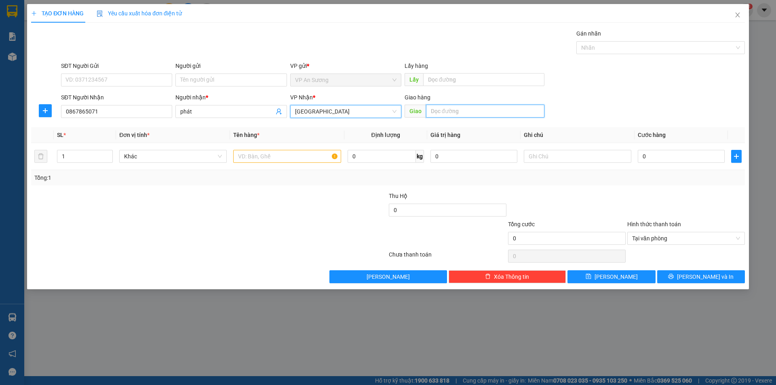
click at [434, 114] on input "text" at bounding box center [485, 111] width 118 height 13
type input "quan gò"
click at [245, 157] on input "text" at bounding box center [287, 156] width 108 height 13
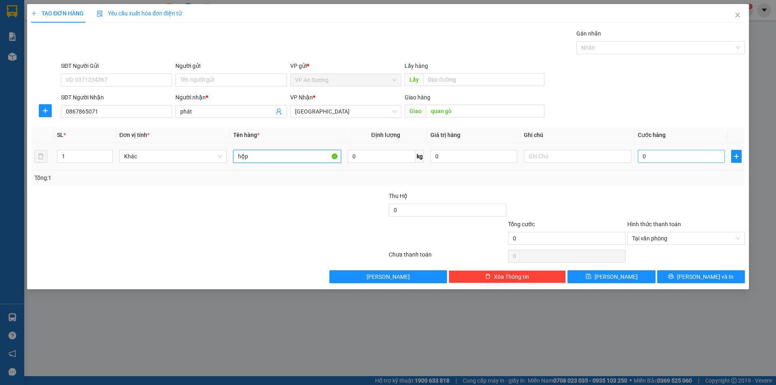
type input "hộp"
click at [640, 155] on input "0" at bounding box center [681, 156] width 87 height 13
type input "5"
type input "50"
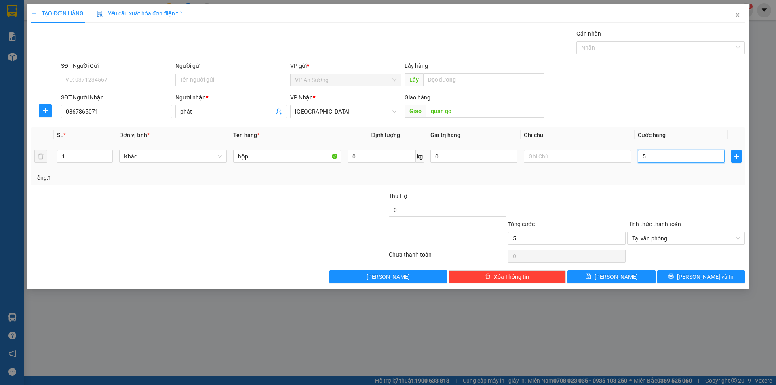
type input "50"
type input "500"
type input "5.000"
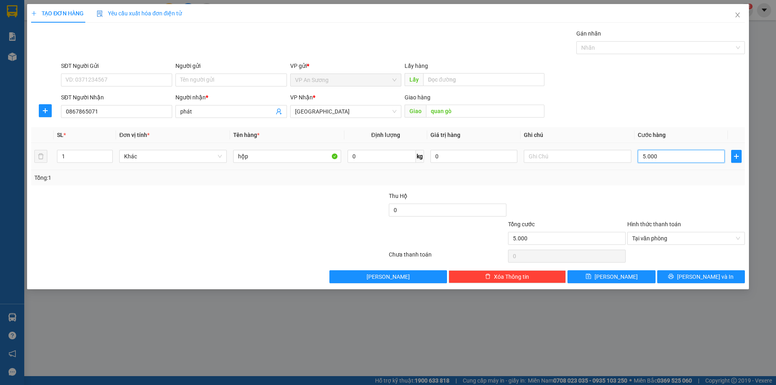
type input "50.000"
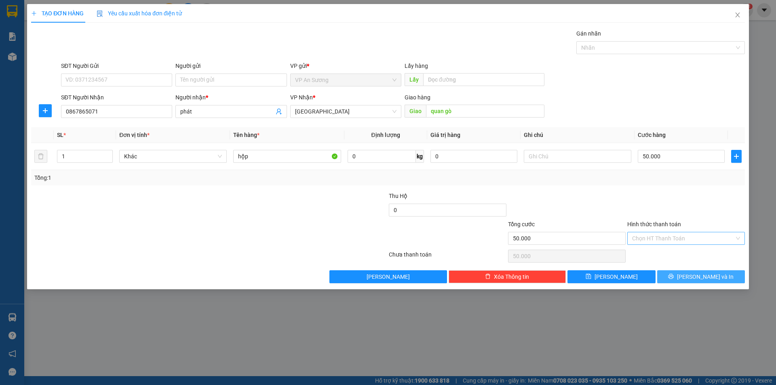
click at [697, 276] on span "[PERSON_NAME] và In" at bounding box center [705, 276] width 57 height 9
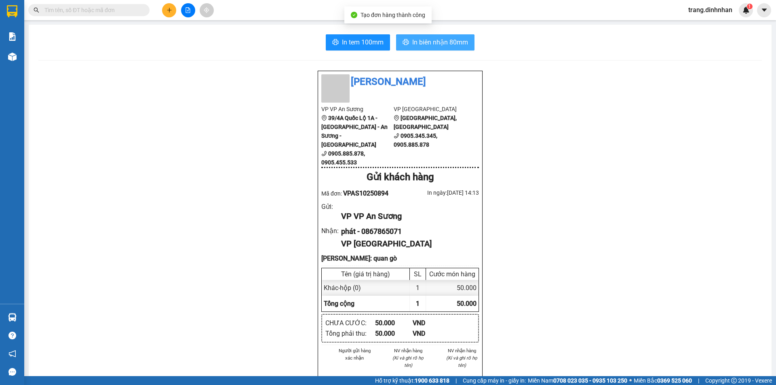
click at [444, 41] on span "In biên nhận 80mm" at bounding box center [440, 42] width 56 height 10
click at [174, 12] on button at bounding box center [169, 10] width 14 height 14
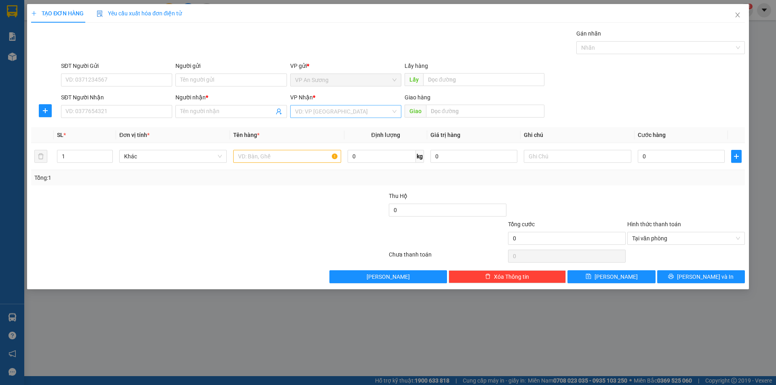
click at [307, 110] on input "search" at bounding box center [343, 111] width 96 height 12
click at [308, 162] on div "[GEOGRAPHIC_DATA]" at bounding box center [345, 166] width 101 height 9
click at [238, 155] on input "text" at bounding box center [287, 156] width 108 height 13
type input "txop"
click at [164, 110] on input "SĐT Người Nhận" at bounding box center [116, 111] width 111 height 13
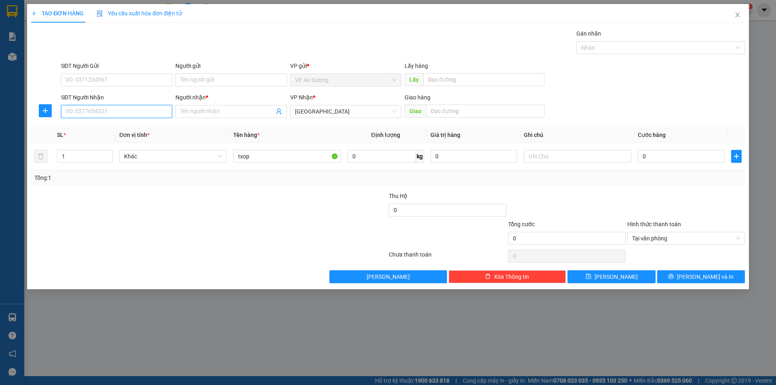
click at [160, 111] on input "SĐT Người Nhận" at bounding box center [116, 111] width 111 height 13
type input "0906578660"
click at [112, 131] on div "0906578660 - a dũng" at bounding box center [116, 127] width 101 height 9
type input "a dũng"
type input "0906578660"
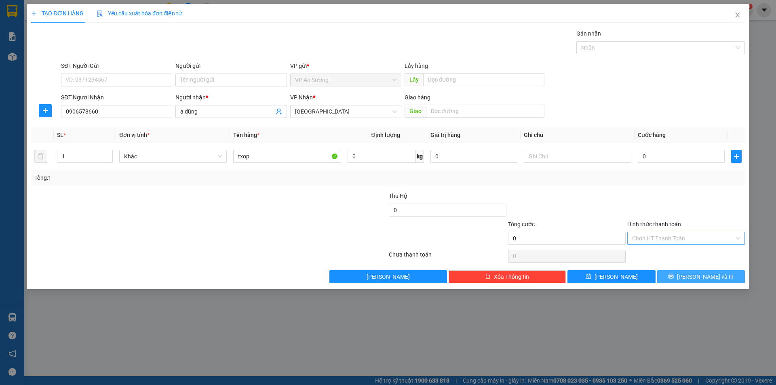
click at [695, 275] on span "[PERSON_NAME] và In" at bounding box center [705, 276] width 57 height 9
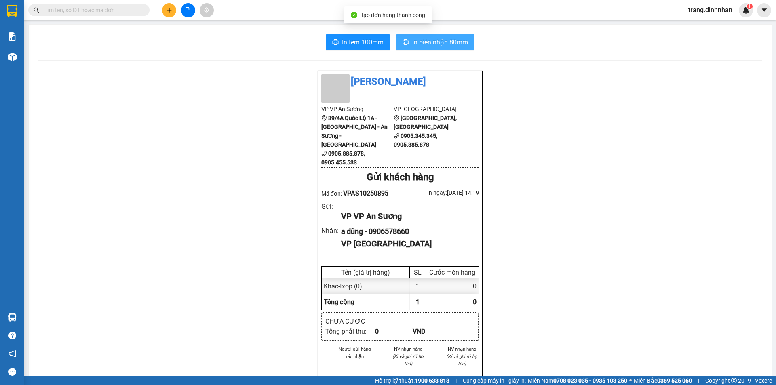
click at [428, 41] on span "In biên nhận 80mm" at bounding box center [440, 42] width 56 height 10
click at [132, 11] on input "text" at bounding box center [91, 10] width 95 height 9
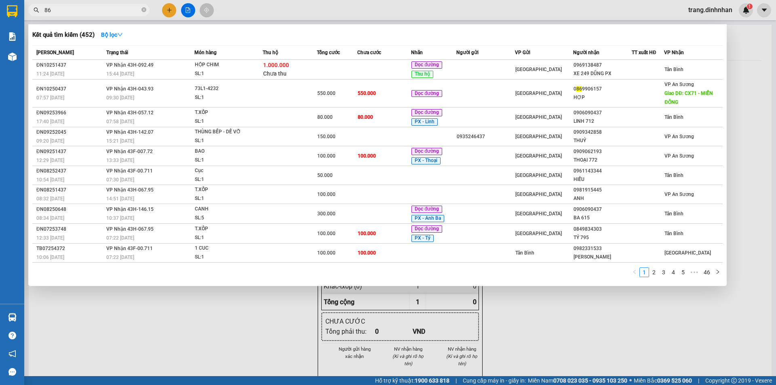
type input "8"
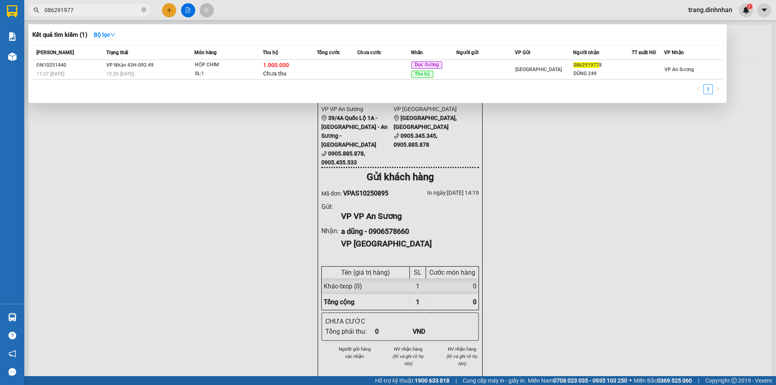
type input "0862919778"
click at [144, 12] on icon "close-circle" at bounding box center [143, 9] width 5 height 5
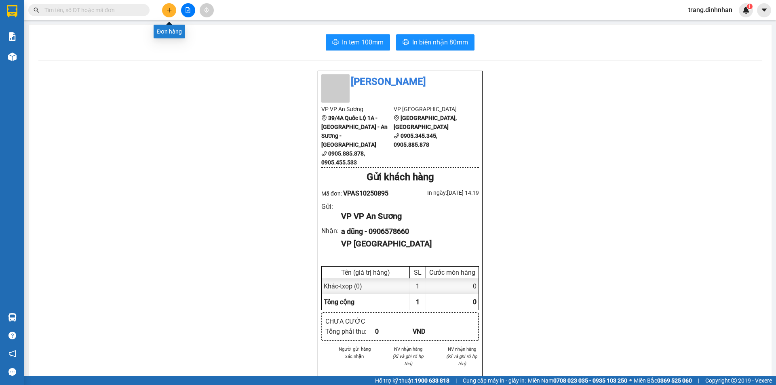
click at [167, 10] on icon "plus" at bounding box center [170, 10] width 6 height 6
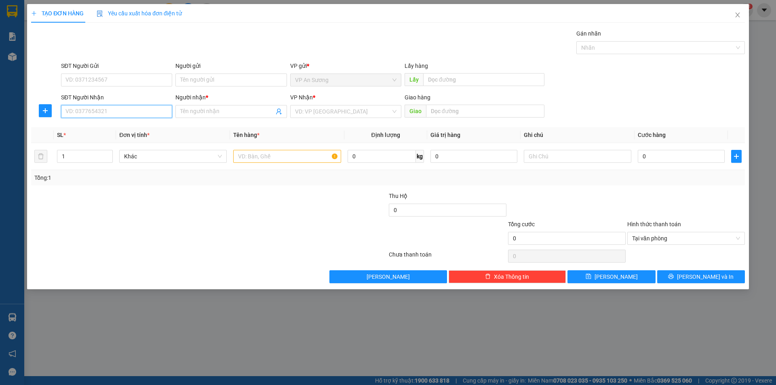
click at [111, 108] on input "SĐT Người Nhận" at bounding box center [116, 111] width 111 height 13
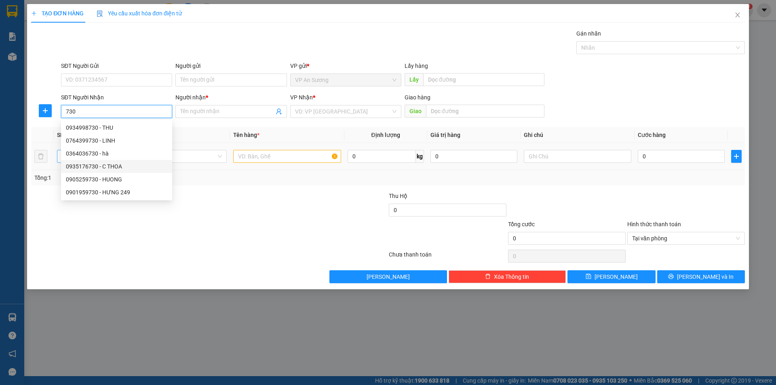
drag, startPoint x: 97, startPoint y: 165, endPoint x: 96, endPoint y: 159, distance: 6.1
click at [96, 165] on div "0935176730 - C THOA" at bounding box center [116, 166] width 101 height 9
type input "0935176730"
type input "C THOA"
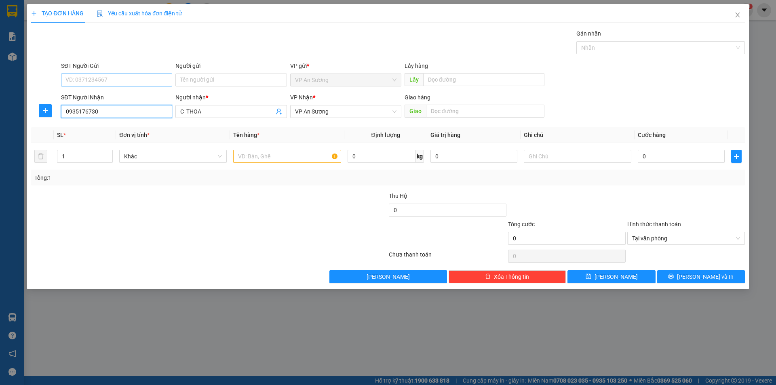
type input "0935176730"
click at [95, 78] on input "SĐT Người Gửi" at bounding box center [116, 80] width 111 height 13
type input "0862919778"
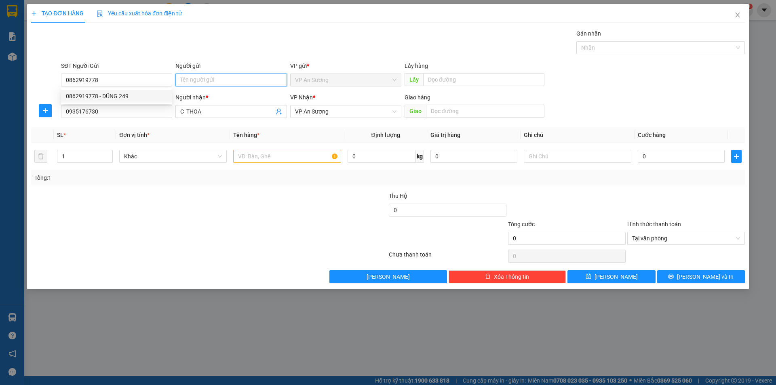
click at [184, 79] on input "Người gửi" at bounding box center [230, 80] width 111 height 13
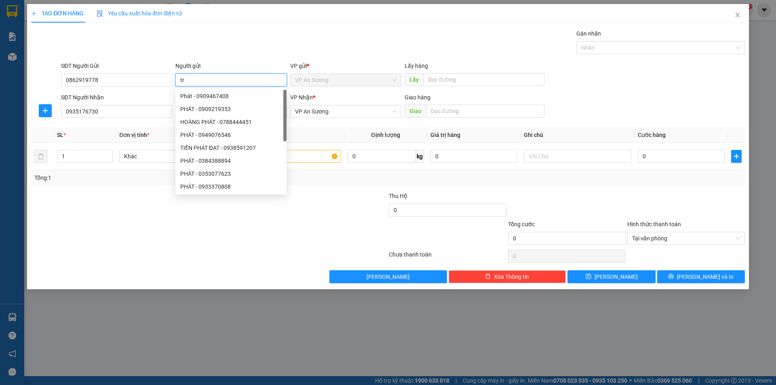
type input "t"
type input "trả về"
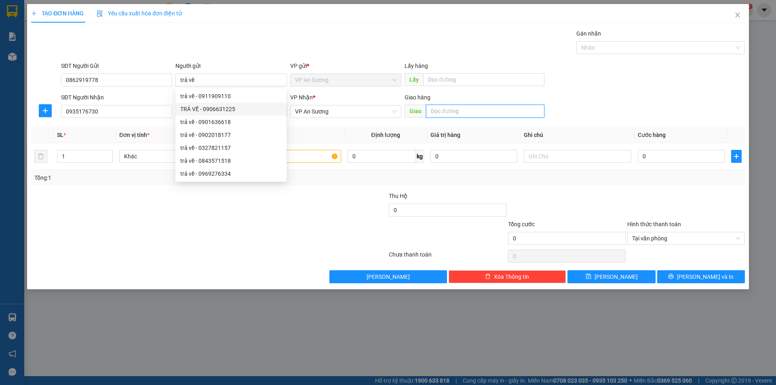
click at [432, 108] on input "text" at bounding box center [485, 111] width 118 height 13
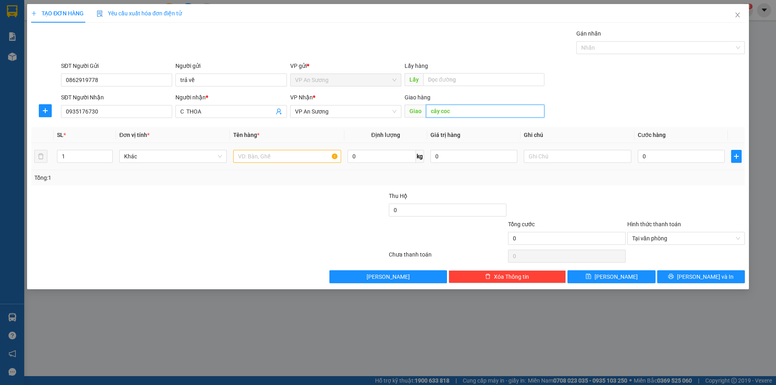
type input "cây coc"
click at [260, 155] on input "text" at bounding box center [287, 156] width 108 height 13
type input "h chim"
click at [531, 155] on input "text" at bounding box center [578, 156] width 108 height 13
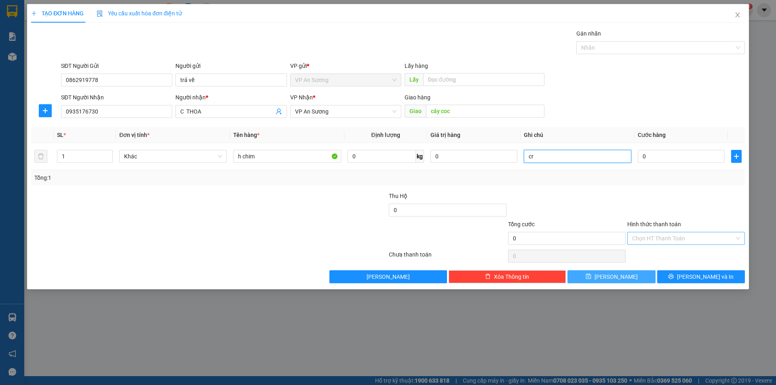
type input "cr"
click at [621, 280] on button "[PERSON_NAME]" at bounding box center [611, 276] width 88 height 13
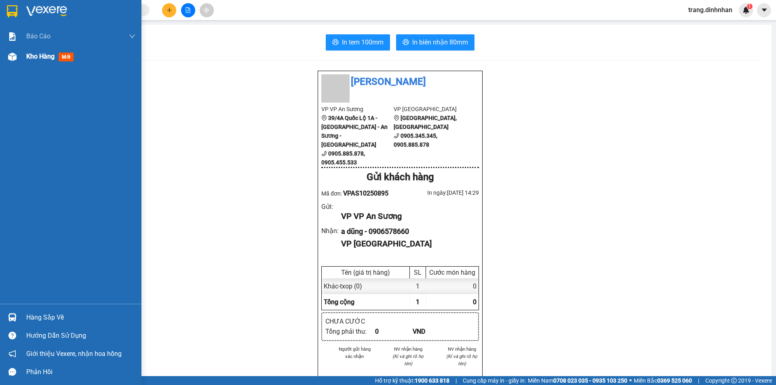
click at [40, 57] on span "Kho hàng" at bounding box center [40, 57] width 28 height 8
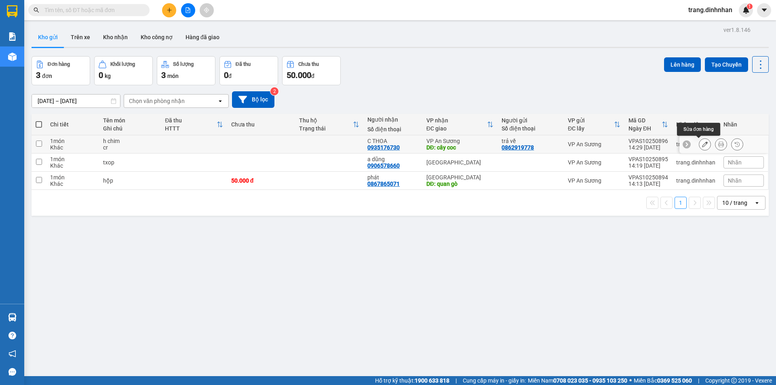
click at [702, 141] on icon at bounding box center [705, 144] width 6 height 6
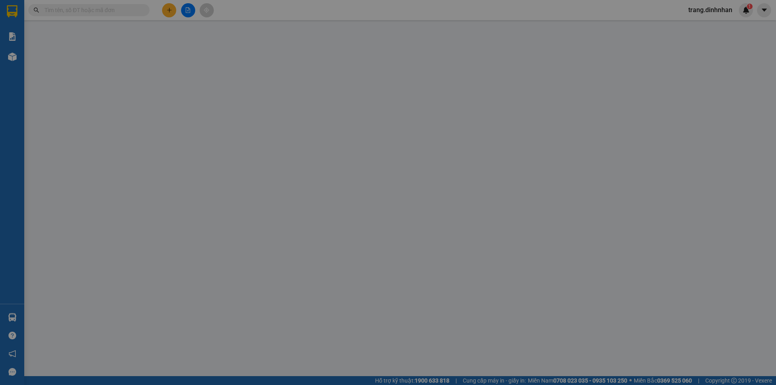
type input "0862919778"
type input "trả về"
type input "0935176730"
type input "C THOA"
type input "cây coc"
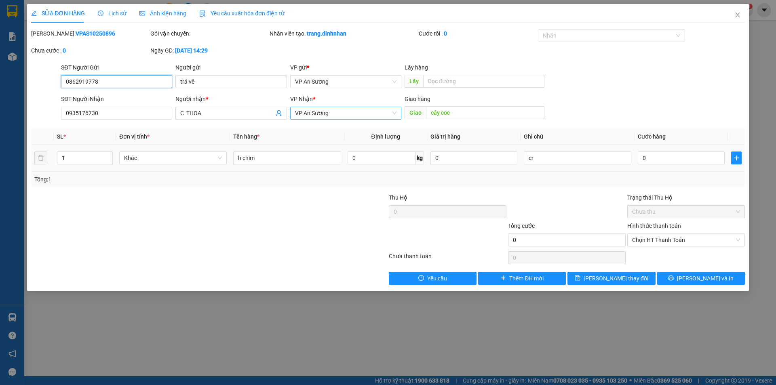
click at [342, 113] on span "VP An Sương" at bounding box center [345, 113] width 101 height 12
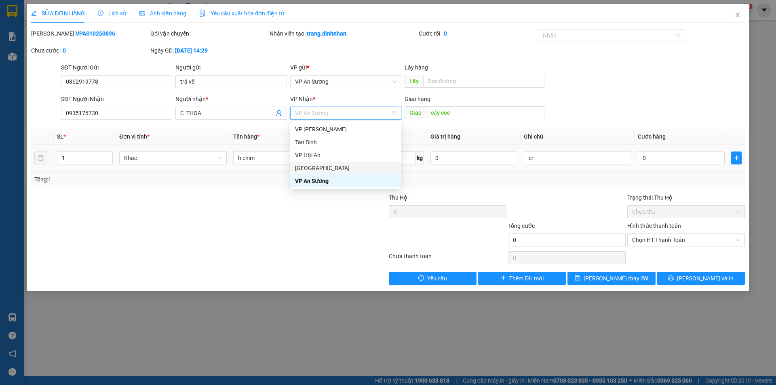
drag, startPoint x: 306, startPoint y: 166, endPoint x: 334, endPoint y: 147, distance: 33.6
click at [308, 165] on div "[GEOGRAPHIC_DATA]" at bounding box center [345, 168] width 101 height 9
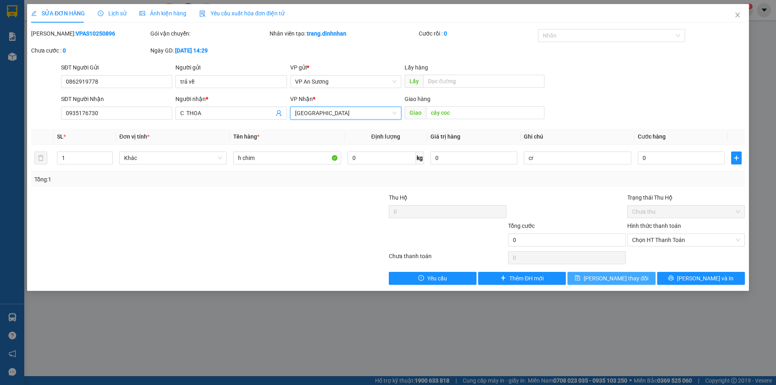
click at [622, 280] on span "[PERSON_NAME] thay đổi" at bounding box center [616, 278] width 65 height 9
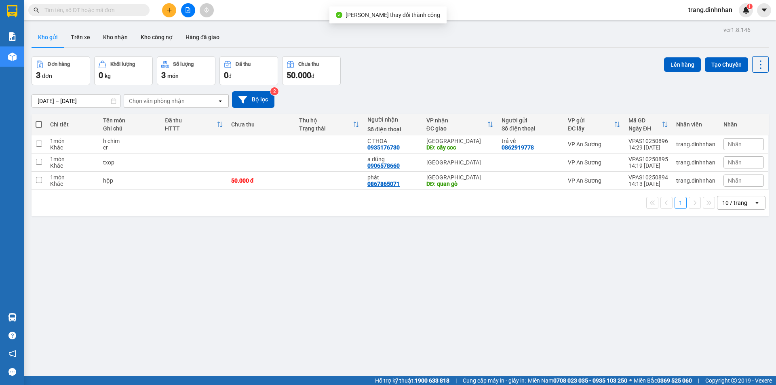
click at [167, 10] on icon "plus" at bounding box center [169, 10] width 4 height 0
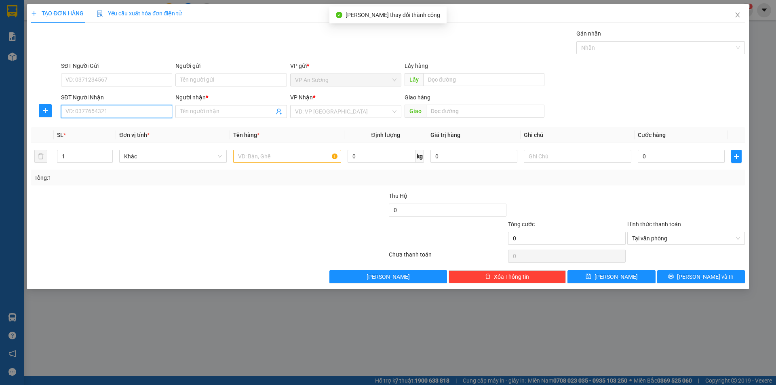
click at [143, 114] on input "SĐT Người Nhận" at bounding box center [116, 111] width 111 height 13
type input "0902586079"
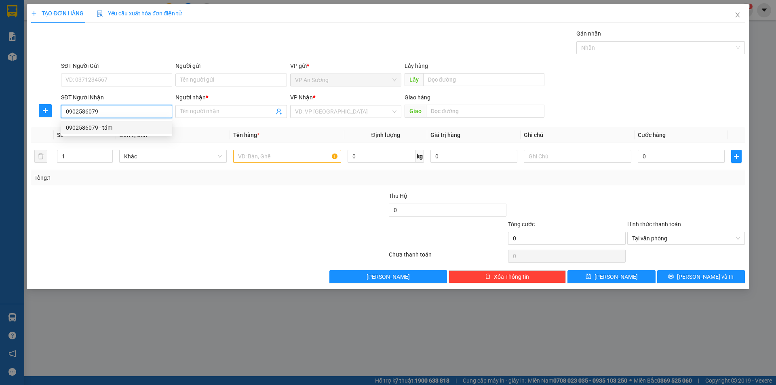
click at [89, 130] on div "0902586079 - tám" at bounding box center [116, 127] width 101 height 9
type input "tám"
type input "0902586079"
click at [82, 157] on input "1" at bounding box center [84, 156] width 55 height 12
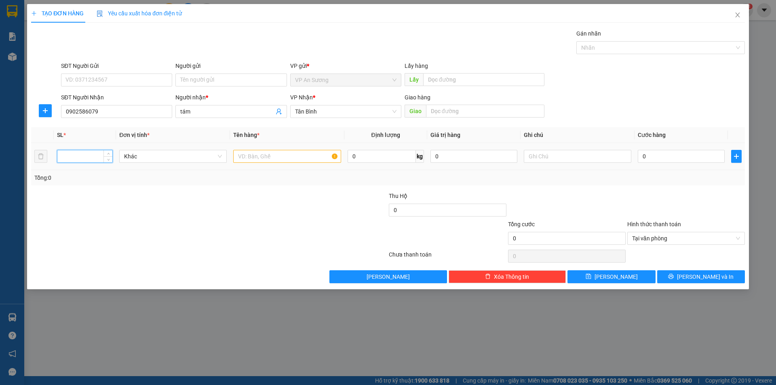
type input "6"
type input "8"
click at [244, 154] on input "text" at bounding box center [287, 156] width 108 height 13
click at [322, 111] on span "Tân Bình" at bounding box center [345, 111] width 101 height 12
type input "7kien máy lạnh+1tg"
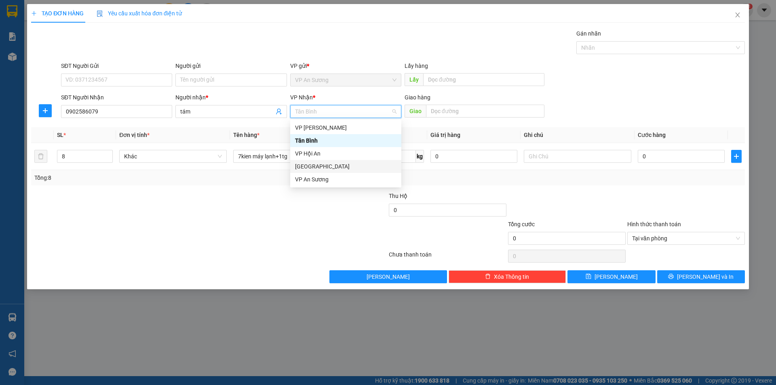
click at [307, 166] on div "[GEOGRAPHIC_DATA]" at bounding box center [345, 166] width 101 height 9
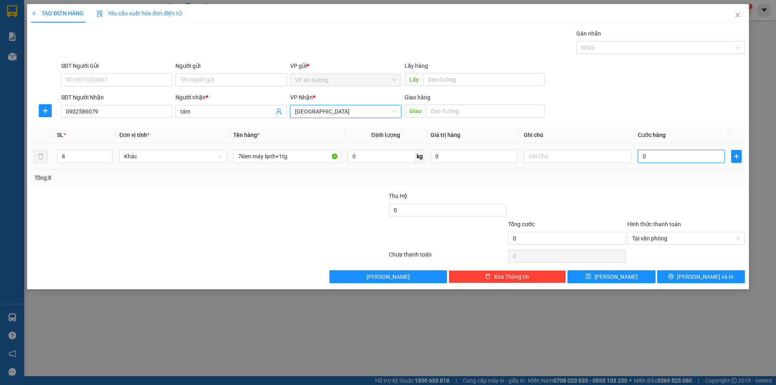
click at [639, 154] on input "0" at bounding box center [681, 156] width 87 height 13
type input "1"
type input "13"
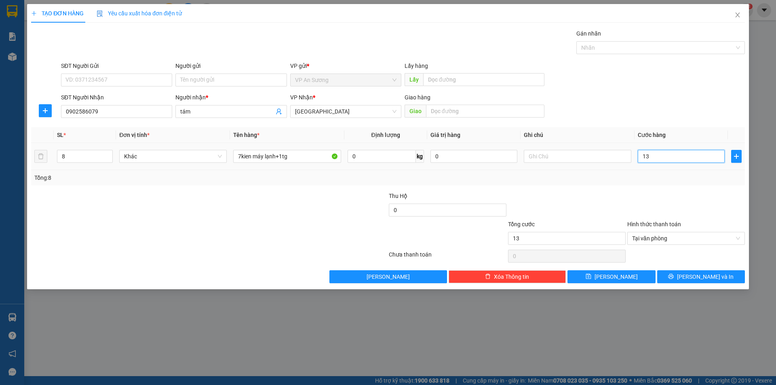
type input "130"
type input "1.300"
type input "13.000"
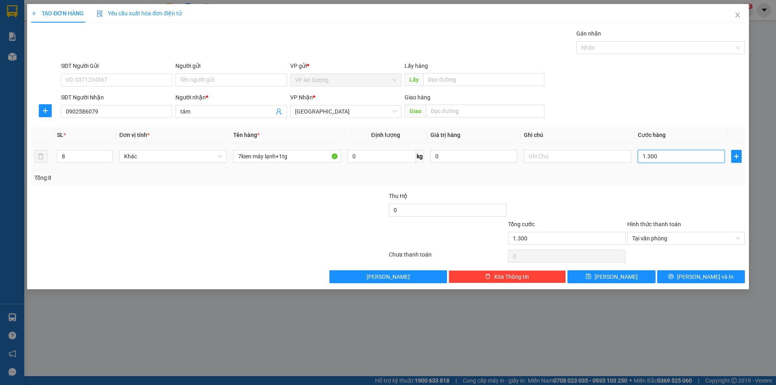
type input "13.000"
type input "130.000"
type input "1.300.000"
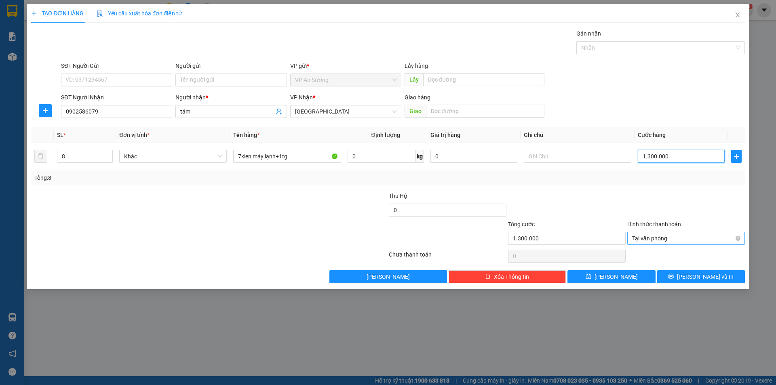
click at [685, 239] on span "Tại văn phòng" at bounding box center [686, 238] width 108 height 12
type input "1.300.000"
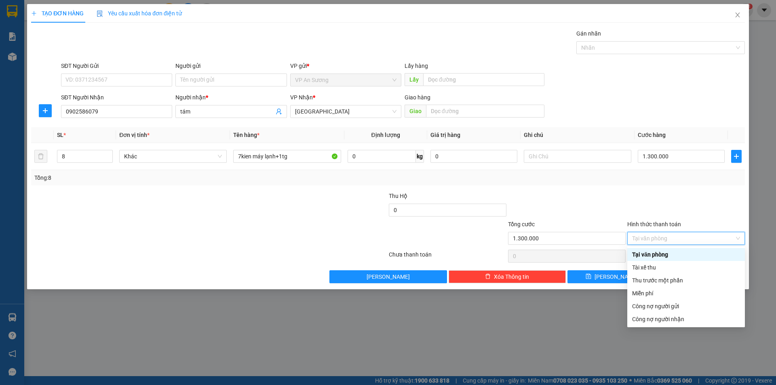
click at [655, 253] on div "Tại văn phòng" at bounding box center [686, 254] width 108 height 9
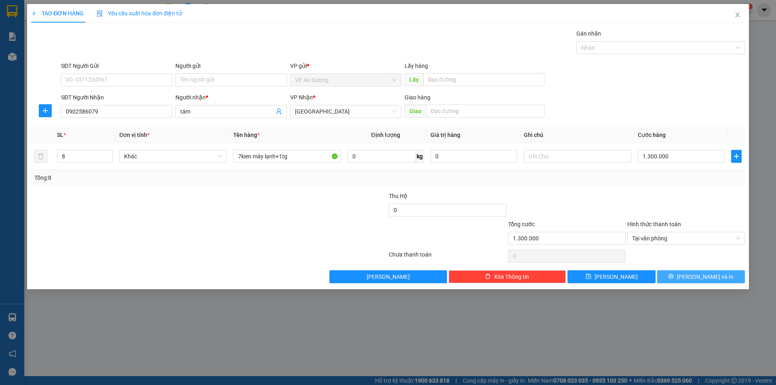
click at [682, 274] on button "[PERSON_NAME] và In" at bounding box center [701, 276] width 88 height 13
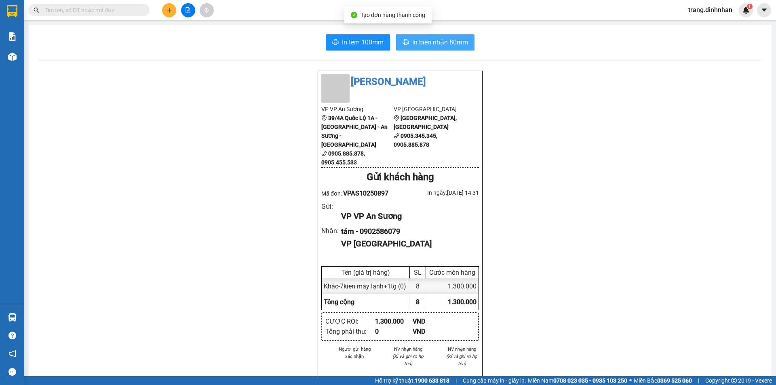
click at [435, 44] on span "In biên nhận 80mm" at bounding box center [440, 42] width 56 height 10
click at [432, 41] on span "In biên nhận 80mm" at bounding box center [440, 42] width 56 height 10
click at [170, 17] on button at bounding box center [169, 10] width 14 height 14
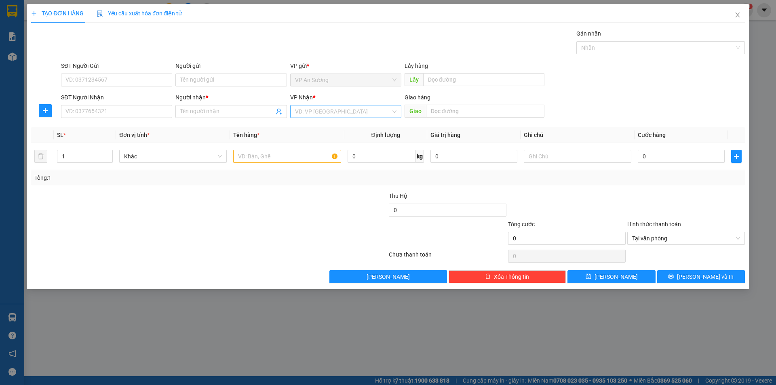
click at [303, 110] on input "search" at bounding box center [343, 111] width 96 height 12
click at [312, 165] on div "[GEOGRAPHIC_DATA]" at bounding box center [345, 166] width 101 height 9
click at [249, 157] on input "text" at bounding box center [287, 156] width 108 height 13
type input "txop"
click at [112, 113] on input "SĐT Người Nhận" at bounding box center [116, 111] width 111 height 13
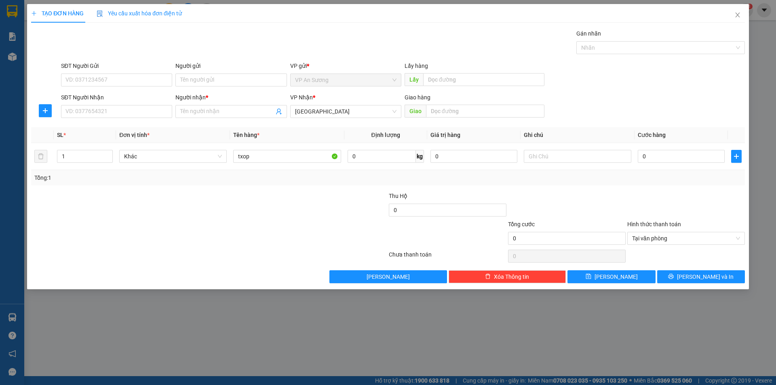
click at [141, 105] on div "SĐT Người Nhận" at bounding box center [116, 99] width 111 height 12
click at [137, 111] on input "SĐT Người Nhận" at bounding box center [116, 111] width 111 height 13
type input "0345548377"
click at [89, 127] on div "0345548377 - ." at bounding box center [116, 127] width 101 height 9
type input "."
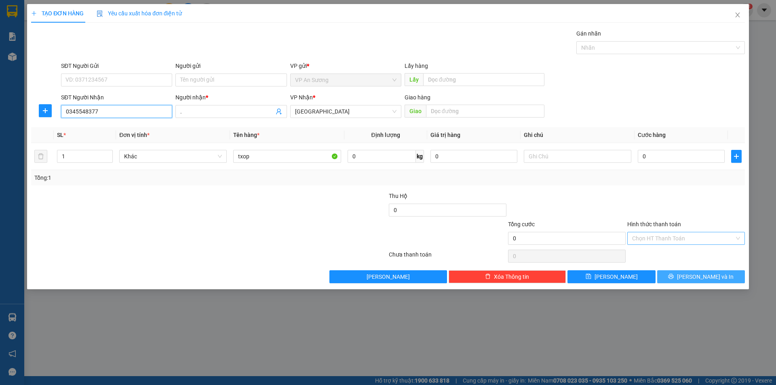
type input "0345548377"
click at [696, 276] on span "Lưu và In" at bounding box center [705, 276] width 57 height 9
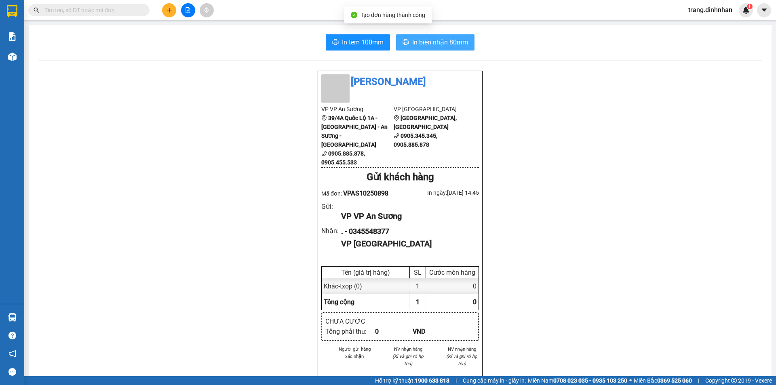
click at [433, 44] on span "In biên nhận 80mm" at bounding box center [440, 42] width 56 height 10
click at [698, 13] on span "trang.dinhnhan" at bounding box center [710, 10] width 57 height 10
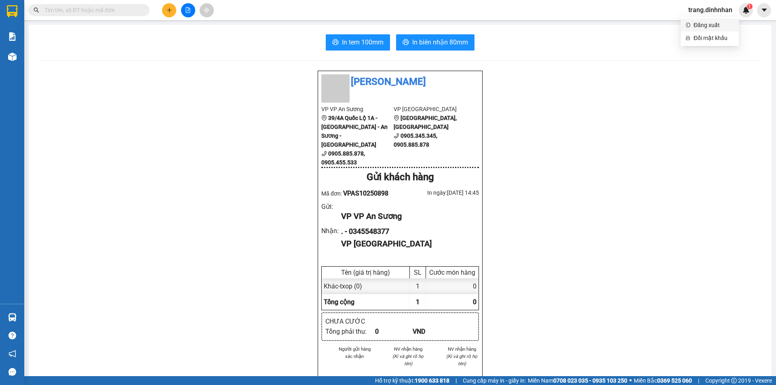
click at [696, 25] on span "Đăng xuất" at bounding box center [714, 25] width 40 height 9
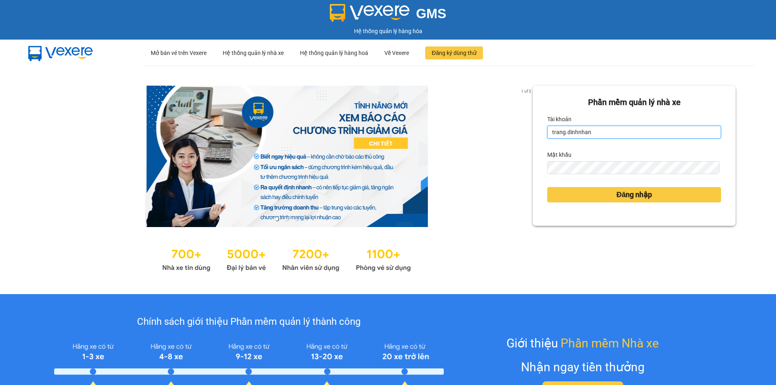
click at [596, 133] on input "trang.dinhnhan" at bounding box center [634, 132] width 174 height 13
type input "ken.dinhnhan"
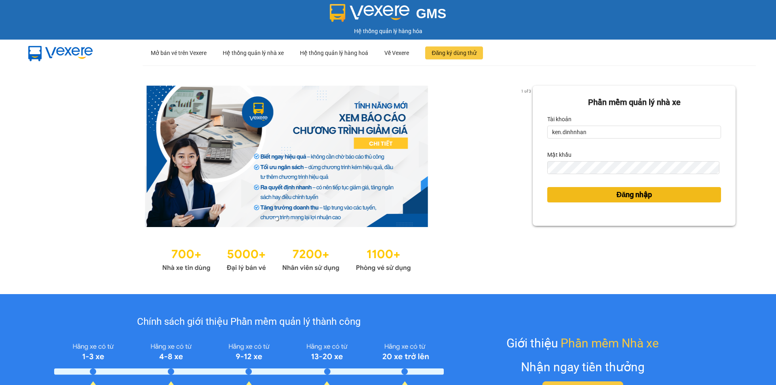
click at [616, 193] on span "Đăng nhập" at bounding box center [634, 194] width 36 height 11
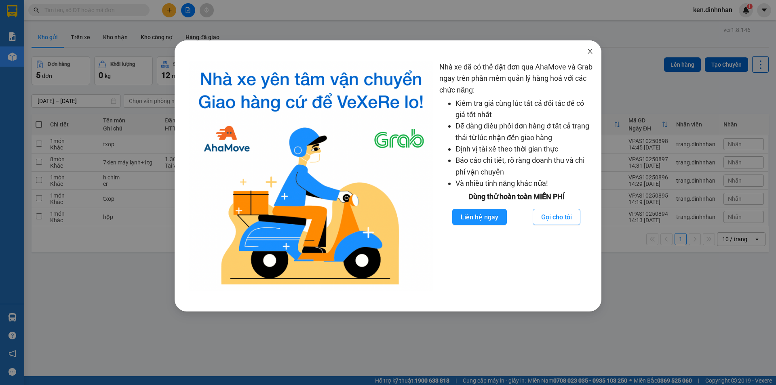
click at [588, 50] on icon "close" at bounding box center [590, 51] width 6 height 6
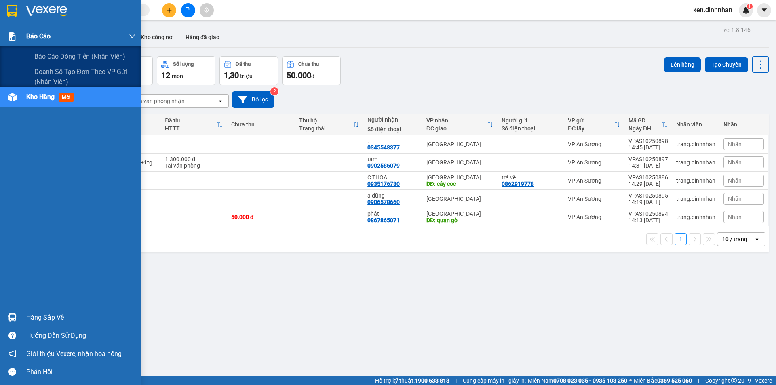
click at [39, 37] on span "Báo cáo" at bounding box center [38, 36] width 24 height 10
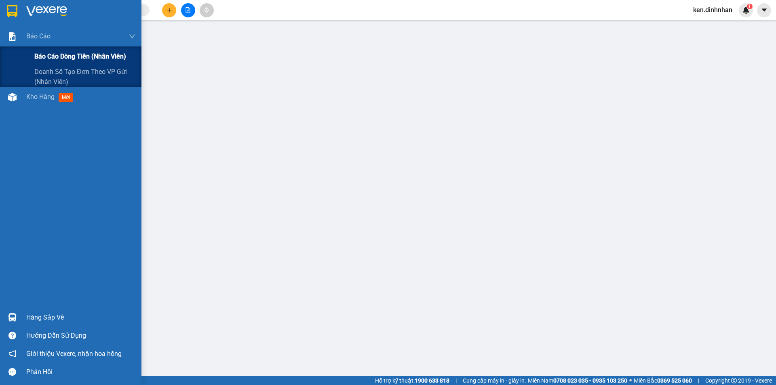
click at [60, 55] on span "Báo cáo dòng tiền (nhân viên)" at bounding box center [80, 56] width 92 height 10
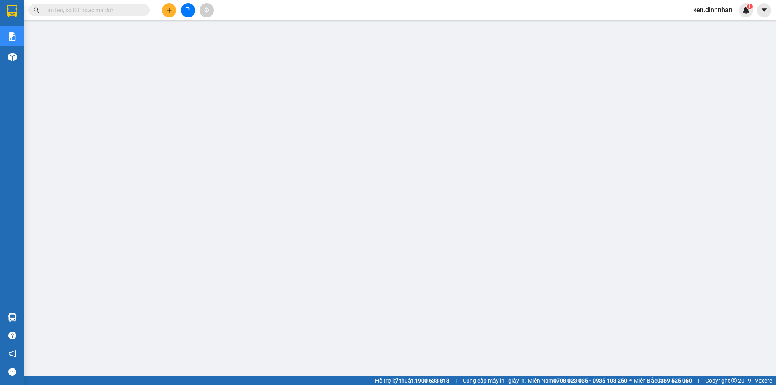
click at [701, 10] on span "ken.dinhnhan" at bounding box center [713, 10] width 52 height 10
click at [705, 25] on span "Đăng xuất" at bounding box center [716, 25] width 35 height 9
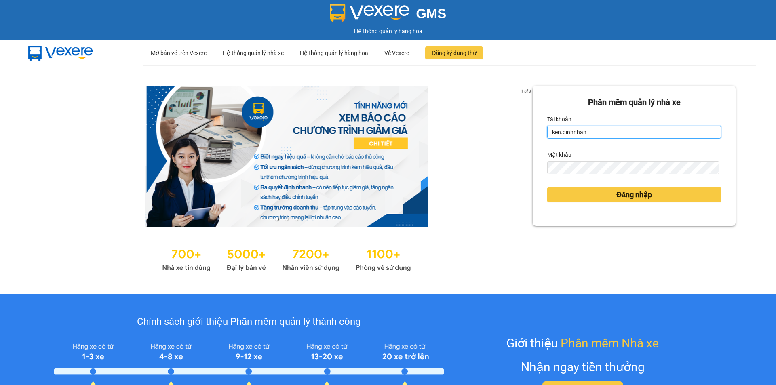
click at [595, 133] on input "ken.dinhnhan" at bounding box center [634, 132] width 174 height 13
type input "trang.dinhnhan"
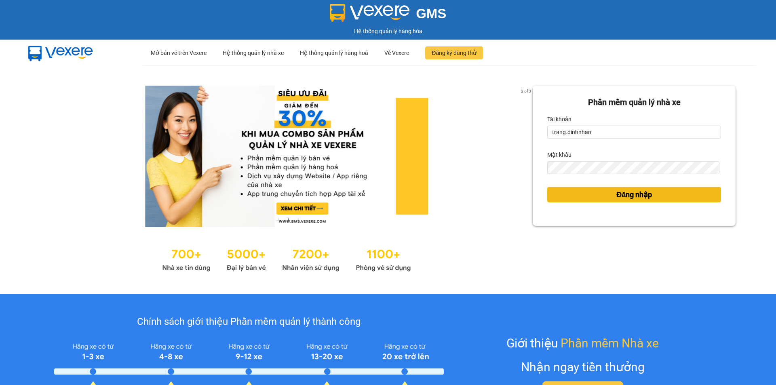
click at [597, 191] on button "Đăng nhập" at bounding box center [634, 194] width 174 height 15
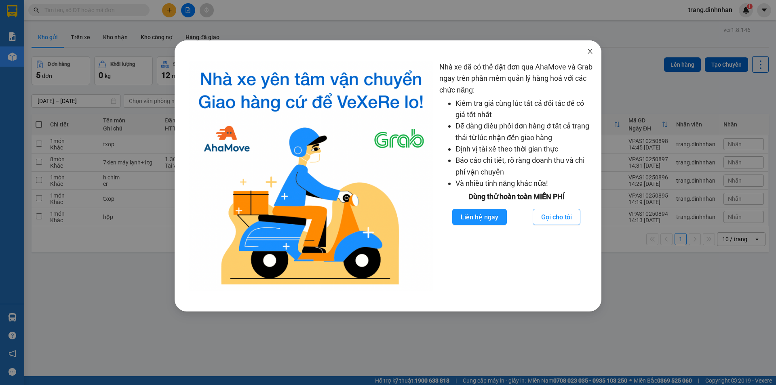
click at [588, 51] on icon "close" at bounding box center [590, 51] width 6 height 6
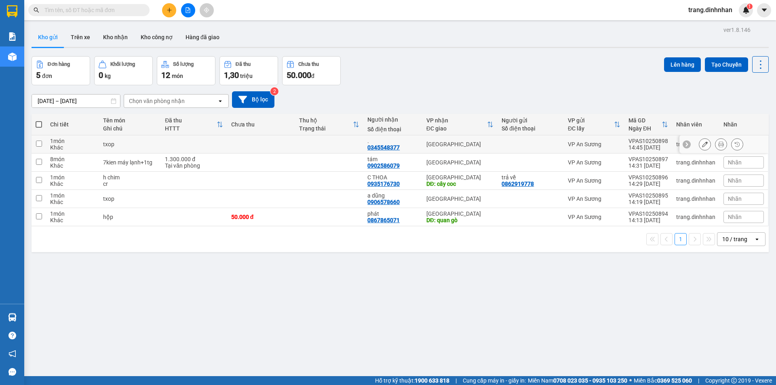
click at [284, 145] on td at bounding box center [261, 144] width 68 height 18
checkbox input "true"
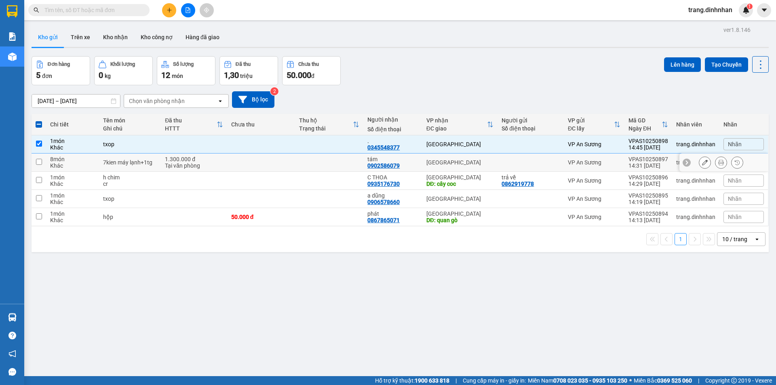
click at [275, 156] on td at bounding box center [261, 163] width 68 height 18
checkbox input "true"
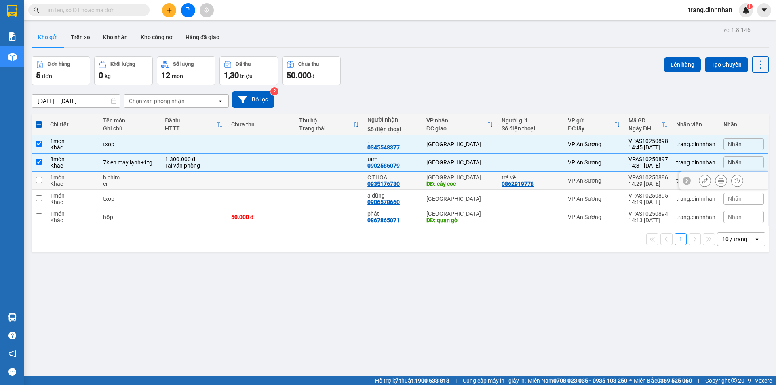
click at [272, 175] on td at bounding box center [261, 181] width 68 height 18
checkbox input "true"
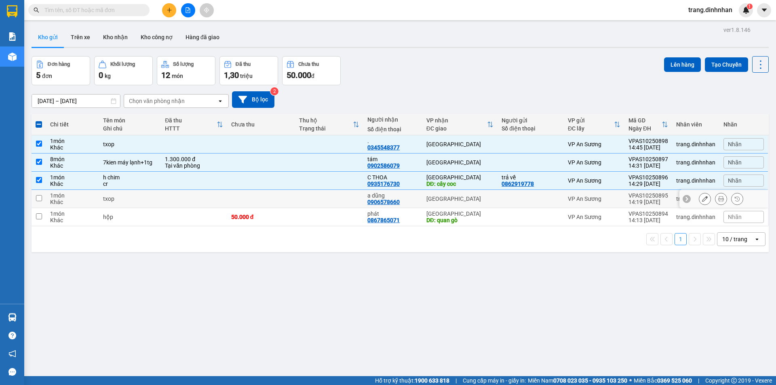
click at [281, 196] on td at bounding box center [261, 199] width 68 height 18
checkbox input "true"
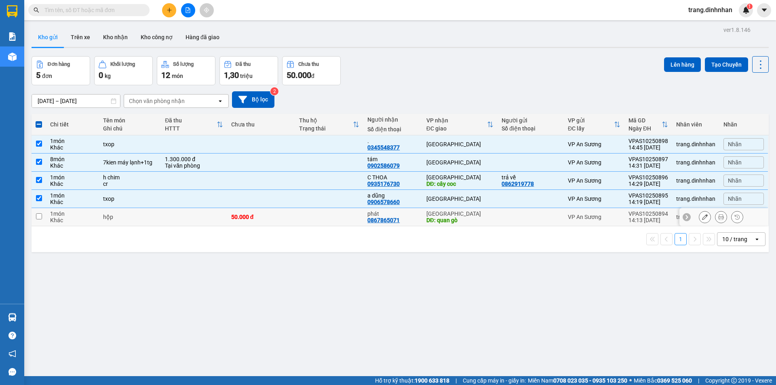
click at [284, 215] on div "50.000 đ" at bounding box center [261, 217] width 60 height 6
checkbox input "true"
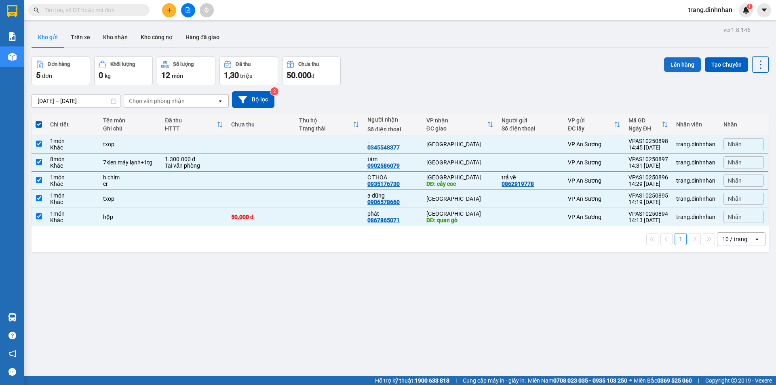
click at [678, 64] on button "Lên hàng" at bounding box center [682, 64] width 37 height 15
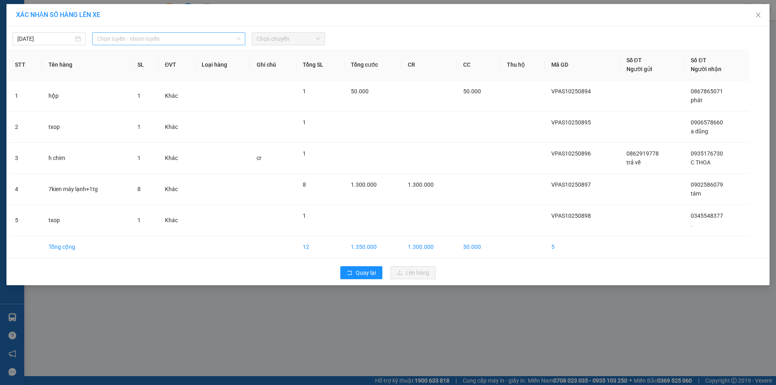
click at [227, 38] on span "Chọn tuyến - nhóm tuyến" at bounding box center [168, 39] width 143 height 12
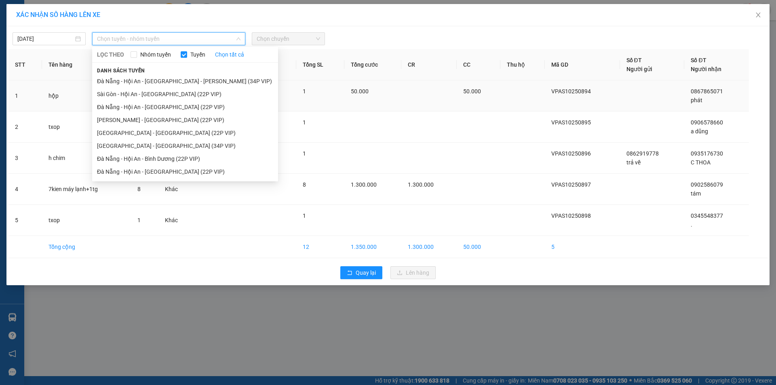
click at [188, 93] on li "Sài Gòn - Hội An - [GEOGRAPHIC_DATA] (22P VIP)" at bounding box center [185, 94] width 186 height 13
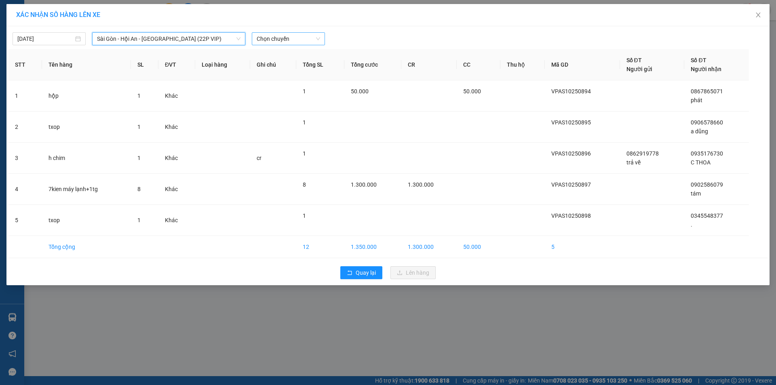
click at [292, 38] on span "Chọn chuyến" at bounding box center [288, 39] width 63 height 12
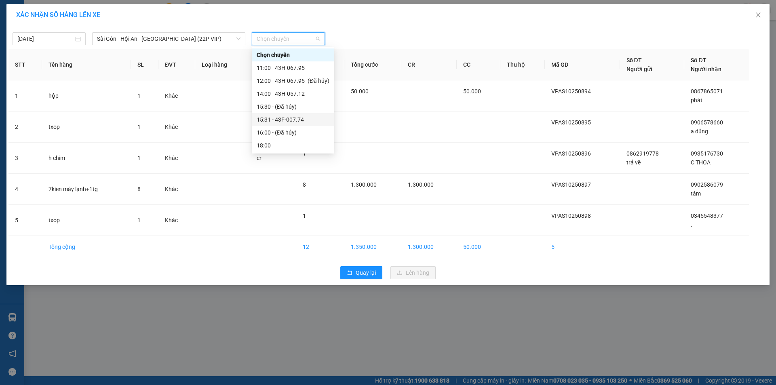
click at [300, 118] on div "15:31 - 43F-007.74" at bounding box center [293, 119] width 73 height 9
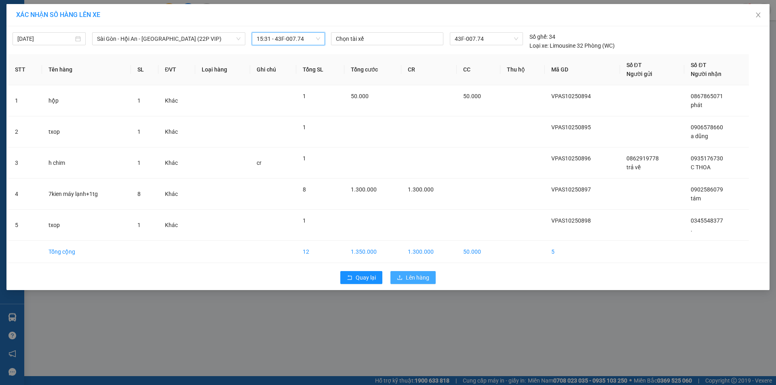
click at [410, 276] on span "Lên hàng" at bounding box center [417, 277] width 23 height 9
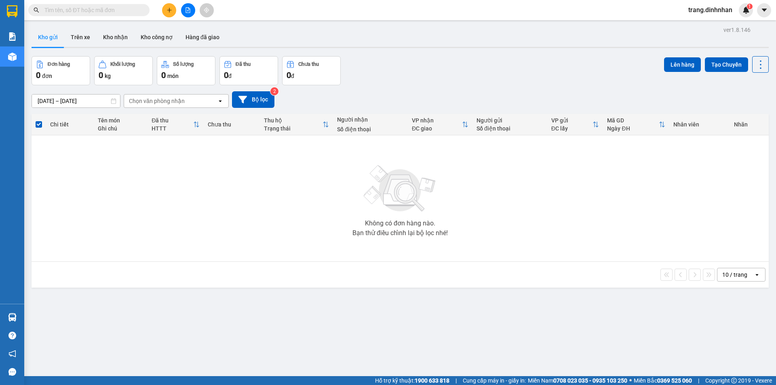
click at [168, 14] on button at bounding box center [169, 10] width 14 height 14
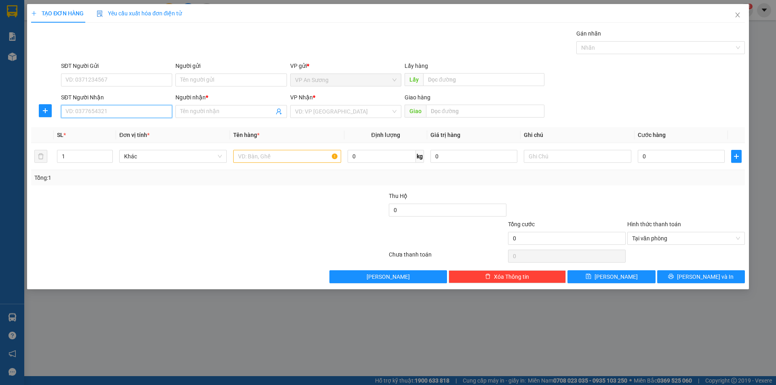
click at [162, 114] on input "SĐT Người Nhận" at bounding box center [116, 111] width 111 height 13
type input "0905261546"
click at [136, 131] on div "0905261546 - [PERSON_NAME]" at bounding box center [116, 127] width 101 height 9
type input "[PERSON_NAME]"
type input "0905261546"
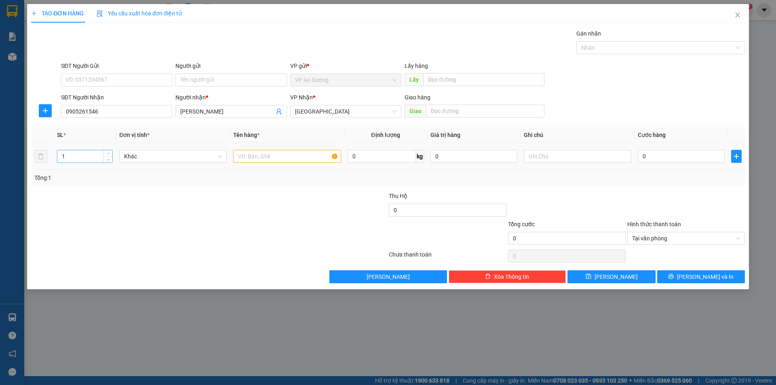
click at [92, 156] on input "1" at bounding box center [84, 156] width 55 height 12
type input "3"
click at [254, 159] on input "text" at bounding box center [287, 156] width 108 height 13
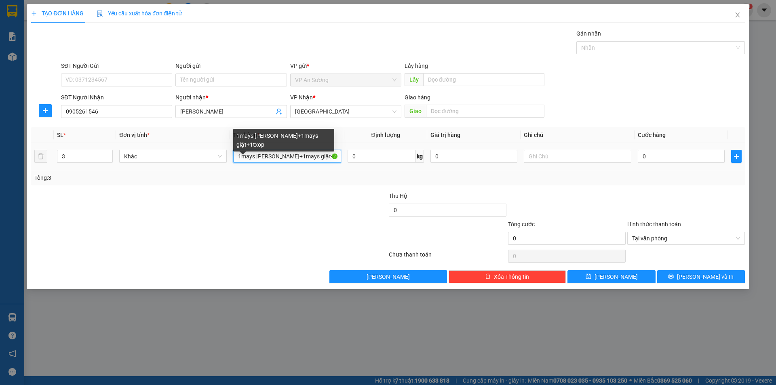
click at [253, 155] on input "1mays [PERSON_NAME]+1mays giặt+1txop" at bounding box center [287, 156] width 108 height 13
click at [283, 156] on input "[DATE] [PERSON_NAME]+1mays giặt+1txop" at bounding box center [287, 156] width 108 height 13
type input "[DATE] [PERSON_NAME]+1may giặt+1txop"
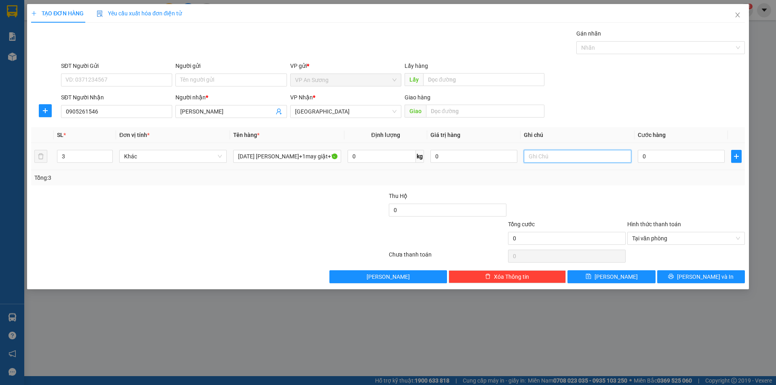
click at [531, 156] on input "text" at bounding box center [578, 156] width 108 height 13
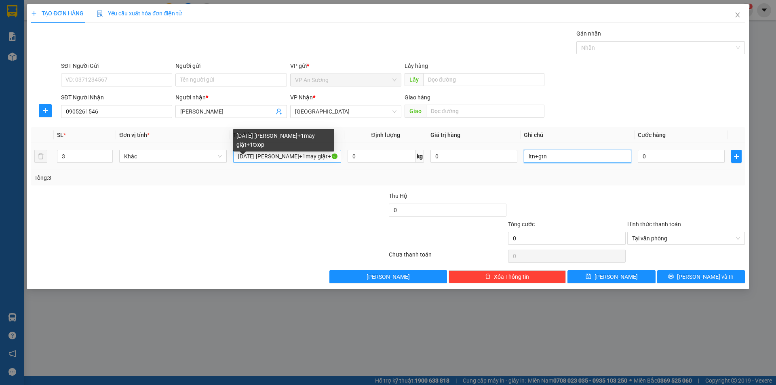
type input "ltn+gtn"
click at [240, 155] on input "[DATE] [PERSON_NAME]+1may giặt+1txop" at bounding box center [287, 156] width 108 height 13
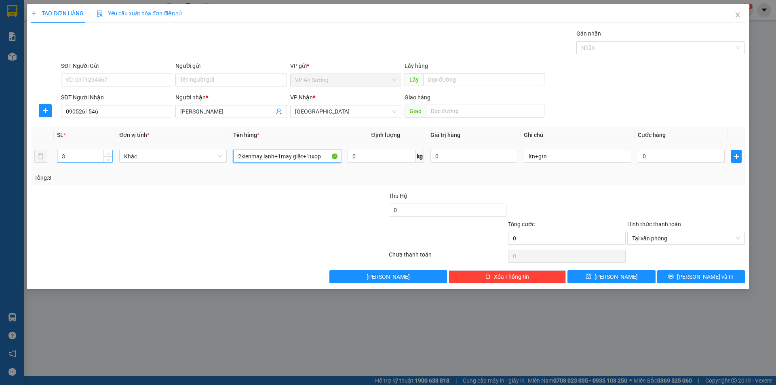
type input "2kienmay lạnh+1may giặt+1txop"
click at [69, 155] on input "3" at bounding box center [84, 156] width 55 height 12
type input "4"
click at [639, 152] on input "0" at bounding box center [681, 156] width 87 height 13
type input "1"
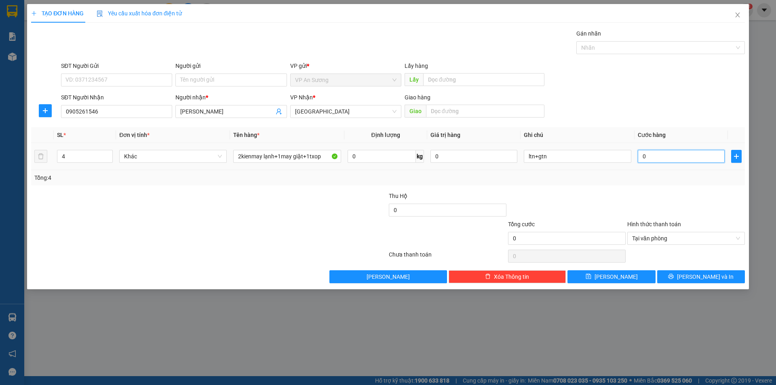
type input "1"
type input "12"
type input "120"
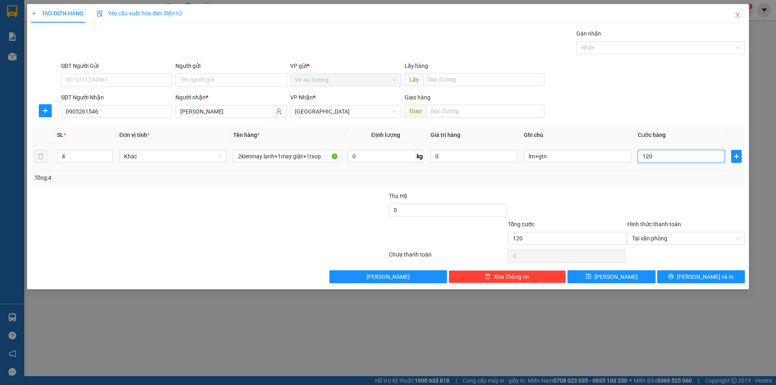
type input "1.200"
type input "12.000"
type input "120.000"
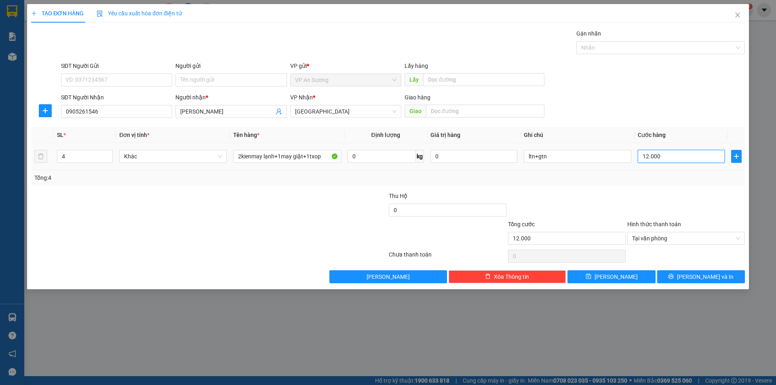
type input "120.000"
type input "1.200.000"
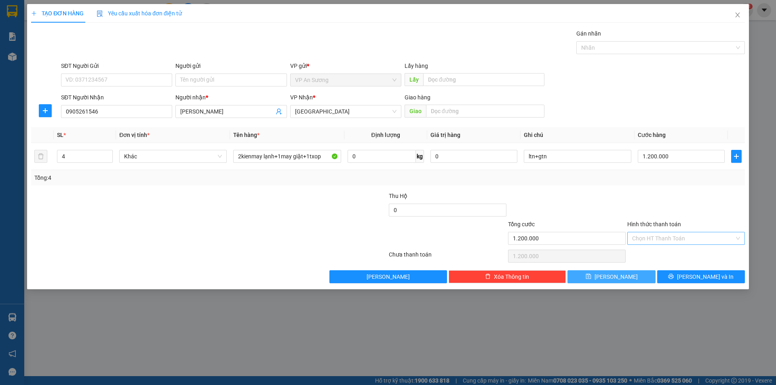
click at [623, 274] on button "[PERSON_NAME]" at bounding box center [611, 276] width 88 height 13
type input "1"
type input "0"
